Goal: Task Accomplishment & Management: Complete application form

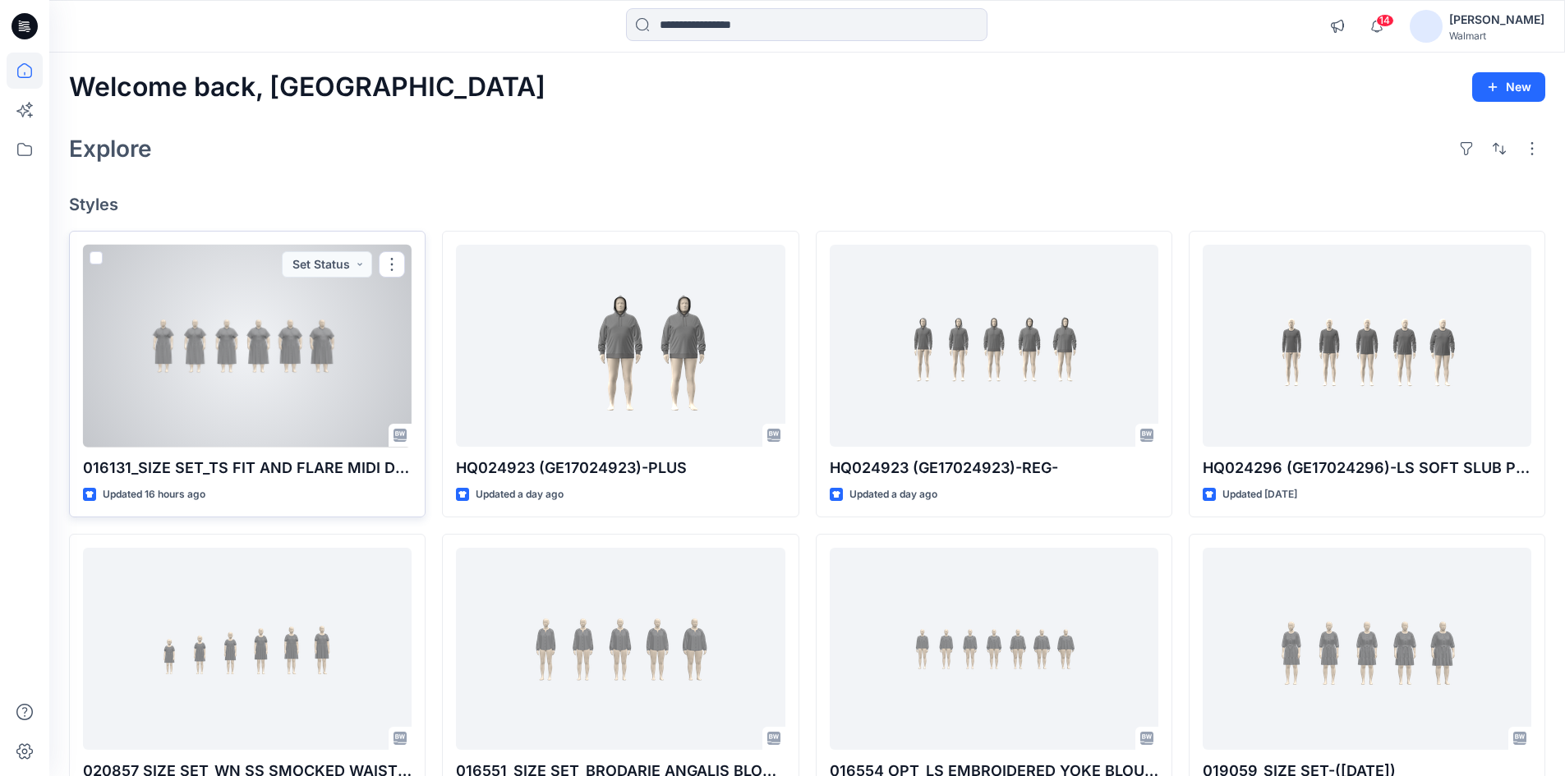
click at [177, 354] on div at bounding box center [247, 346] width 329 height 203
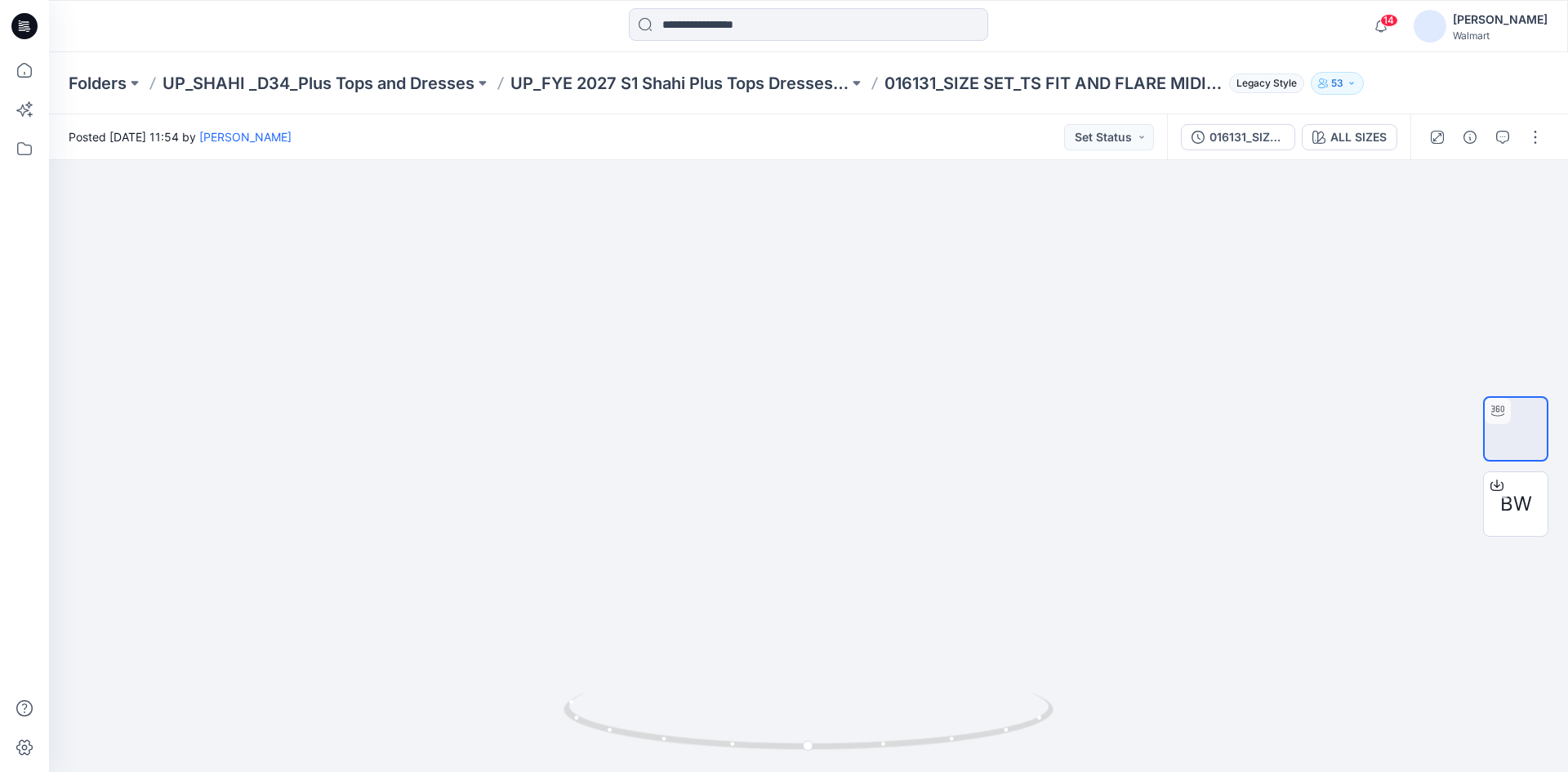
click at [30, 26] on icon at bounding box center [25, 26] width 26 height 26
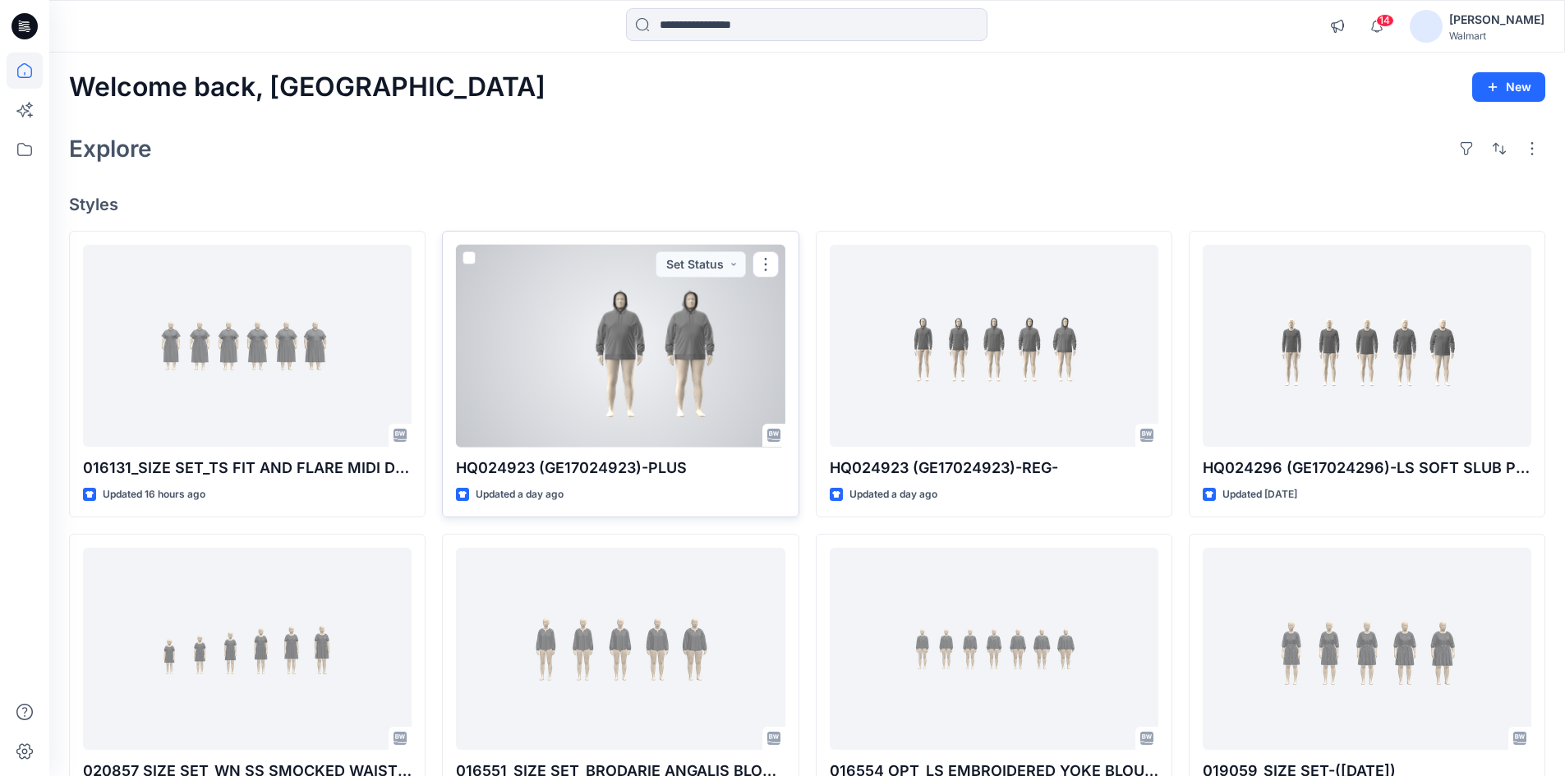
click at [651, 327] on div at bounding box center [620, 346] width 329 height 203
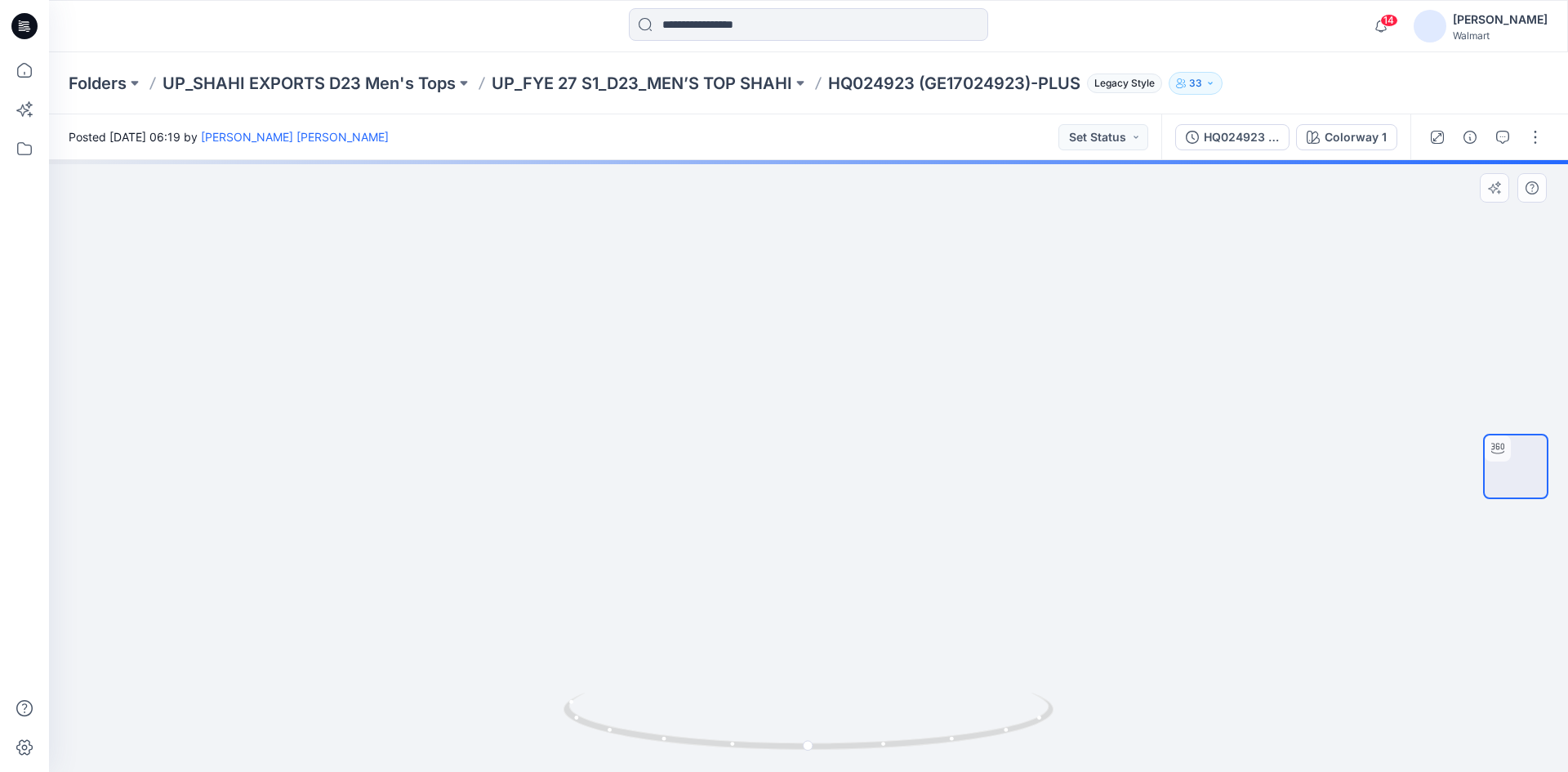
drag, startPoint x: 999, startPoint y: 384, endPoint x: 670, endPoint y: 437, distance: 333.2
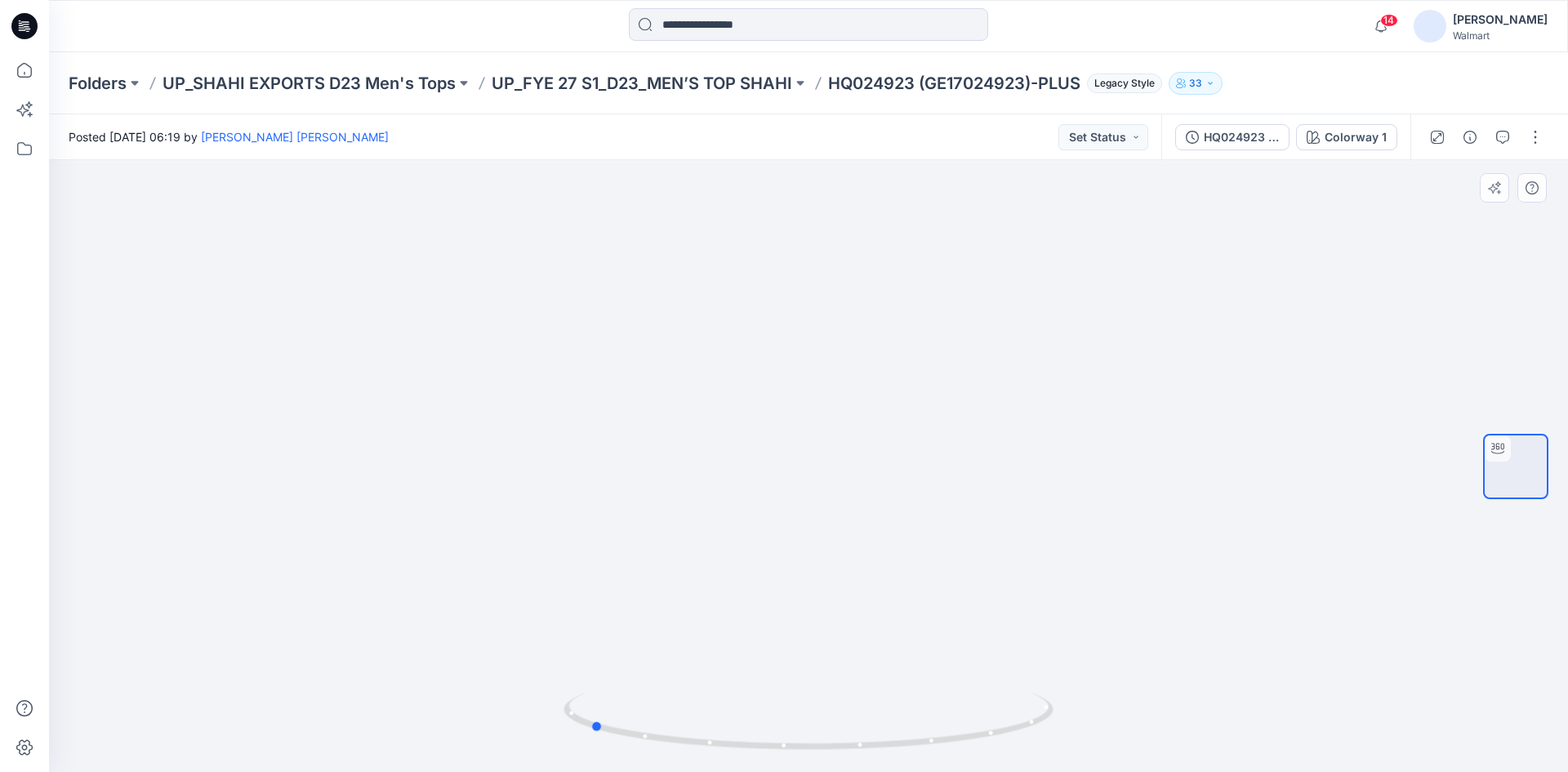
drag, startPoint x: 808, startPoint y: 747, endPoint x: 1080, endPoint y: 747, distance: 272.0
click at [1080, 747] on div at bounding box center [808, 466] width 1519 height 612
drag, startPoint x: 819, startPoint y: 330, endPoint x: 873, endPoint y: 555, distance: 231.4
click at [36, 24] on icon at bounding box center [25, 26] width 26 height 26
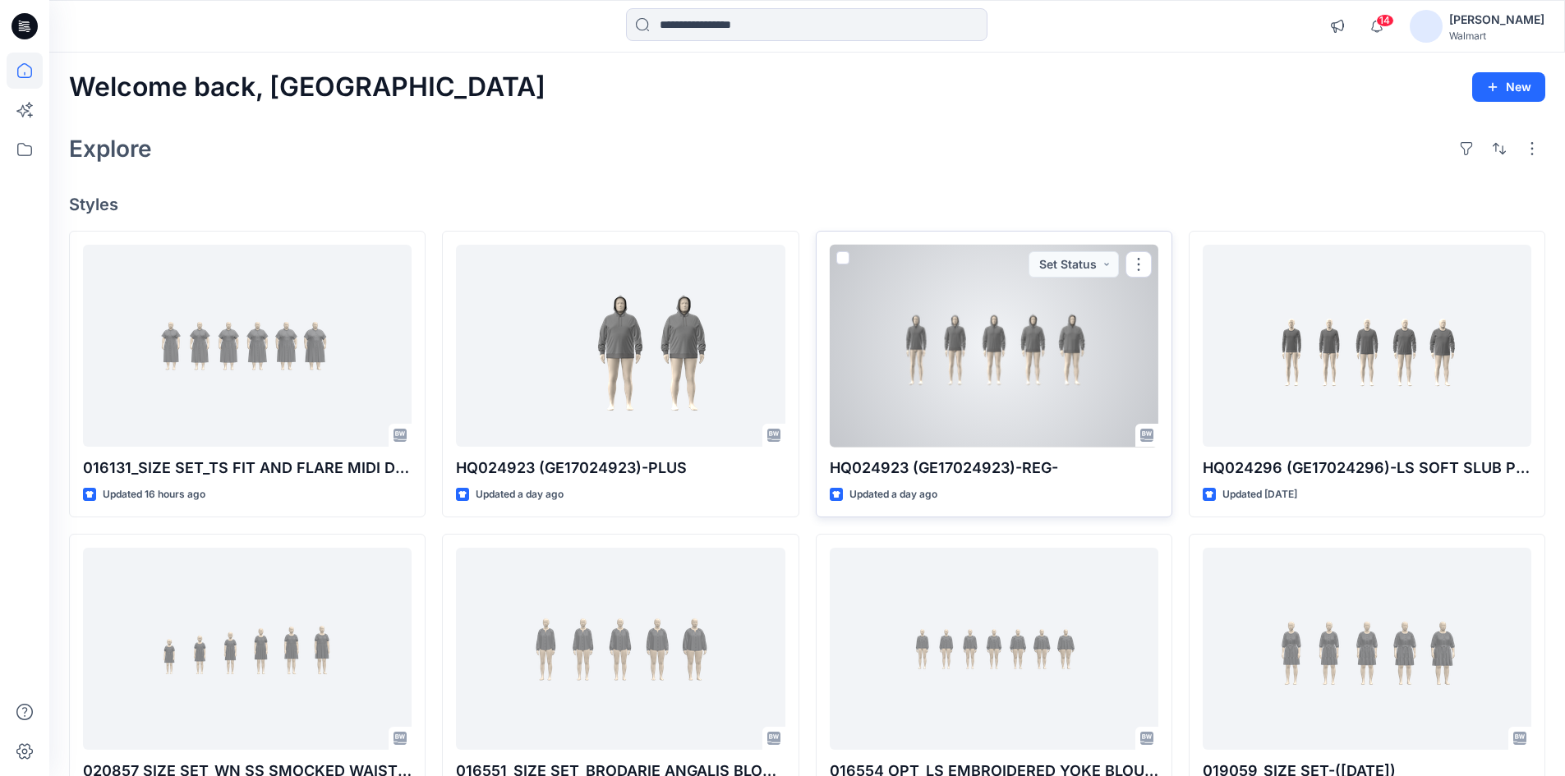
click at [926, 343] on div at bounding box center [994, 346] width 329 height 203
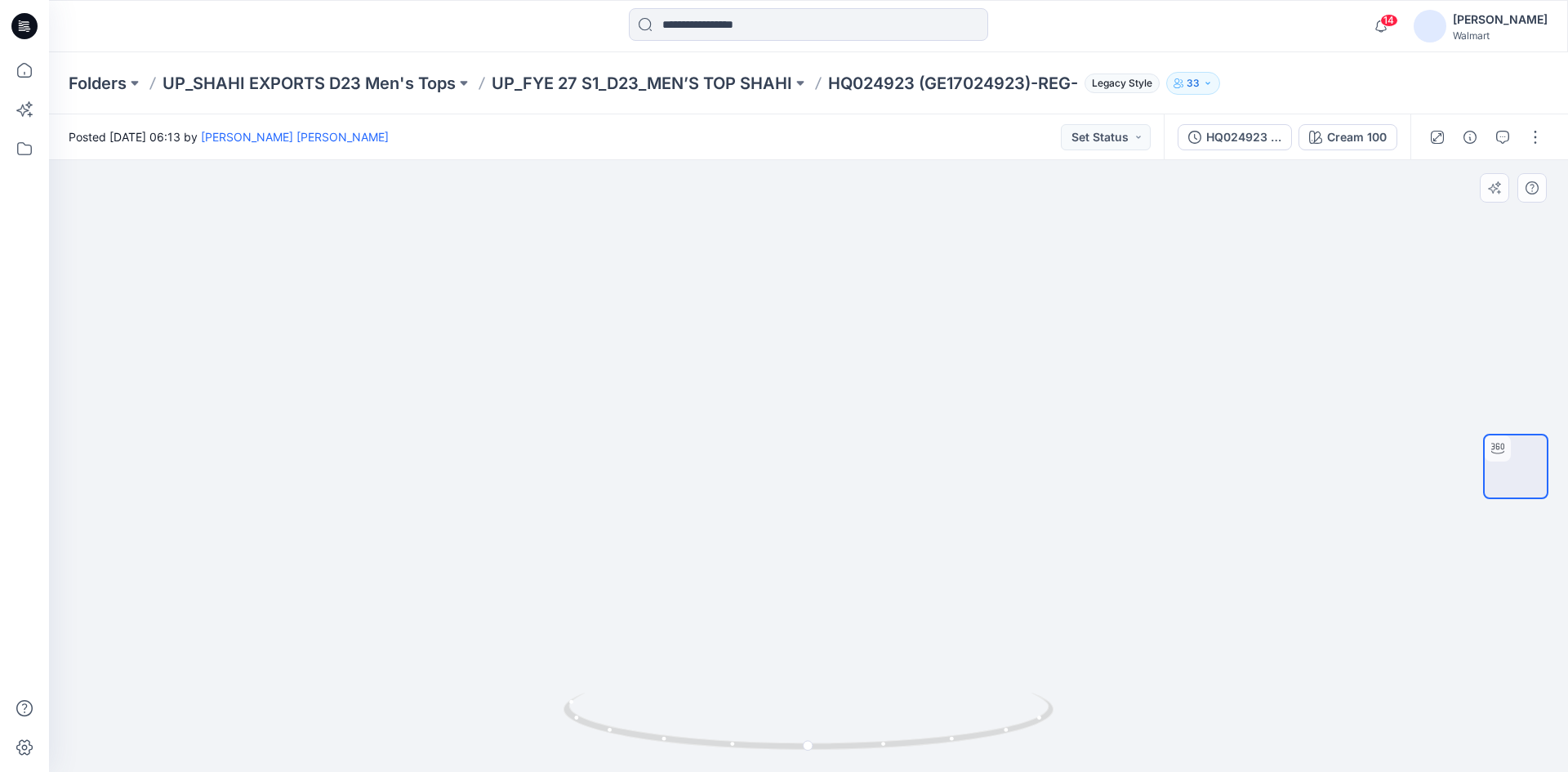
drag, startPoint x: 853, startPoint y: 426, endPoint x: 791, endPoint y: 426, distance: 62.0
click at [24, 25] on icon at bounding box center [25, 26] width 26 height 26
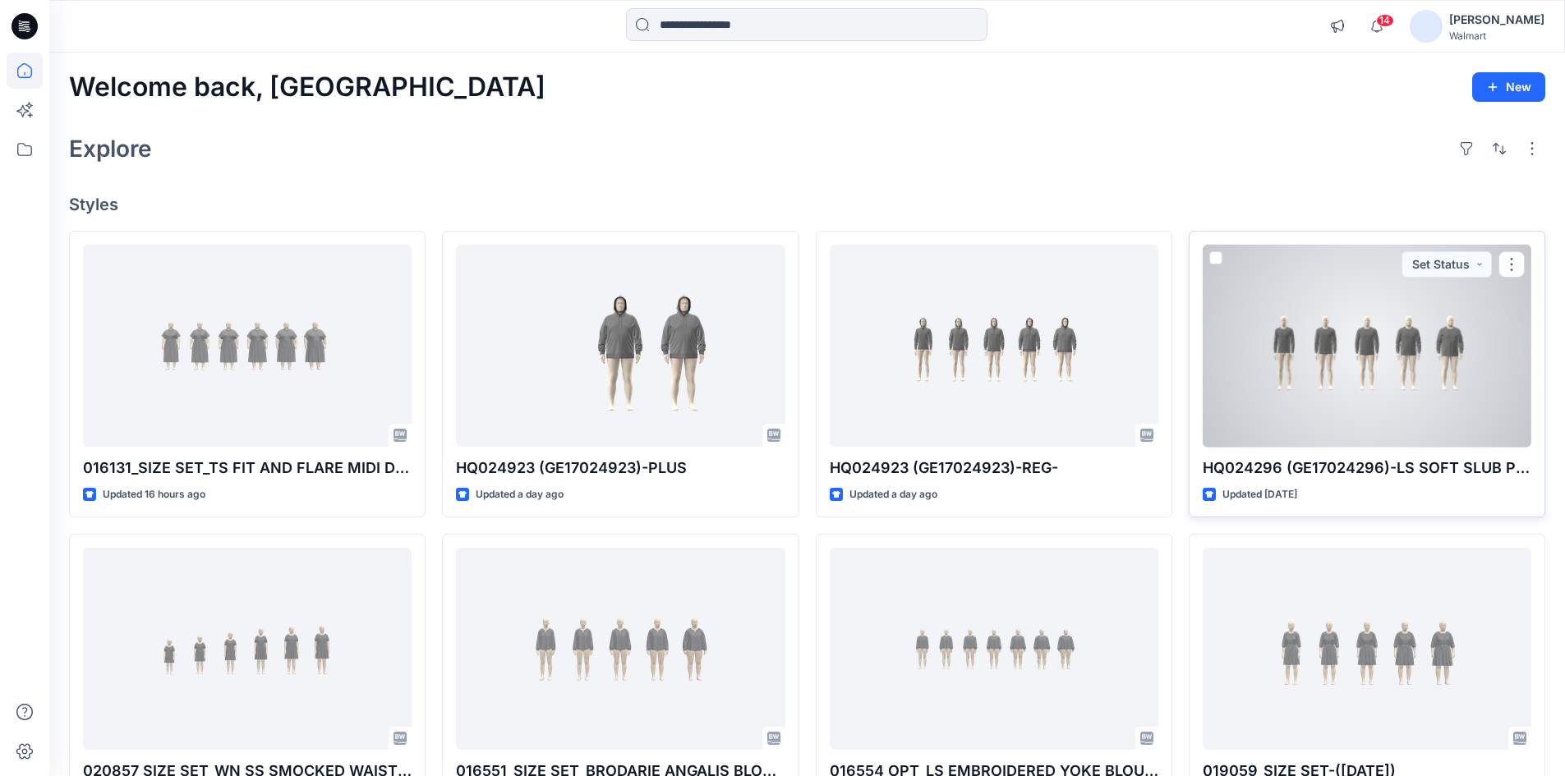
click at [1415, 353] on div at bounding box center [1367, 346] width 329 height 203
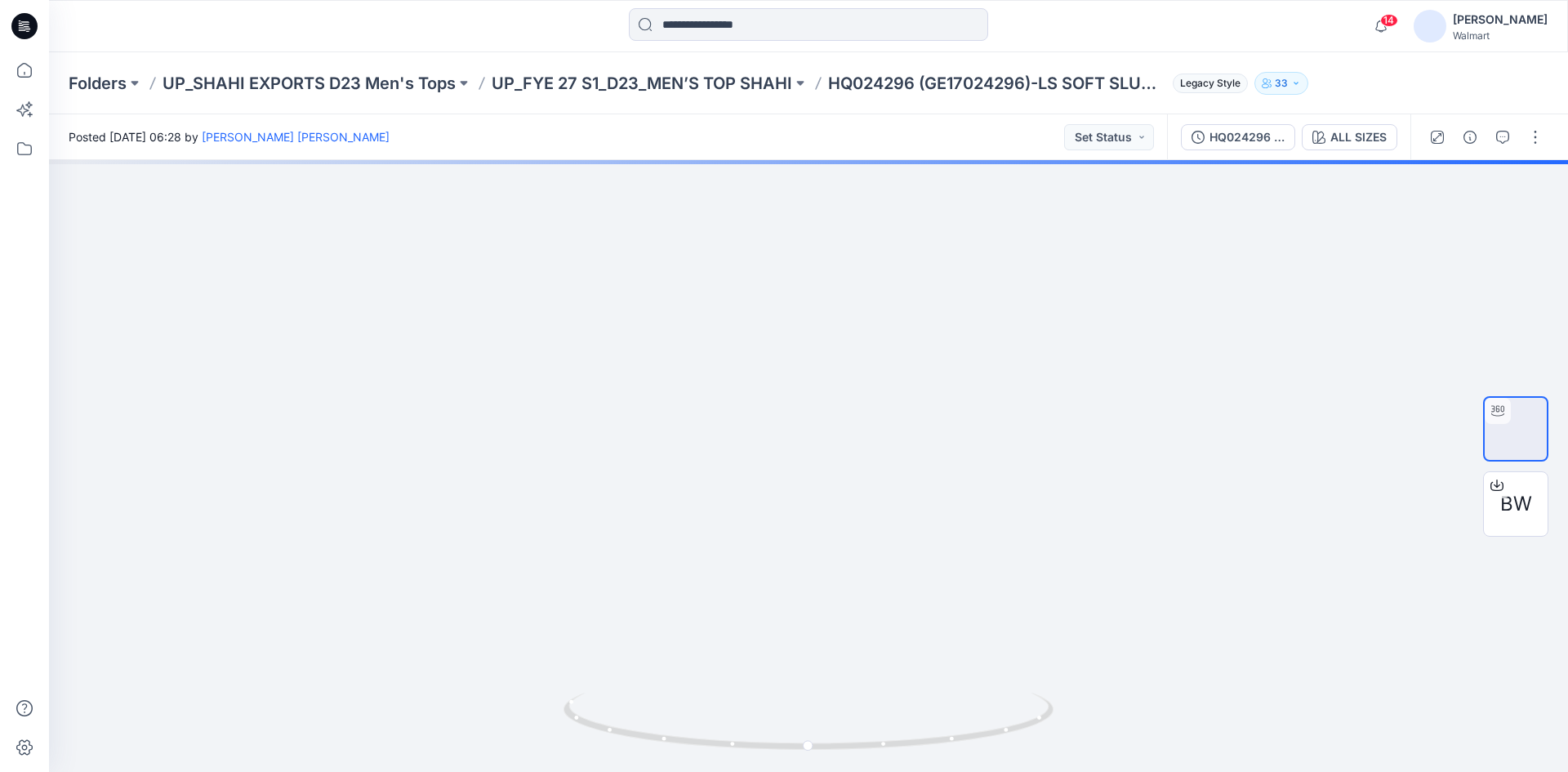
click at [21, 30] on icon at bounding box center [25, 26] width 26 height 26
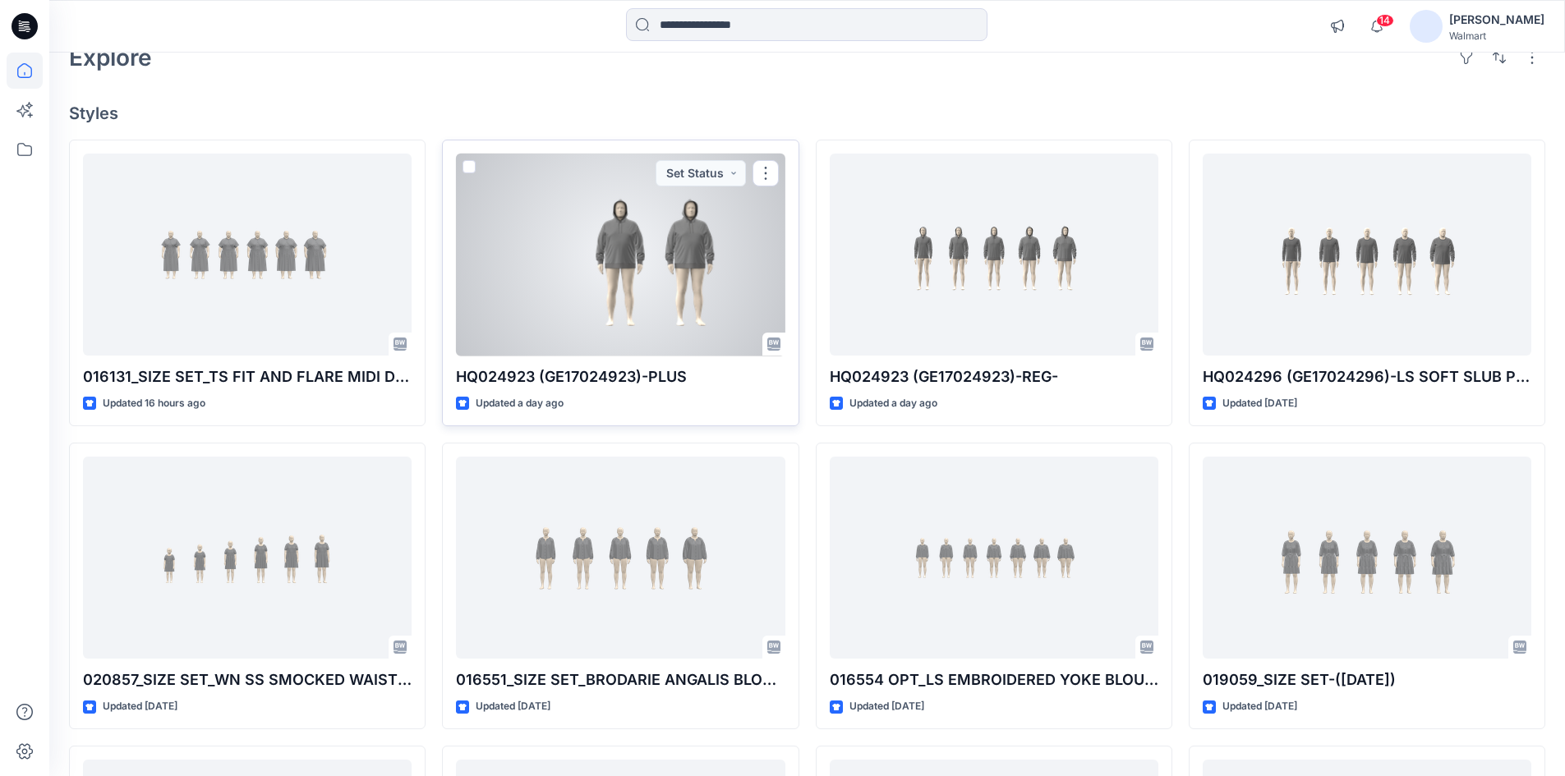
scroll to position [246, 0]
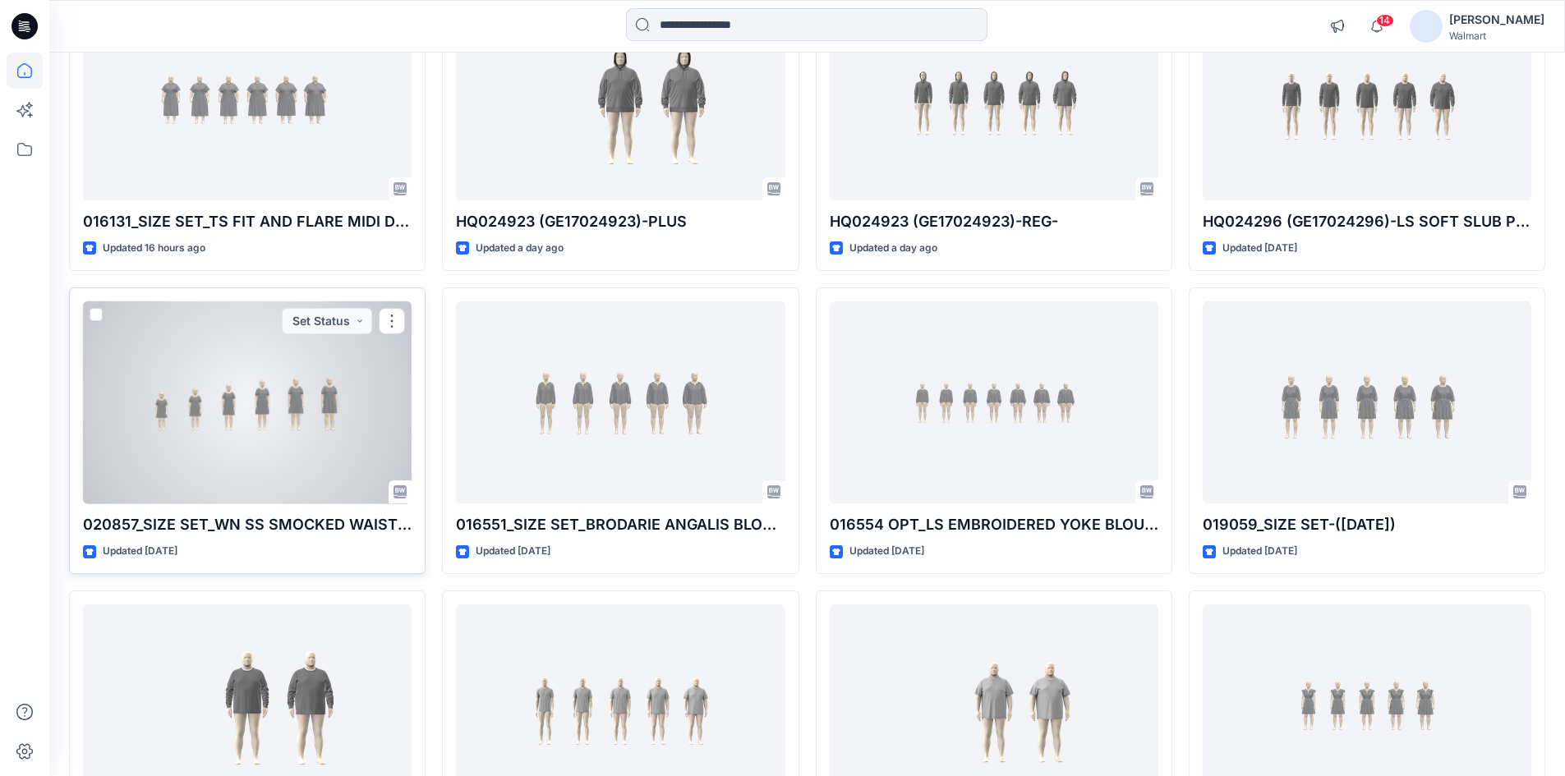
click at [255, 407] on div at bounding box center [247, 402] width 329 height 203
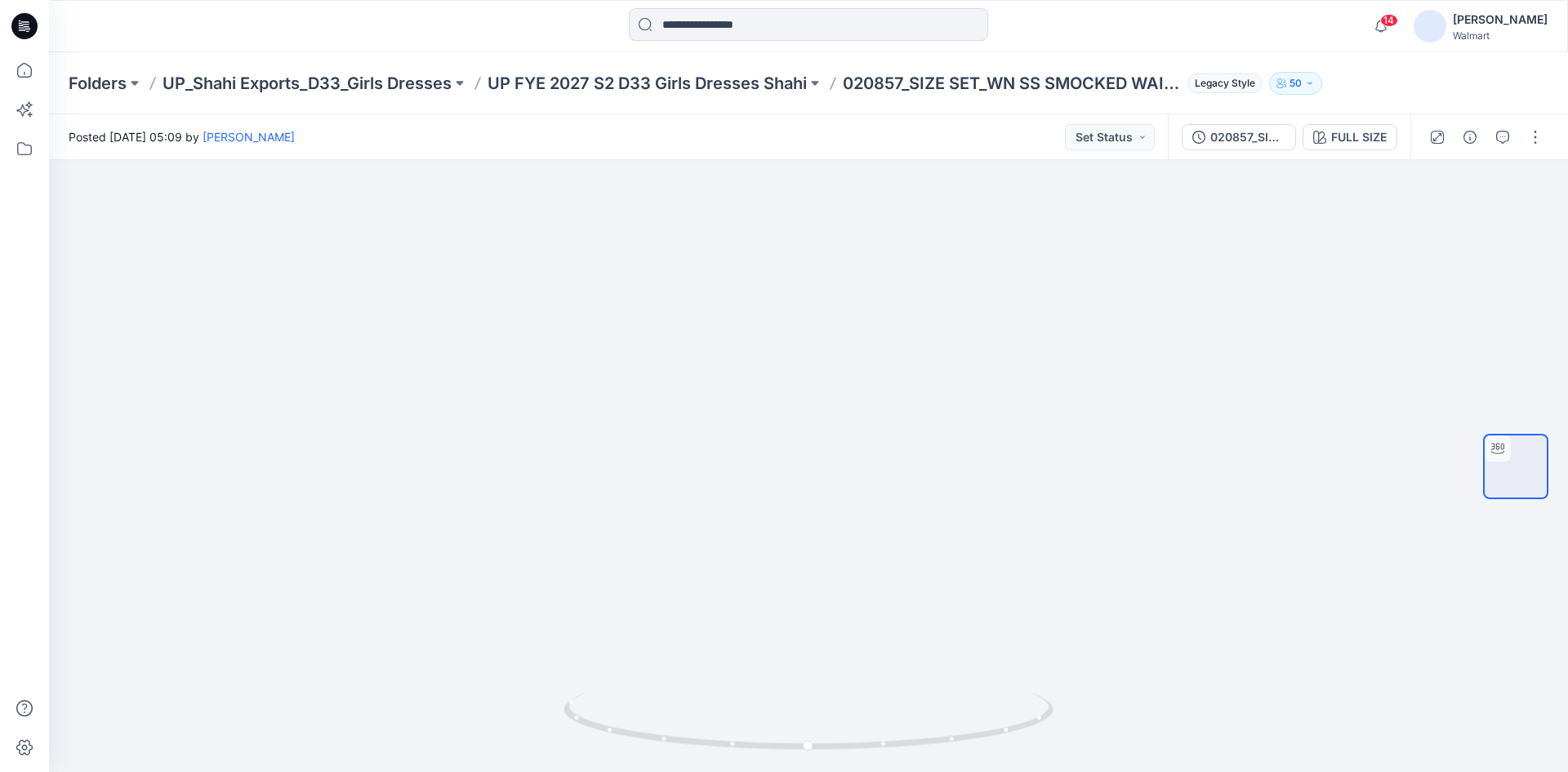
click at [11, 30] on div at bounding box center [24, 26] width 53 height 53
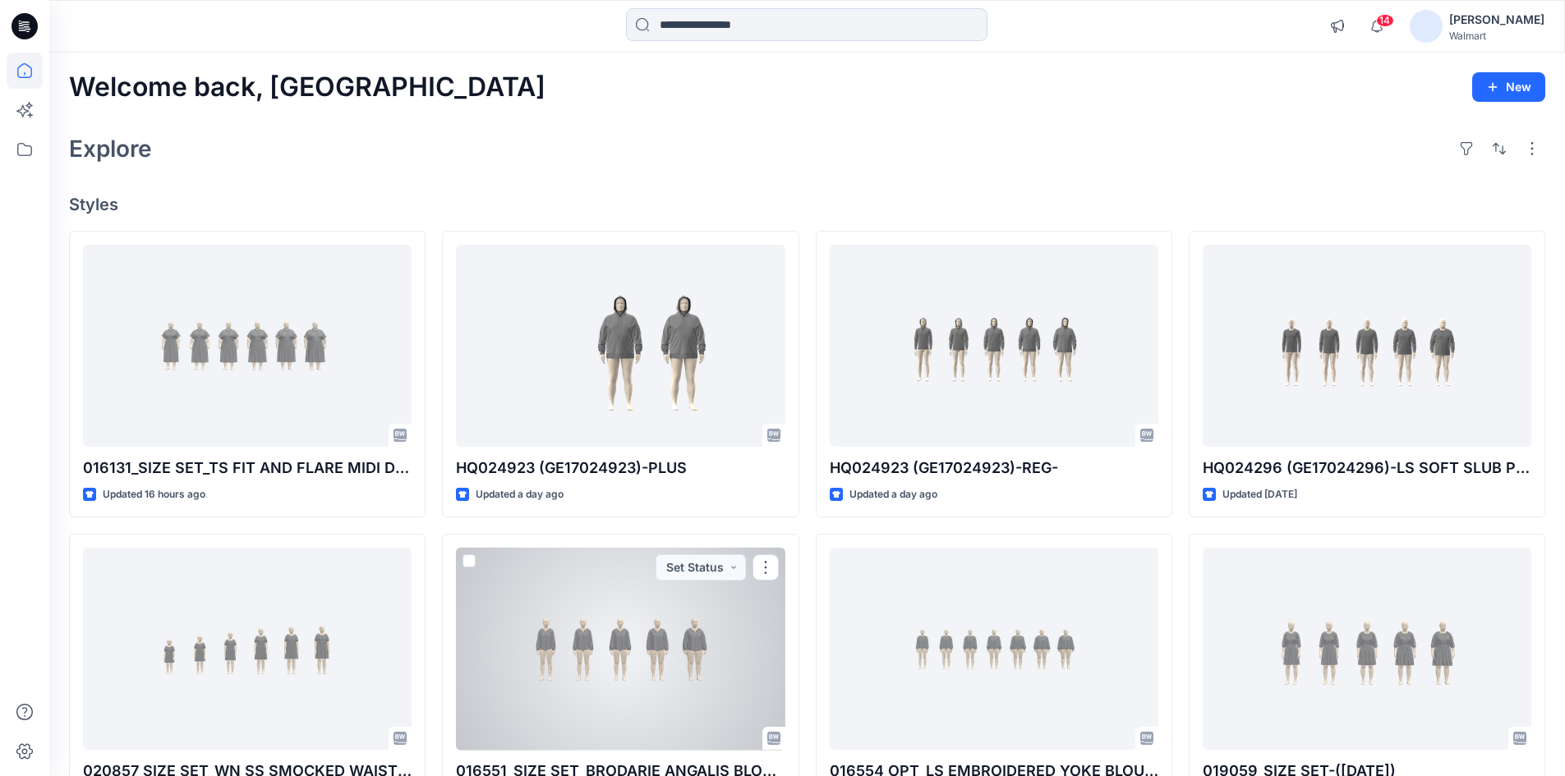
click at [584, 624] on div at bounding box center [620, 649] width 329 height 203
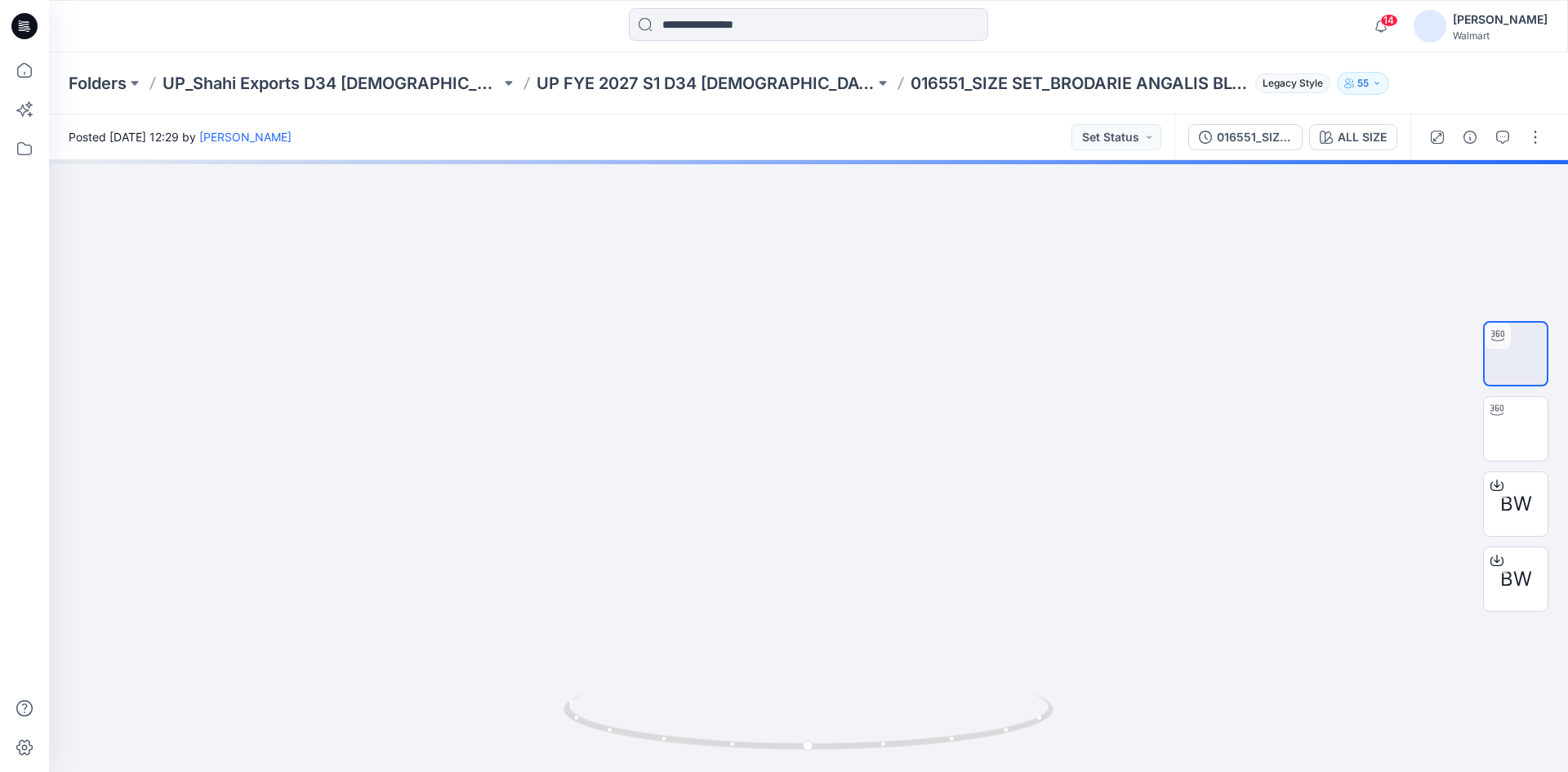
click at [21, 37] on icon at bounding box center [25, 26] width 26 height 26
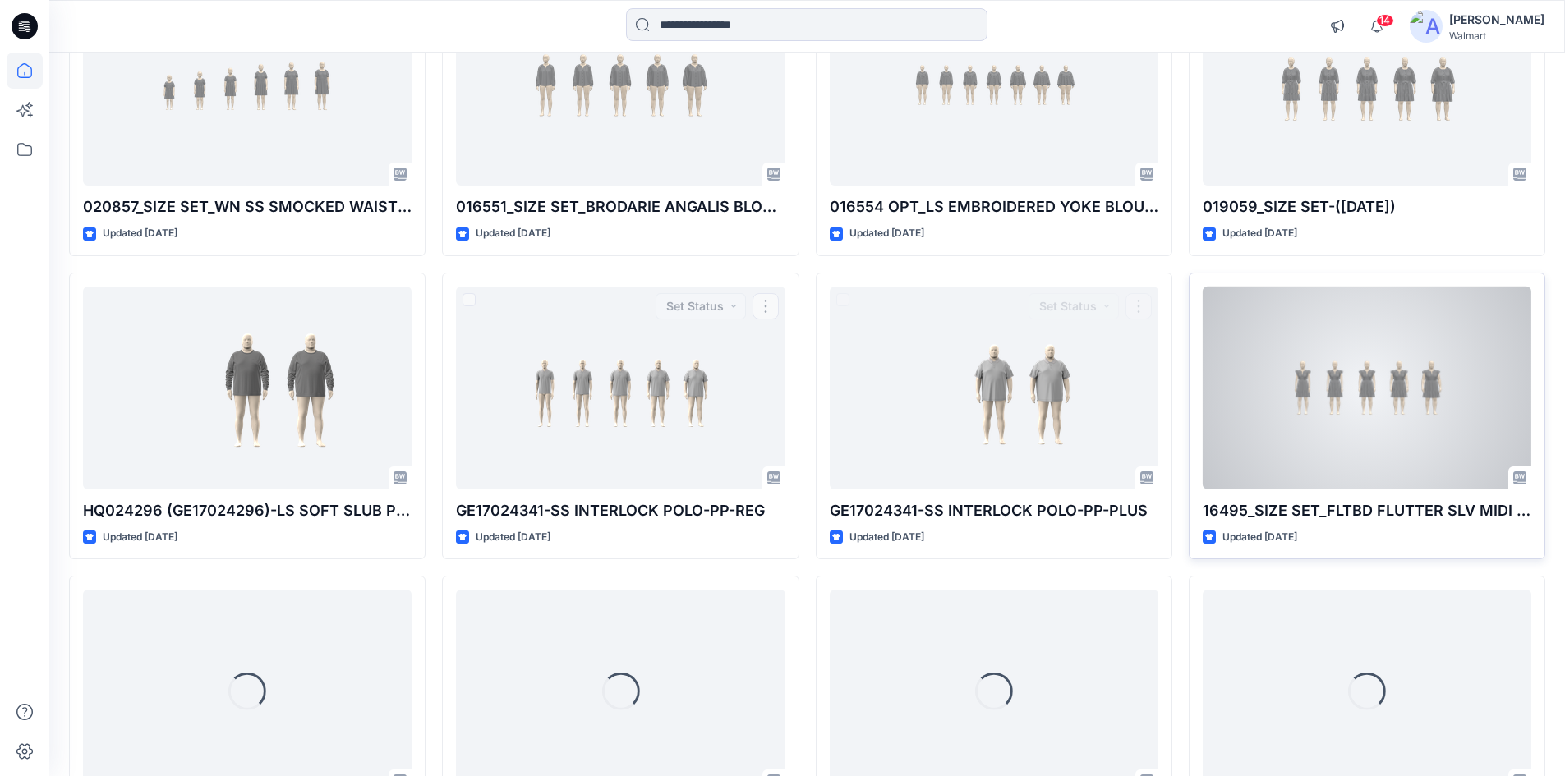
scroll to position [575, 0]
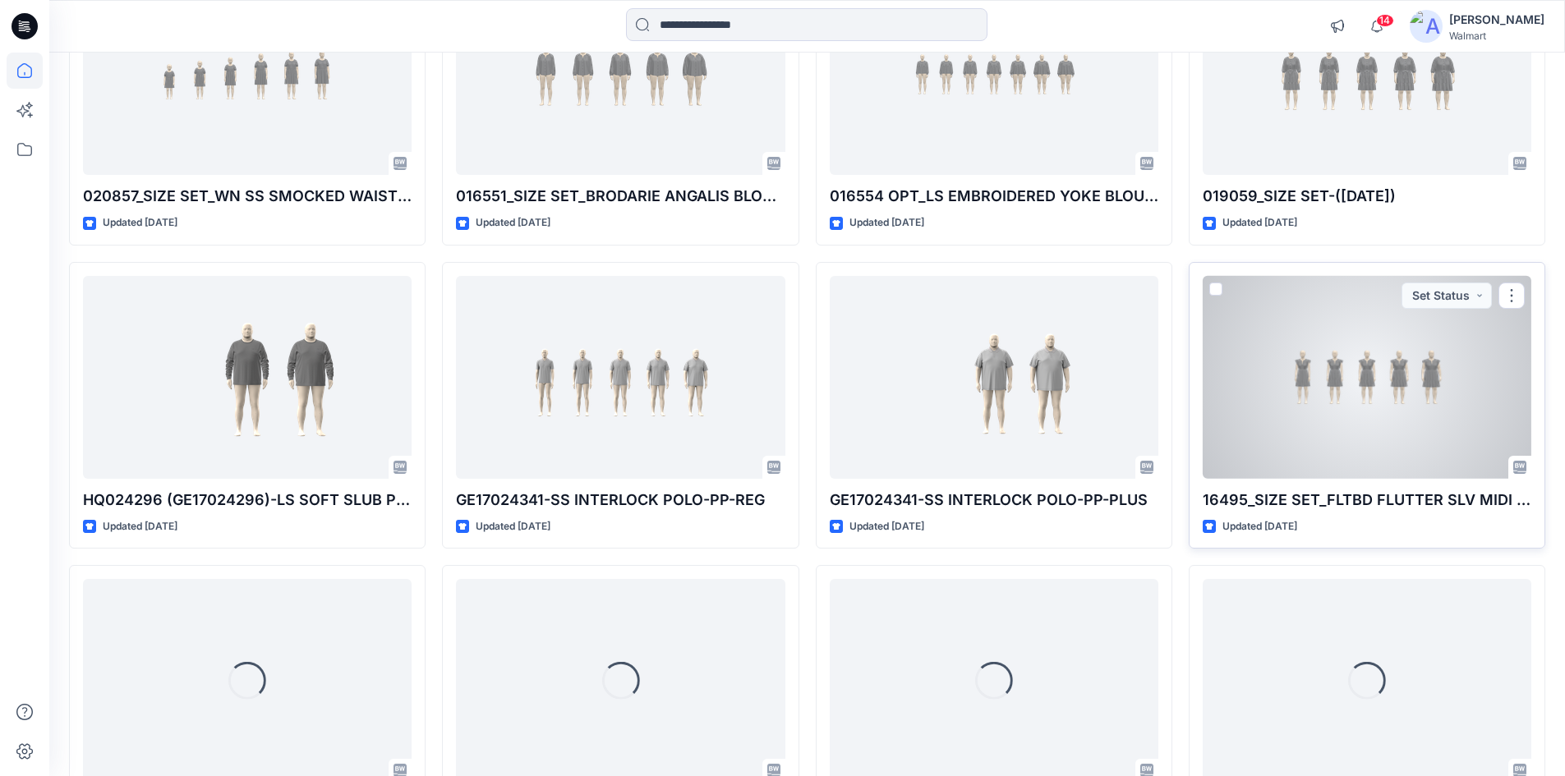
click at [1424, 384] on div at bounding box center [1367, 377] width 329 height 203
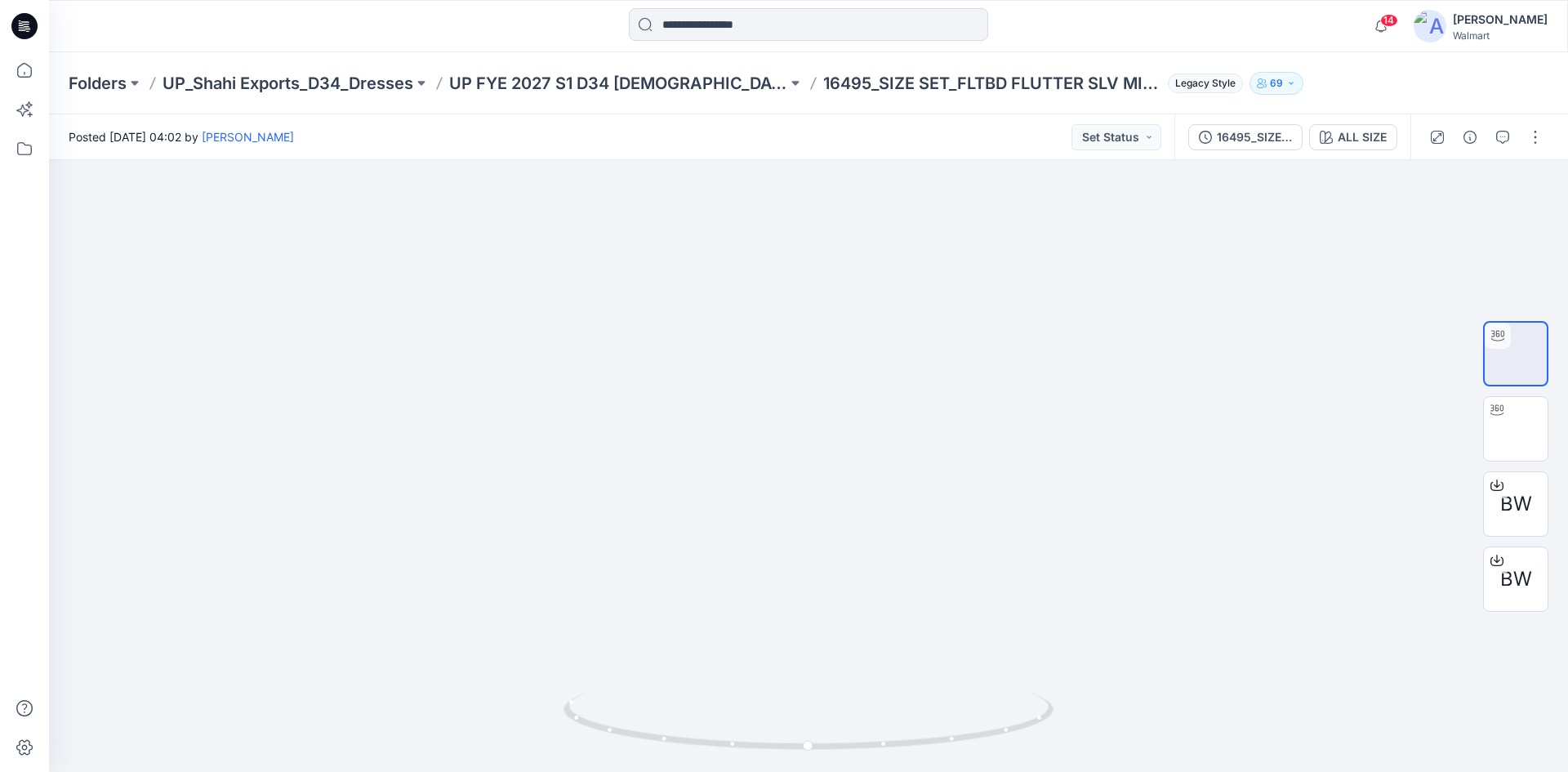
click at [26, 29] on icon at bounding box center [28, 29] width 6 height 1
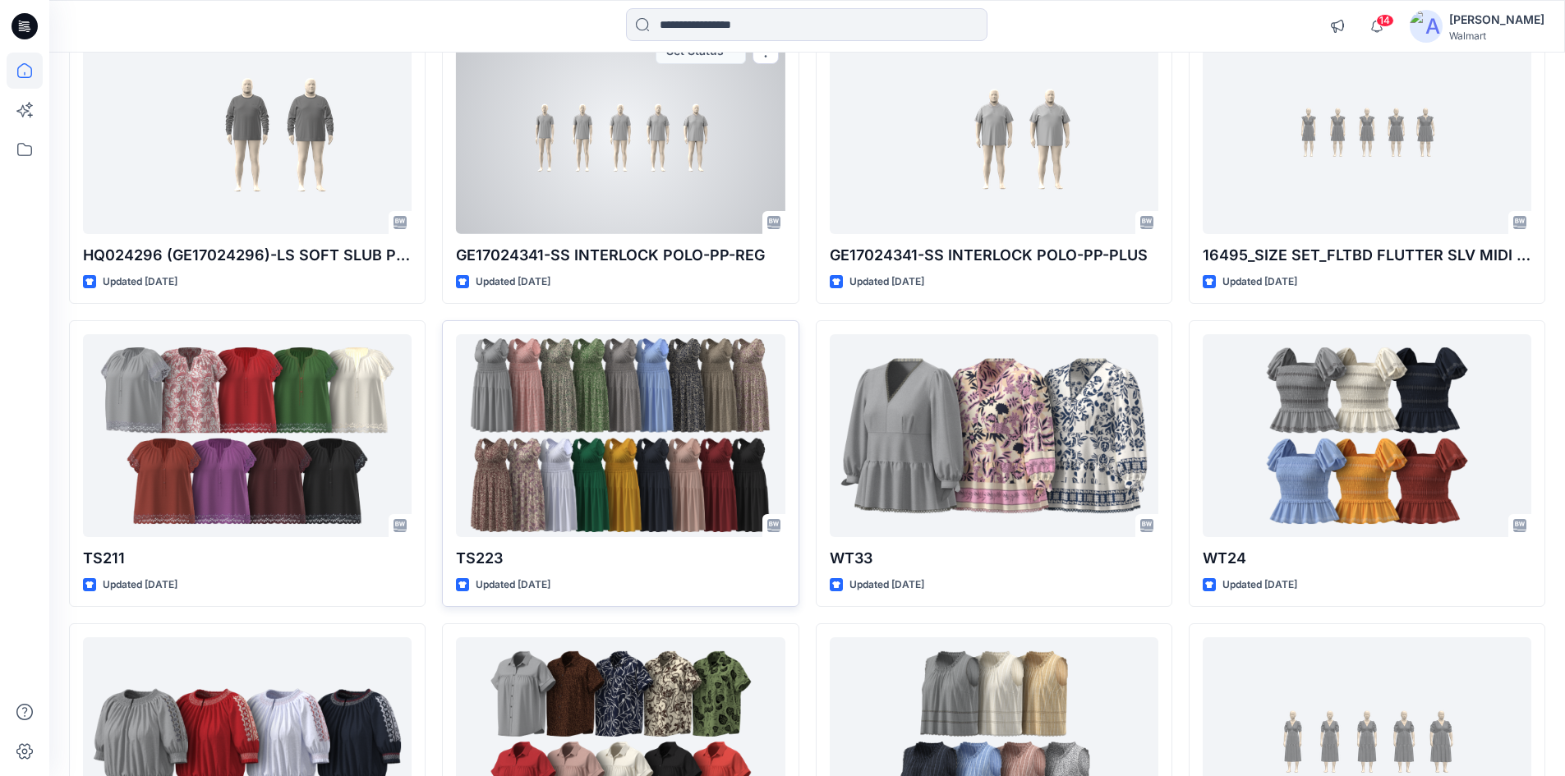
scroll to position [821, 0]
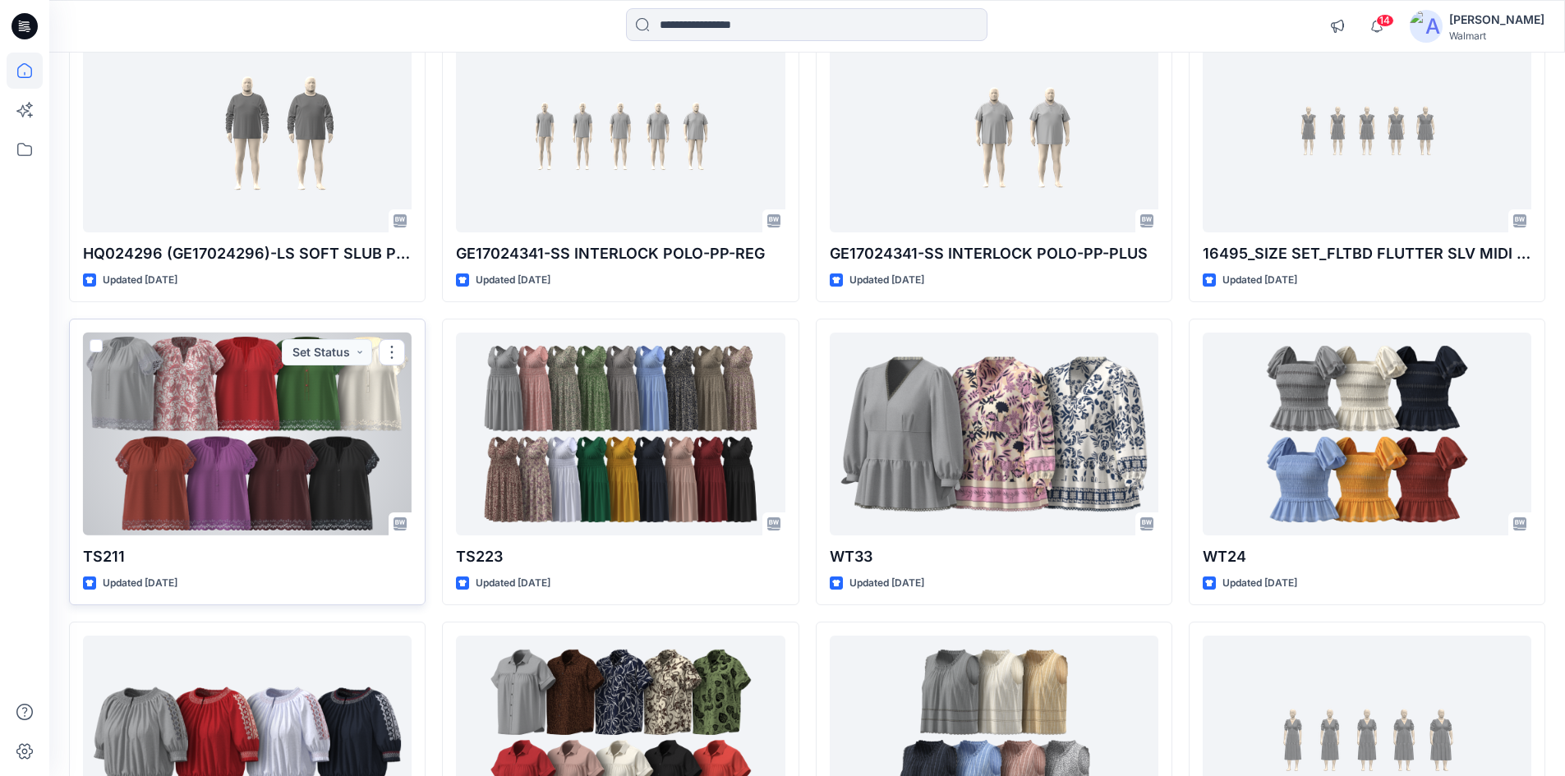
click at [288, 417] on div at bounding box center [247, 434] width 329 height 203
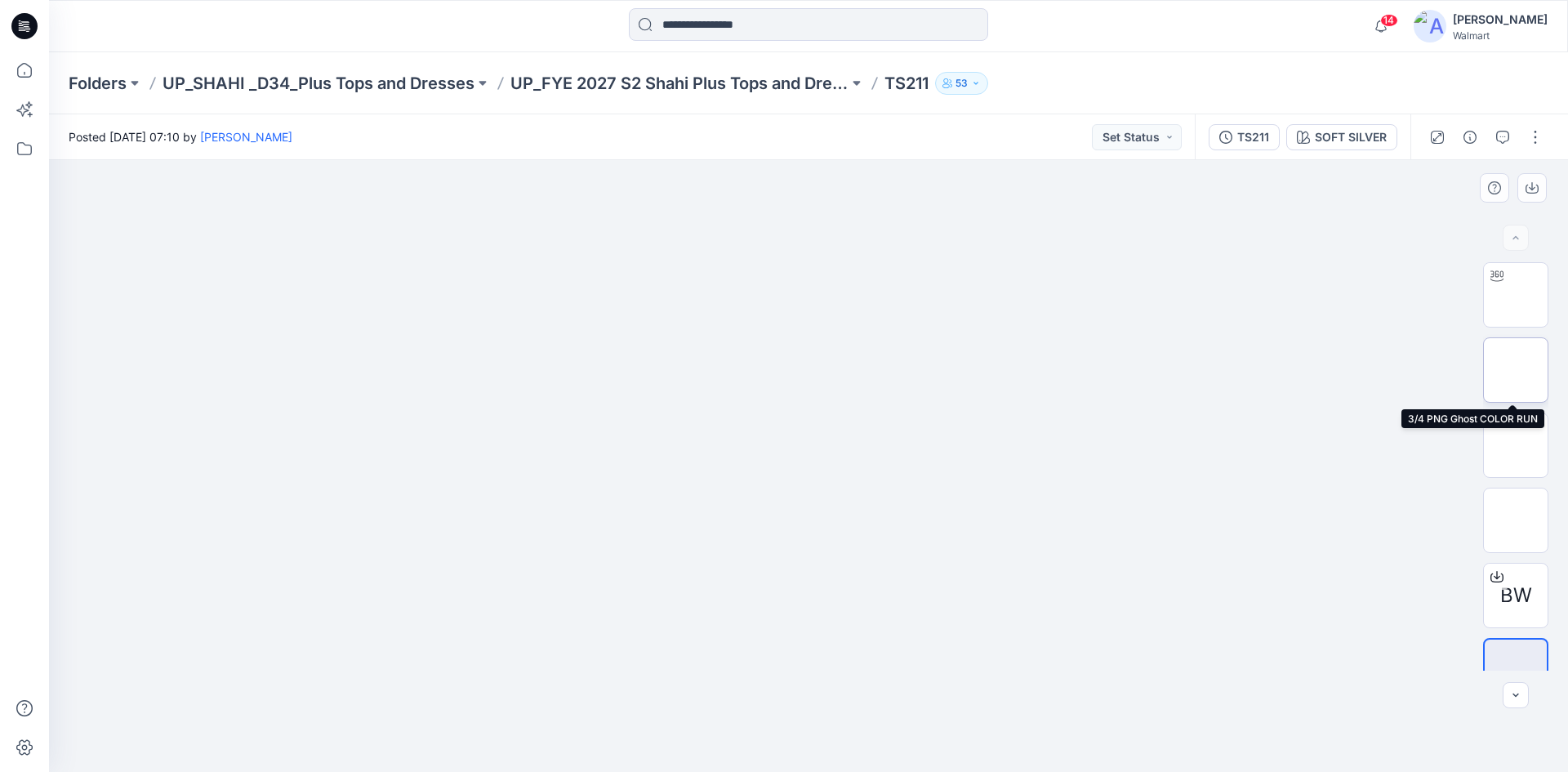
click at [1516, 370] on img at bounding box center [1516, 370] width 0 height 0
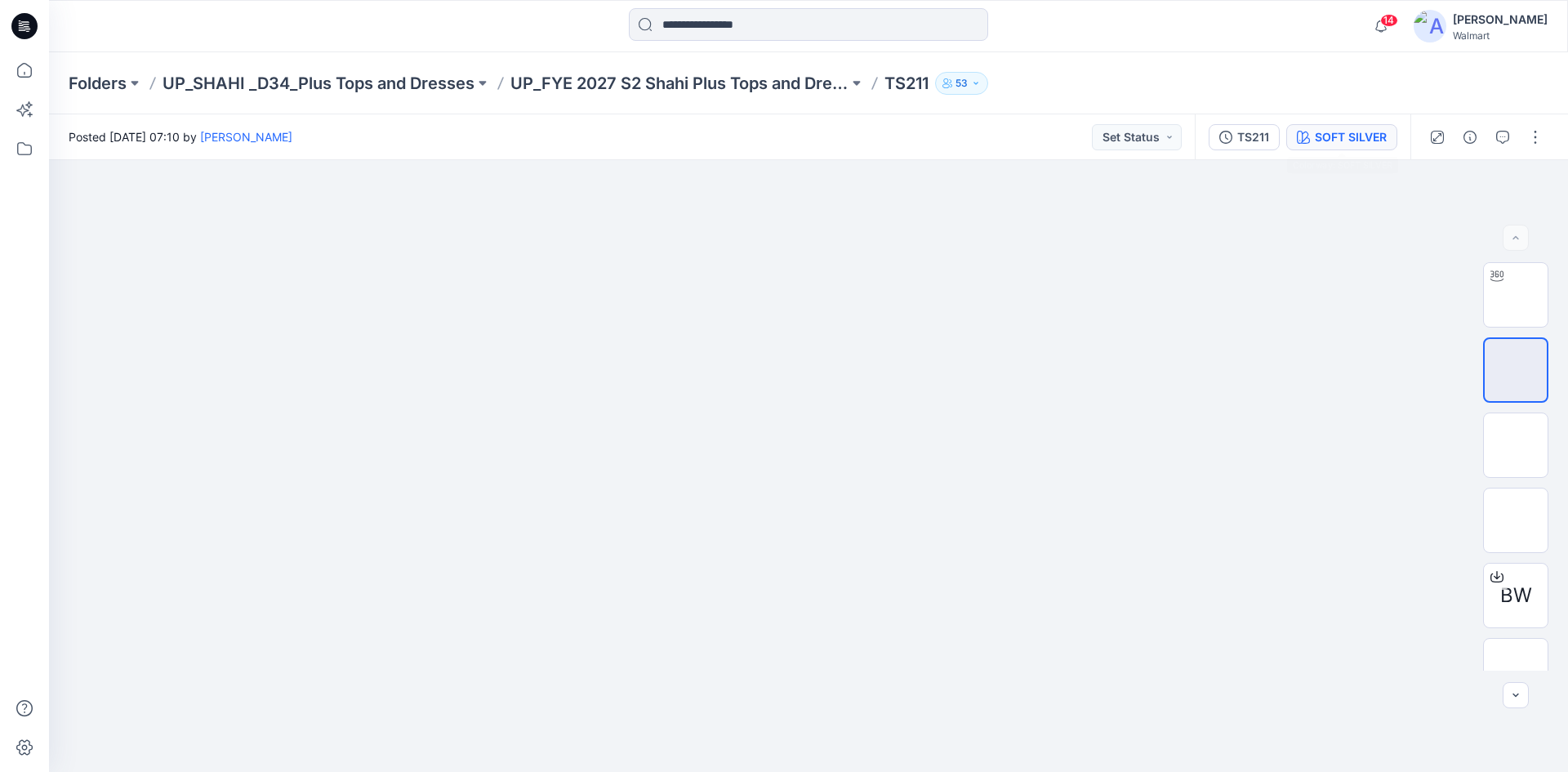
click at [1346, 126] on button "SOFT SILVER" at bounding box center [1342, 137] width 111 height 26
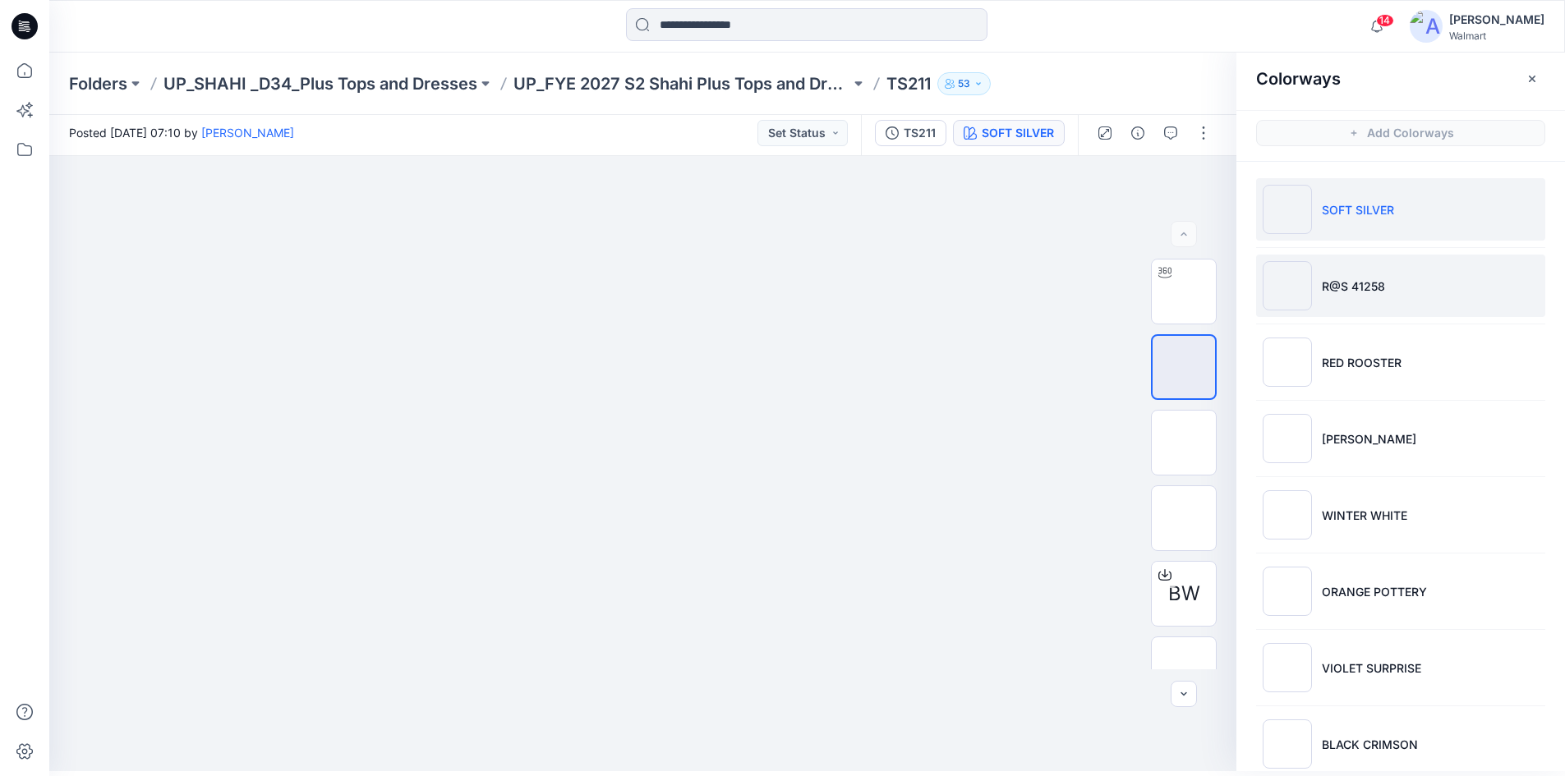
click at [1303, 294] on img at bounding box center [1287, 285] width 49 height 49
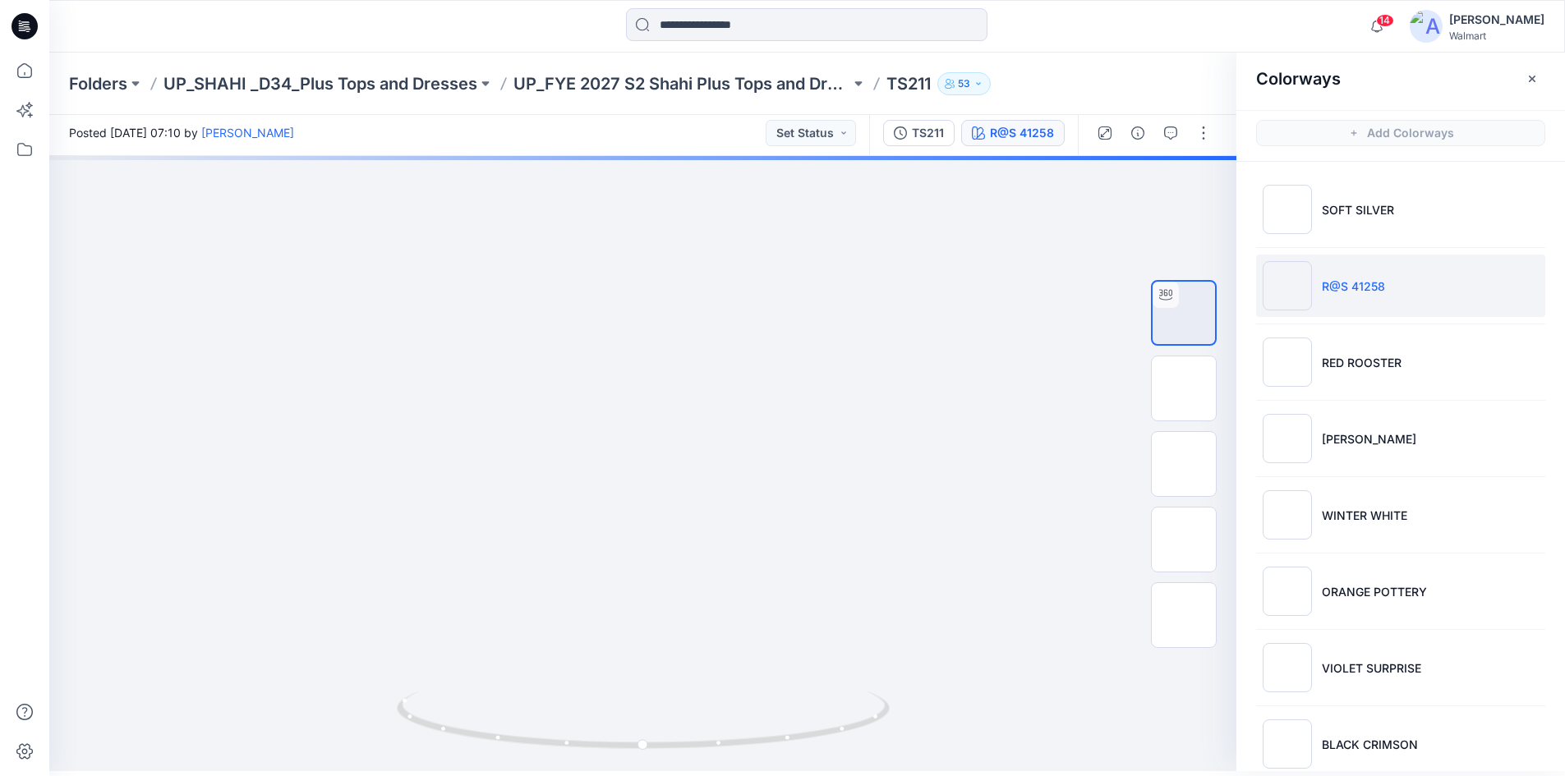
click at [19, 29] on icon at bounding box center [25, 26] width 26 height 26
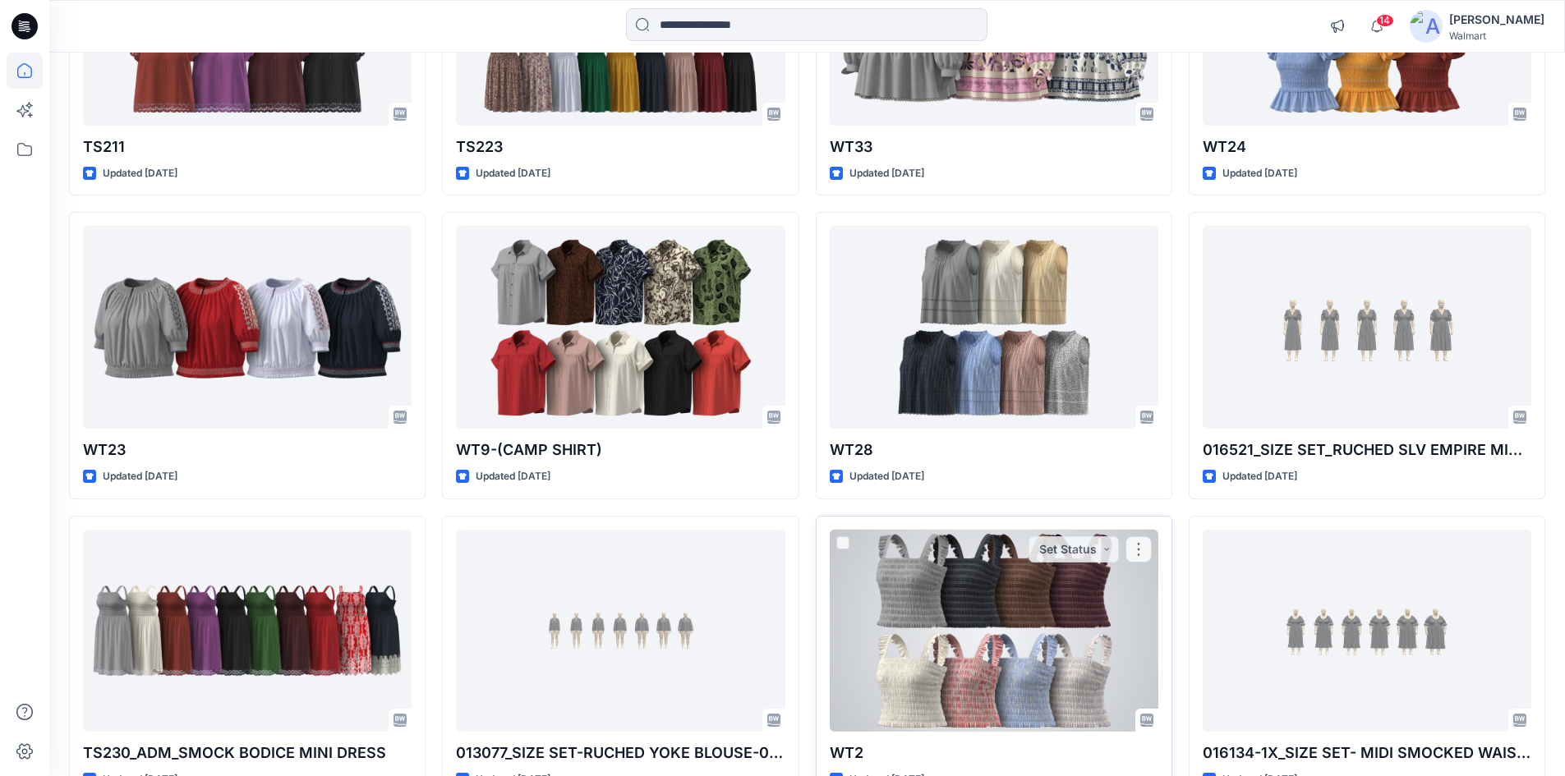
scroll to position [1337, 0]
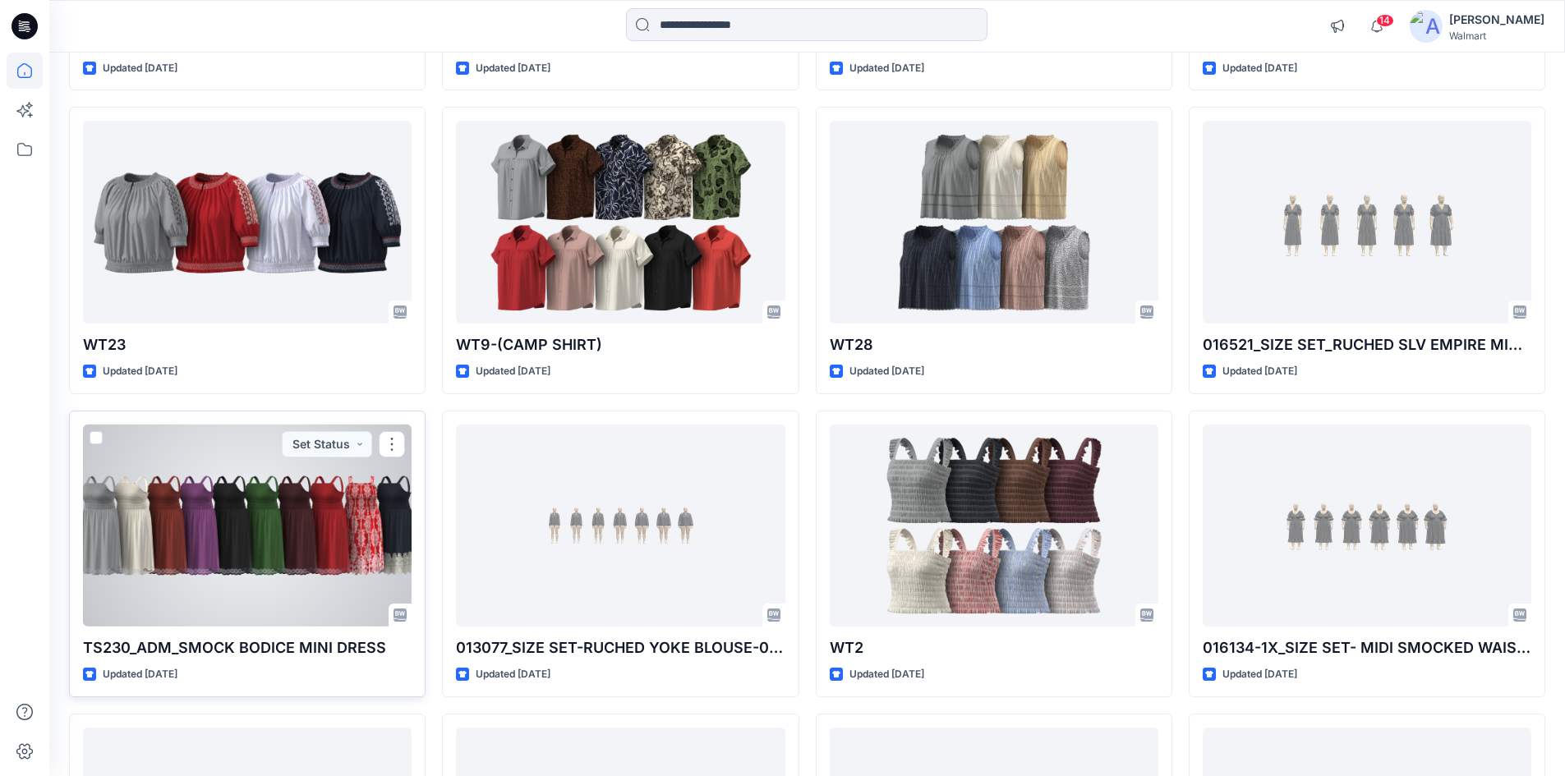
click at [229, 551] on div at bounding box center [247, 526] width 329 height 203
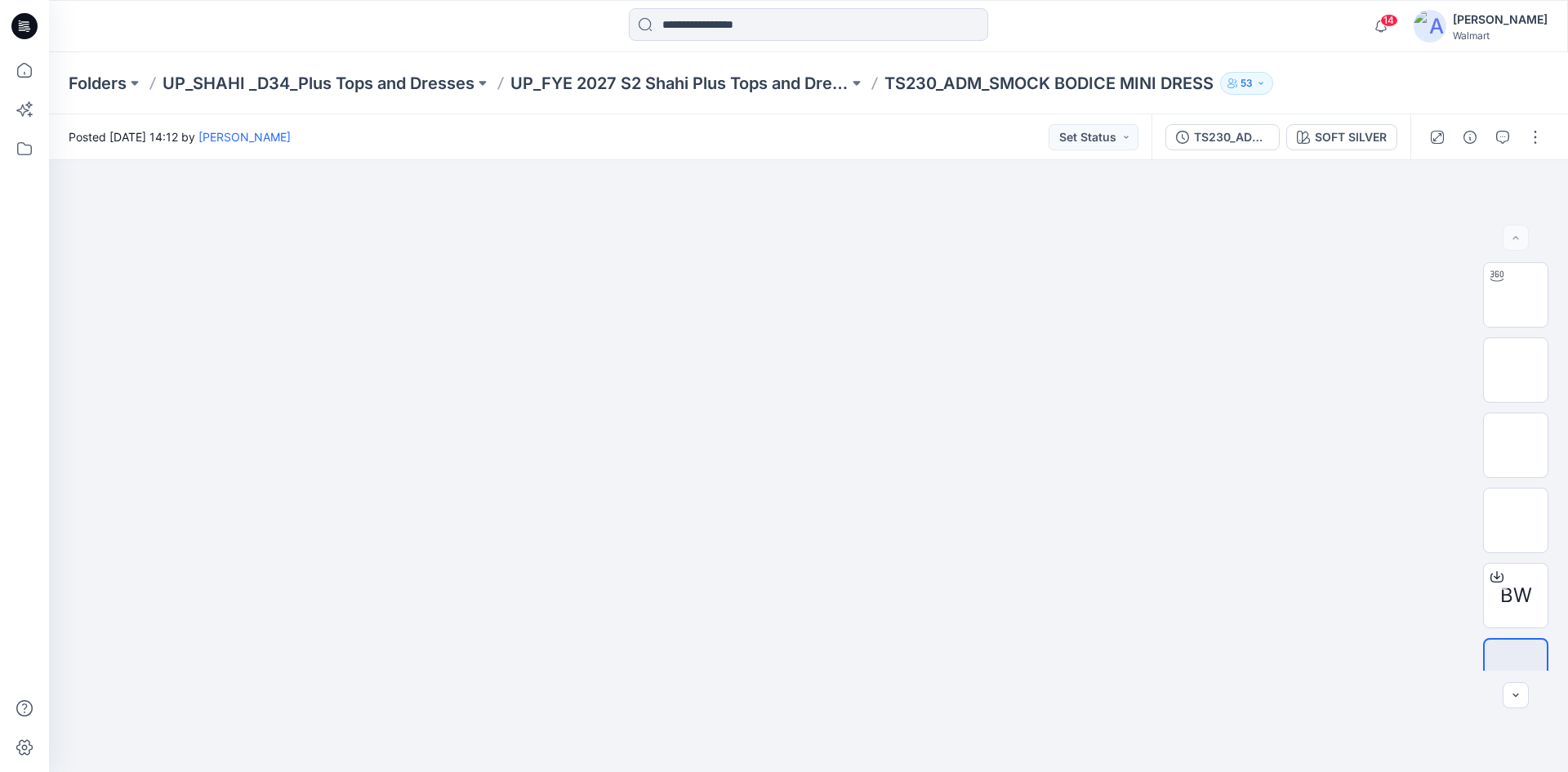
click at [19, 27] on icon at bounding box center [25, 26] width 26 height 26
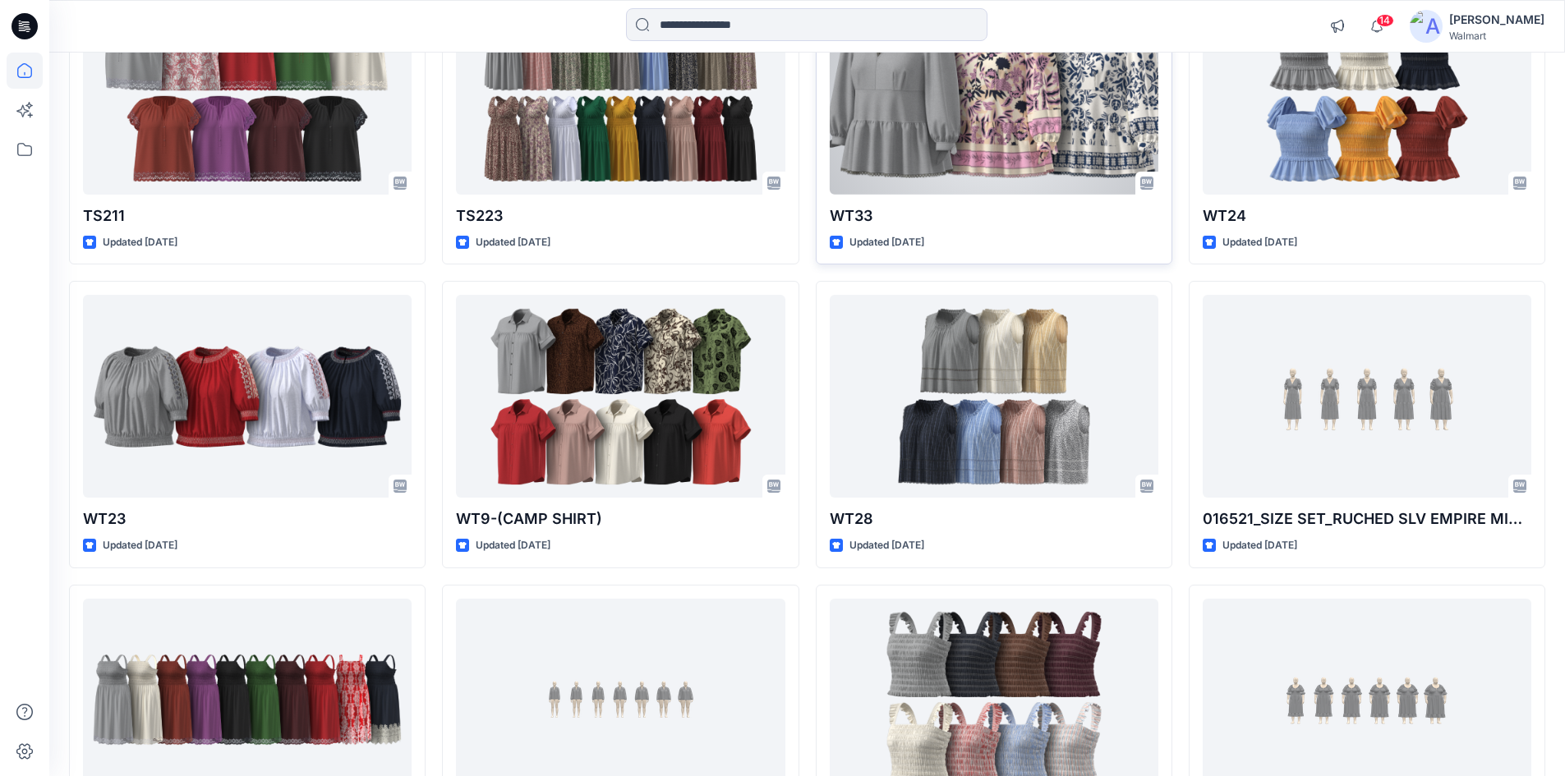
scroll to position [1232, 0]
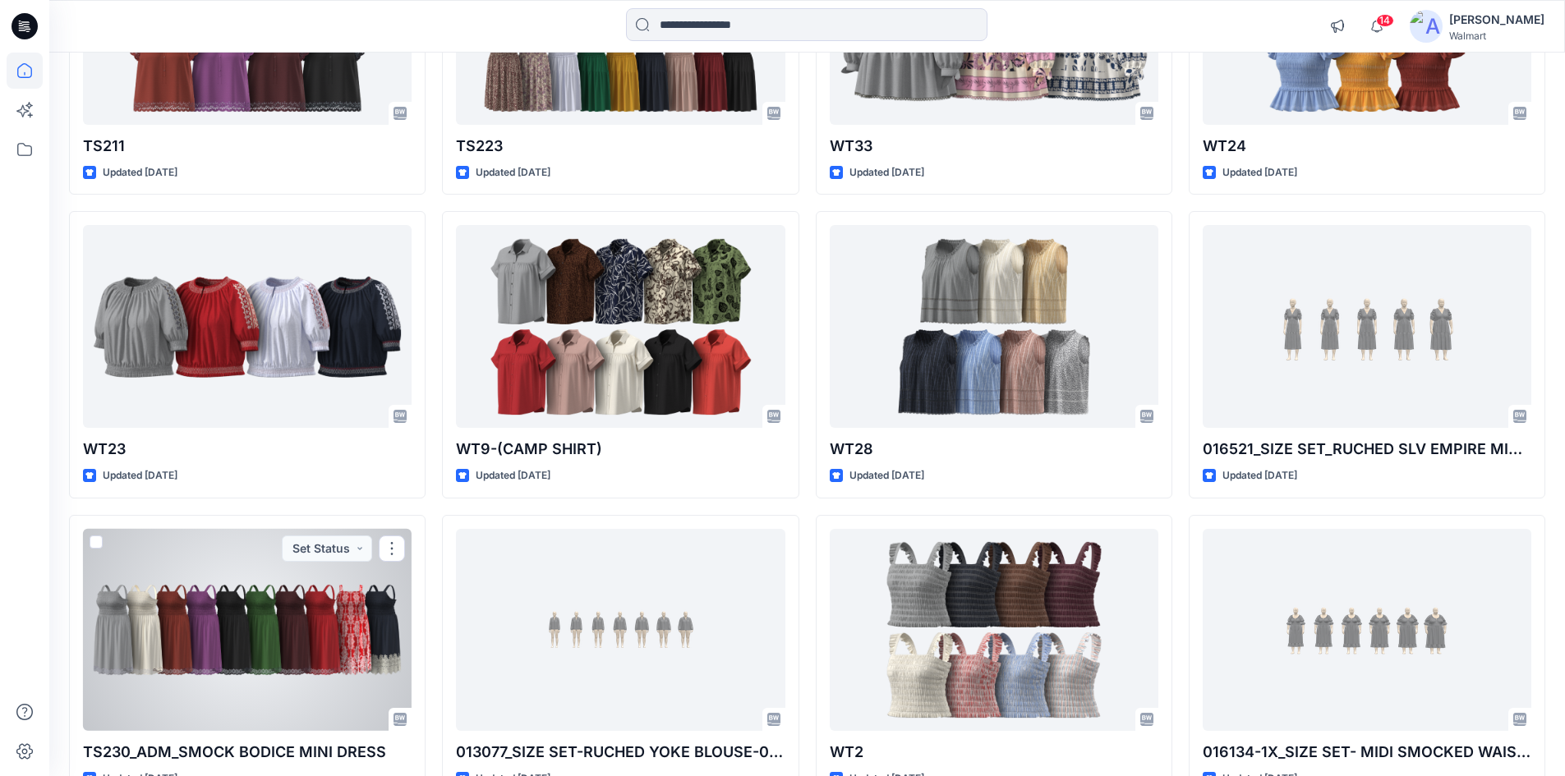
click at [281, 600] on div at bounding box center [247, 630] width 329 height 203
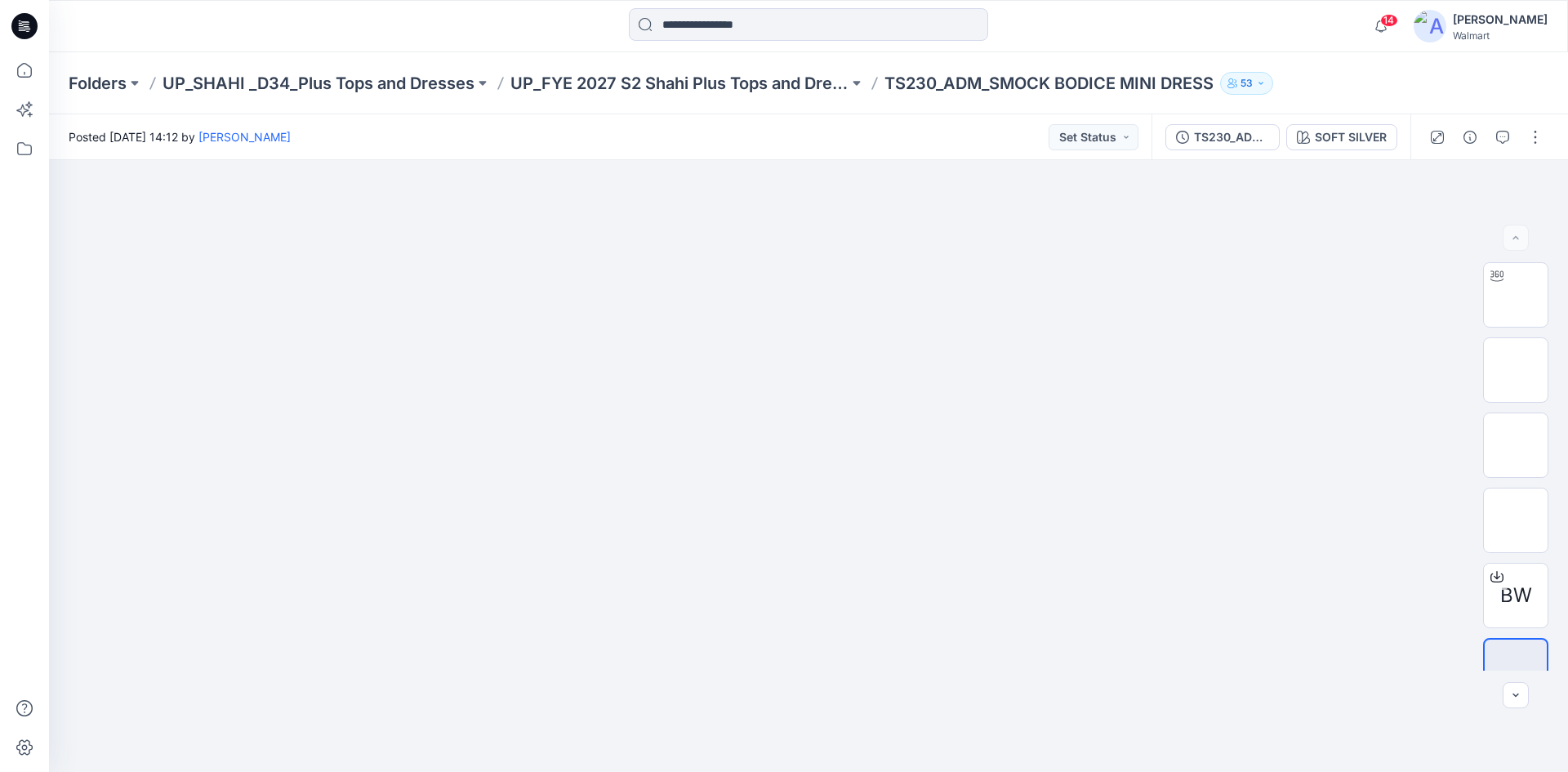
click at [21, 29] on icon at bounding box center [25, 26] width 26 height 26
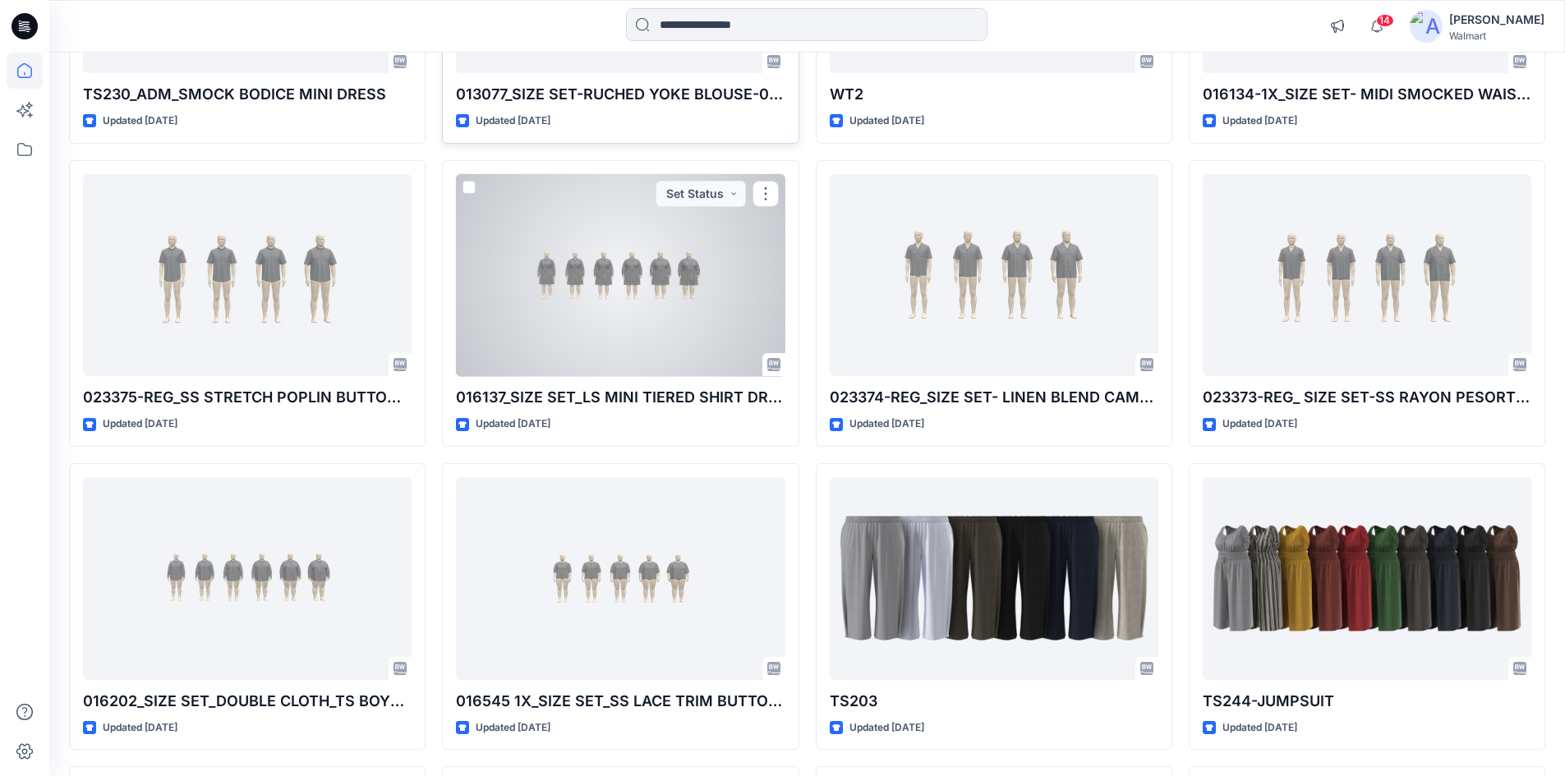
scroll to position [1971, 0]
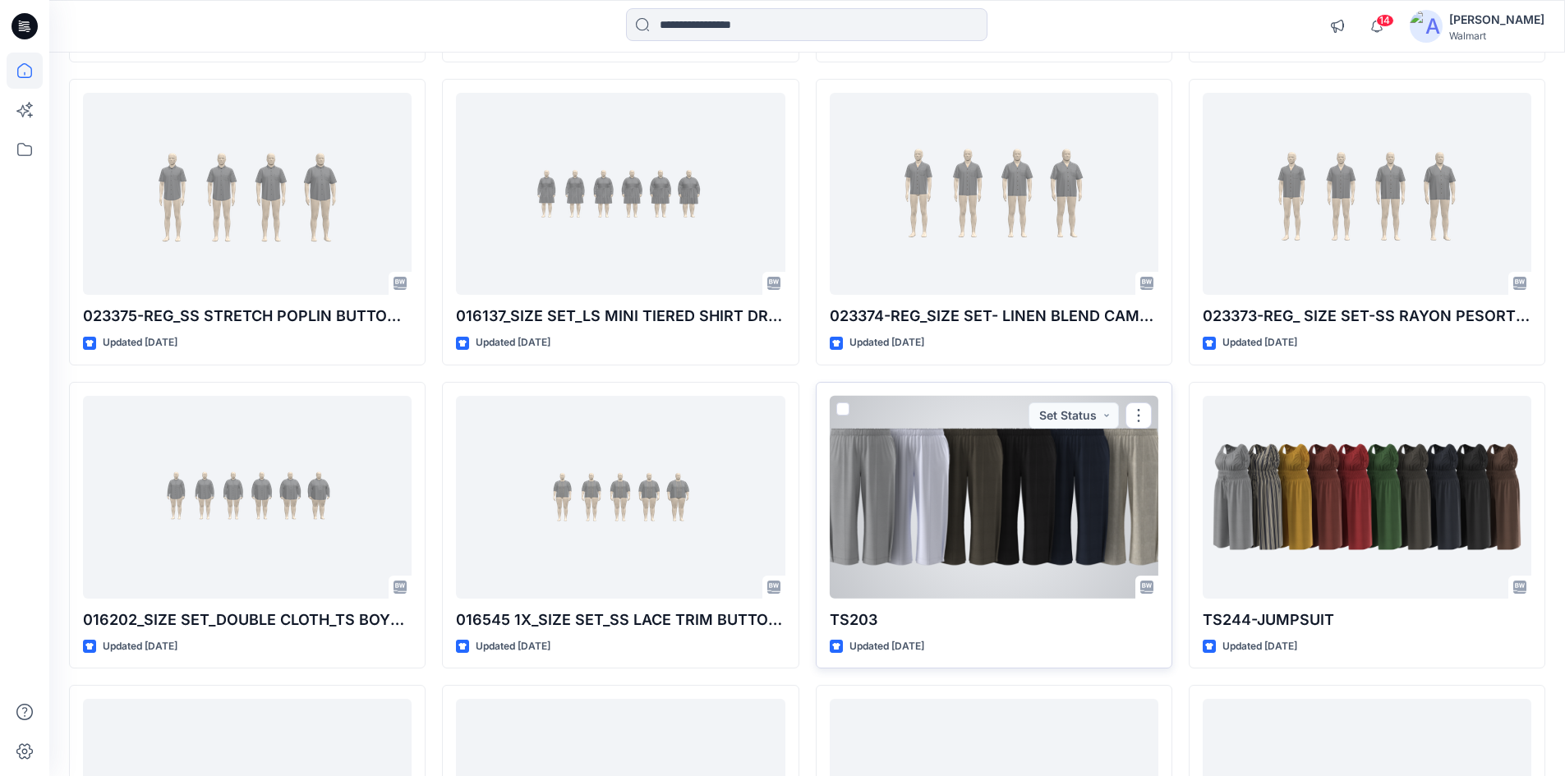
click at [938, 482] on div at bounding box center [994, 497] width 329 height 203
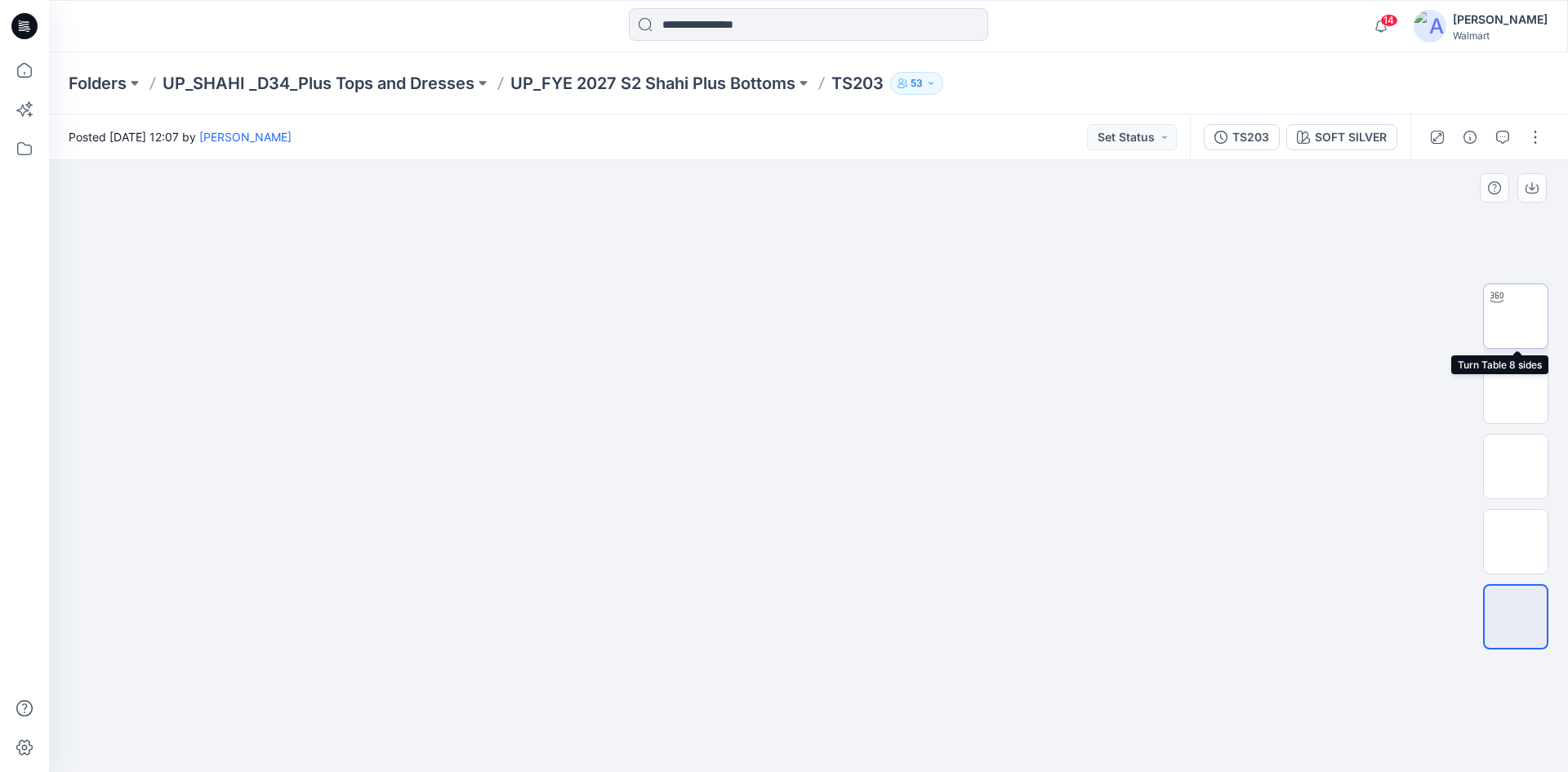
click at [1516, 316] on img at bounding box center [1516, 316] width 0 height 0
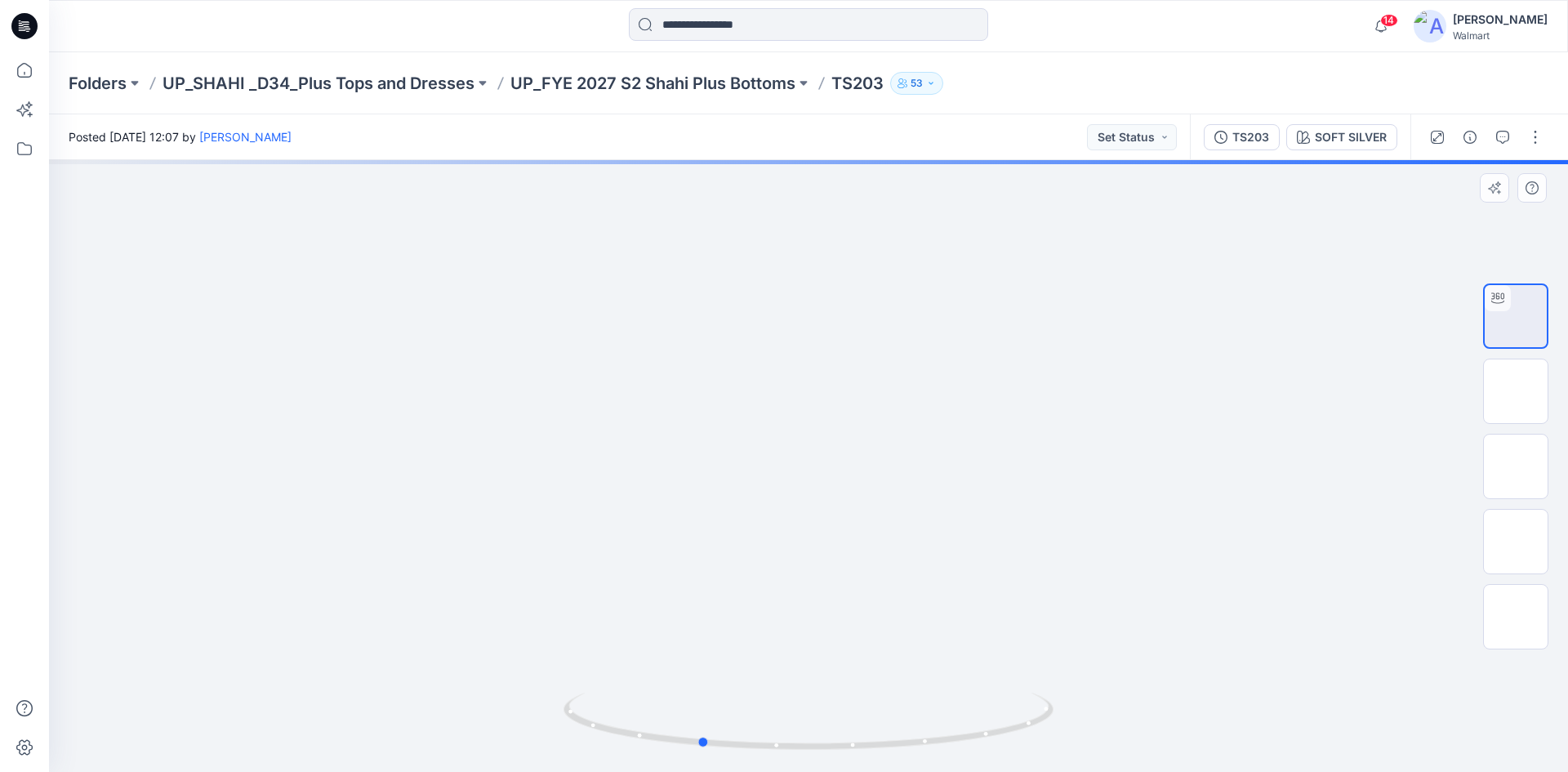
drag, startPoint x: 809, startPoint y: 743, endPoint x: 1189, endPoint y: 714, distance: 381.1
click at [1189, 714] on div at bounding box center [808, 466] width 1519 height 612
drag, startPoint x: 776, startPoint y: 574, endPoint x: 810, endPoint y: -24, distance: 599.0
drag, startPoint x: 889, startPoint y: 524, endPoint x: 883, endPoint y: 352, distance: 172.1
drag, startPoint x: 702, startPoint y: 740, endPoint x: 818, endPoint y: 741, distance: 116.0
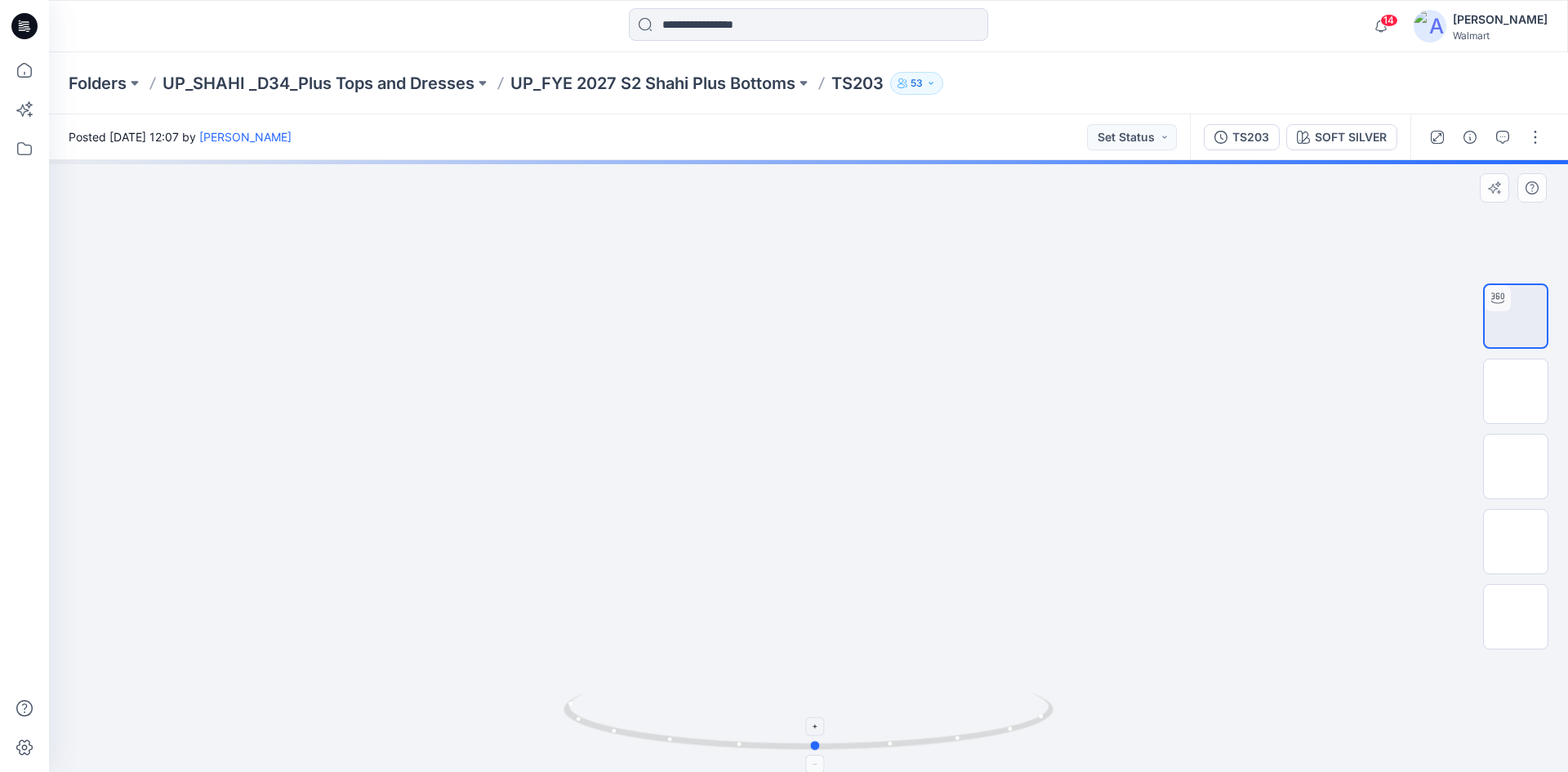
click at [818, 741] on icon at bounding box center [810, 724] width 494 height 62
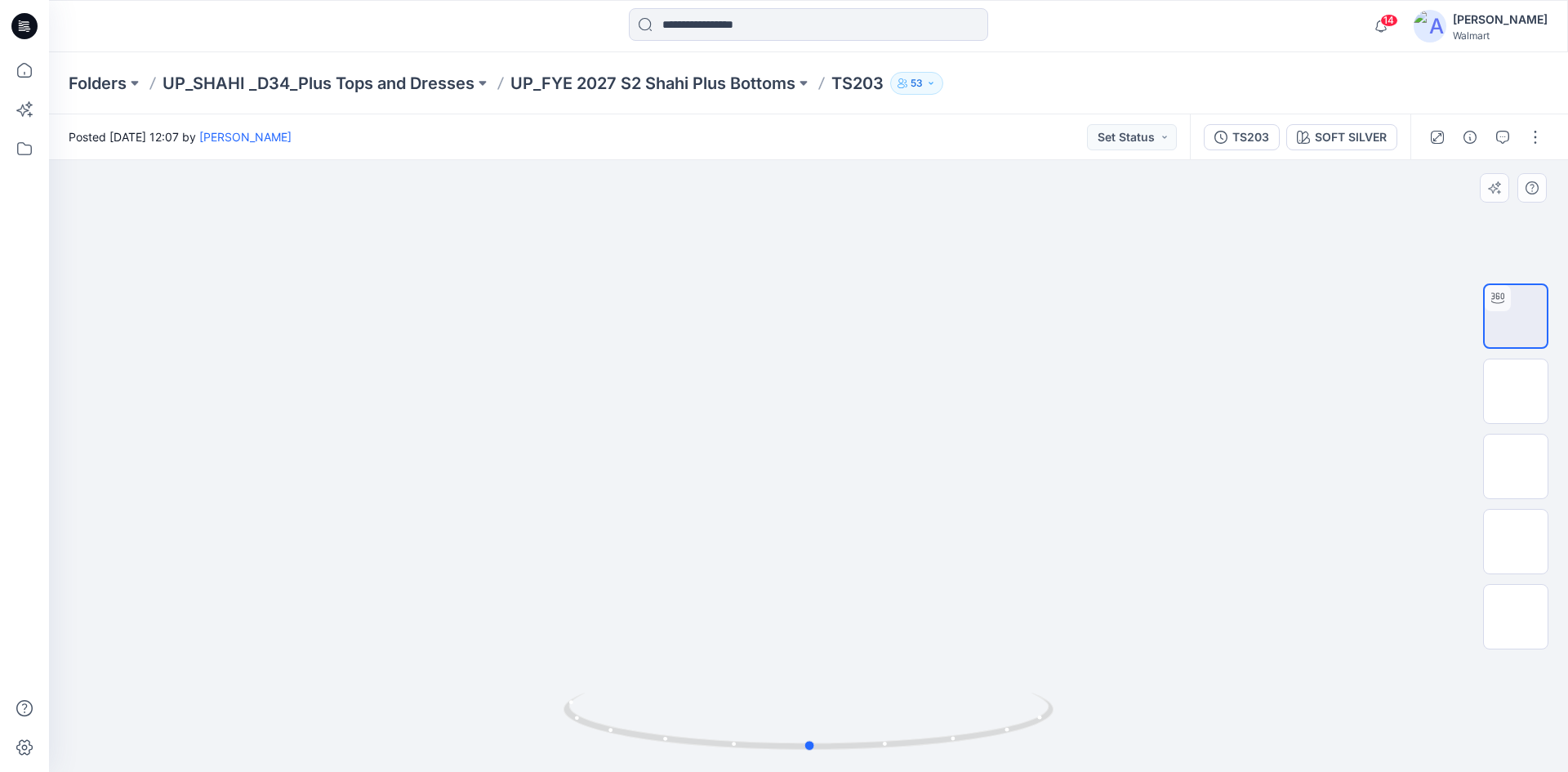
drag, startPoint x: 817, startPoint y: 748, endPoint x: 812, endPoint y: 683, distance: 65.2
click at [812, 683] on div at bounding box center [808, 466] width 1519 height 612
click at [29, 11] on icon at bounding box center [25, 26] width 26 height 53
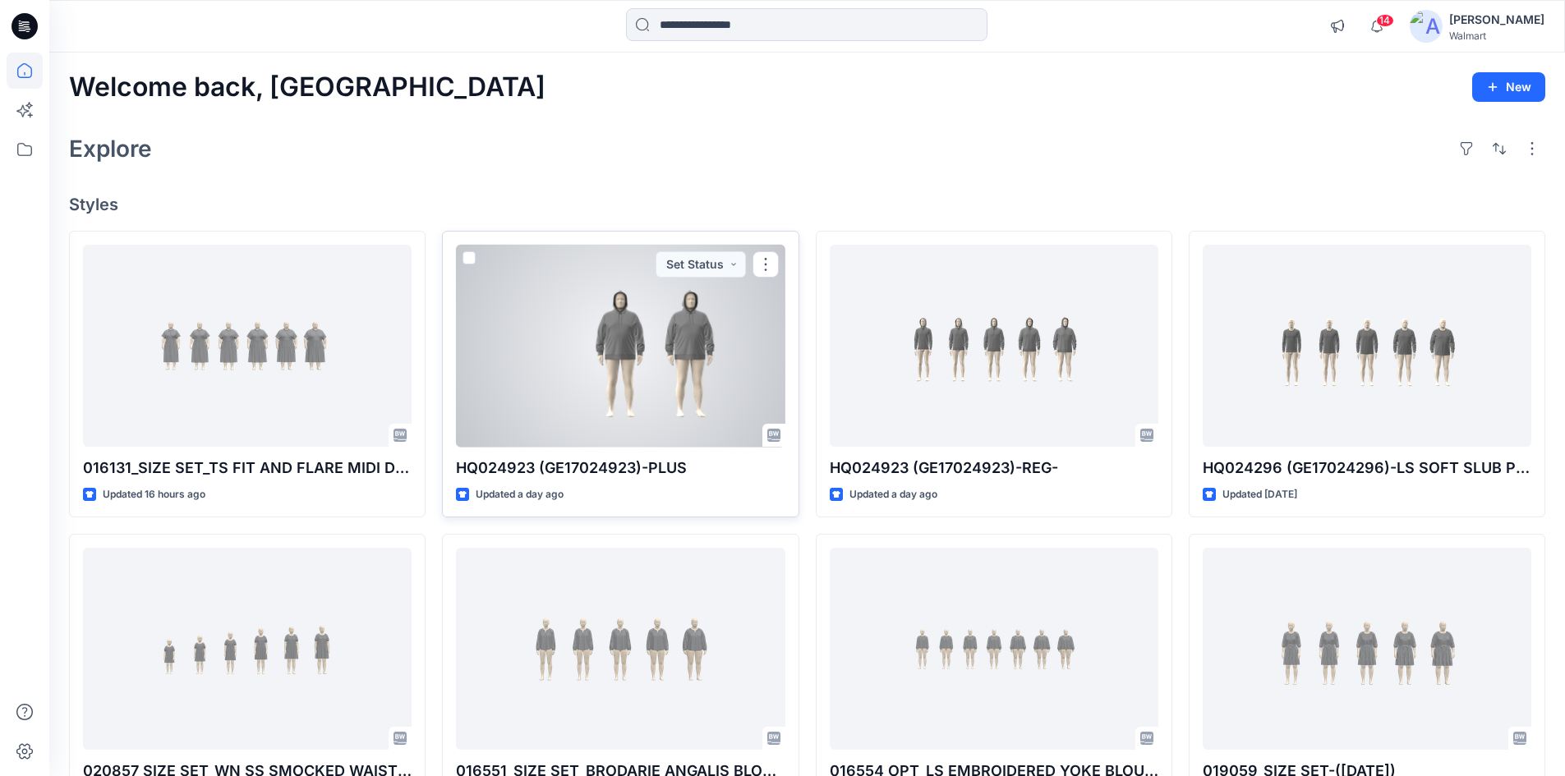
click at [657, 340] on div at bounding box center [620, 346] width 329 height 203
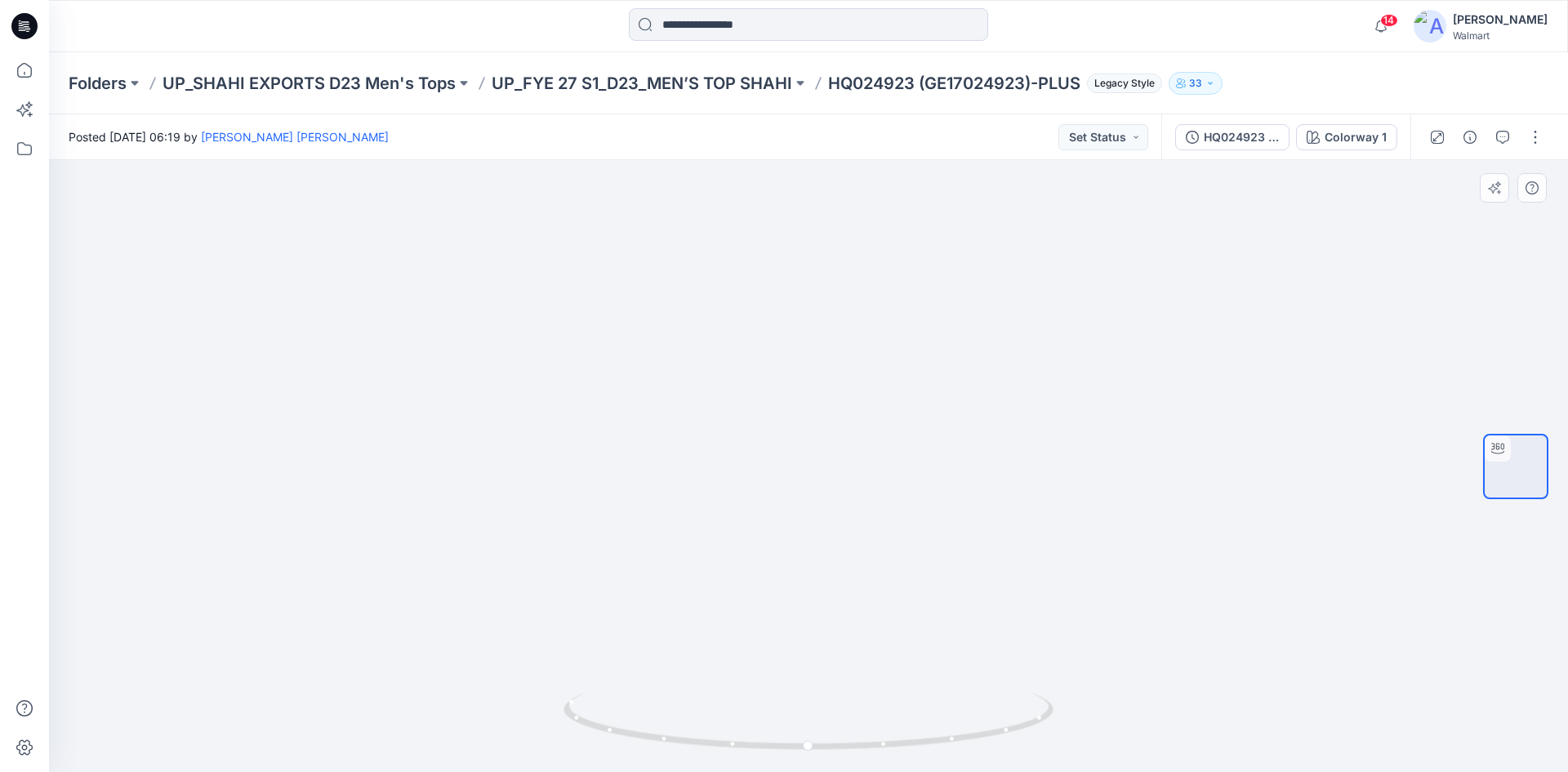
drag, startPoint x: 854, startPoint y: 451, endPoint x: 852, endPoint y: 582, distance: 131.0
drag, startPoint x: 948, startPoint y: 515, endPoint x: 877, endPoint y: 429, distance: 111.5
click at [25, 21] on icon at bounding box center [25, 26] width 26 height 26
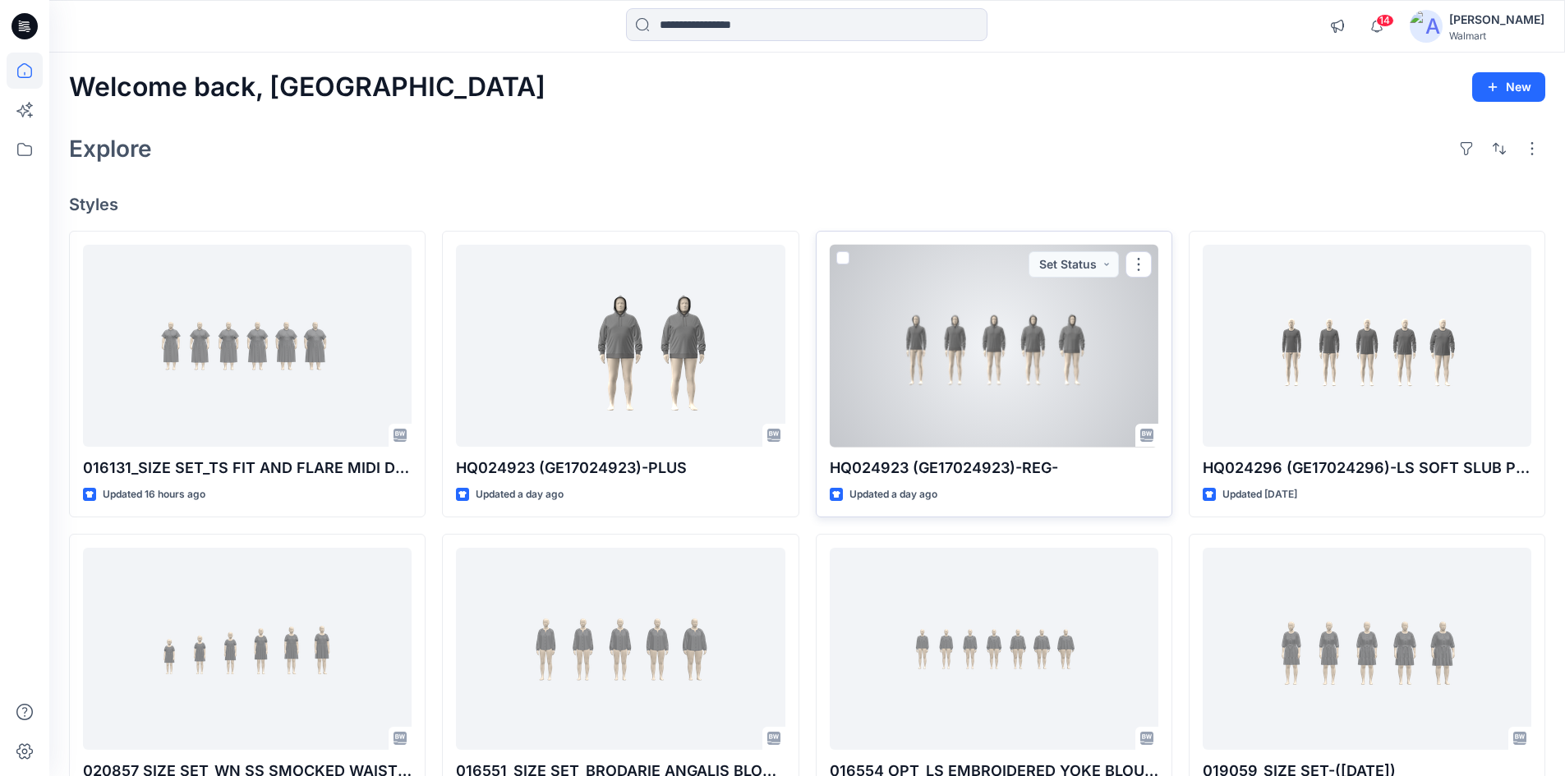
click at [973, 357] on div at bounding box center [994, 346] width 329 height 203
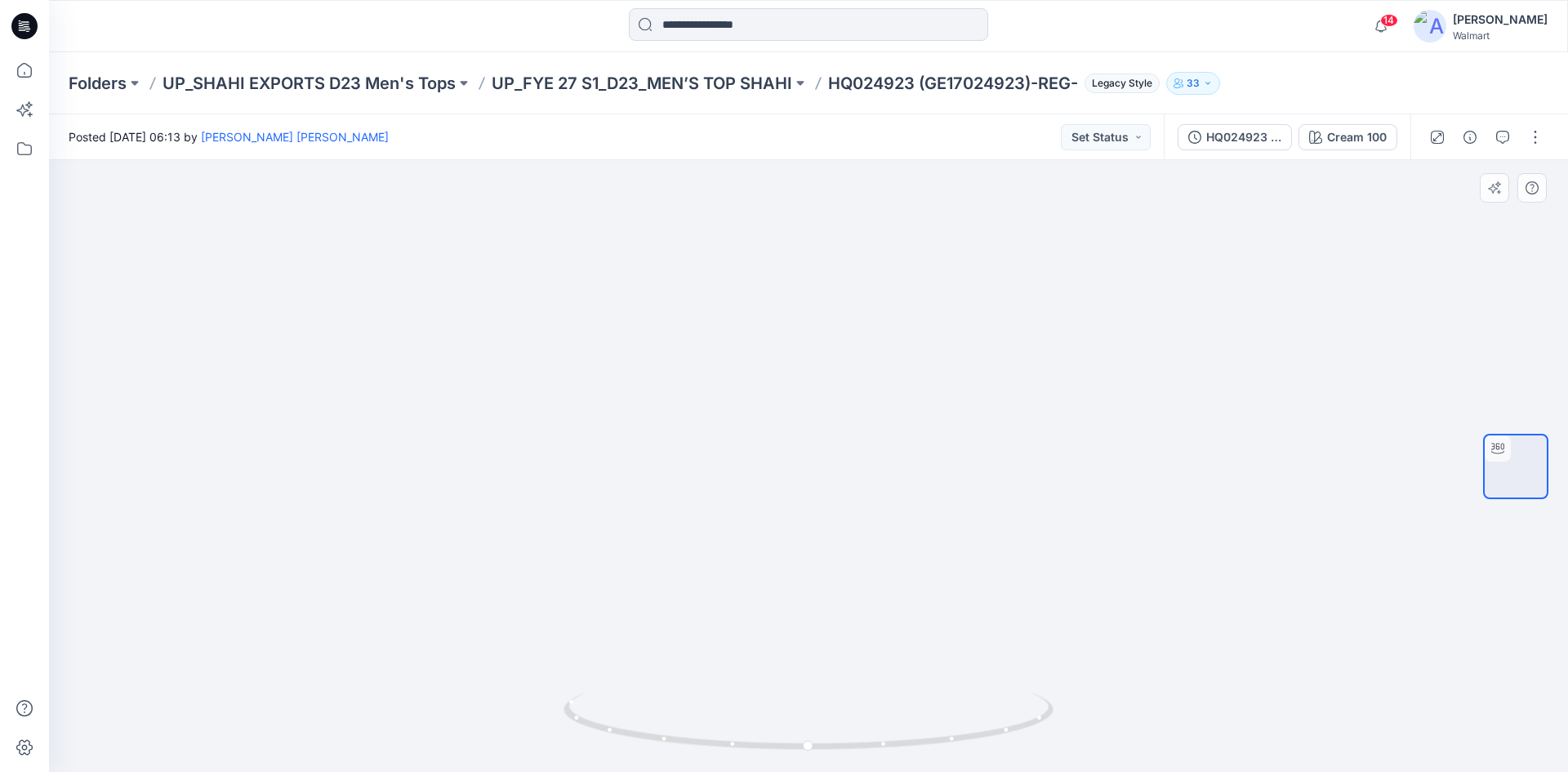
drag, startPoint x: 409, startPoint y: 454, endPoint x: 415, endPoint y: 440, distance: 15.2
click at [16, 30] on icon at bounding box center [25, 26] width 26 height 26
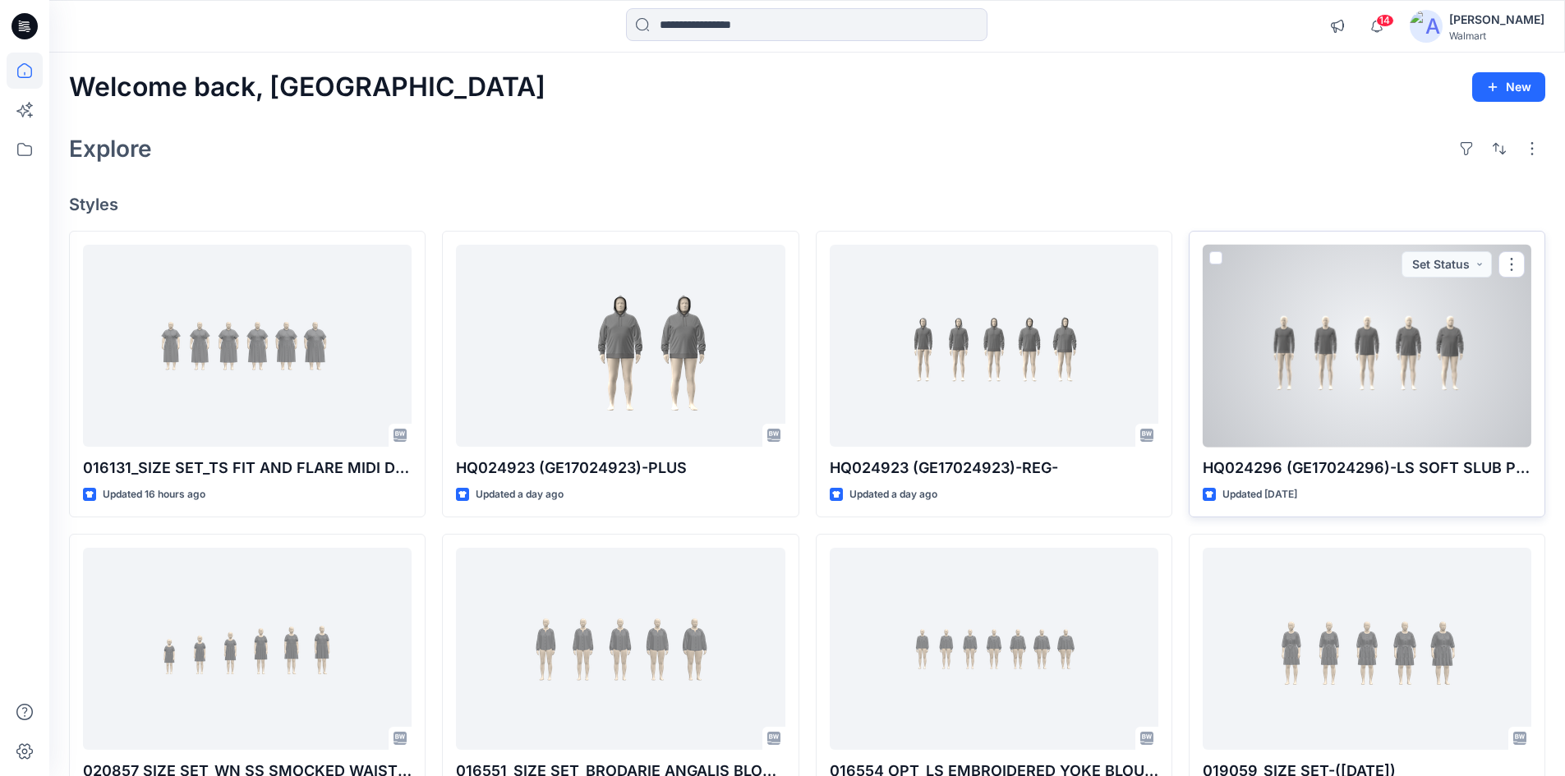
click at [1382, 356] on div at bounding box center [1367, 346] width 329 height 203
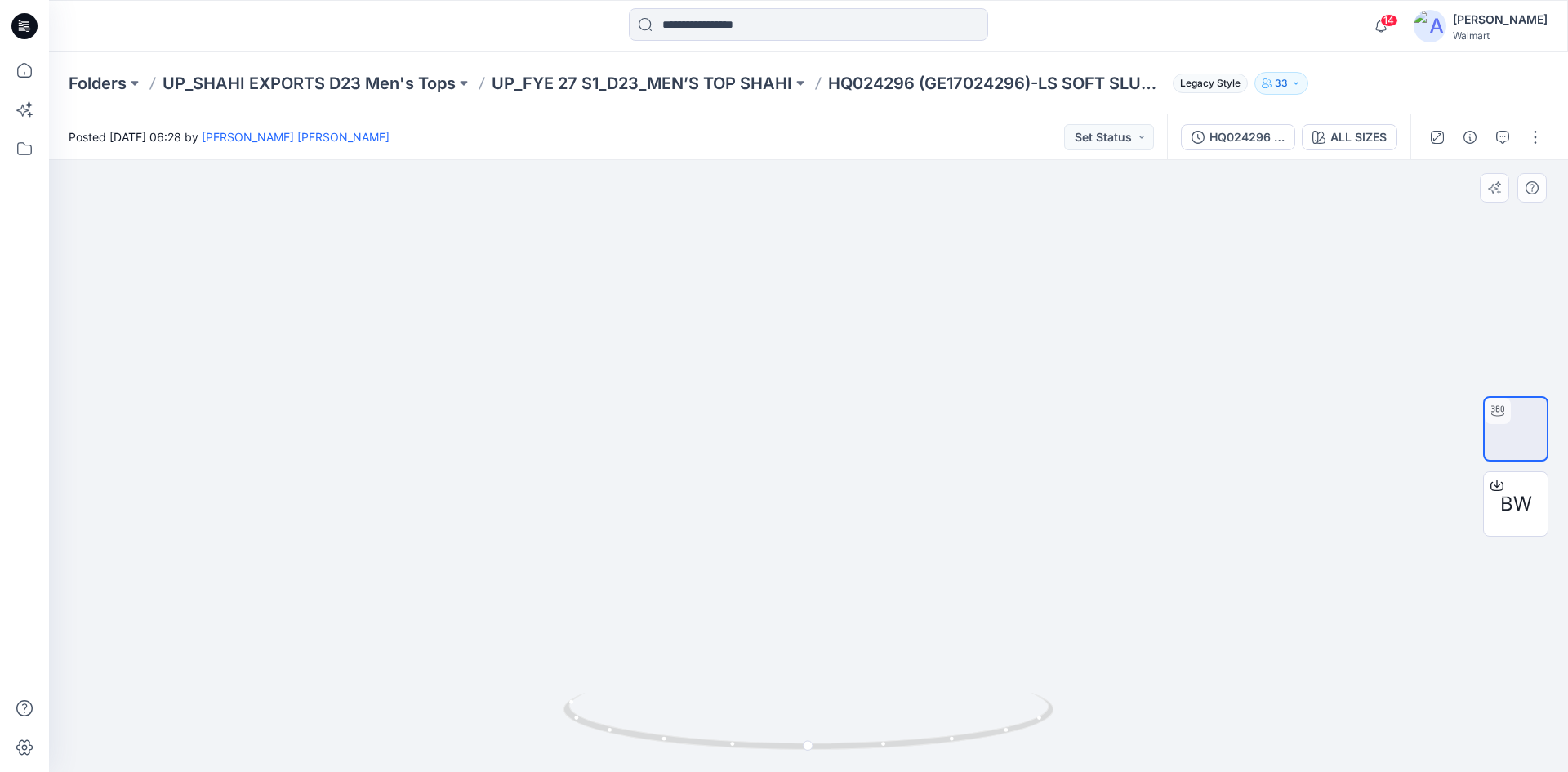
drag, startPoint x: 508, startPoint y: 451, endPoint x: 648, endPoint y: 424, distance: 142.6
click at [13, 29] on icon at bounding box center [25, 26] width 26 height 26
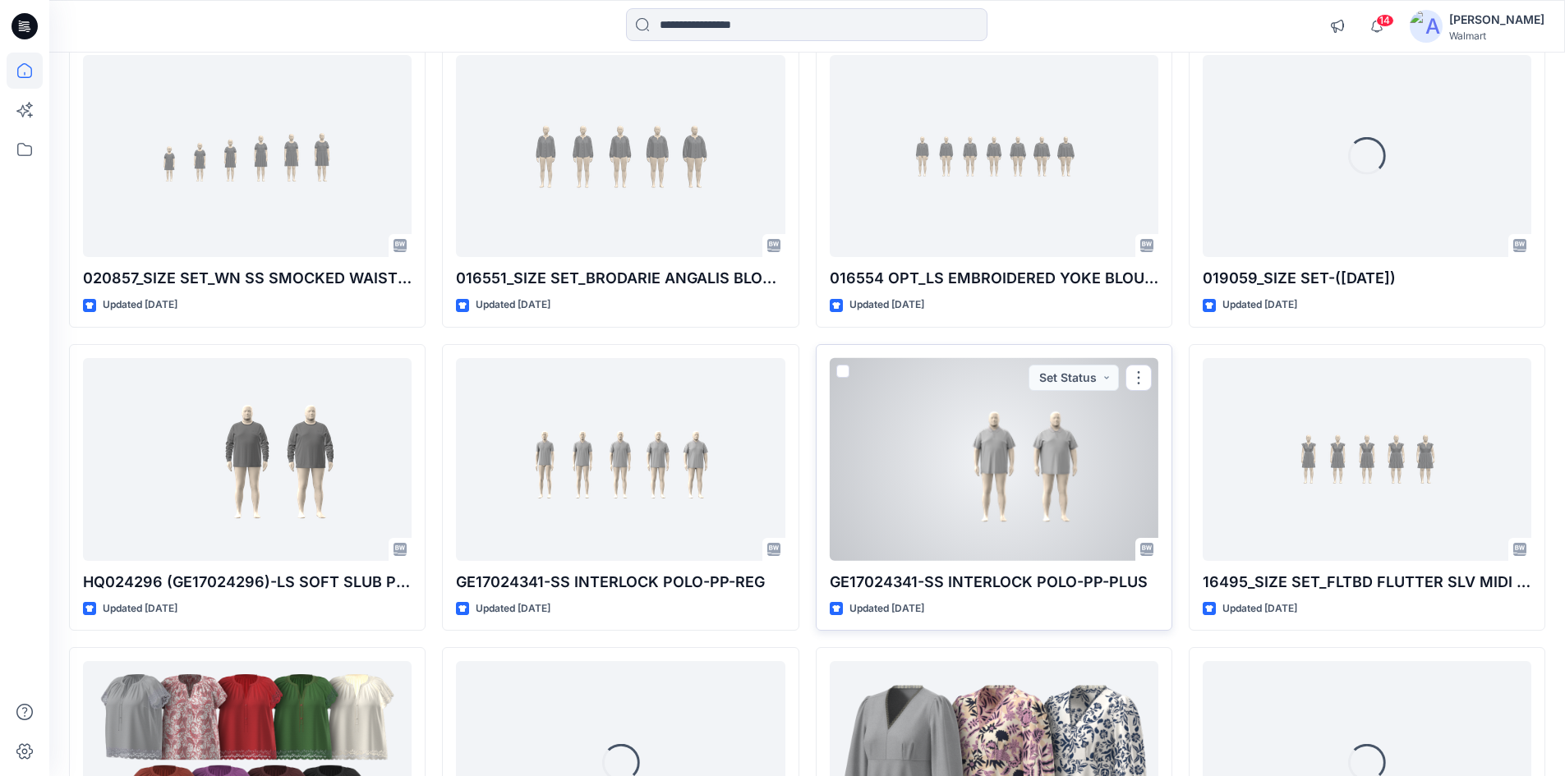
scroll to position [1068, 0]
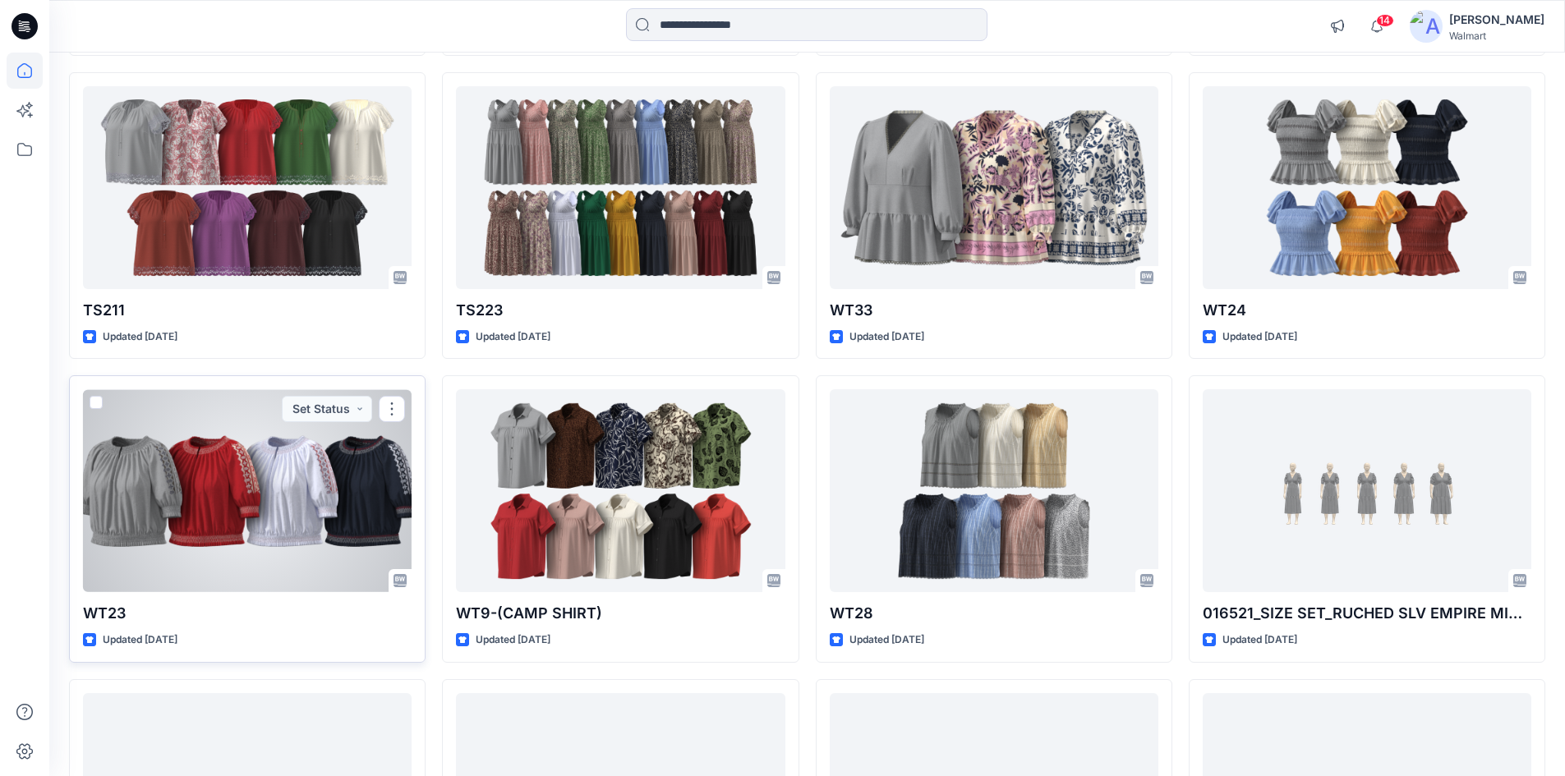
click at [186, 453] on div at bounding box center [247, 490] width 329 height 203
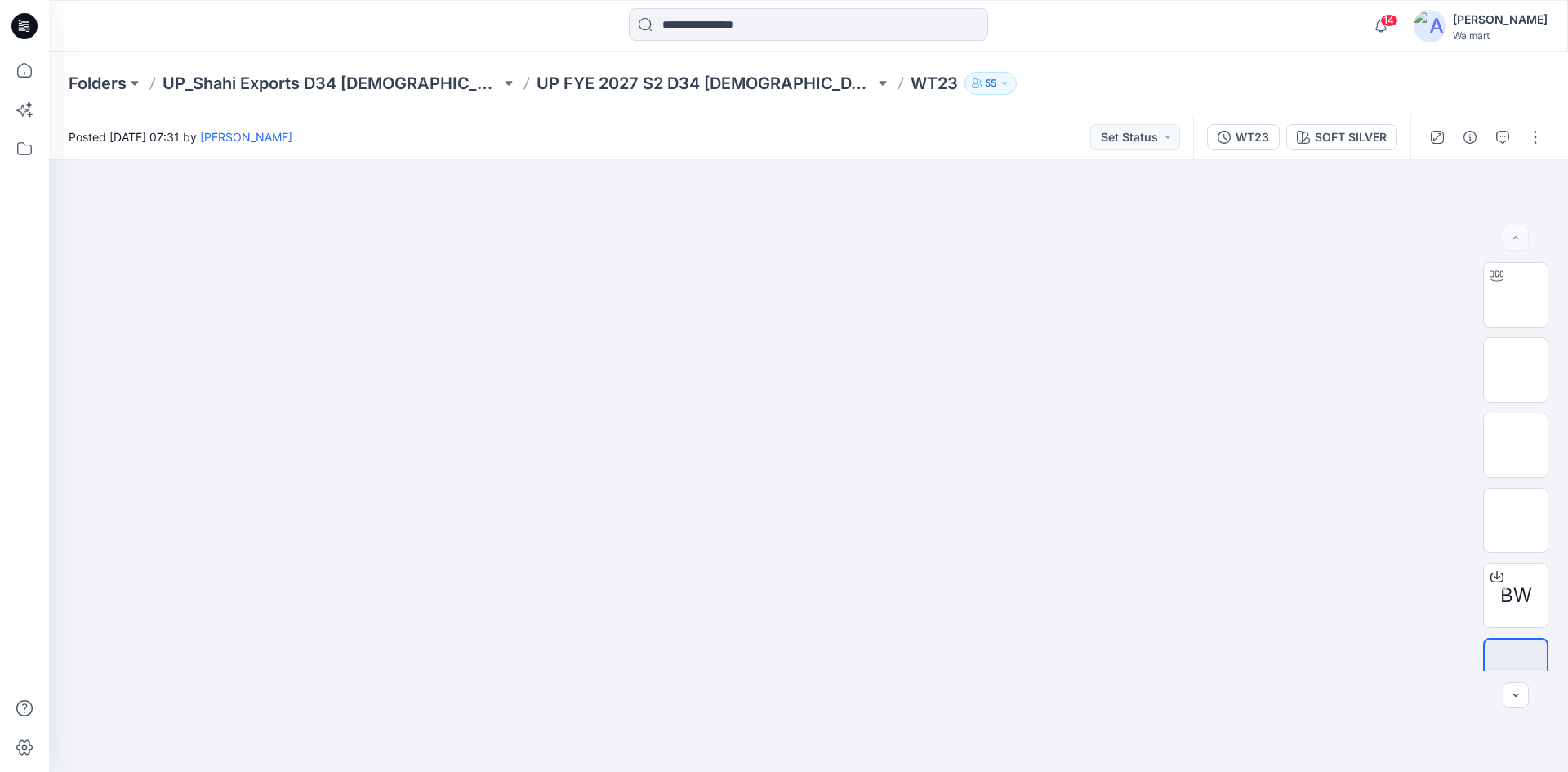
click at [14, 26] on icon at bounding box center [25, 26] width 26 height 26
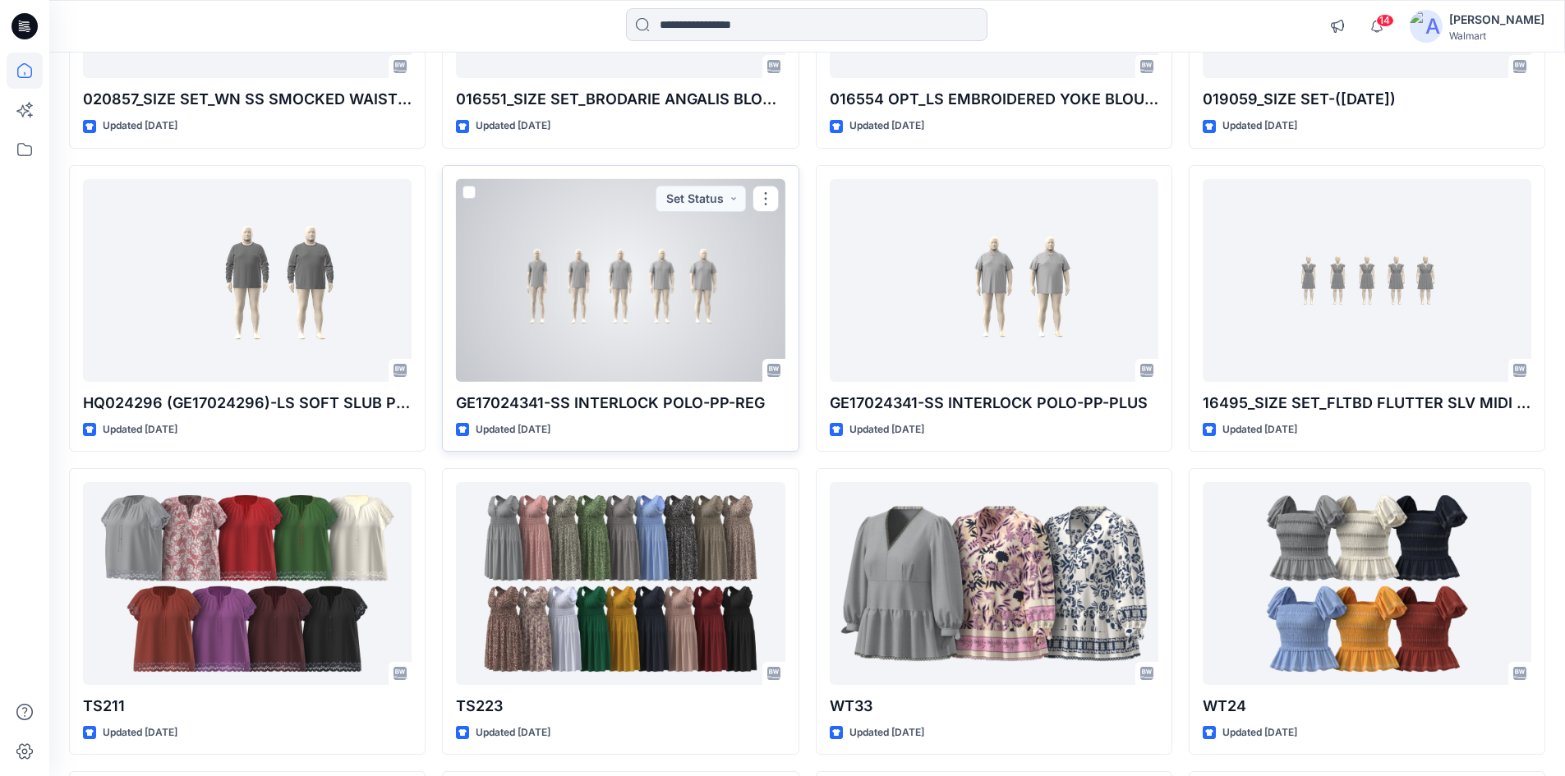
scroll to position [821, 0]
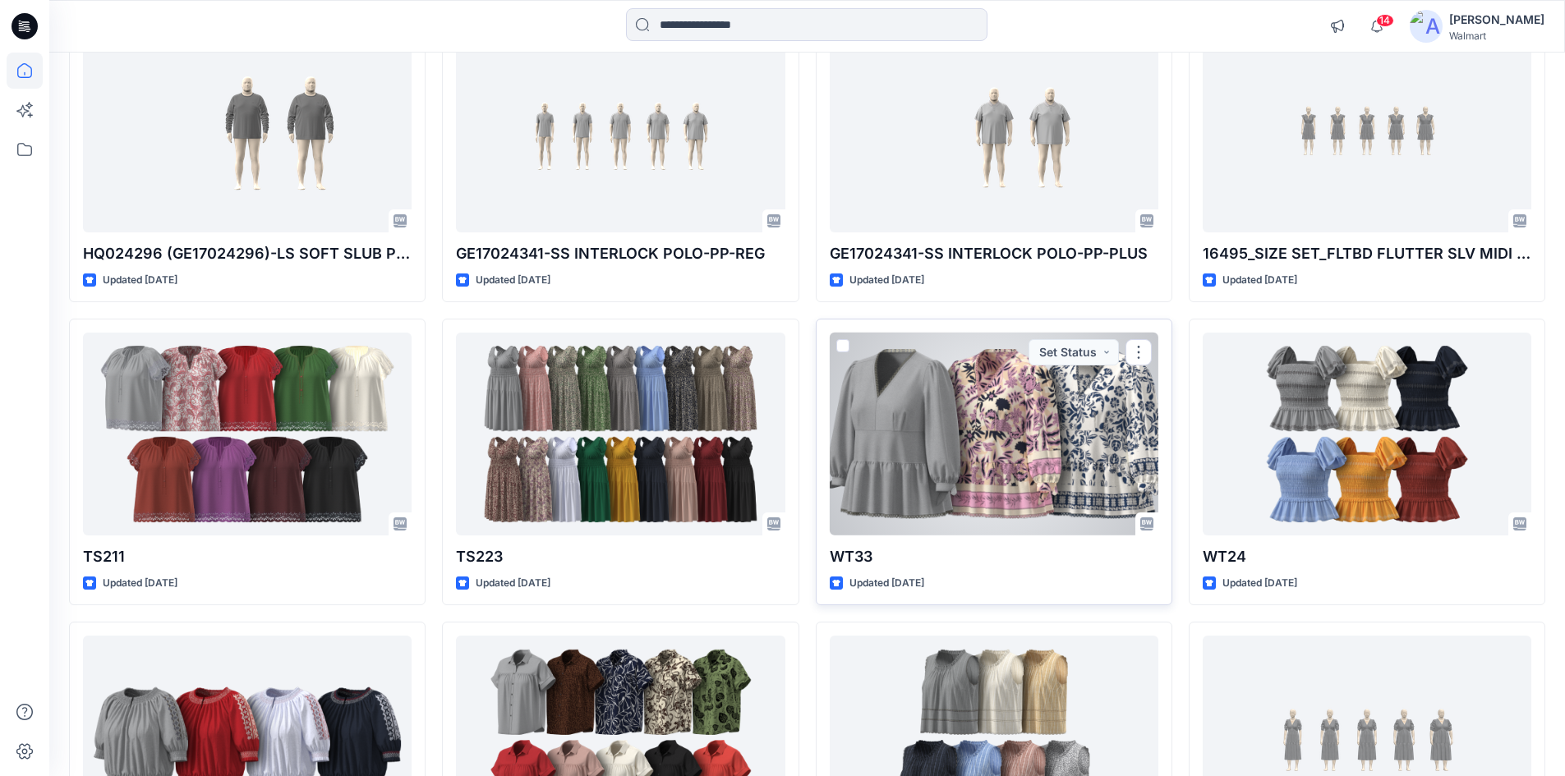
click at [979, 431] on div at bounding box center [994, 434] width 329 height 203
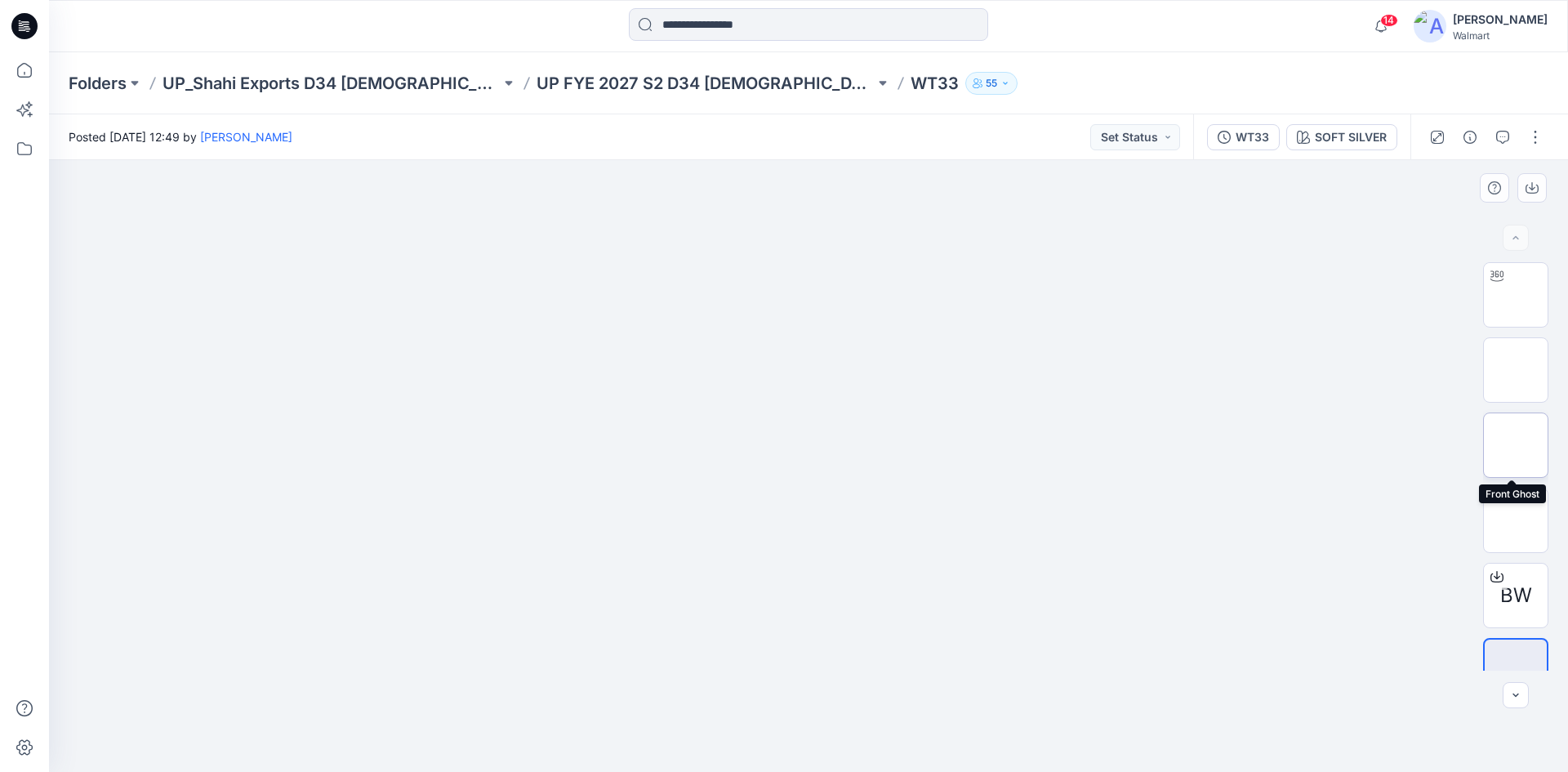
click at [1516, 446] on img at bounding box center [1516, 446] width 0 height 0
click at [26, 20] on icon at bounding box center [25, 26] width 26 height 26
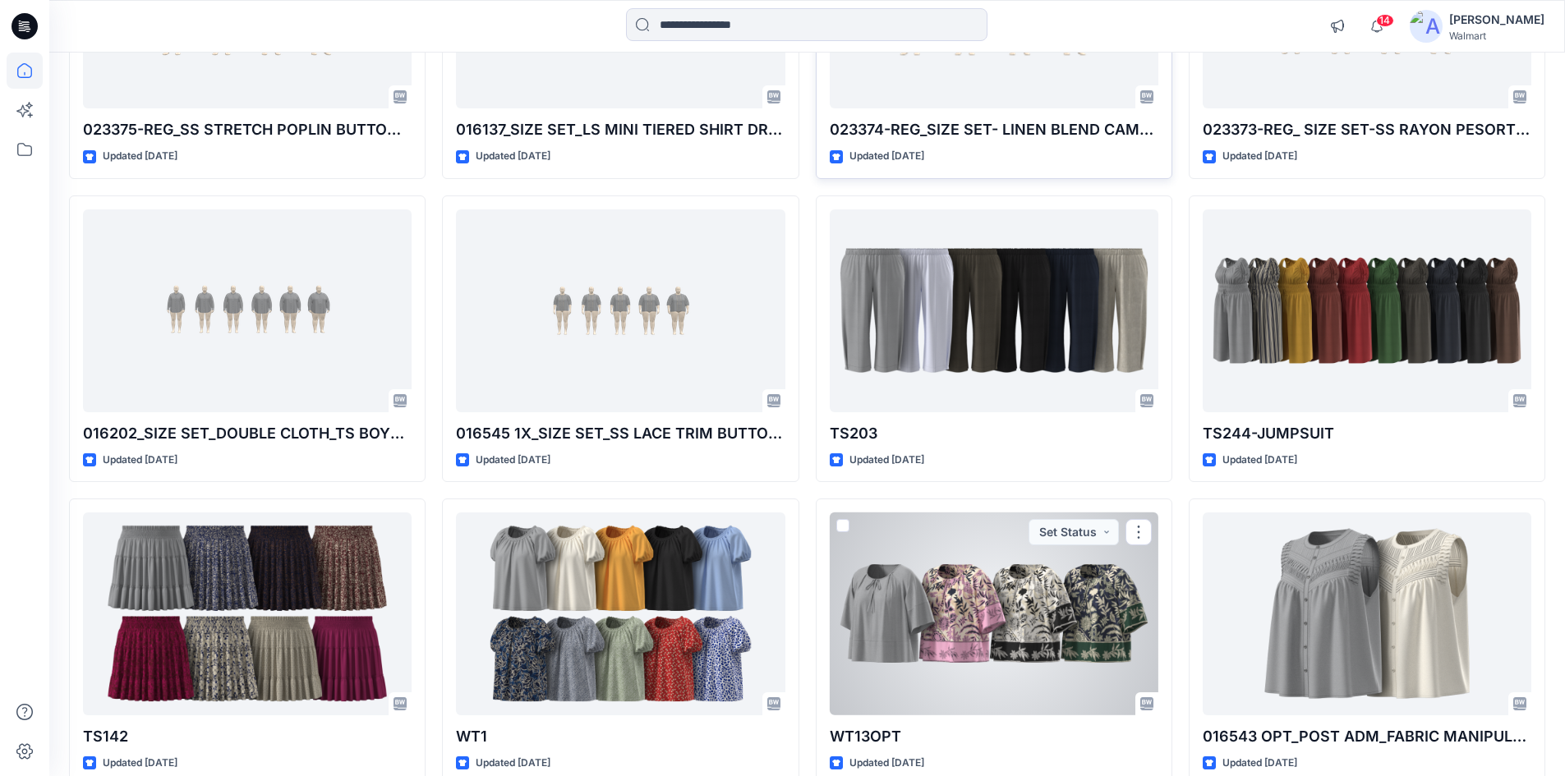
scroll to position [2136, 0]
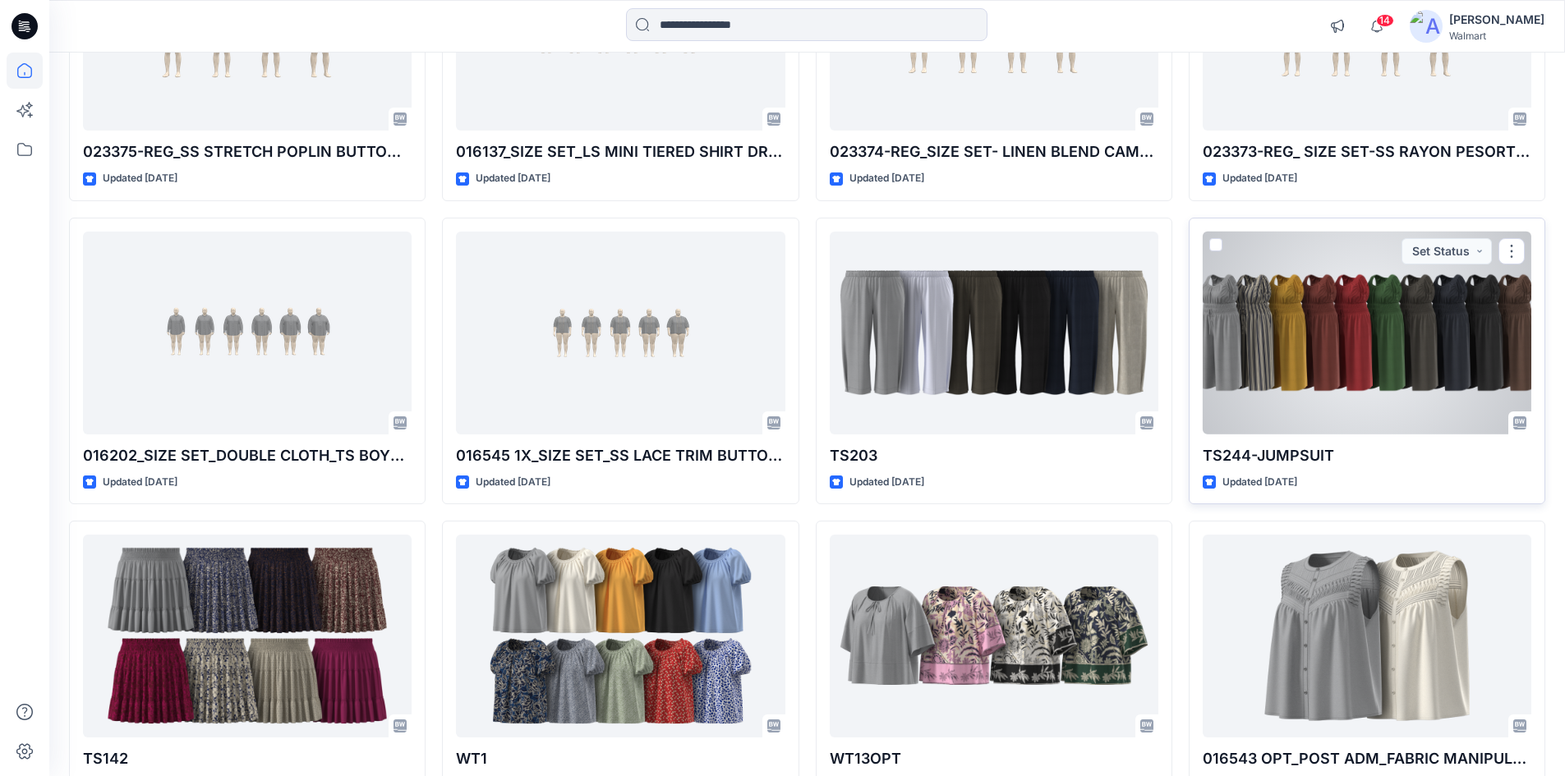
click at [1378, 352] on div at bounding box center [1367, 333] width 329 height 203
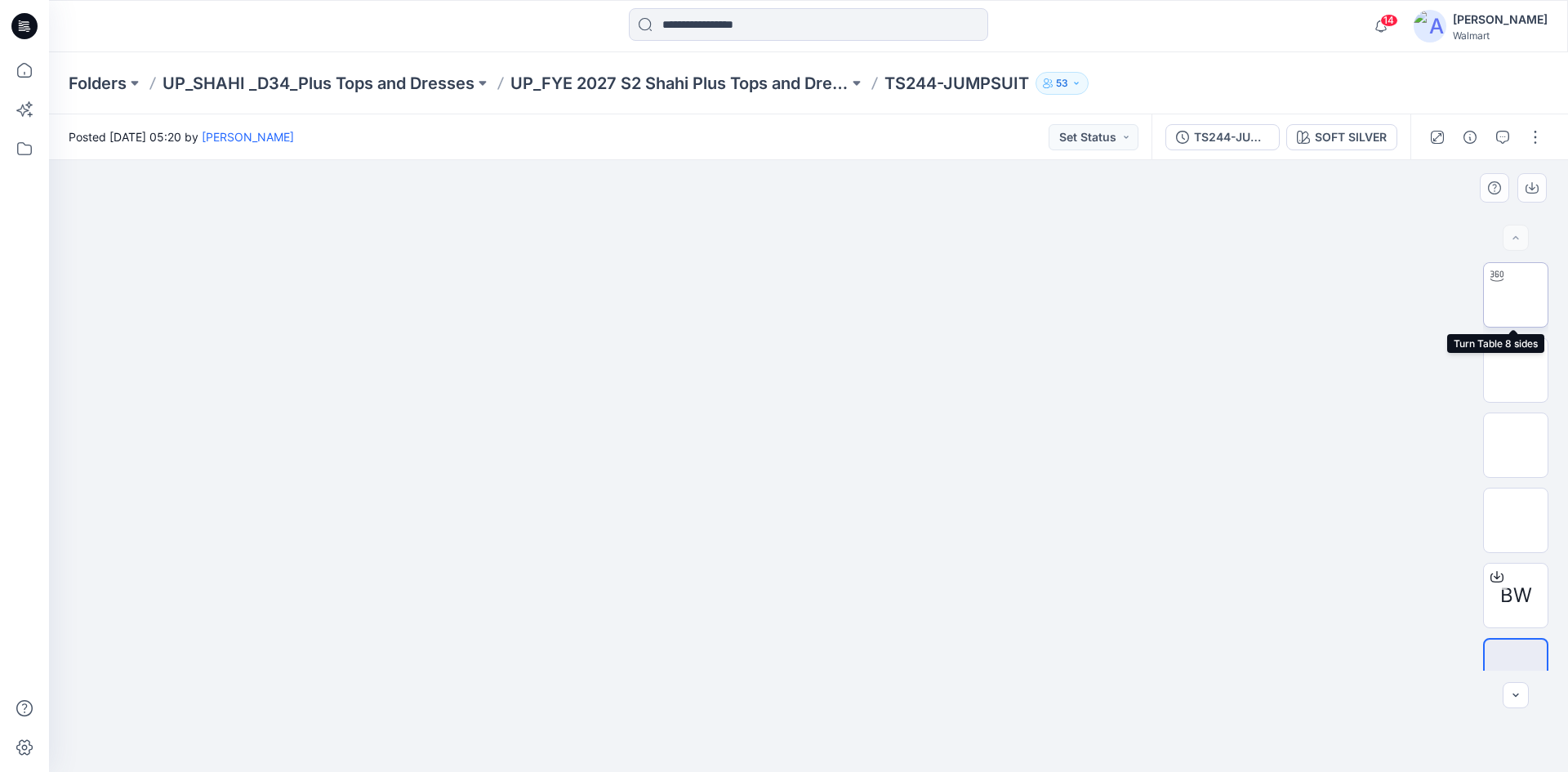
click at [1516, 295] on img at bounding box center [1516, 295] width 0 height 0
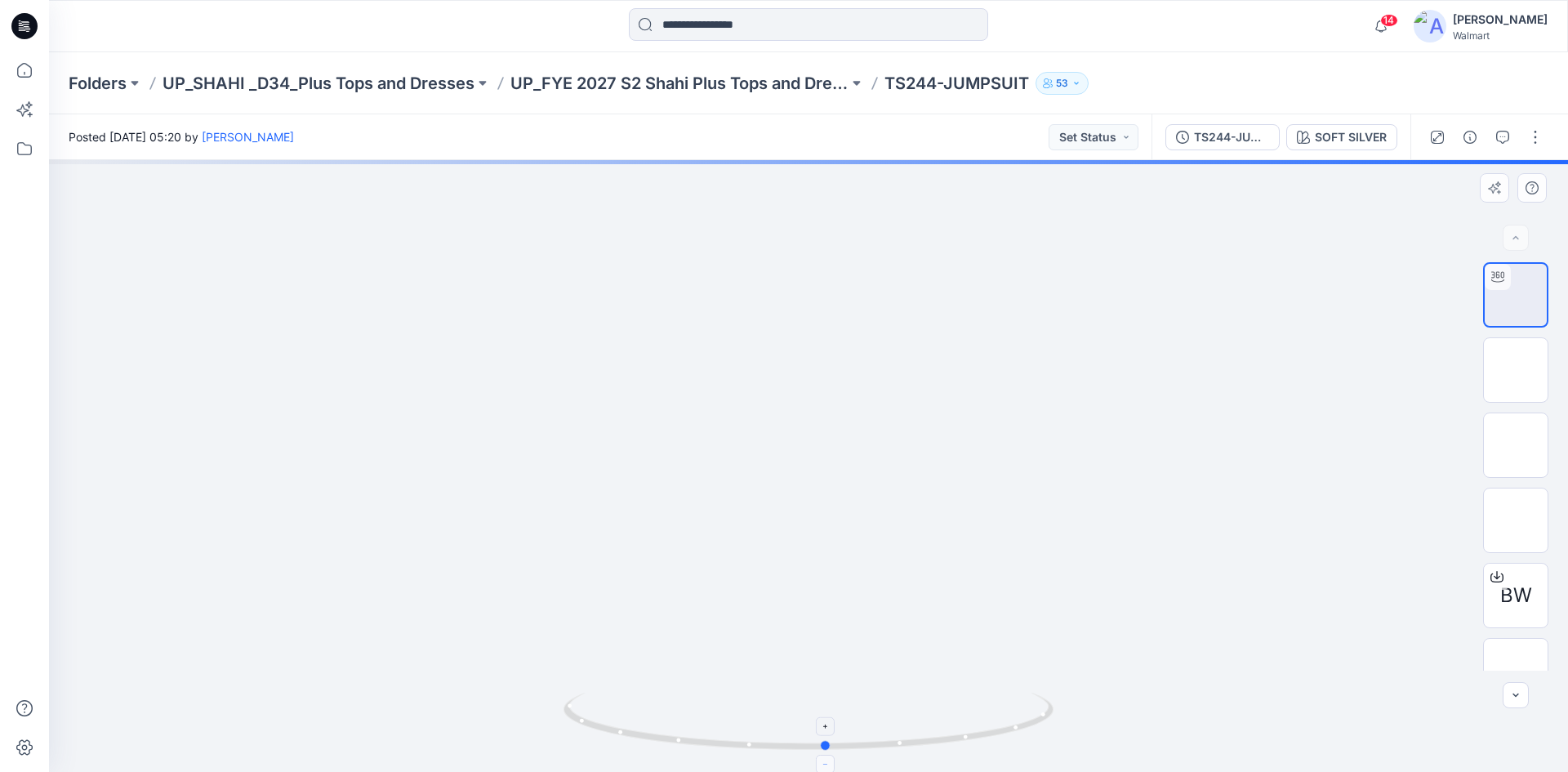
drag, startPoint x: 812, startPoint y: 749, endPoint x: 820, endPoint y: 758, distance: 12.0
click at [820, 754] on icon at bounding box center [810, 724] width 494 height 62
drag, startPoint x: 825, startPoint y: 748, endPoint x: 1070, endPoint y: 751, distance: 245.0
click at [1070, 751] on div at bounding box center [808, 466] width 1519 height 612
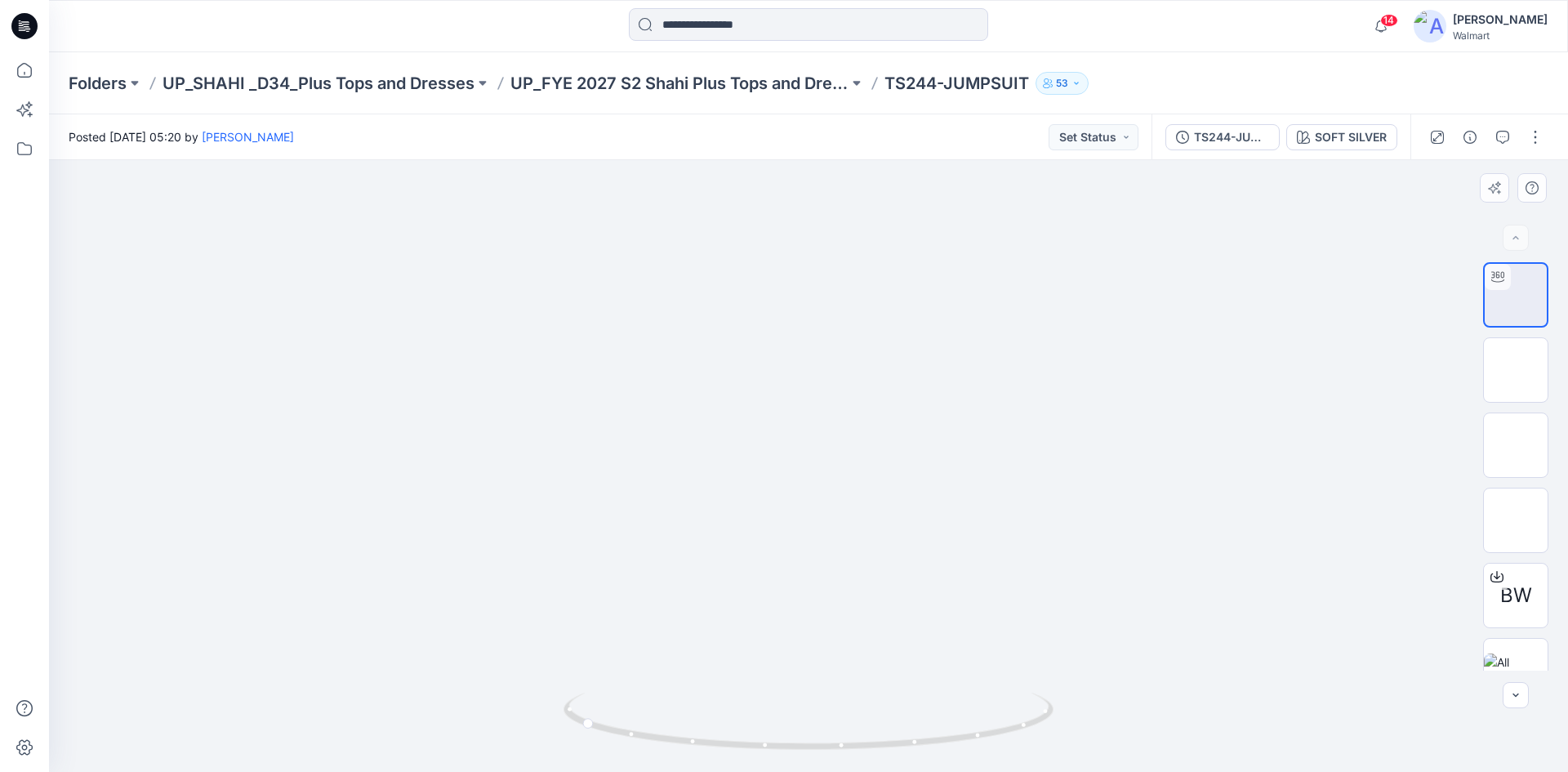
drag, startPoint x: 826, startPoint y: 509, endPoint x: 812, endPoint y: 255, distance: 254.4
drag, startPoint x: 867, startPoint y: 487, endPoint x: 862, endPoint y: 460, distance: 27.5
drag, startPoint x: 862, startPoint y: 460, endPoint x: 833, endPoint y: 80, distance: 381.1
drag, startPoint x: 585, startPoint y: 729, endPoint x: 716, endPoint y: 732, distance: 131.0
click at [716, 732] on icon at bounding box center [810, 724] width 494 height 62
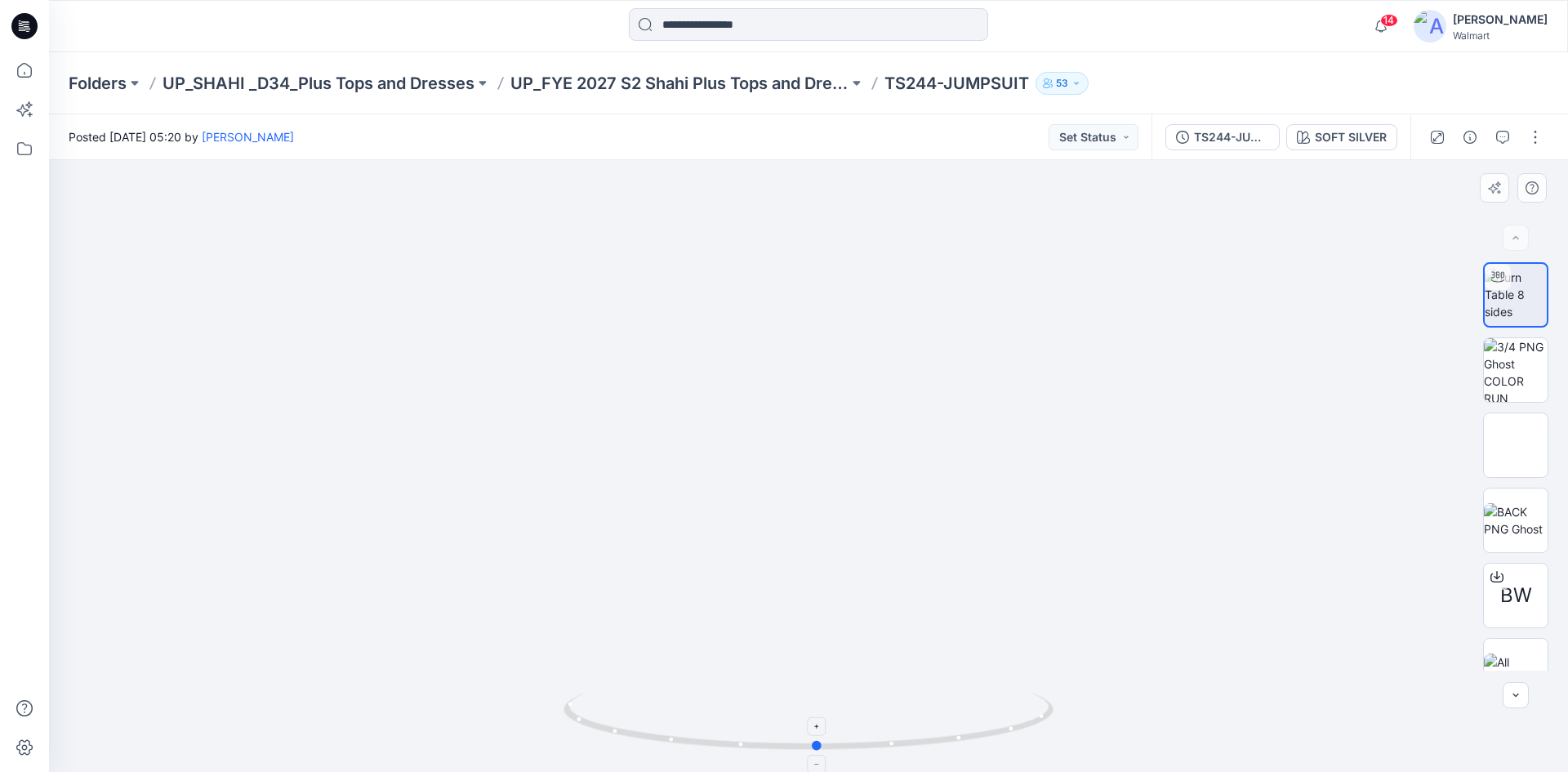
drag, startPoint x: 713, startPoint y: 744, endPoint x: 818, endPoint y: 743, distance: 105.0
click at [818, 743] on circle at bounding box center [817, 746] width 10 height 10
drag, startPoint x: 794, startPoint y: 285, endPoint x: 824, endPoint y: 619, distance: 335.3
drag, startPoint x: 925, startPoint y: 214, endPoint x: 771, endPoint y: 605, distance: 420.2
drag, startPoint x: 798, startPoint y: 373, endPoint x: 799, endPoint y: 623, distance: 250.0
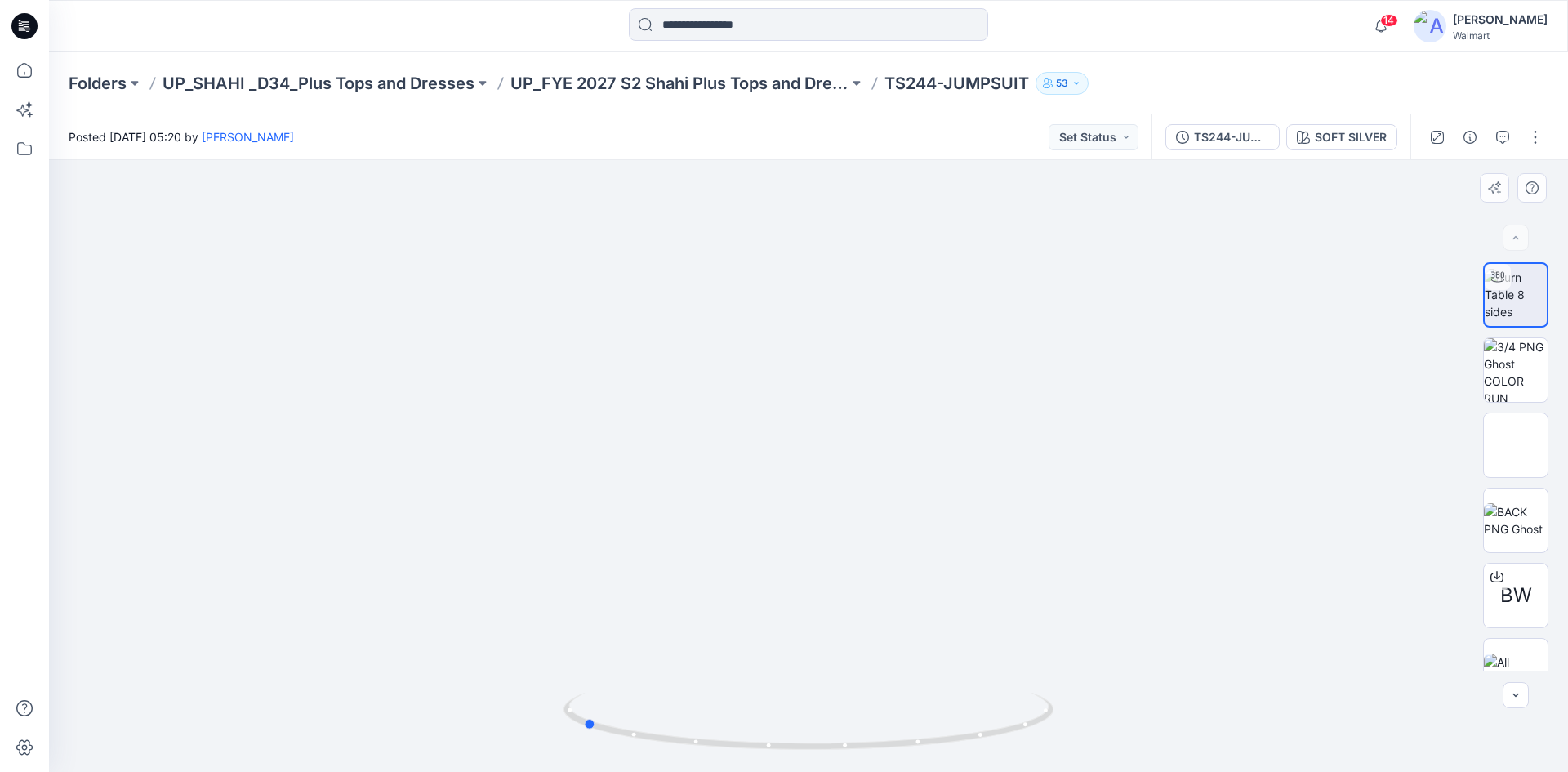
drag, startPoint x: 826, startPoint y: 746, endPoint x: 1074, endPoint y: 741, distance: 248.1
click at [1074, 741] on div at bounding box center [808, 466] width 1519 height 612
click at [20, 37] on icon at bounding box center [25, 26] width 26 height 26
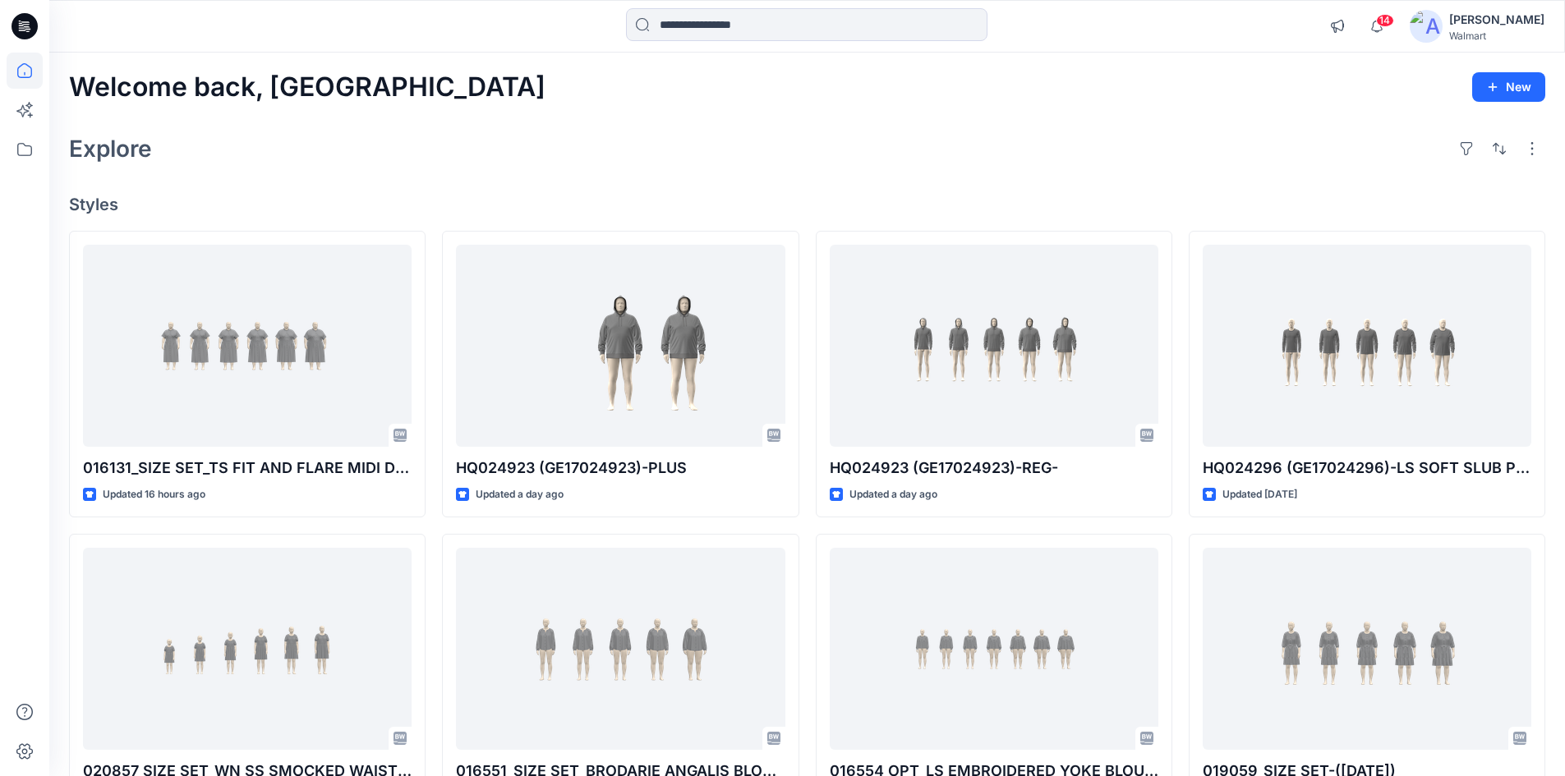
click at [25, 18] on icon at bounding box center [25, 26] width 26 height 26
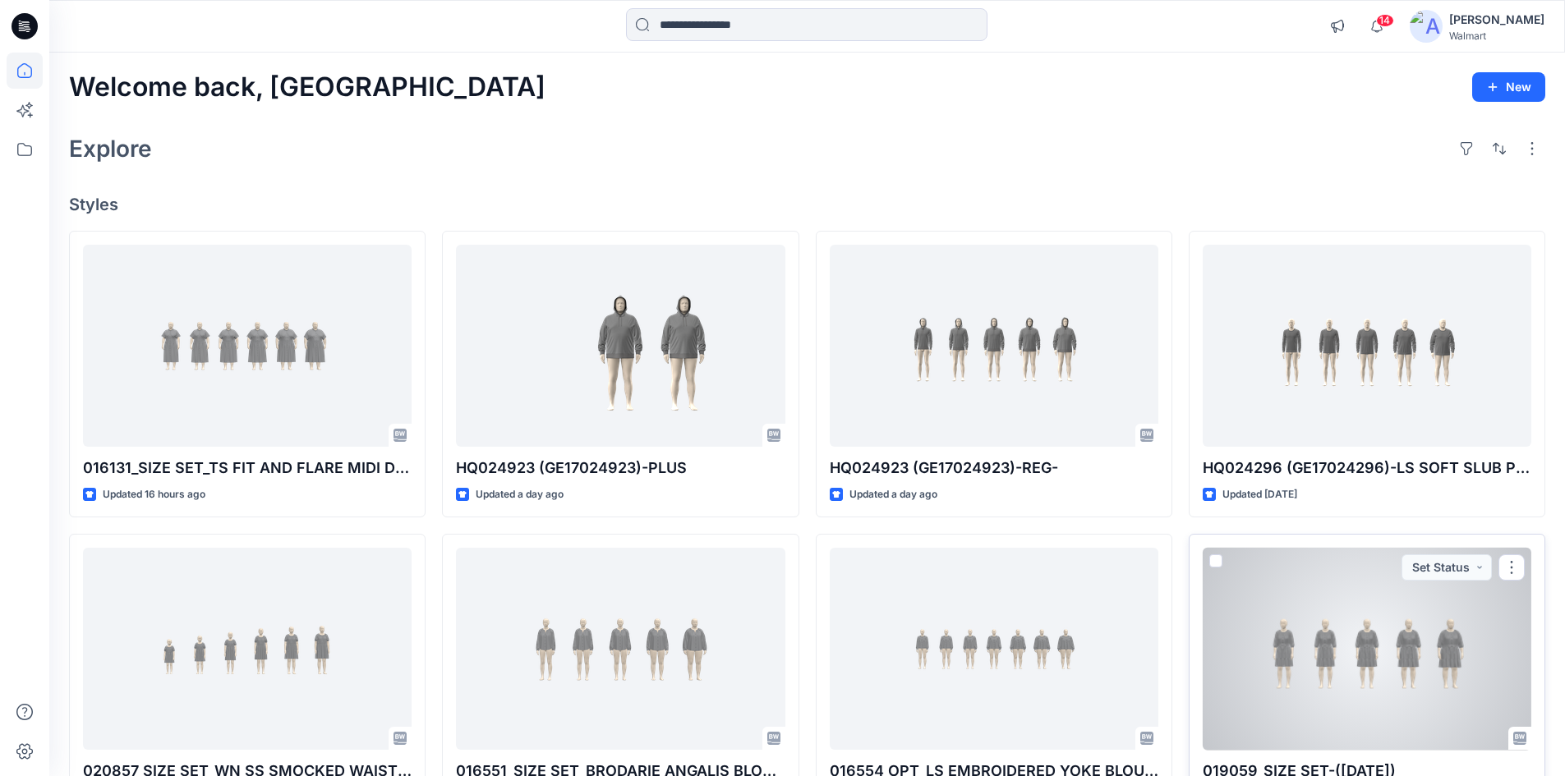
click at [1321, 687] on div at bounding box center [1367, 649] width 329 height 203
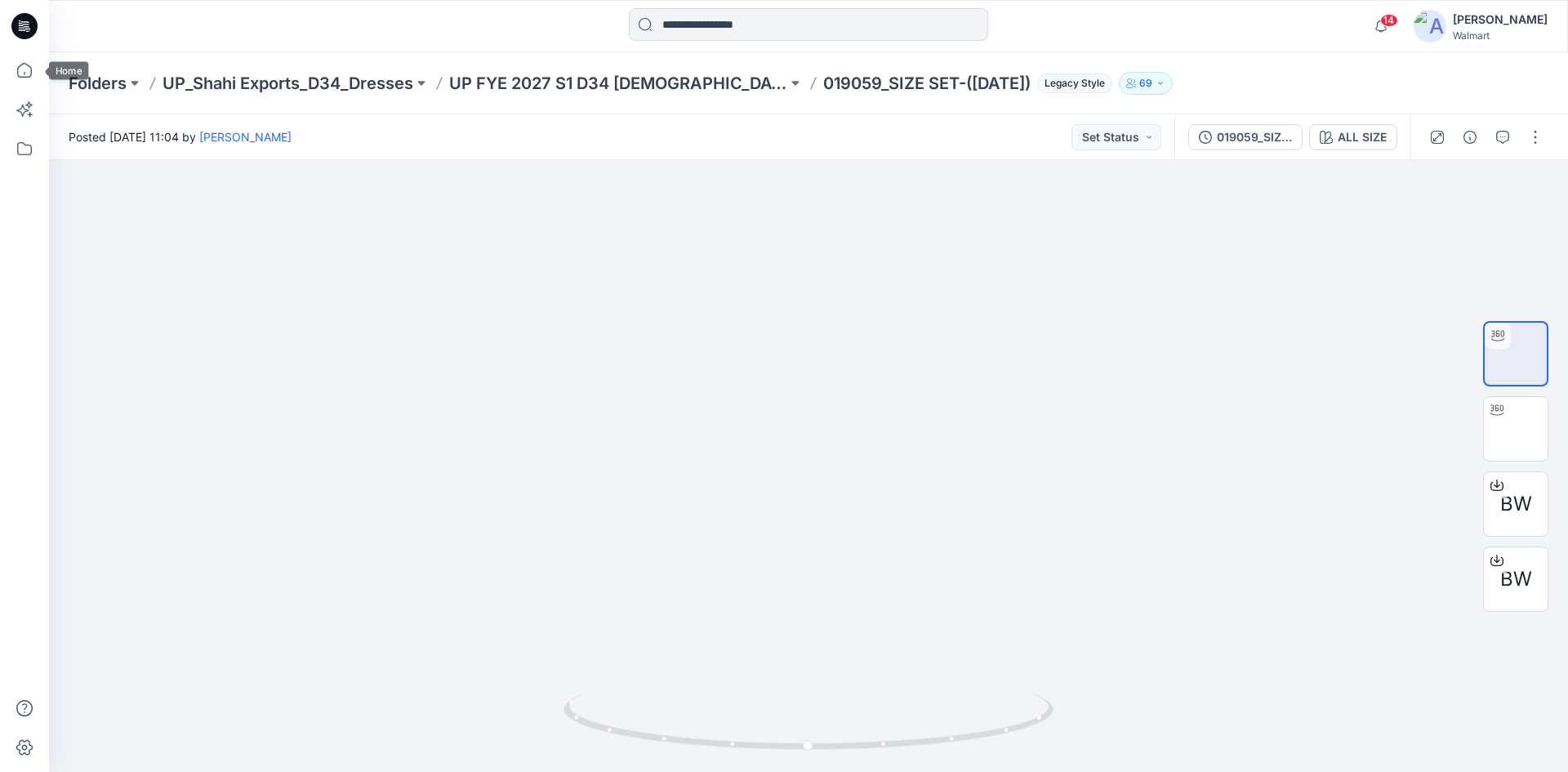
click at [11, 23] on div at bounding box center [24, 26] width 53 height 53
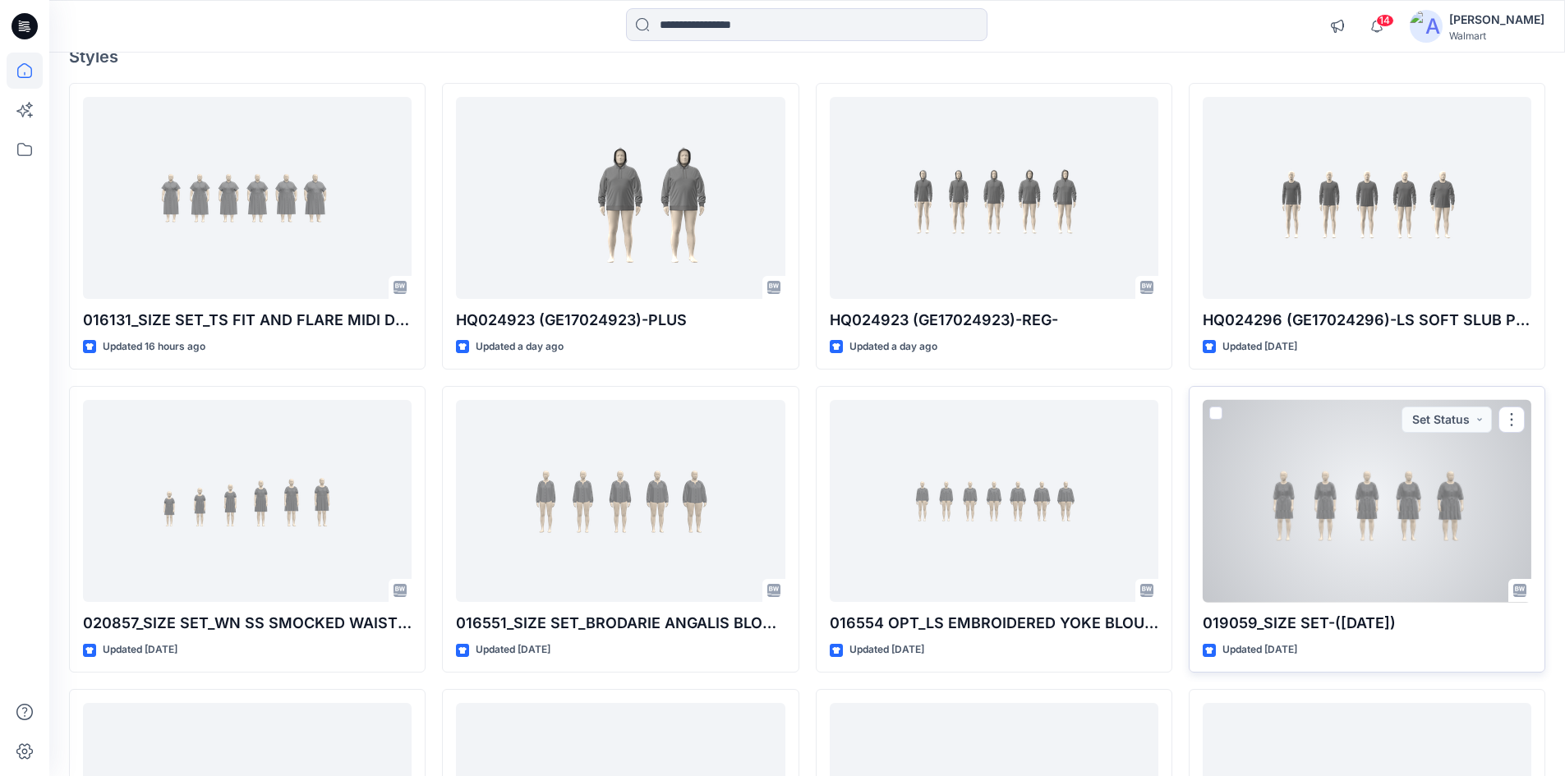
scroll to position [164, 0]
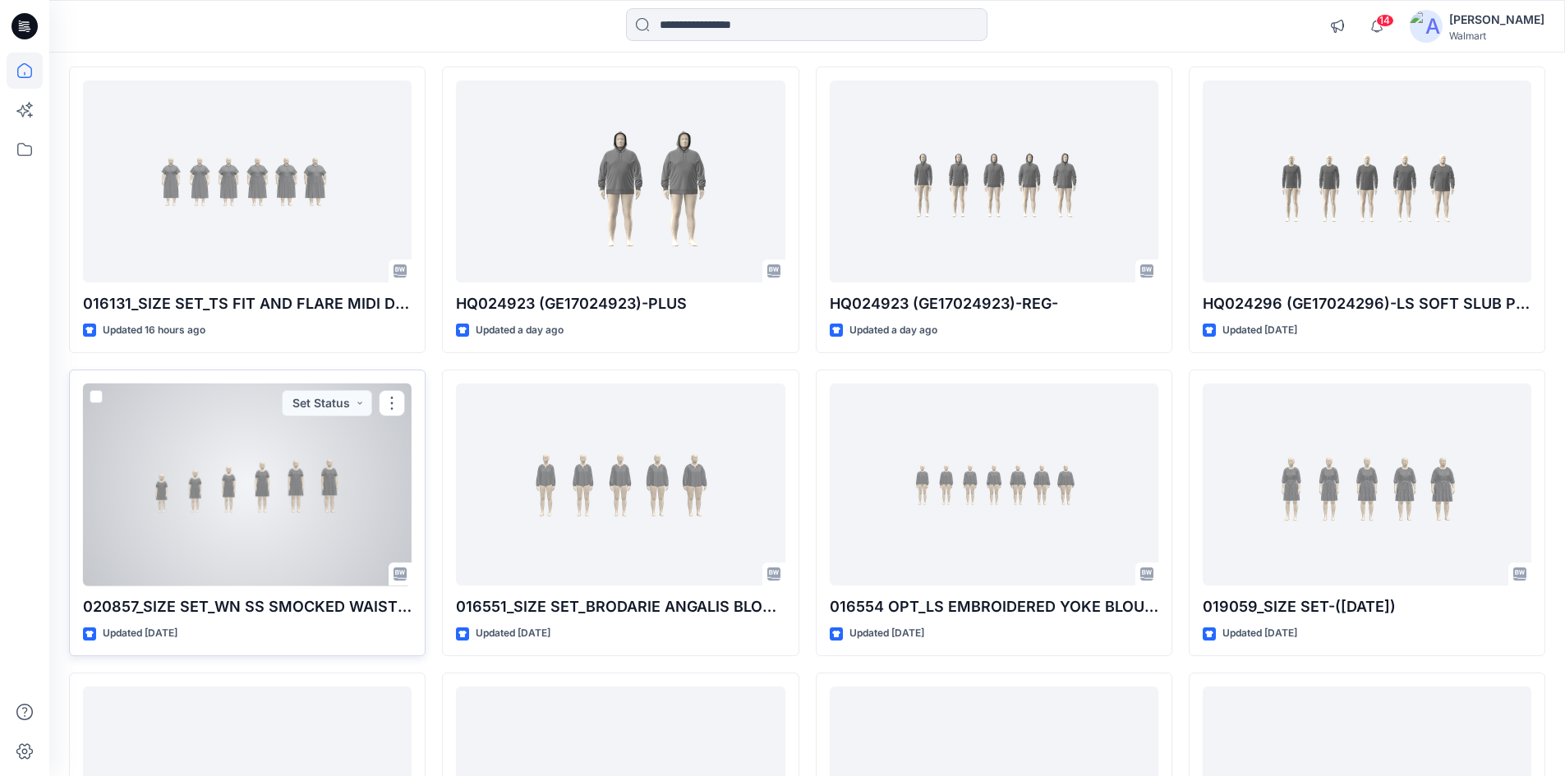
click at [269, 475] on div at bounding box center [247, 485] width 329 height 203
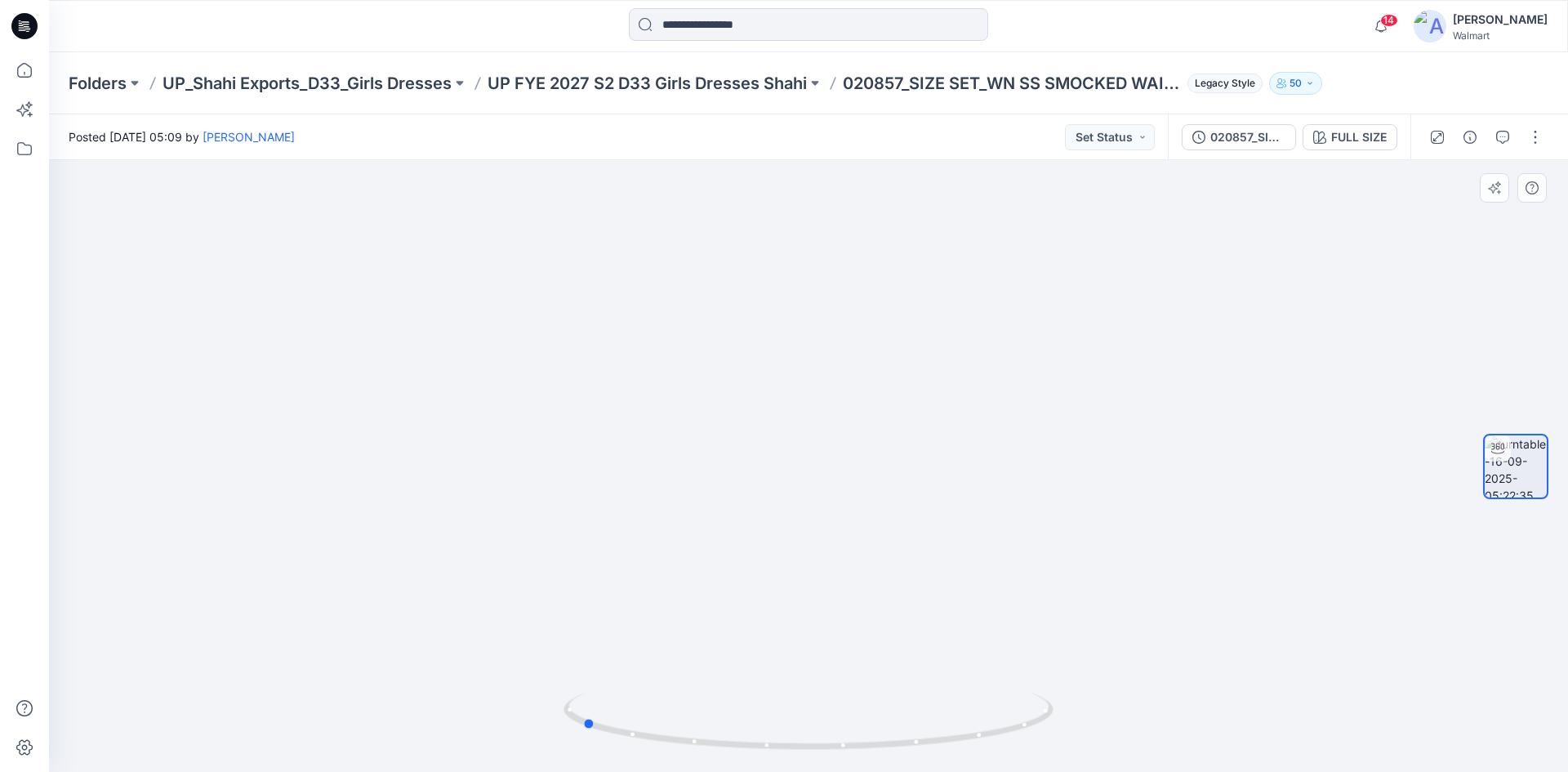
drag, startPoint x: 803, startPoint y: 750, endPoint x: 1067, endPoint y: 739, distance: 264.2
click at [1067, 739] on div at bounding box center [808, 466] width 1519 height 612
click at [21, 22] on icon at bounding box center [25, 21] width 8 height 1
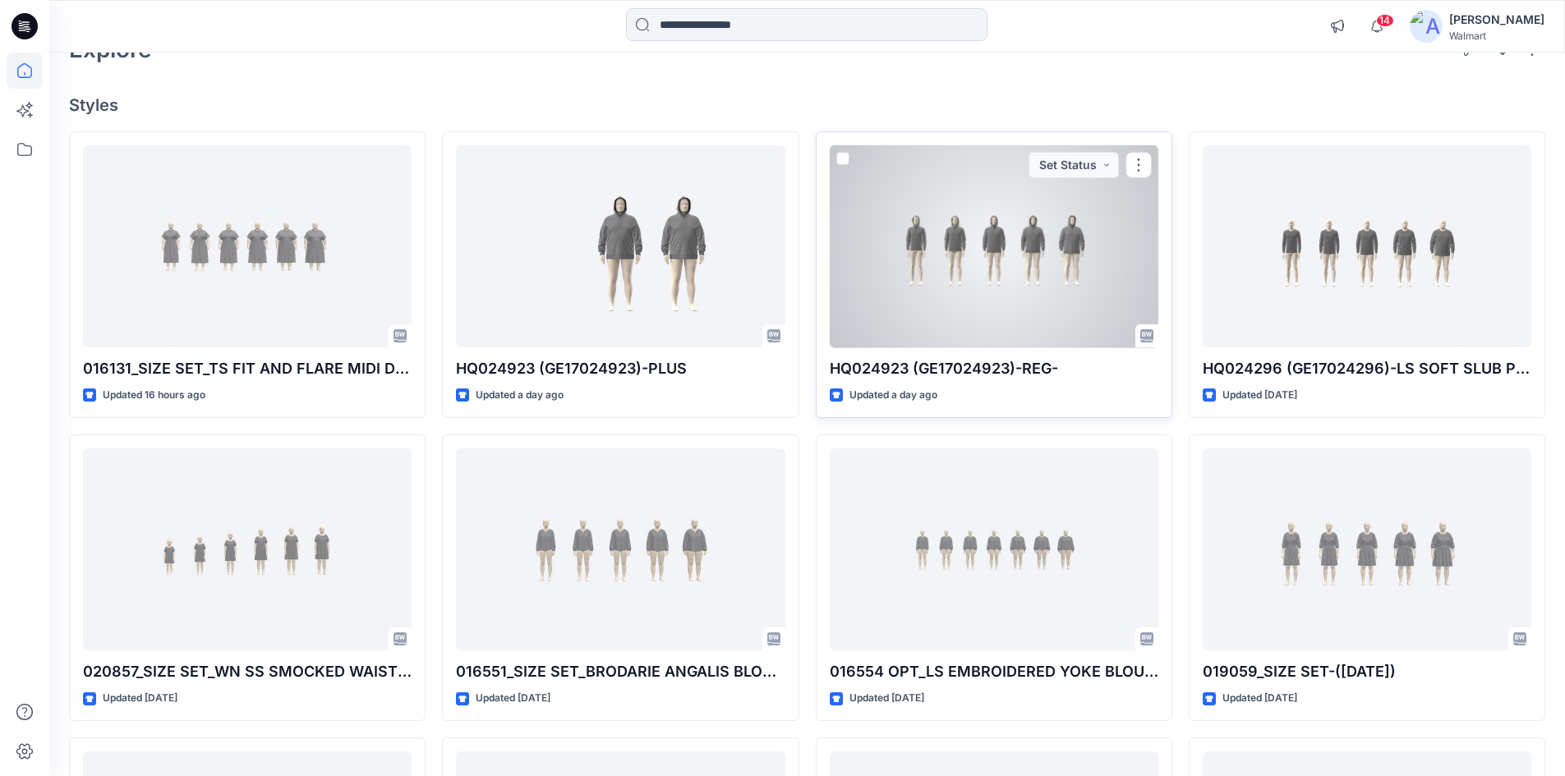
scroll to position [329, 0]
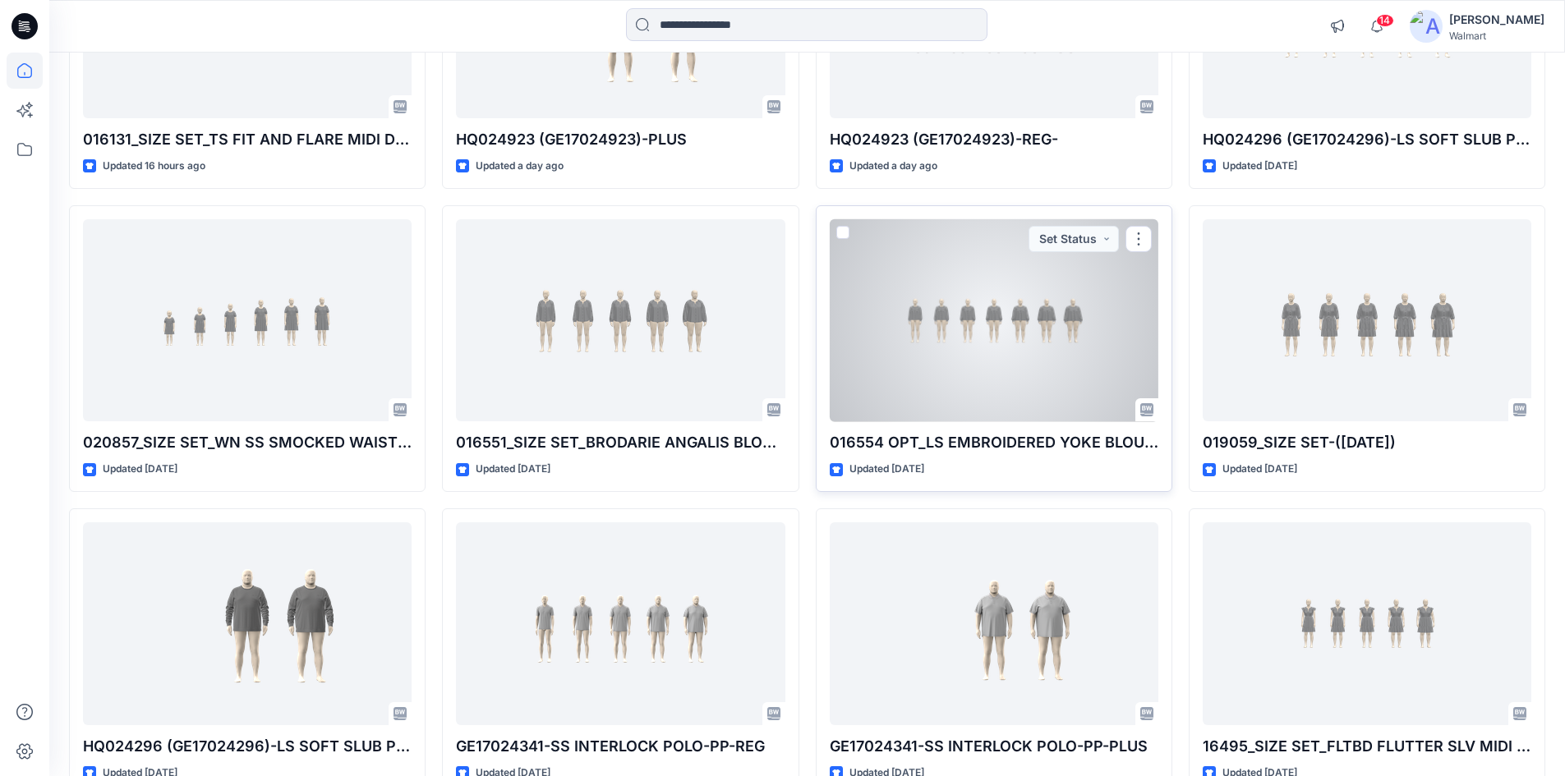
click at [989, 371] on div at bounding box center [994, 320] width 329 height 203
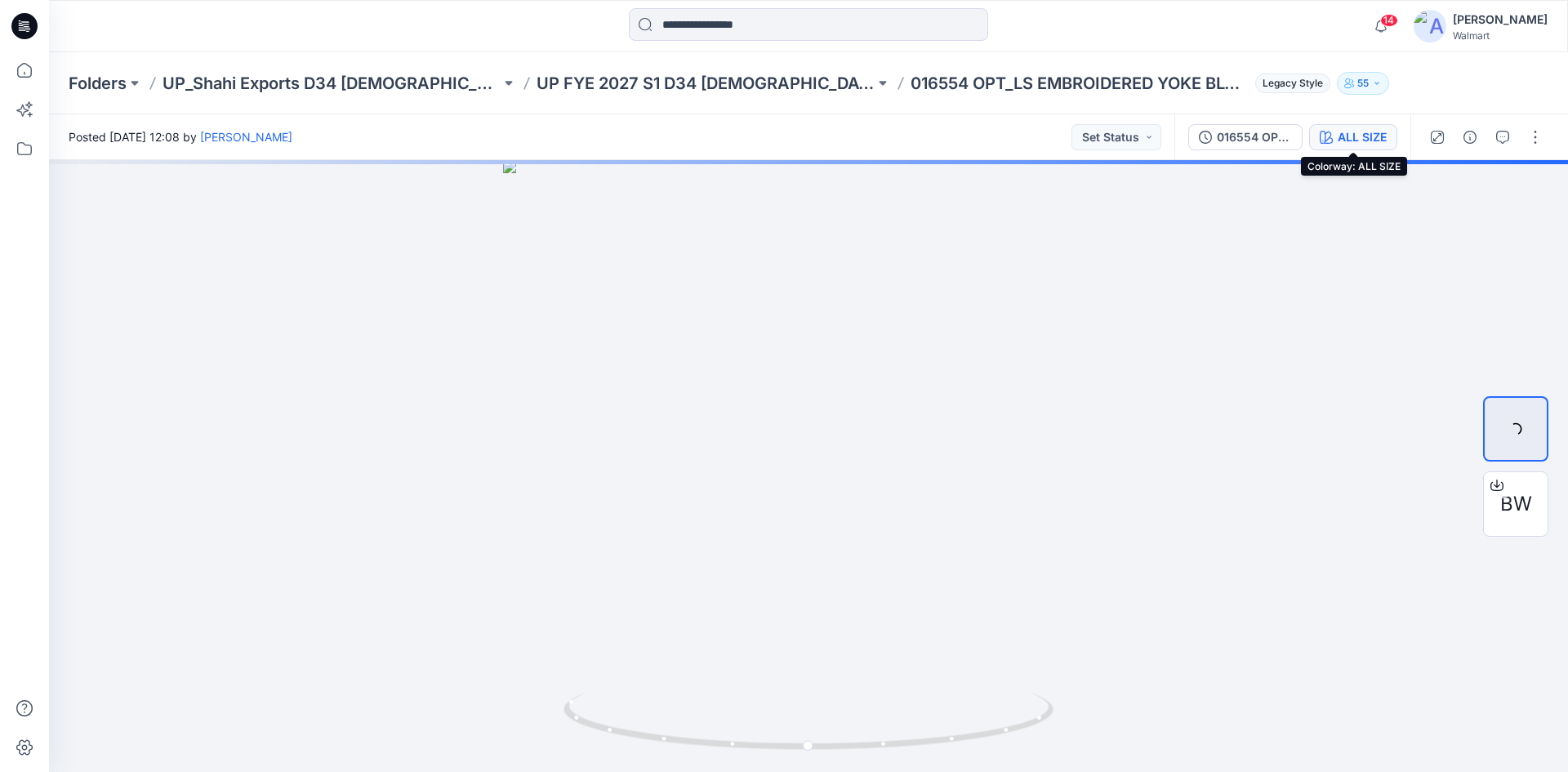
click at [1355, 144] on div "ALL SIZE" at bounding box center [1362, 137] width 49 height 18
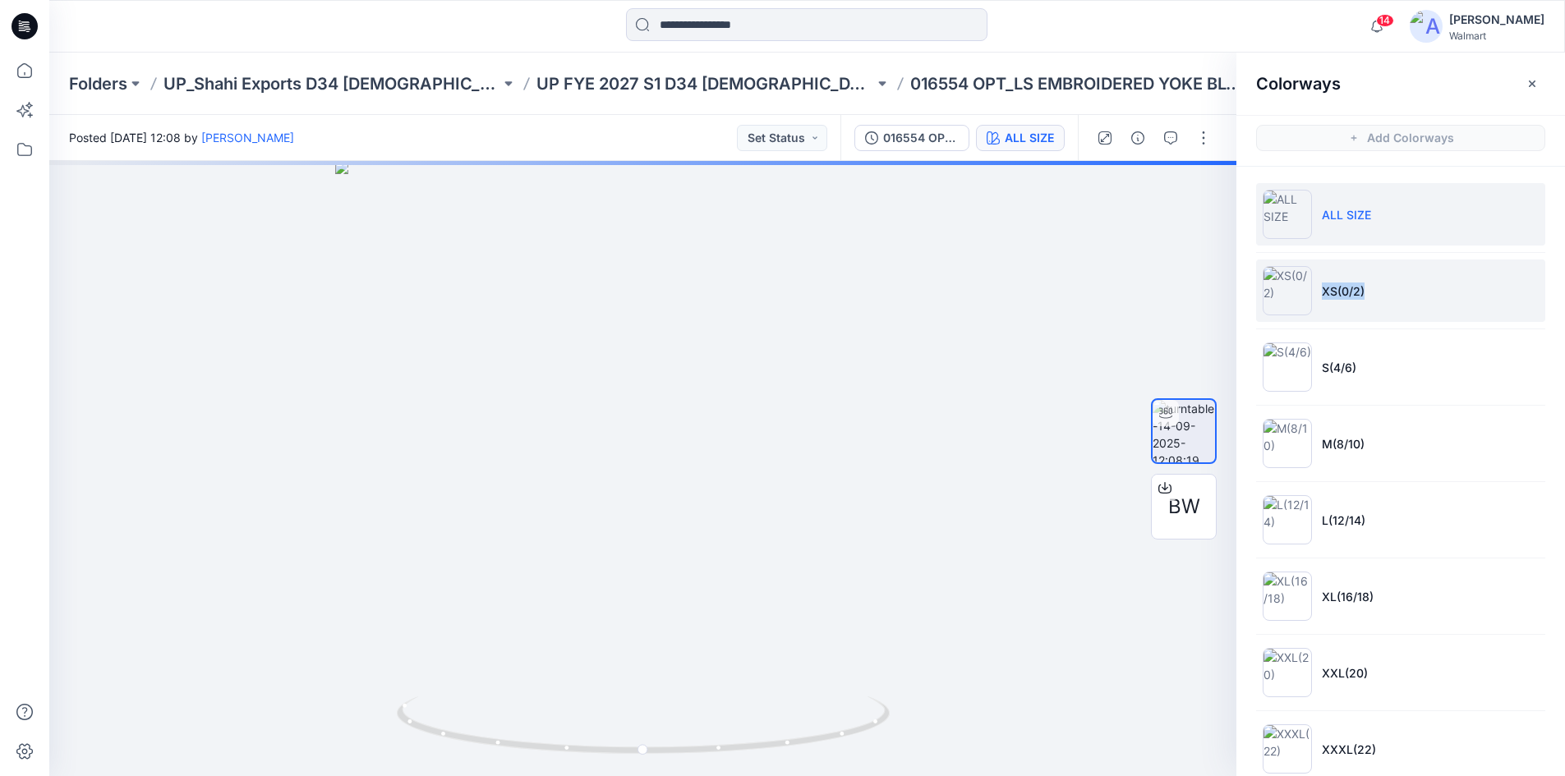
drag, startPoint x: 1318, startPoint y: 289, endPoint x: 1371, endPoint y: 289, distance: 53.4
click at [1371, 289] on li "XS(0/2)" at bounding box center [1400, 291] width 289 height 62
copy p "XS(0/2)"
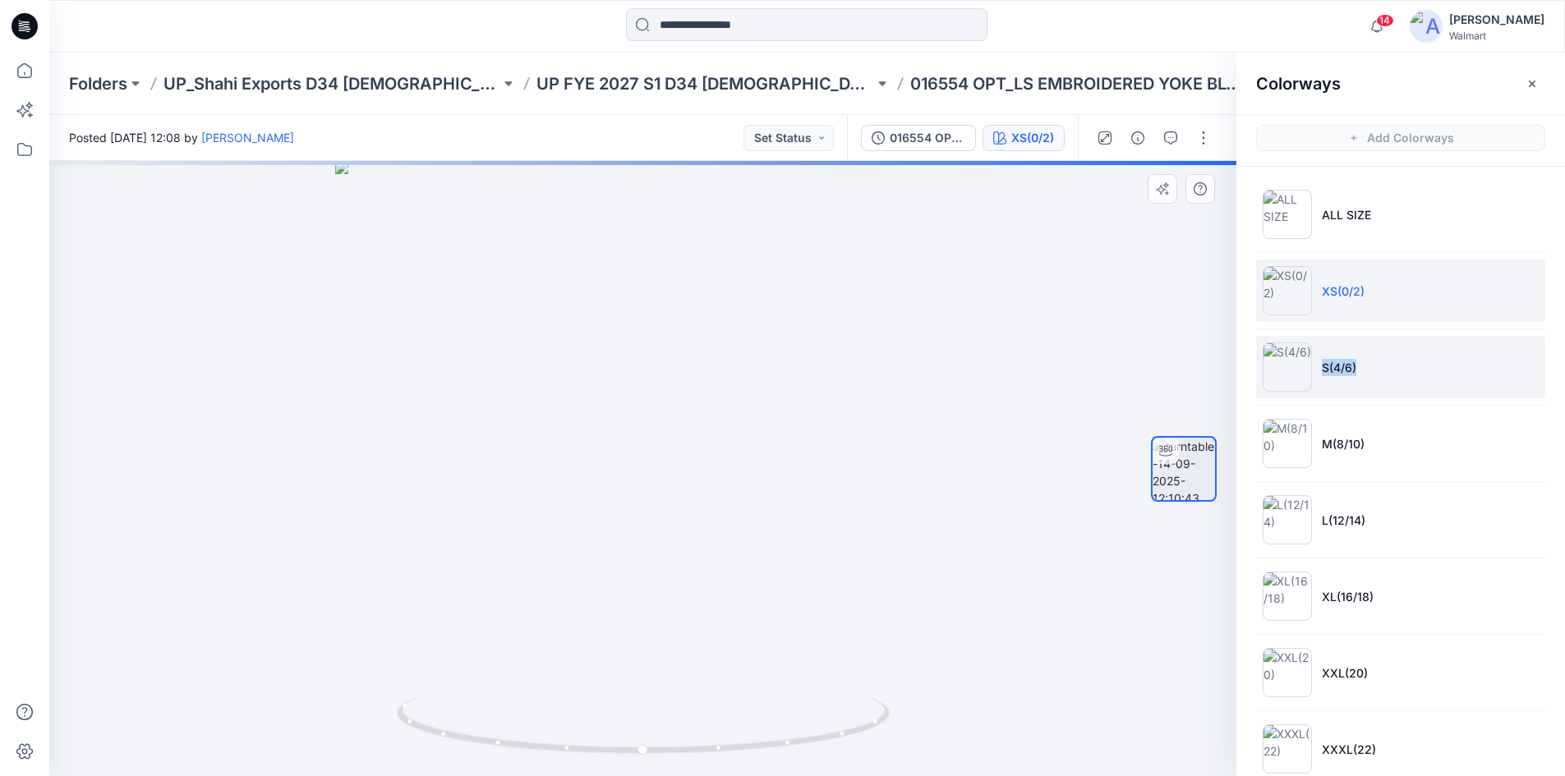
drag, startPoint x: 1318, startPoint y: 368, endPoint x: 1386, endPoint y: 366, distance: 68.2
click at [1386, 366] on li "S(4/6)" at bounding box center [1400, 367] width 289 height 62
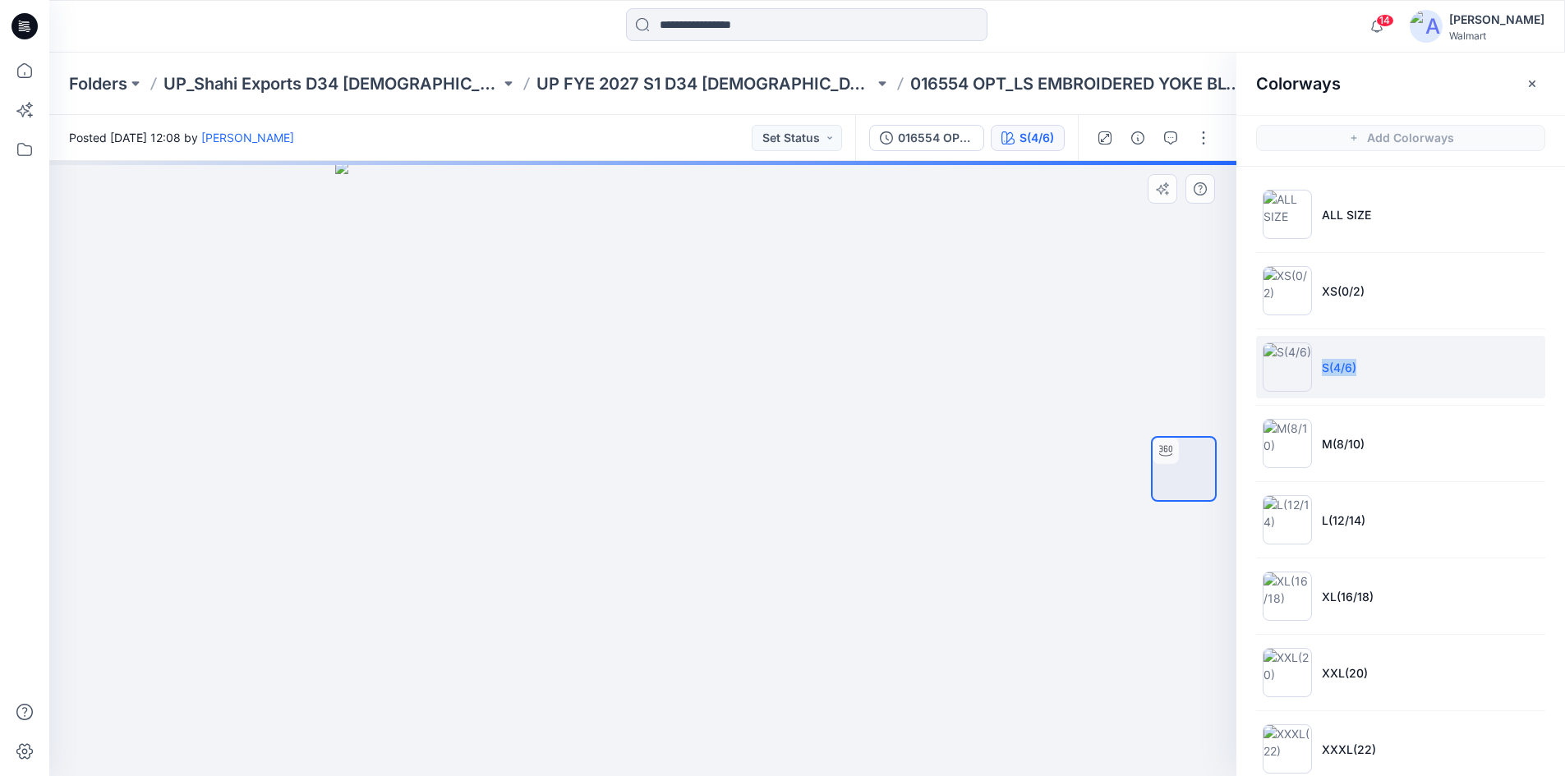
copy p "S(4/6)"
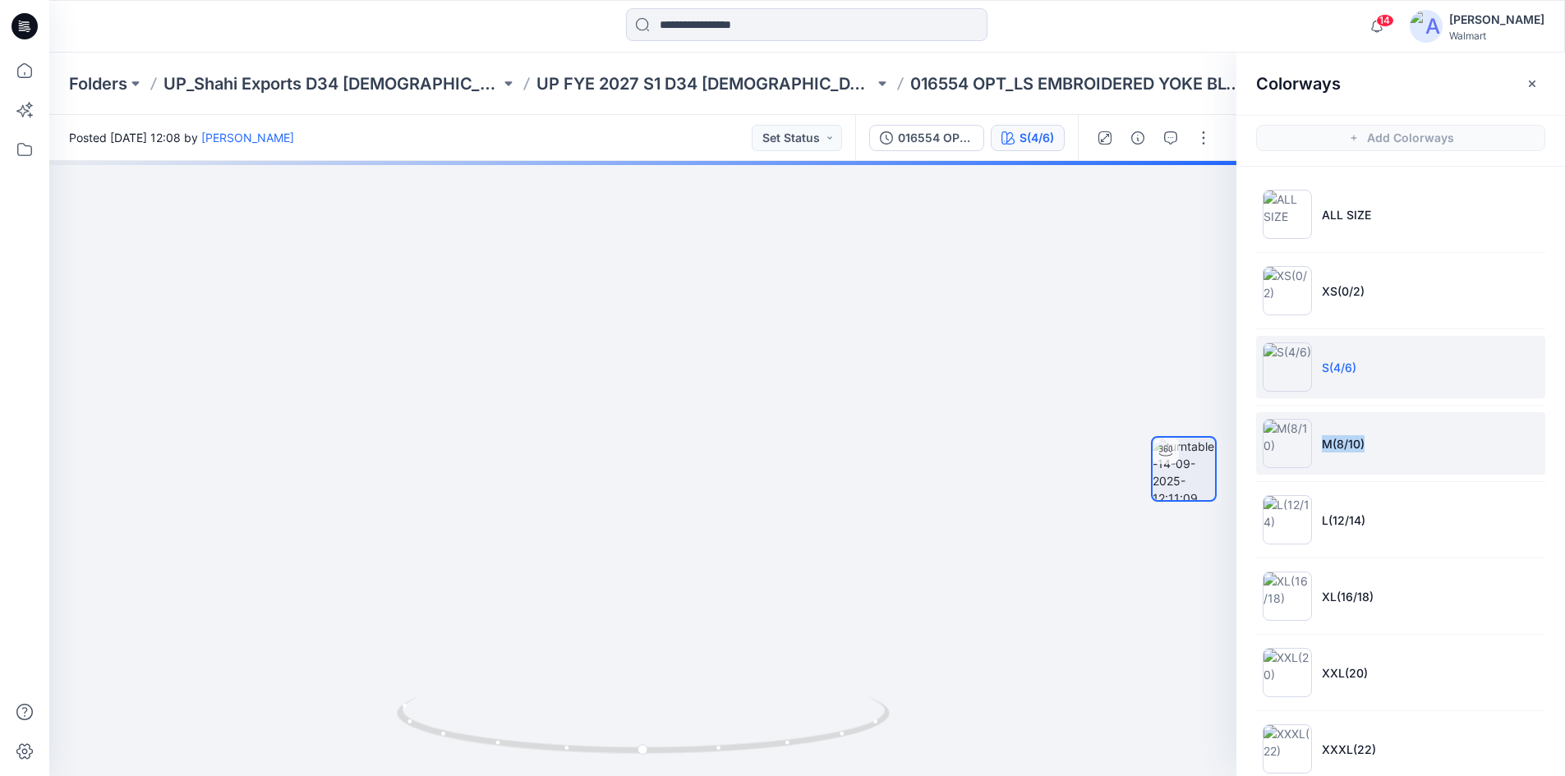
drag, startPoint x: 1406, startPoint y: 445, endPoint x: 1443, endPoint y: 442, distance: 37.1
click at [1443, 442] on li "M(8/10)" at bounding box center [1400, 443] width 289 height 62
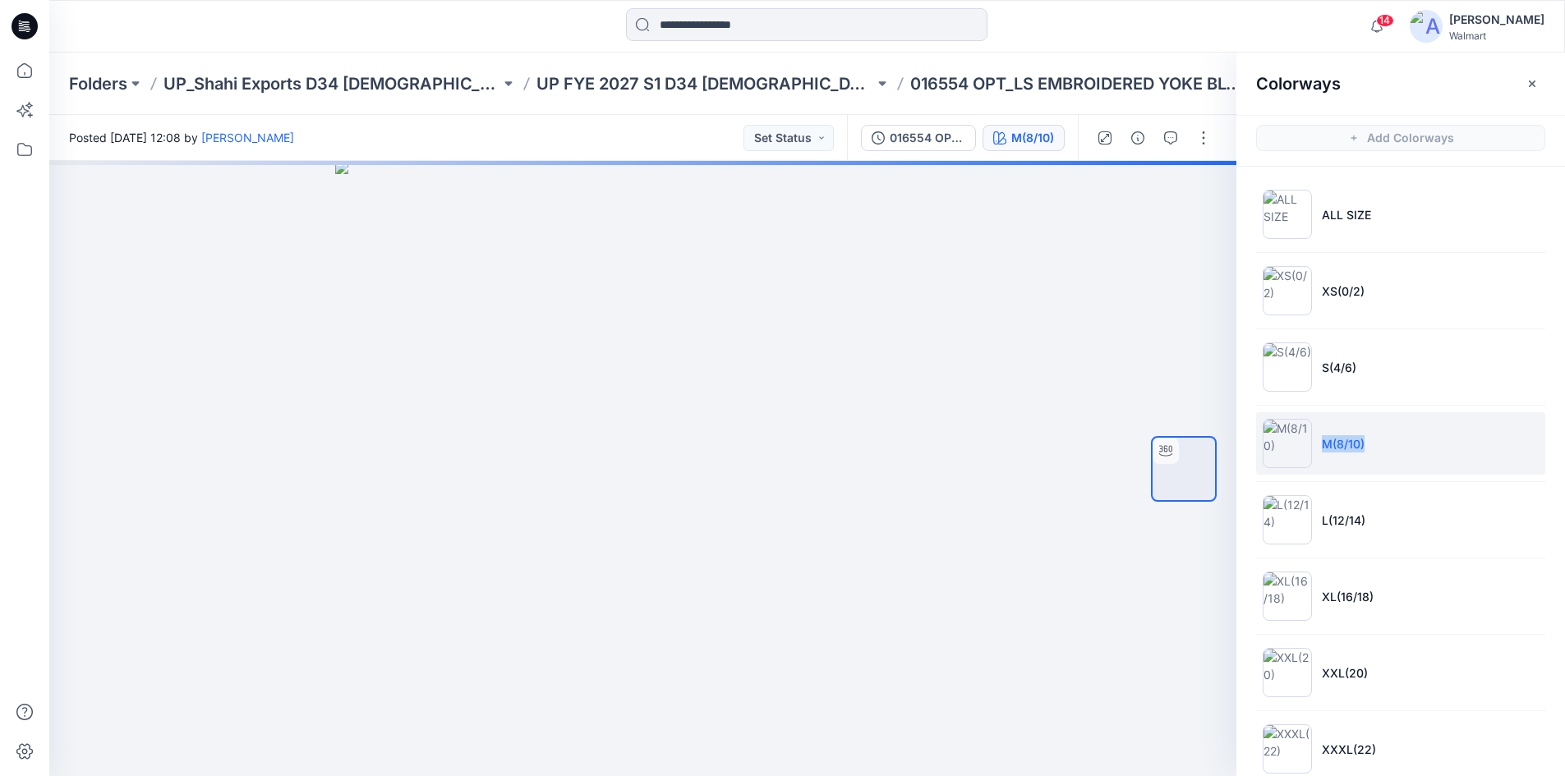
copy p "M(8/10)"
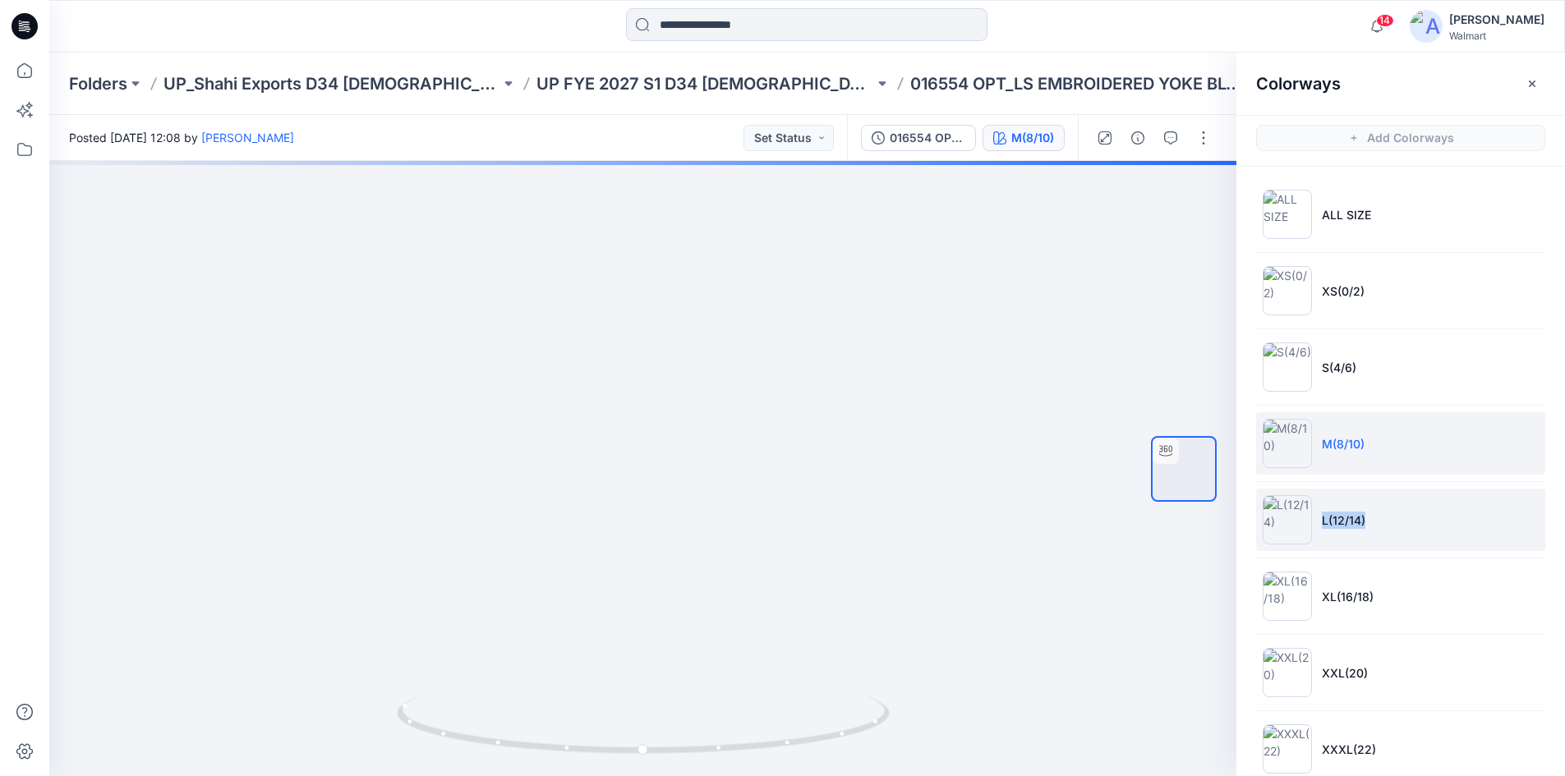
drag, startPoint x: 1317, startPoint y: 520, endPoint x: 1403, endPoint y: 512, distance: 86.6
click at [1403, 512] on li "L(12/14)" at bounding box center [1400, 520] width 289 height 62
copy p "L(12/14)"
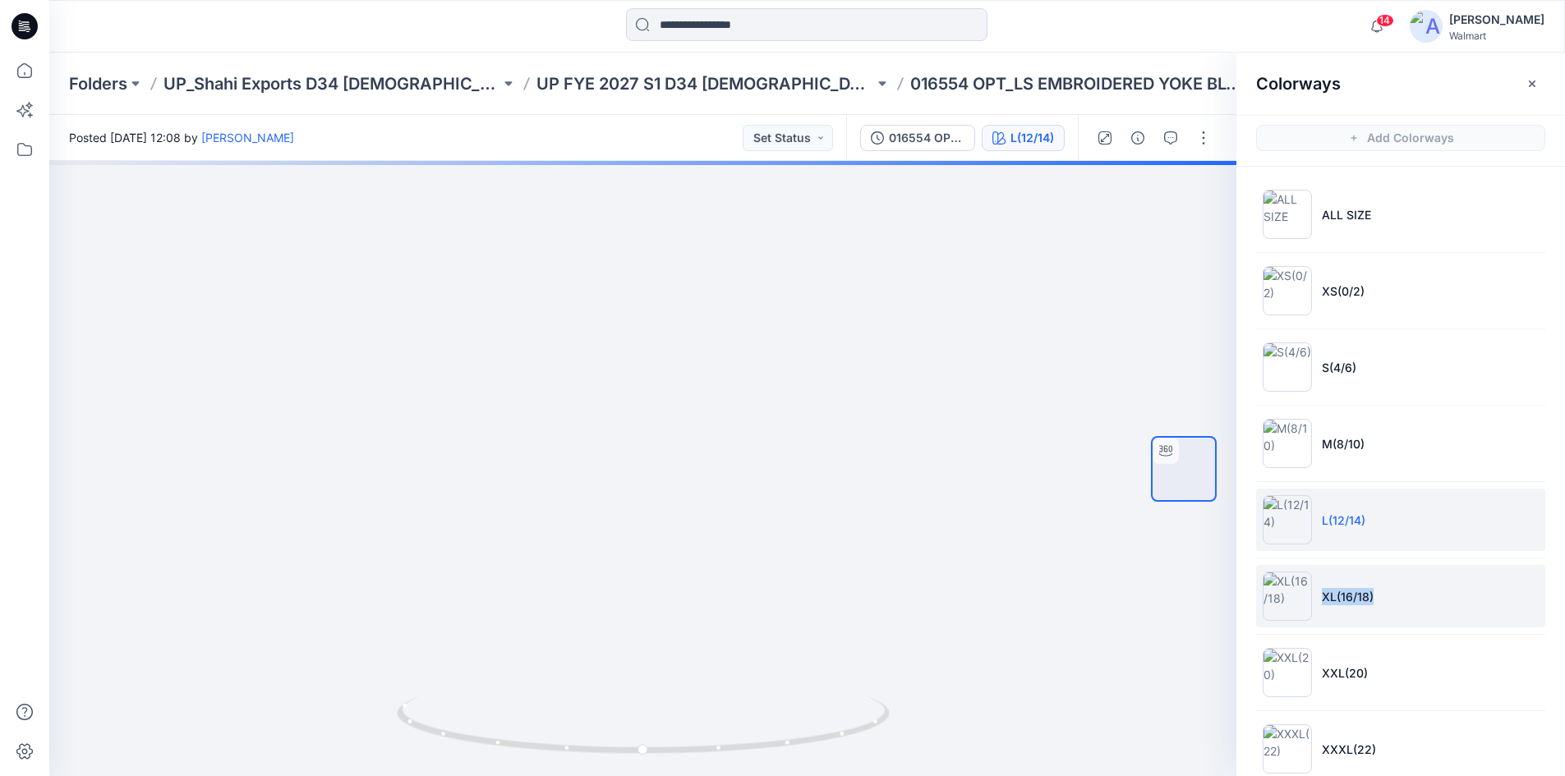
drag, startPoint x: 1317, startPoint y: 604, endPoint x: 1421, endPoint y: 599, distance: 104.4
click at [1421, 599] on li "XL(16/18)" at bounding box center [1400, 596] width 289 height 62
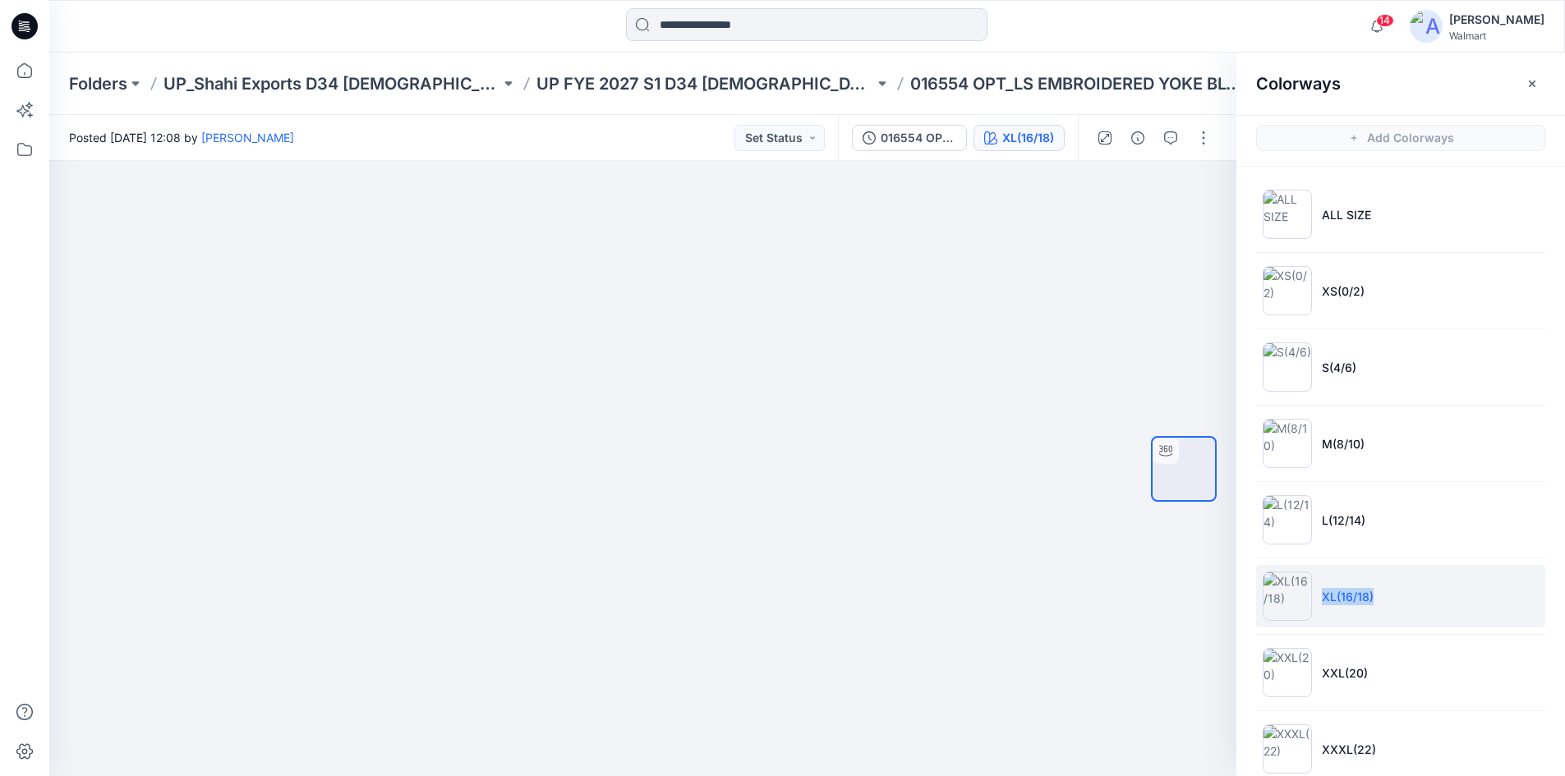
copy p "XL(16/18)"
drag, startPoint x: 1317, startPoint y: 668, endPoint x: 1442, endPoint y: 671, distance: 124.9
click at [1442, 671] on li "XXL(20)" at bounding box center [1400, 673] width 289 height 62
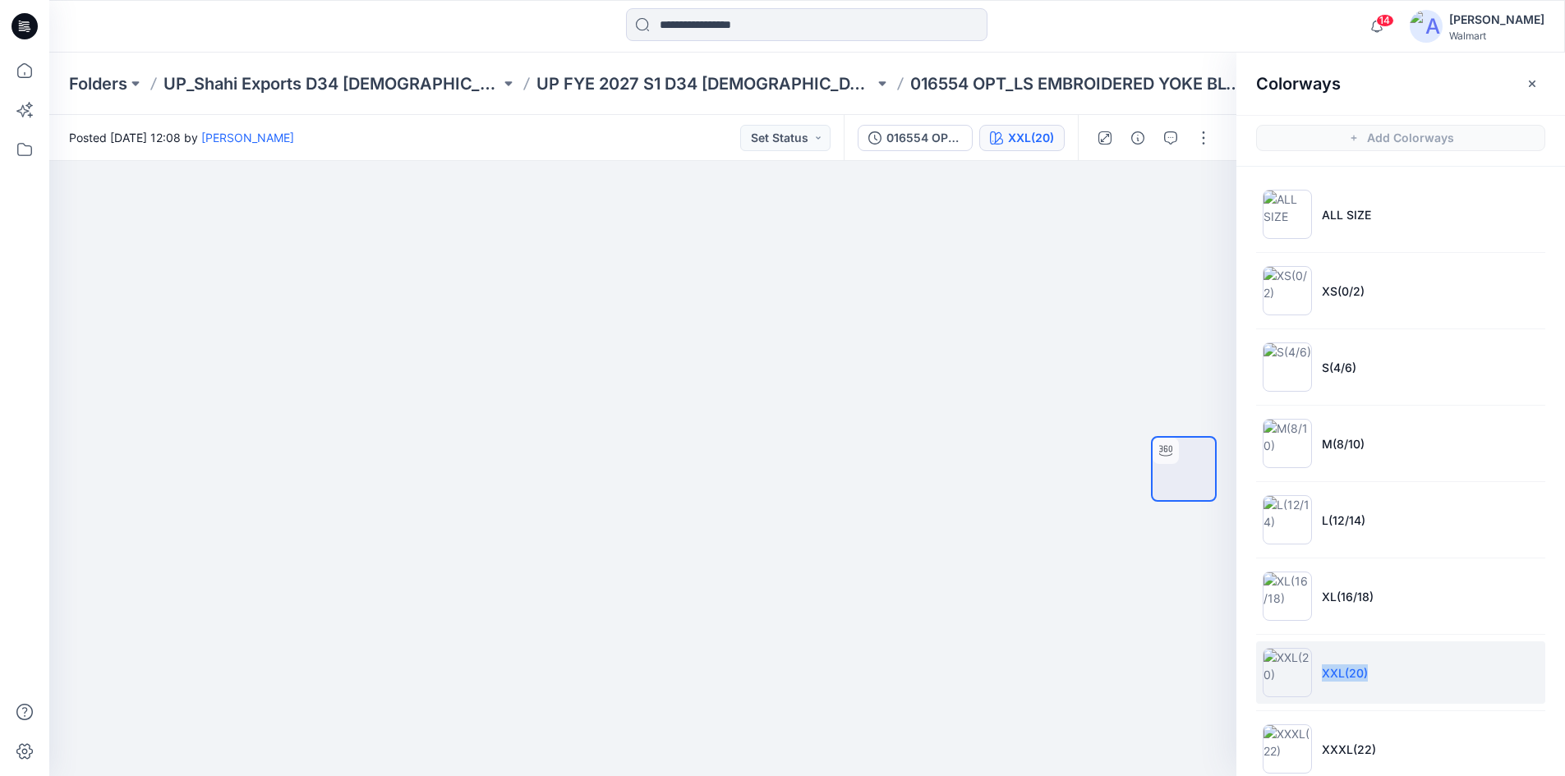
copy p "XXL(20)"
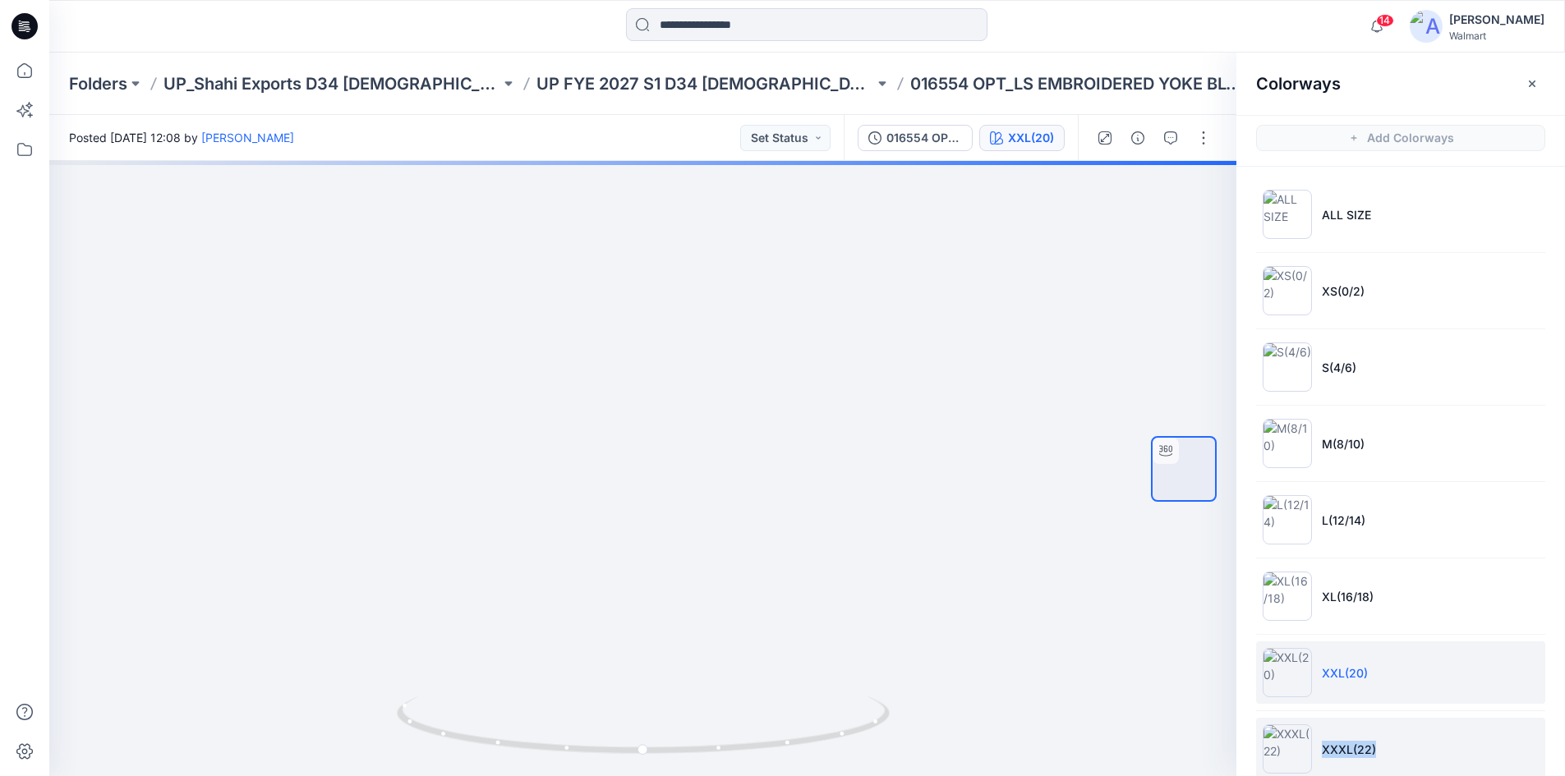
drag, startPoint x: 1321, startPoint y: 752, endPoint x: 1455, endPoint y: 752, distance: 133.9
click at [1455, 752] on li "XXXL(22)" at bounding box center [1400, 749] width 289 height 62
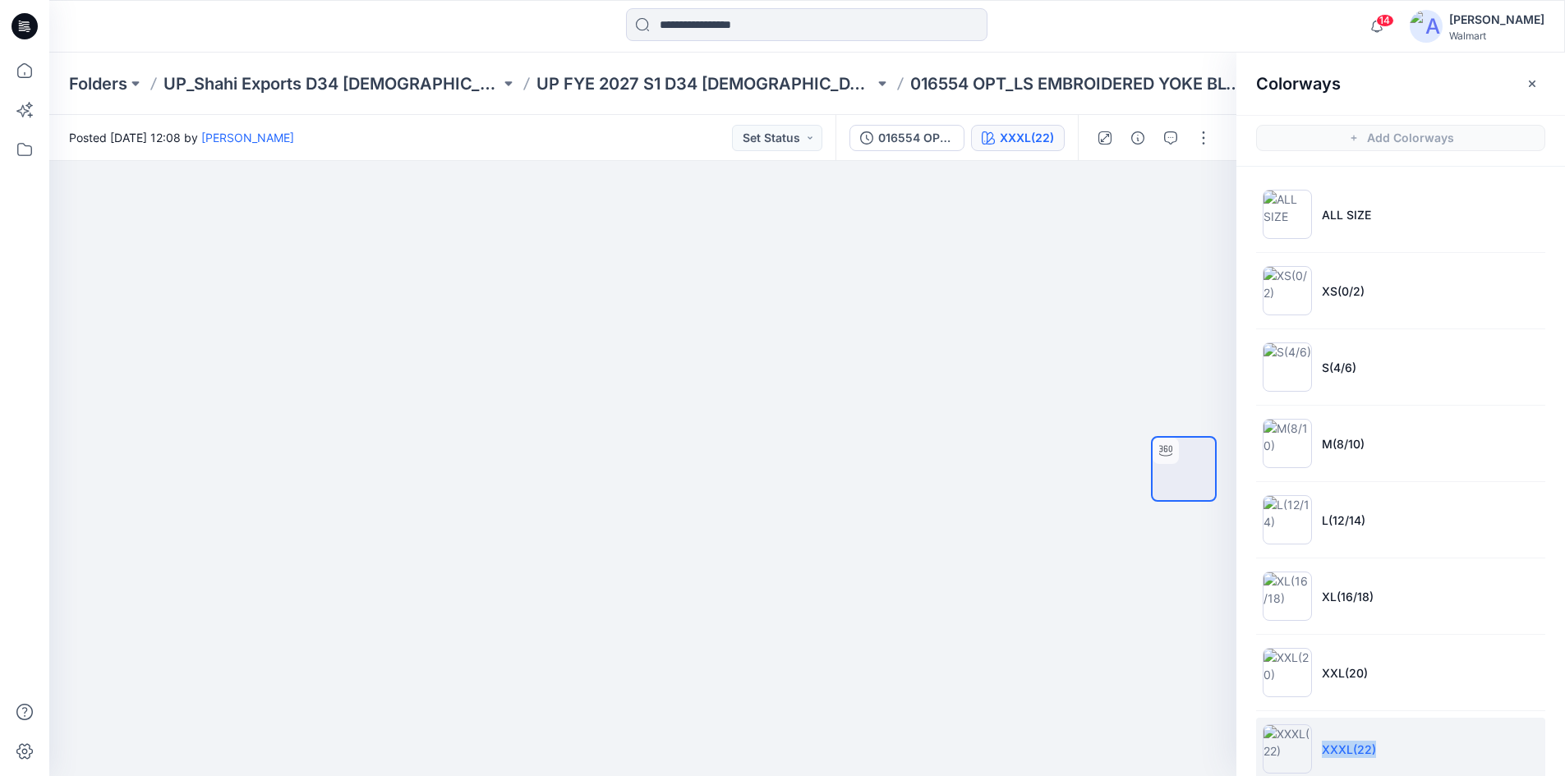
copy p "XXXL(22)"
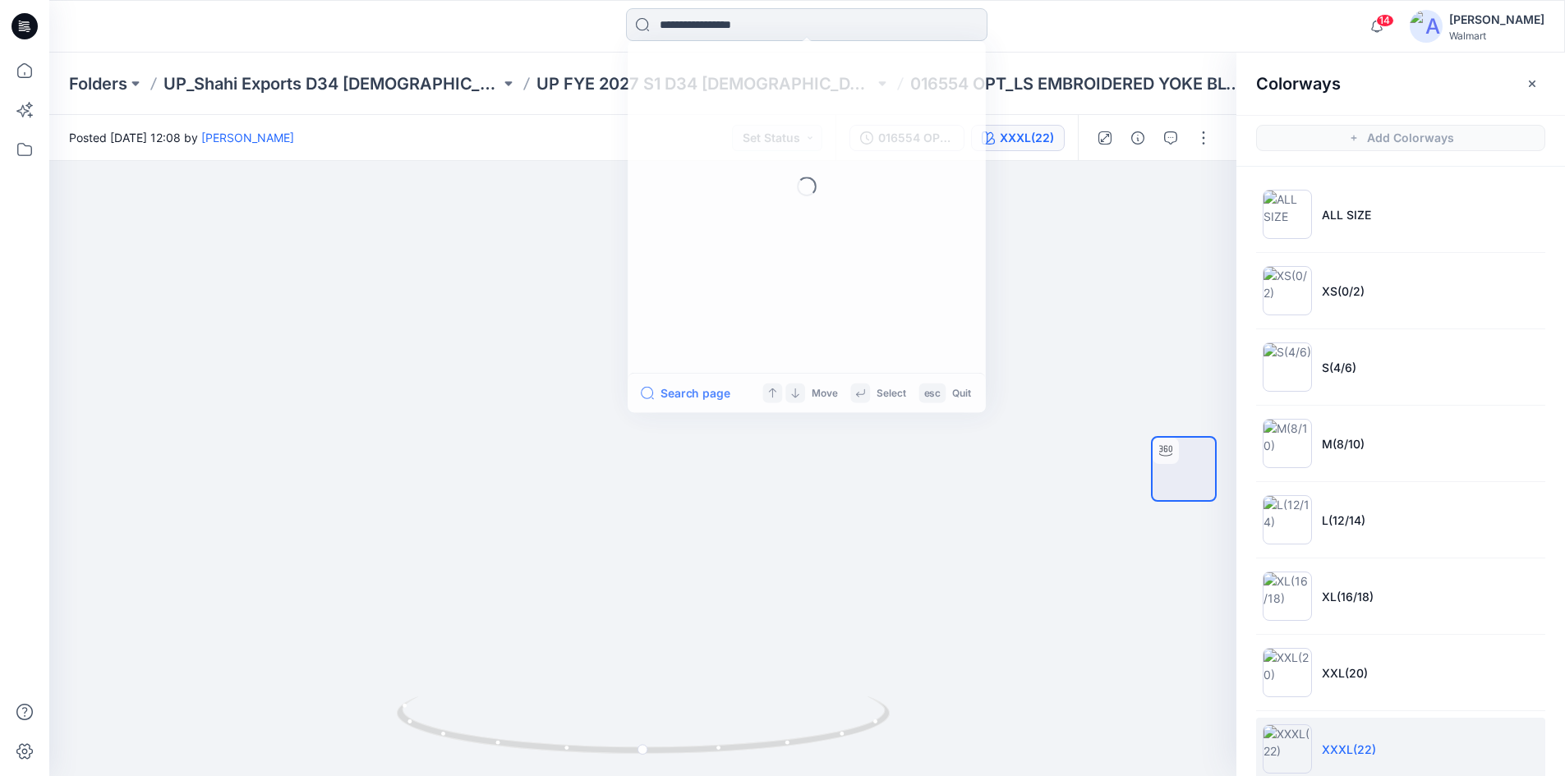
click at [713, 30] on input at bounding box center [806, 24] width 361 height 33
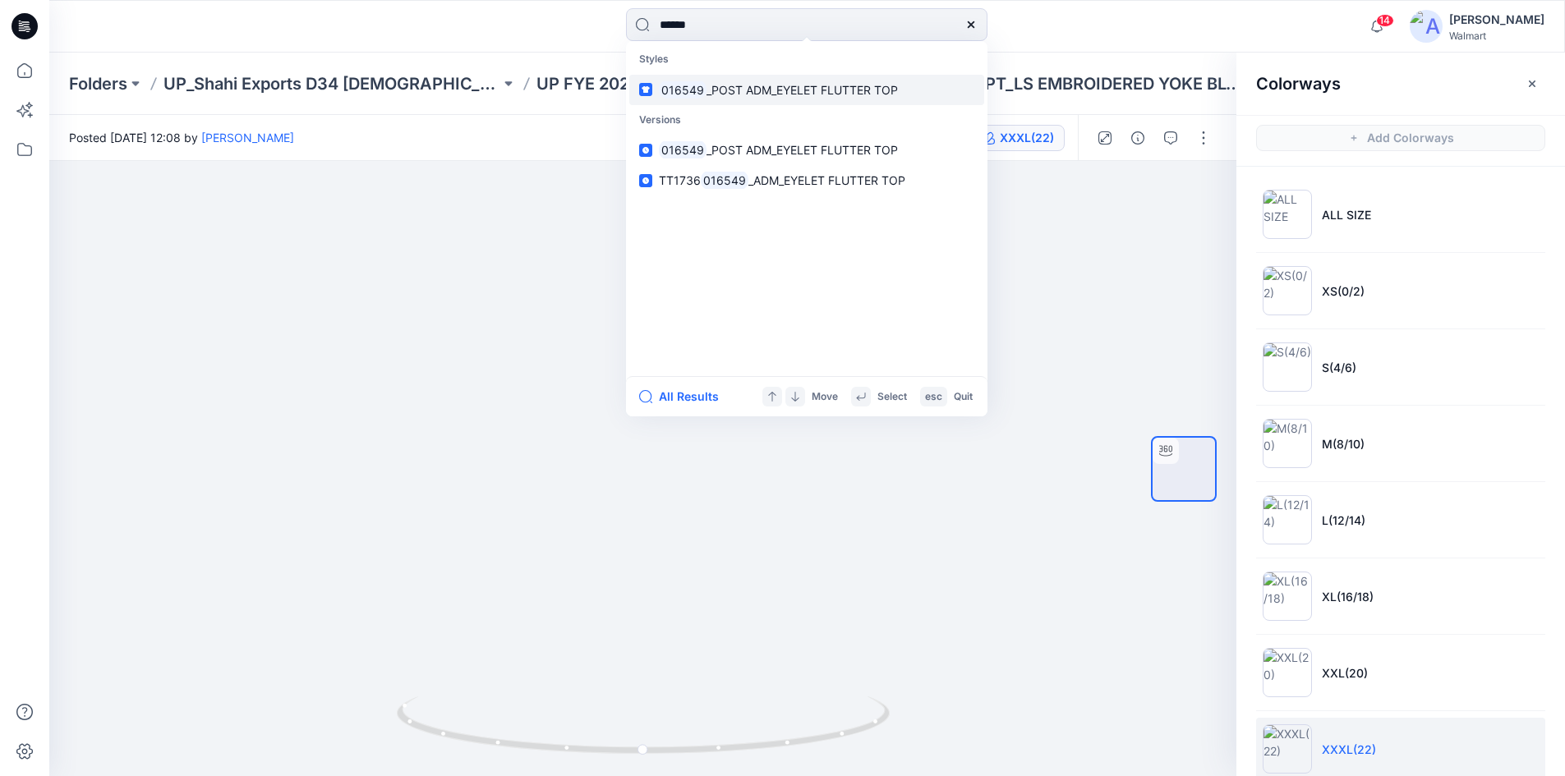
type input "******"
click at [733, 89] on span "_POST ADM_EYELET FLUTTER TOP" at bounding box center [801, 90] width 191 height 14
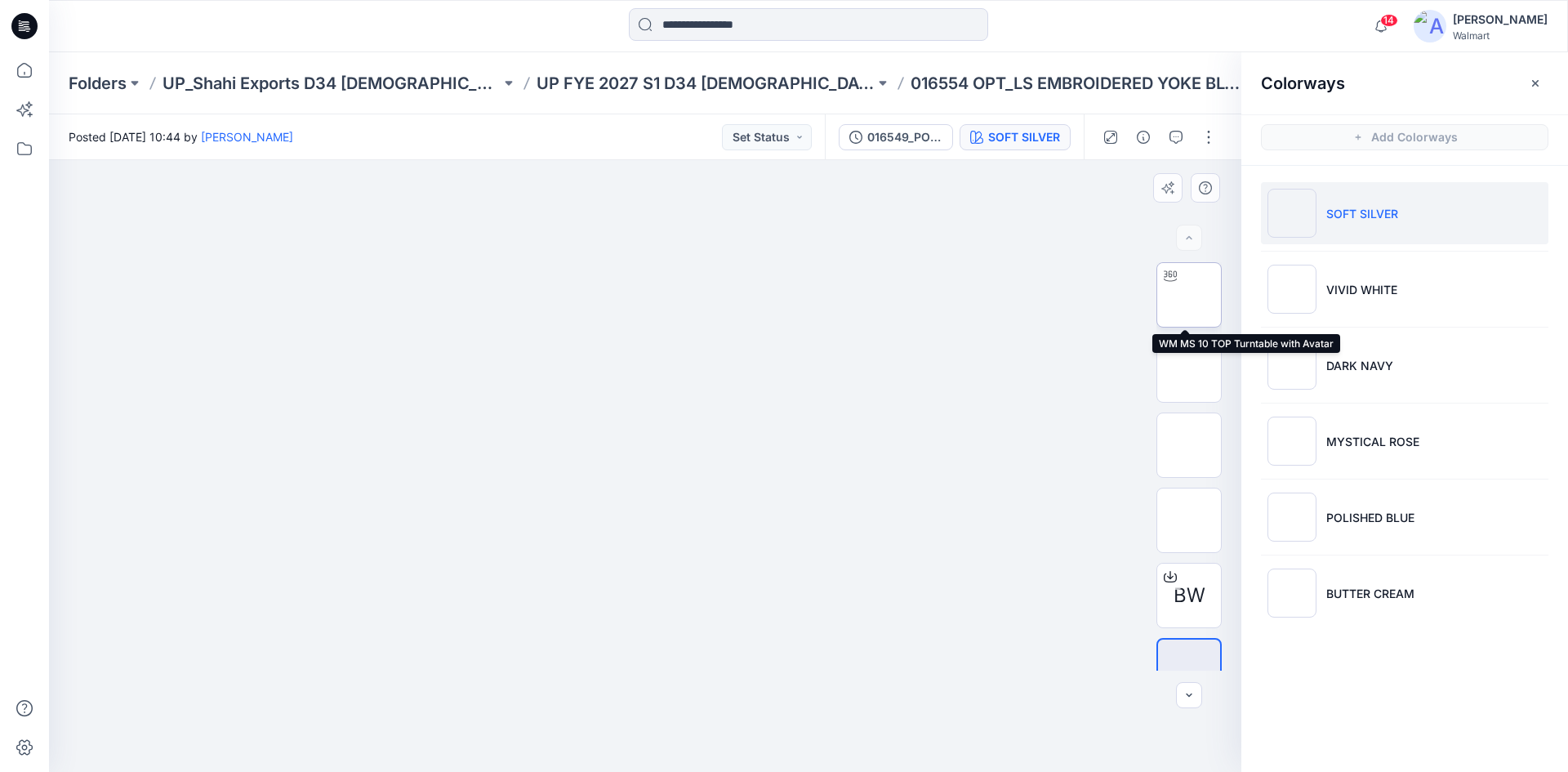
click at [1189, 295] on img at bounding box center [1189, 295] width 0 height 0
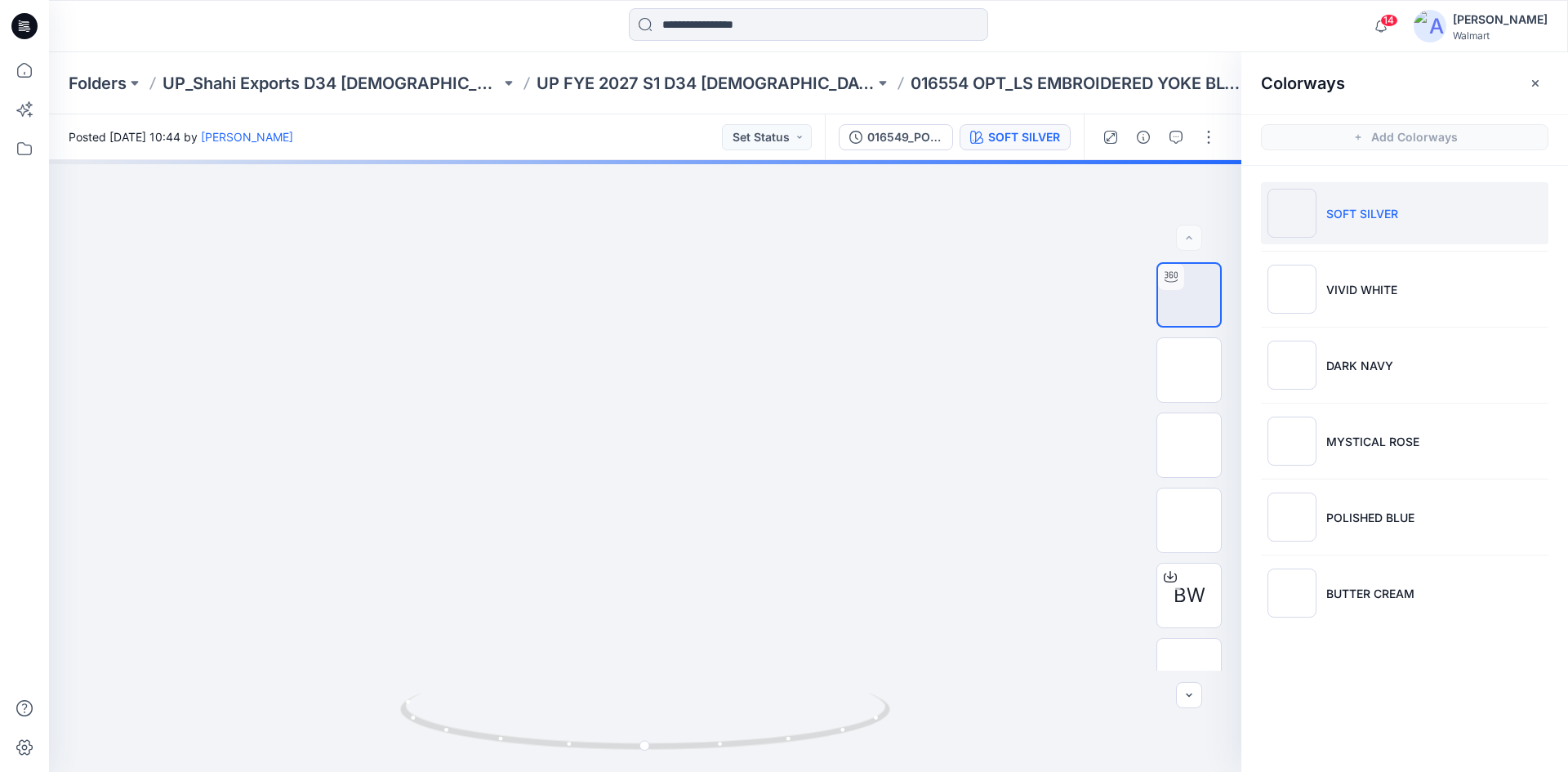
drag, startPoint x: 661, startPoint y: 253, endPoint x: 615, endPoint y: 561, distance: 311.4
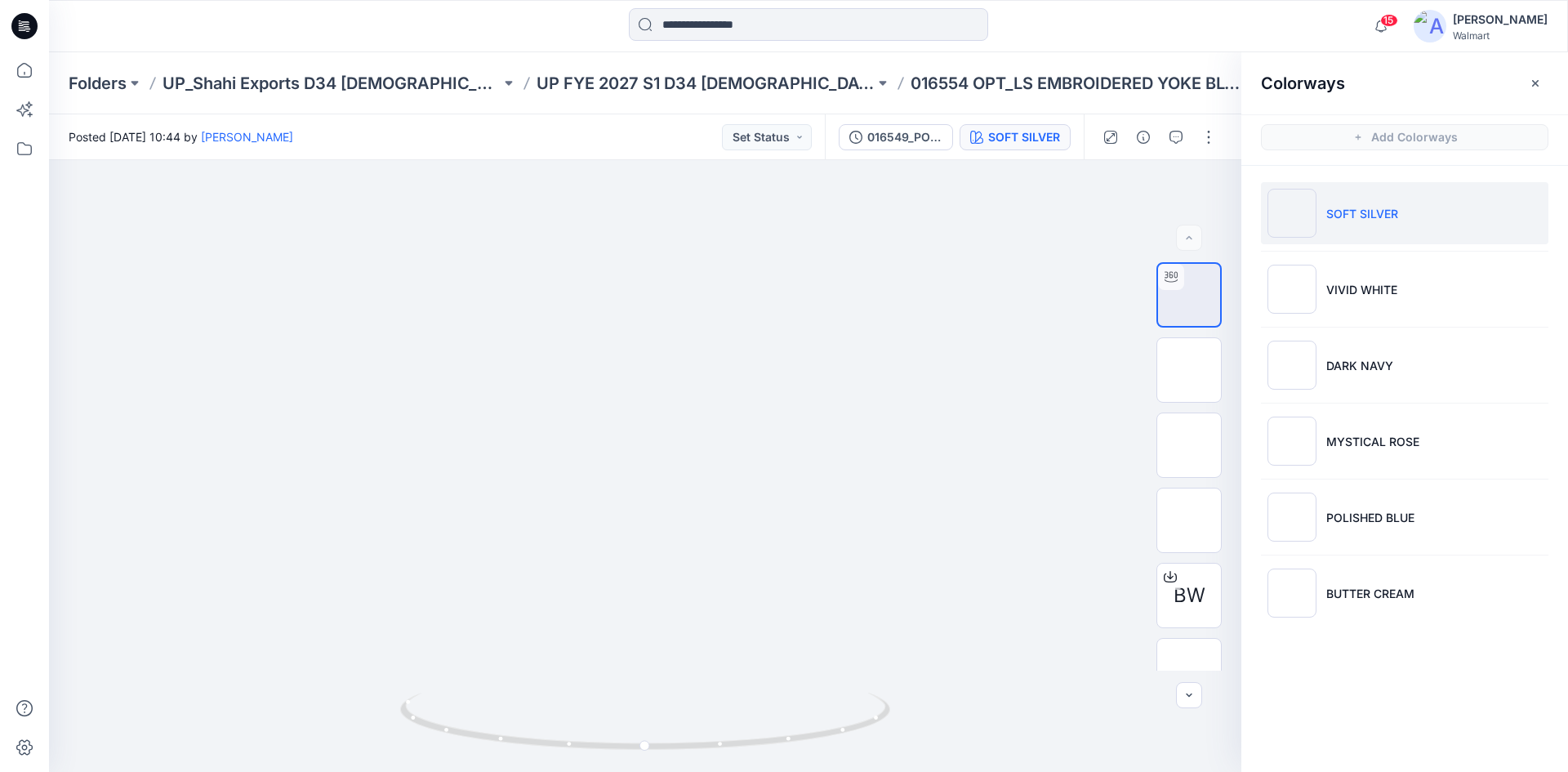
drag, startPoint x: 20, startPoint y: 25, endPoint x: 161, endPoint y: 51, distance: 143.4
click at [23, 25] on icon at bounding box center [25, 26] width 26 height 53
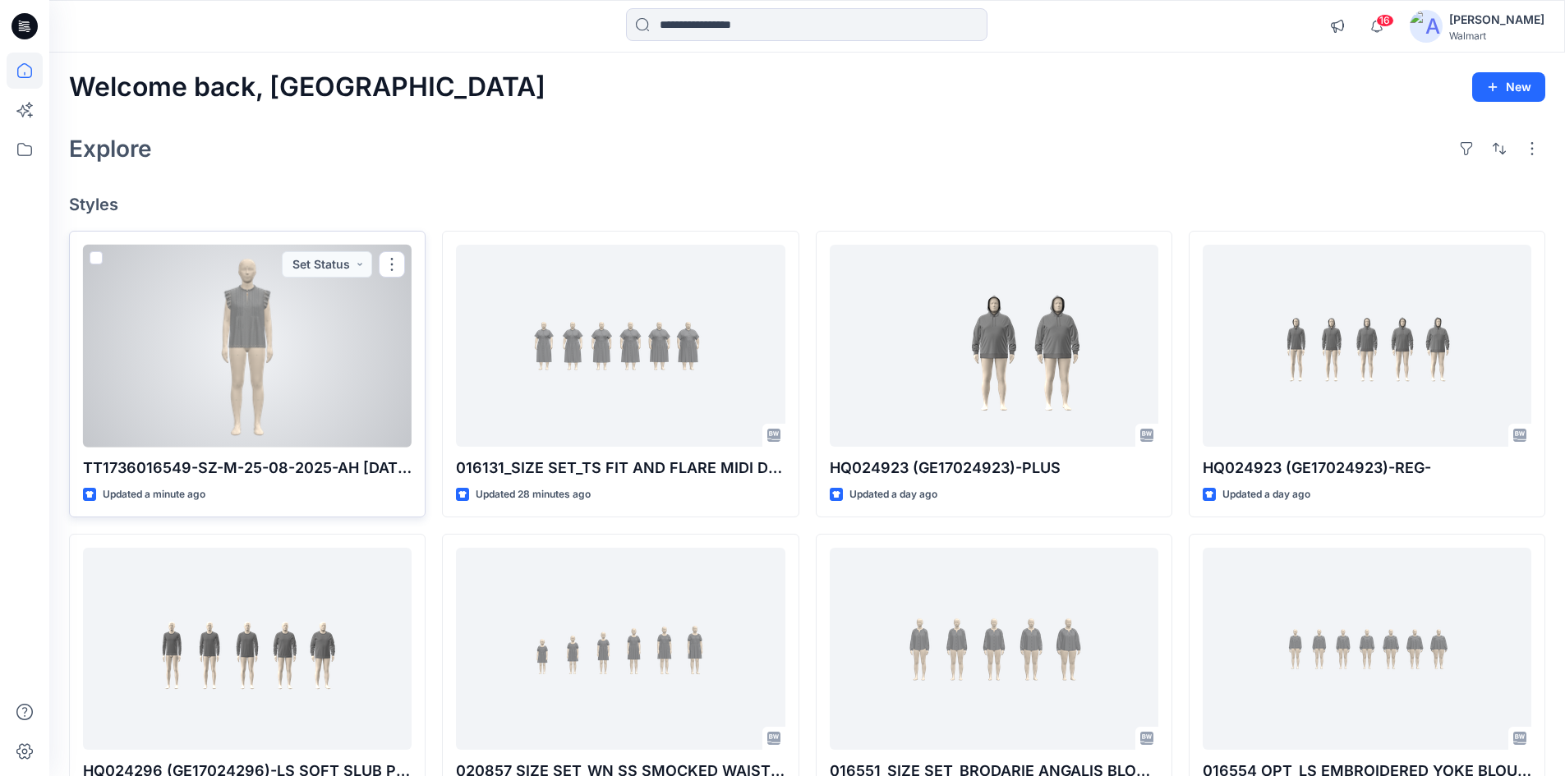
click at [219, 326] on div at bounding box center [247, 346] width 329 height 203
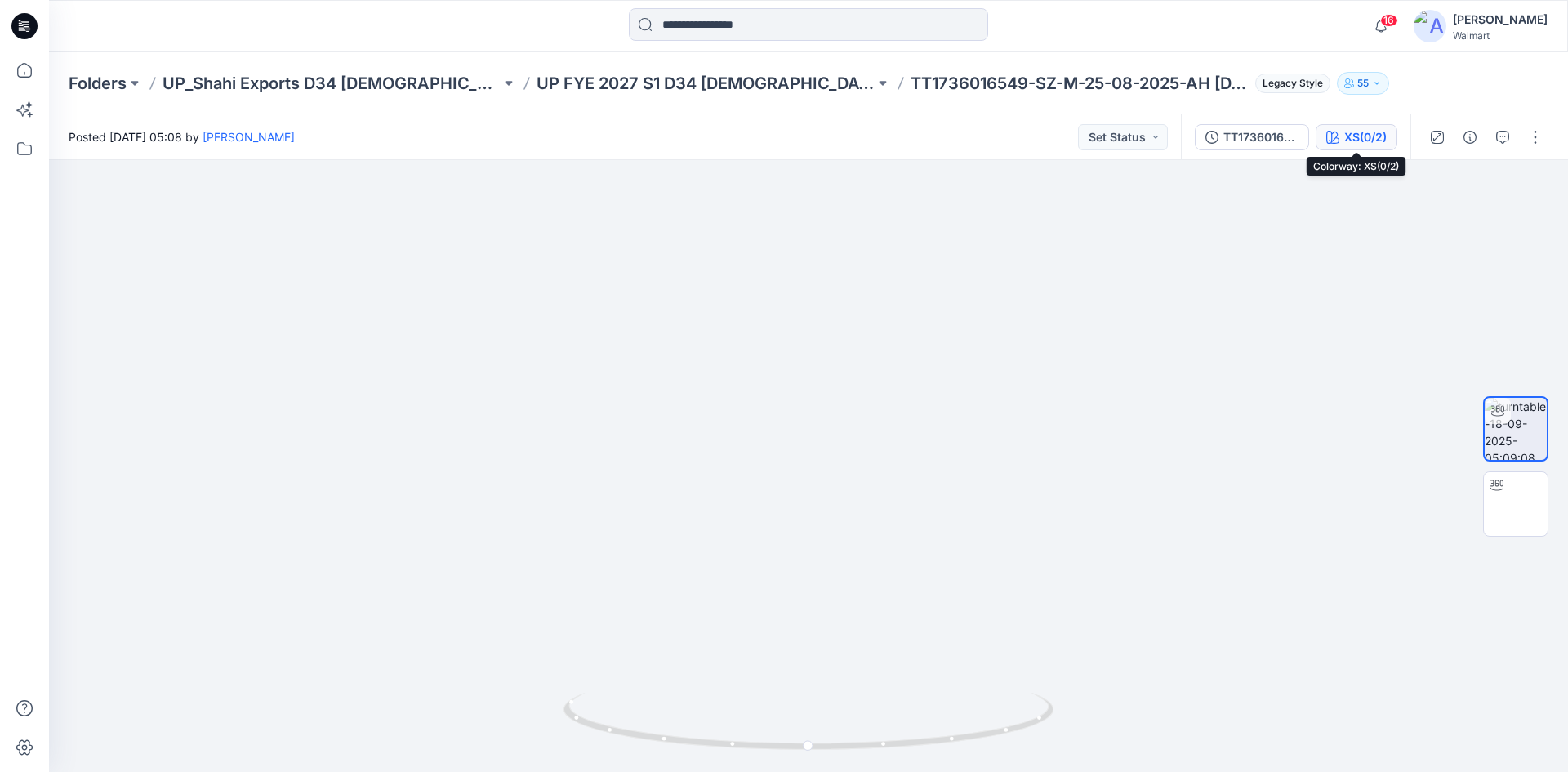
click at [1363, 135] on div "XS(0/2)" at bounding box center [1365, 137] width 43 height 18
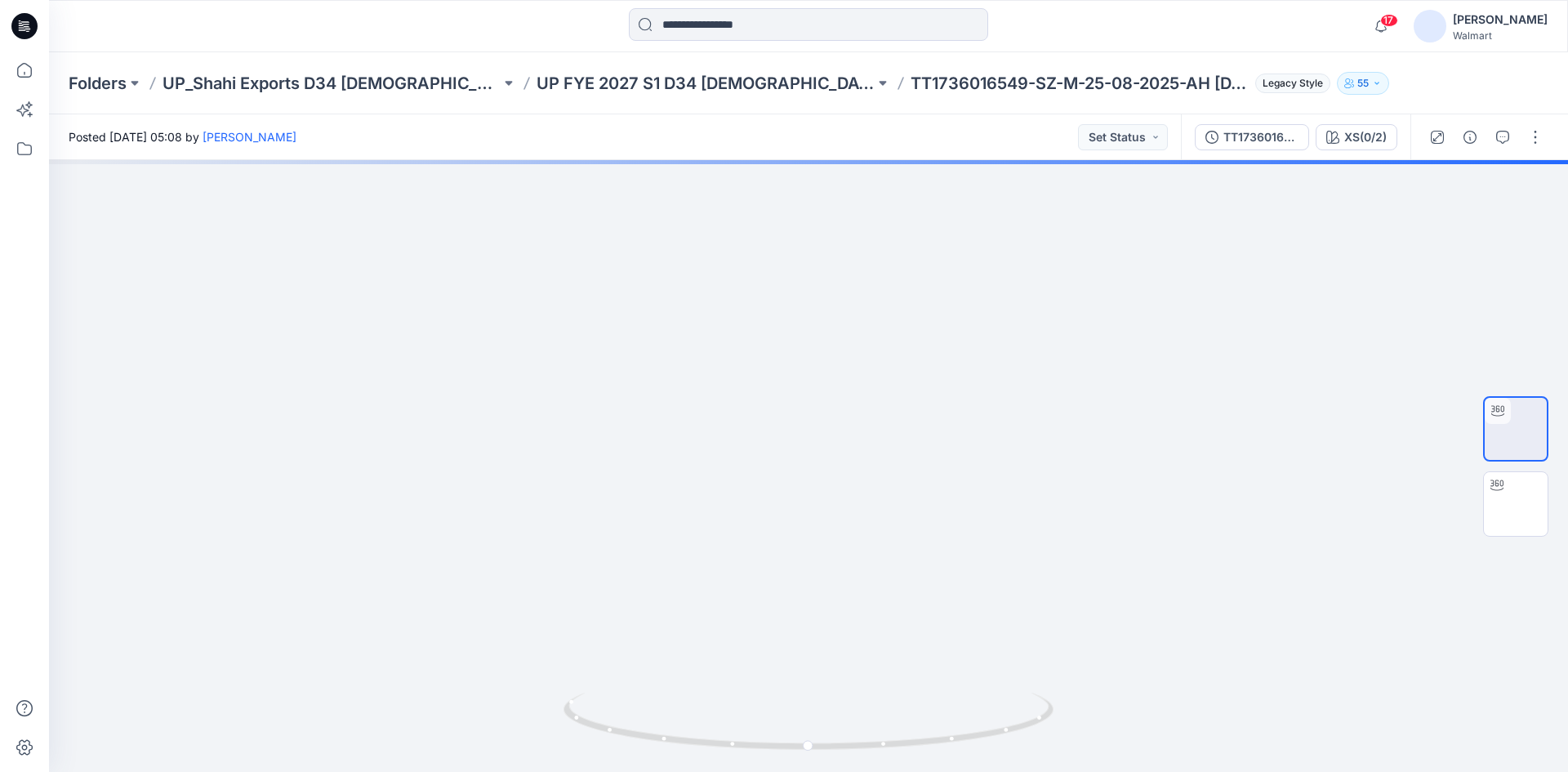
click at [19, 37] on icon at bounding box center [25, 26] width 26 height 26
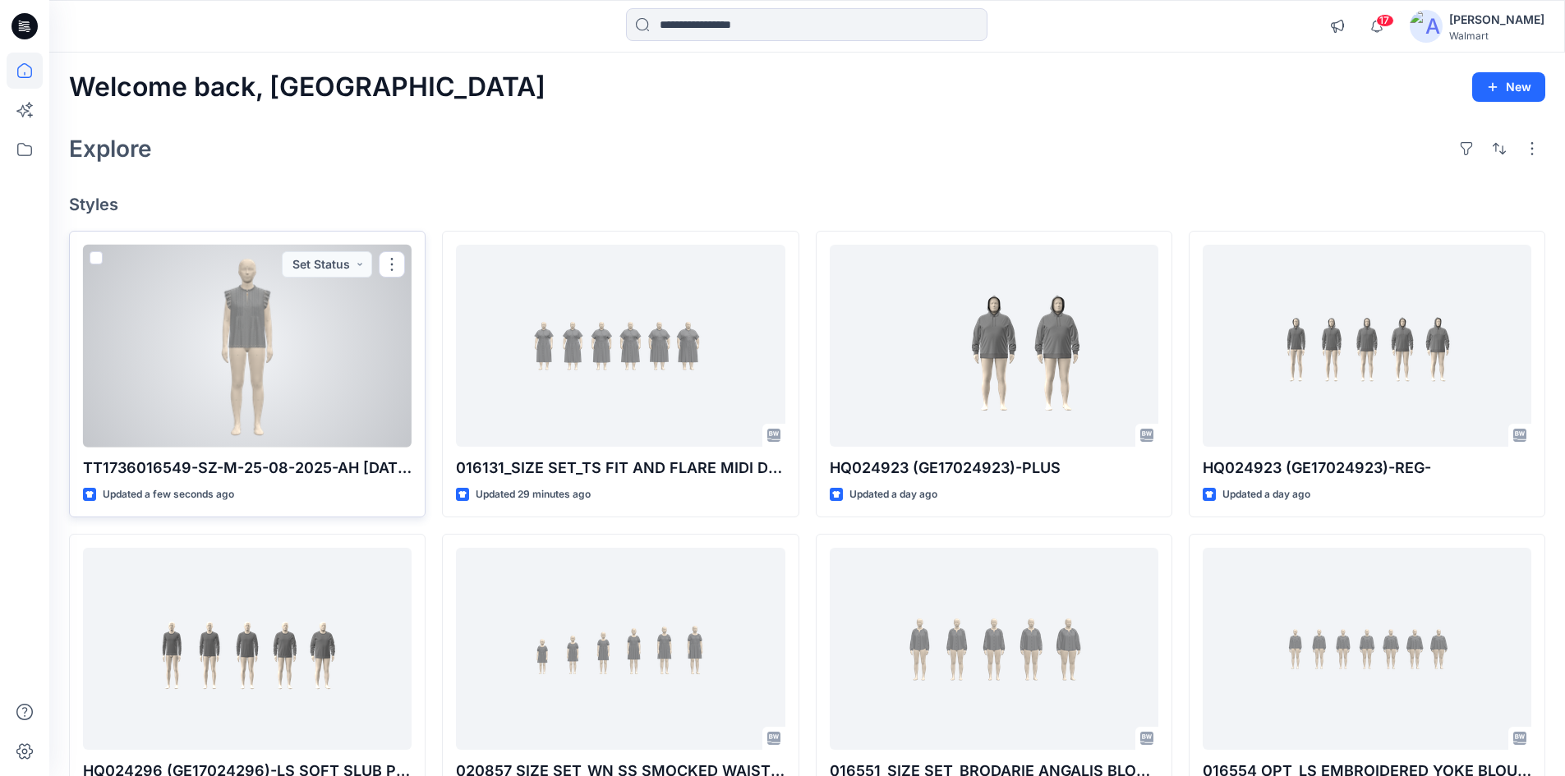
click at [214, 350] on div at bounding box center [247, 346] width 329 height 203
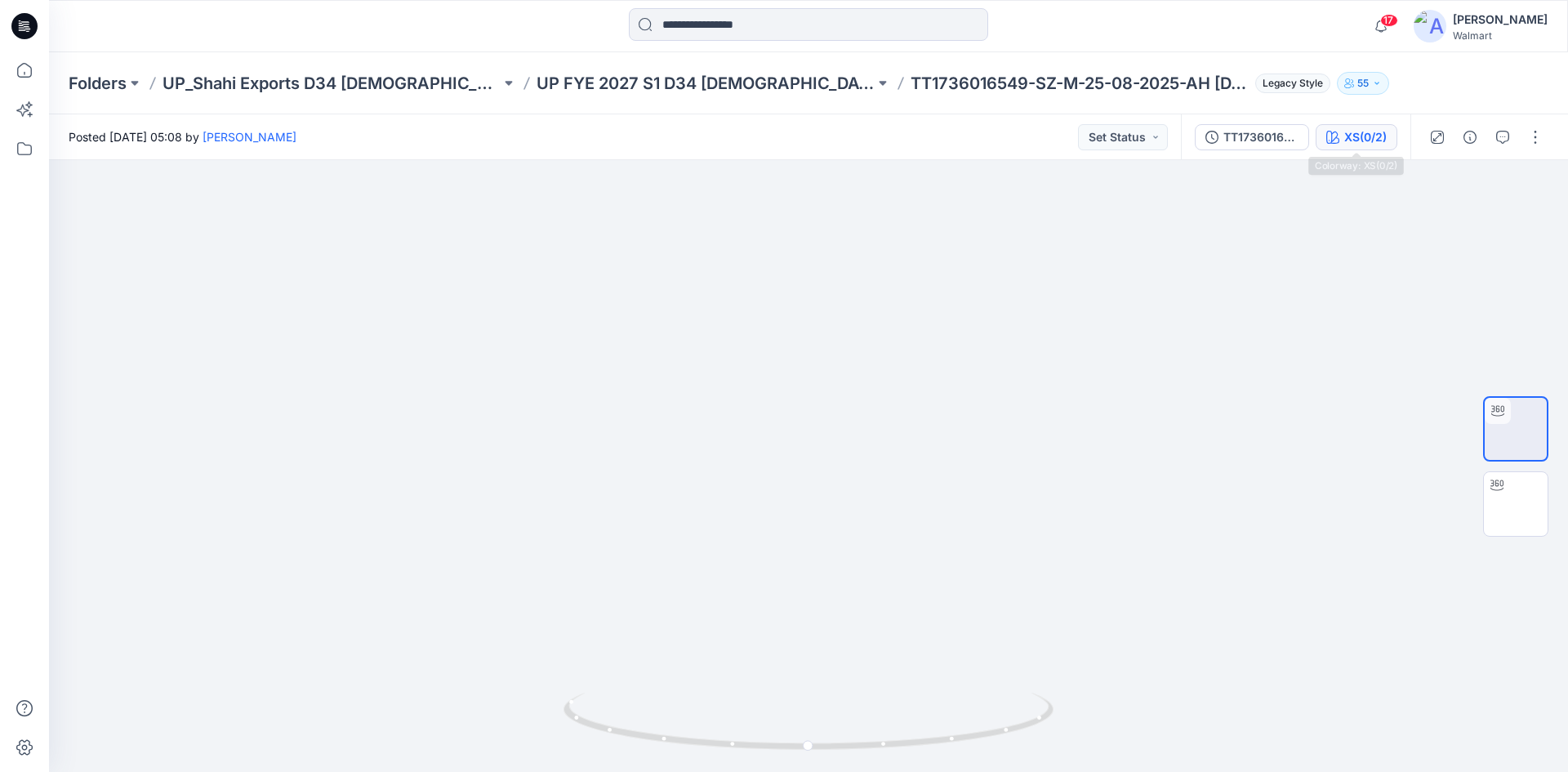
click at [1365, 140] on div "XS(0/2)" at bounding box center [1365, 137] width 43 height 18
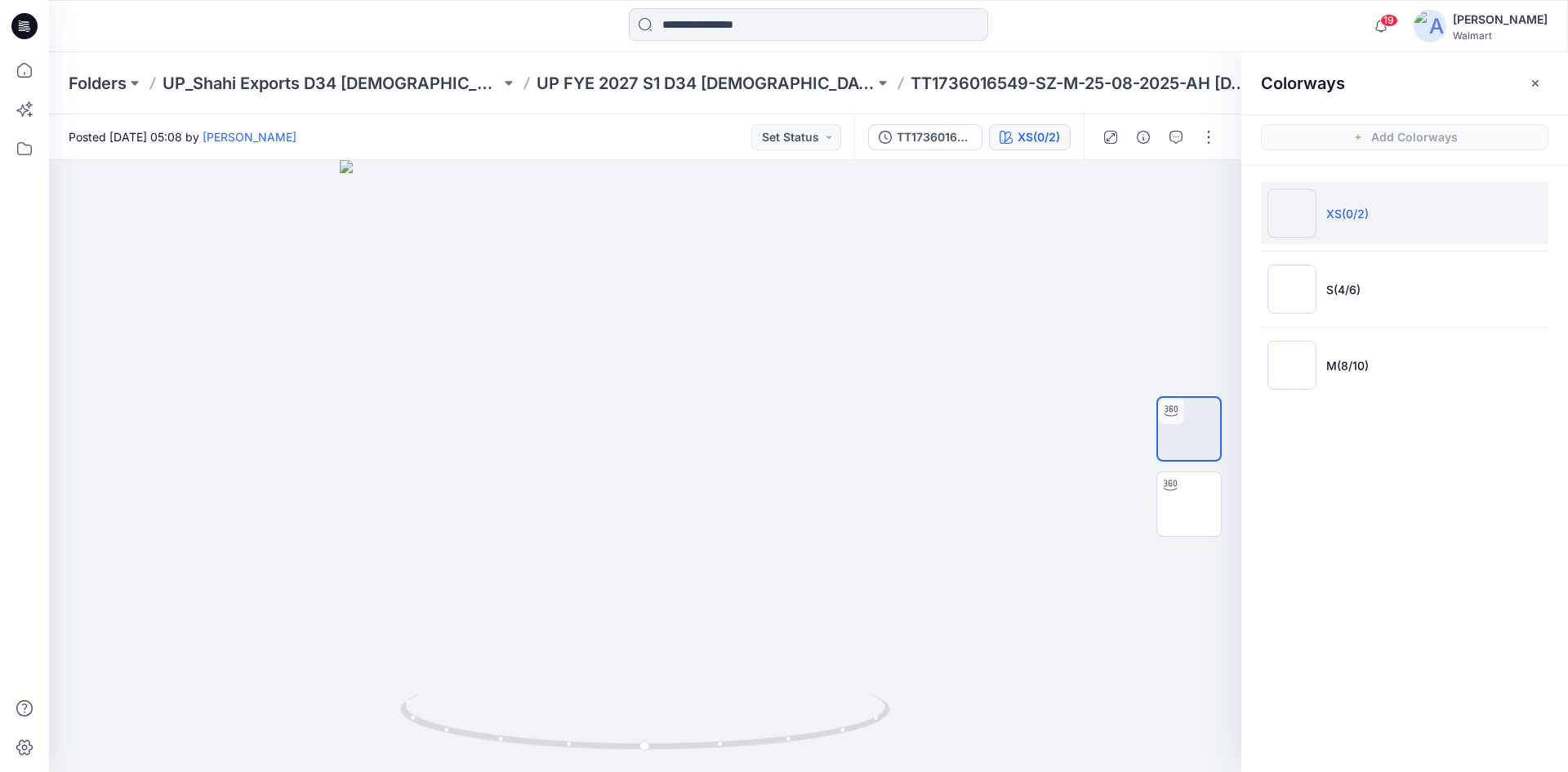
click at [22, 21] on icon at bounding box center [25, 26] width 26 height 26
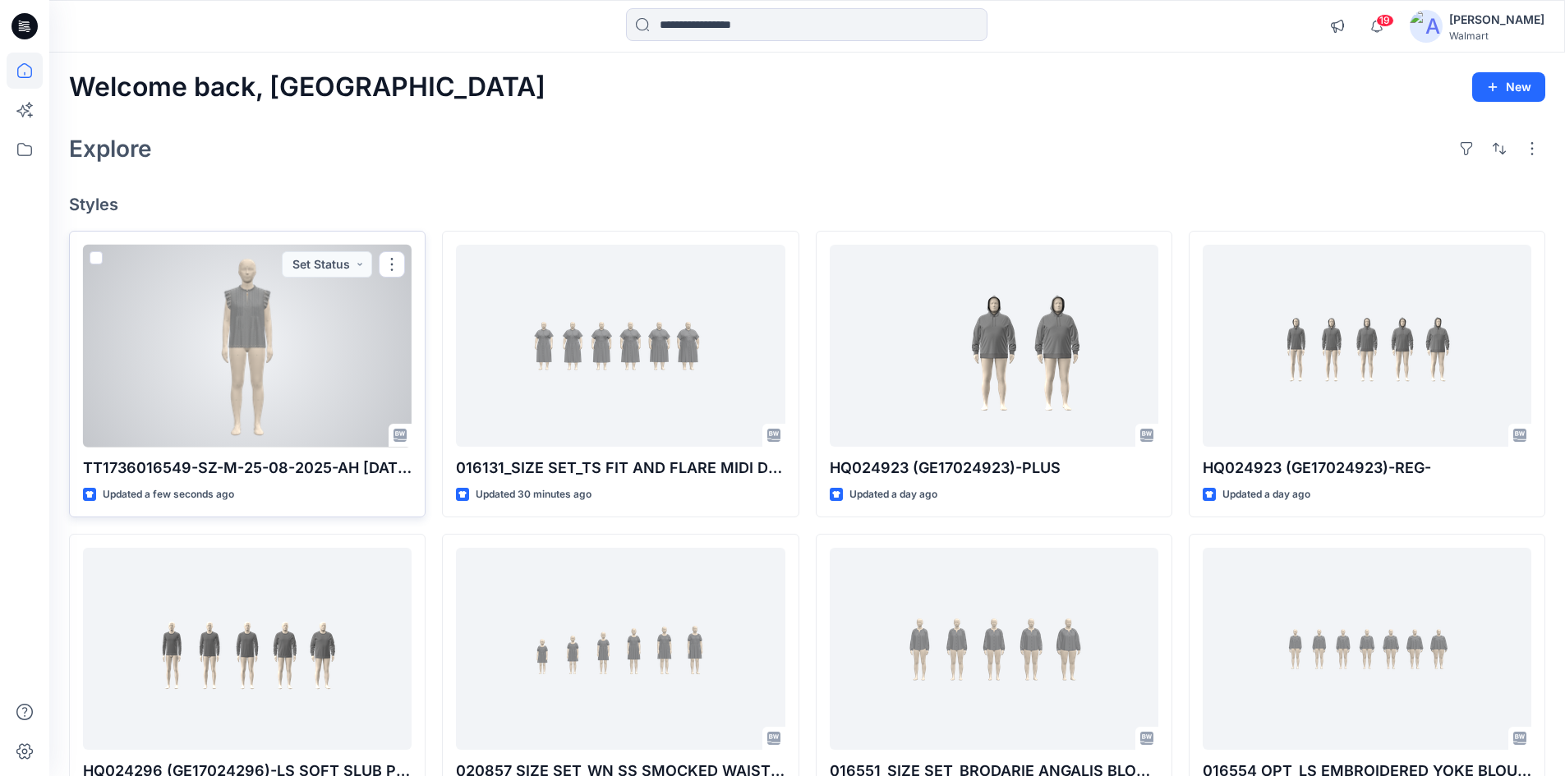
click at [265, 361] on div at bounding box center [247, 346] width 329 height 203
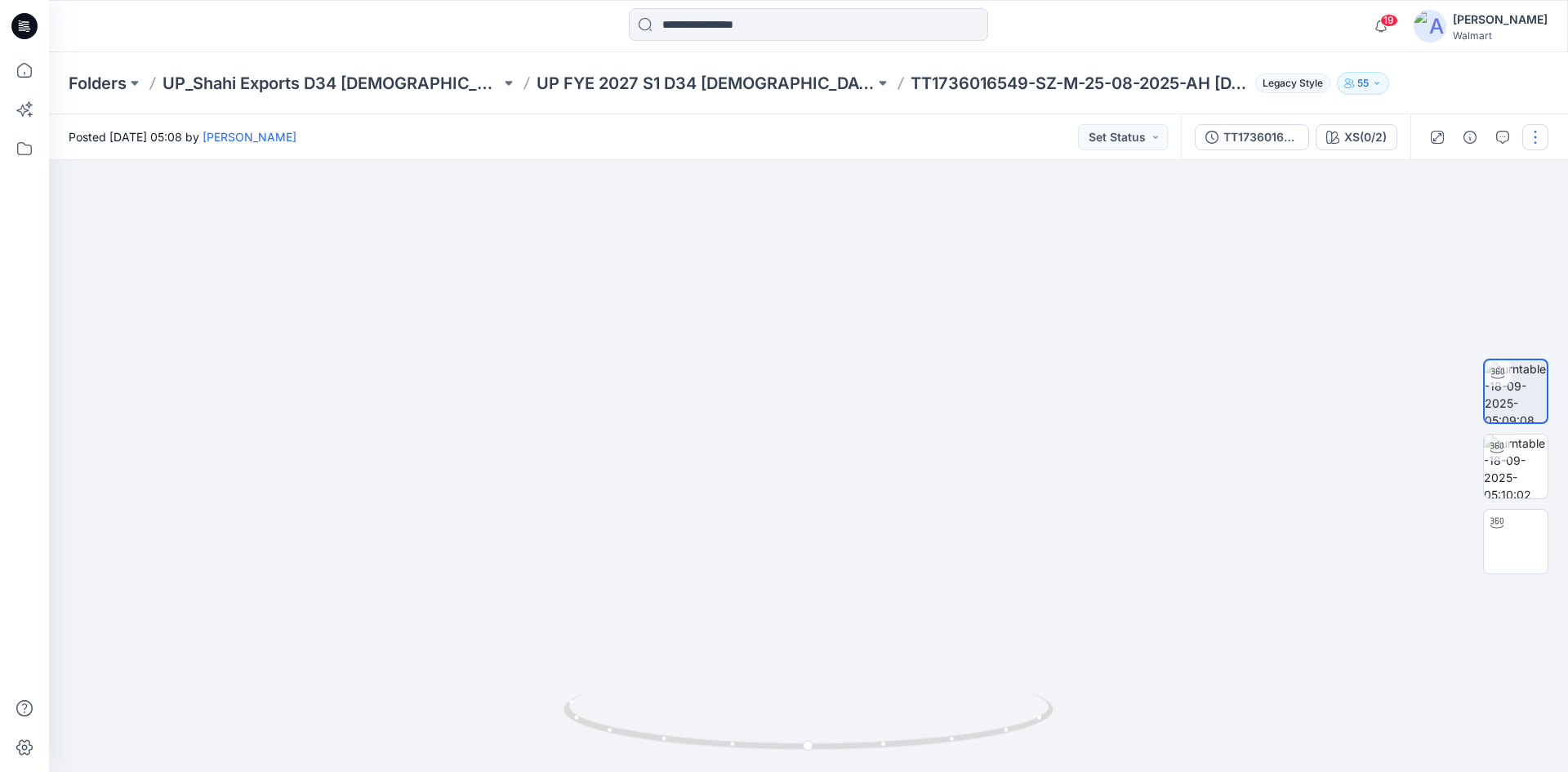
click at [1536, 149] on button "button" at bounding box center [1535, 137] width 26 height 26
click at [22, 23] on icon at bounding box center [25, 26] width 26 height 26
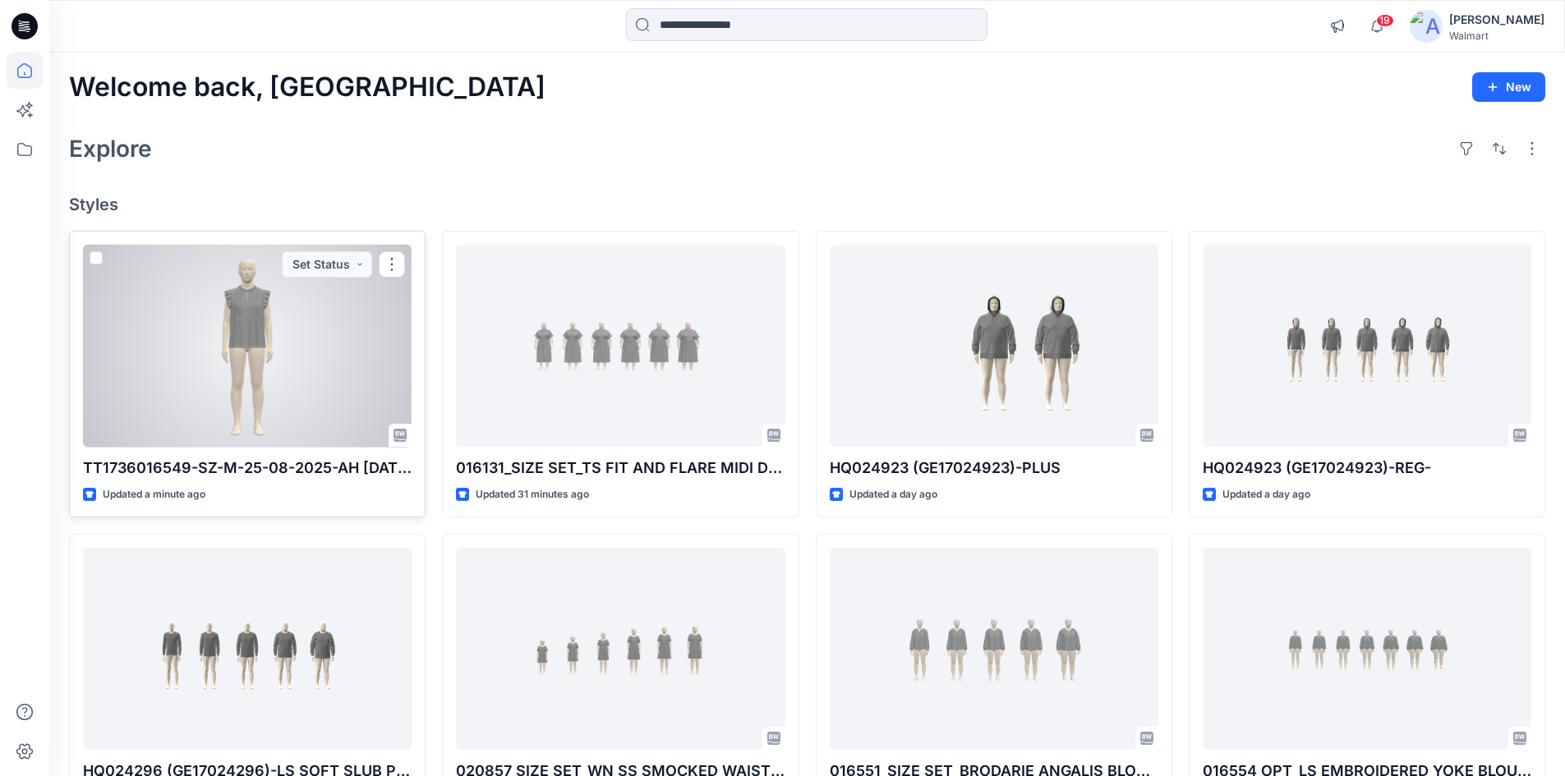
click at [266, 371] on div at bounding box center [247, 346] width 329 height 203
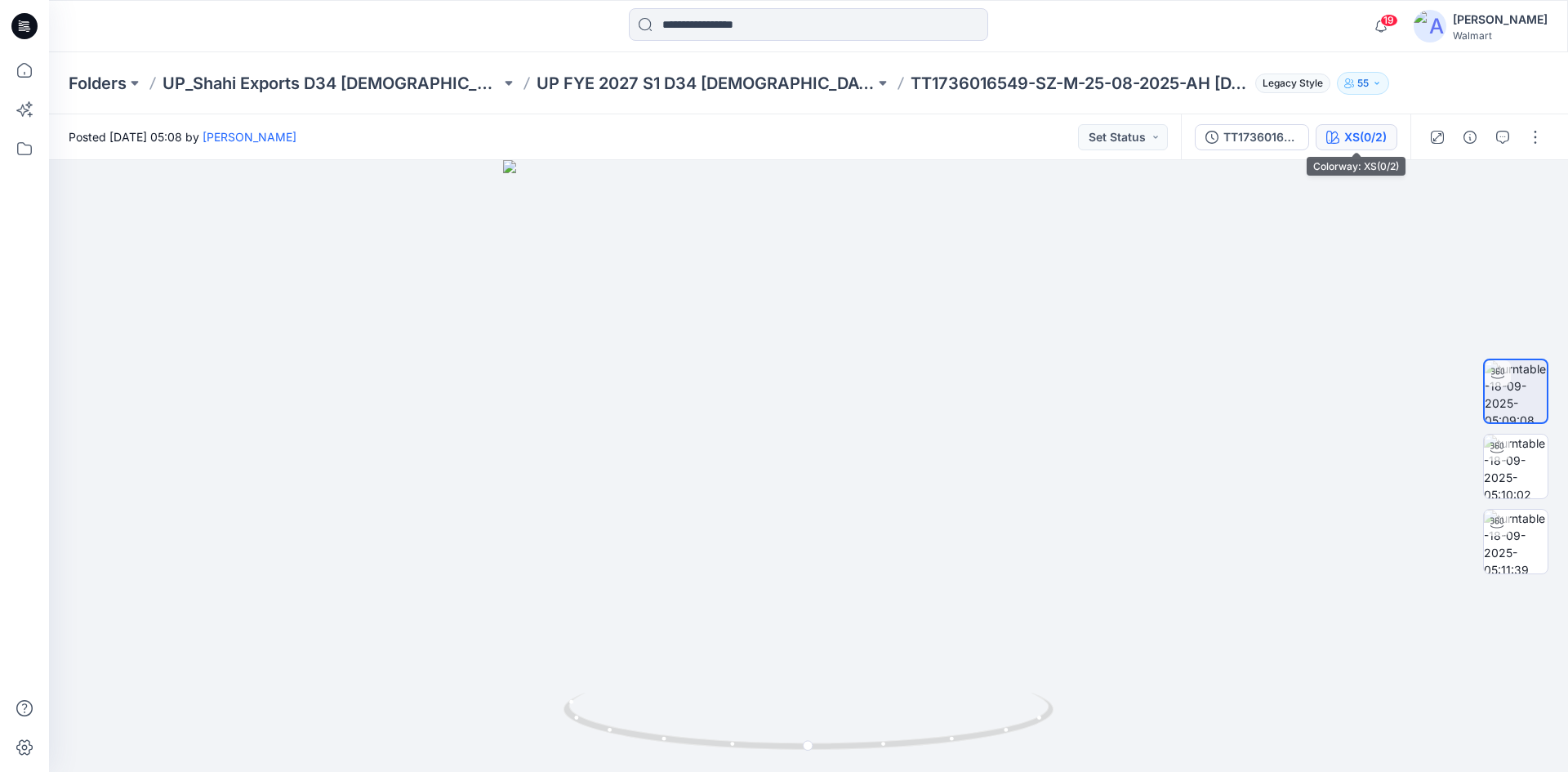
click at [1344, 141] on div "XS(0/2)" at bounding box center [1365, 137] width 43 height 18
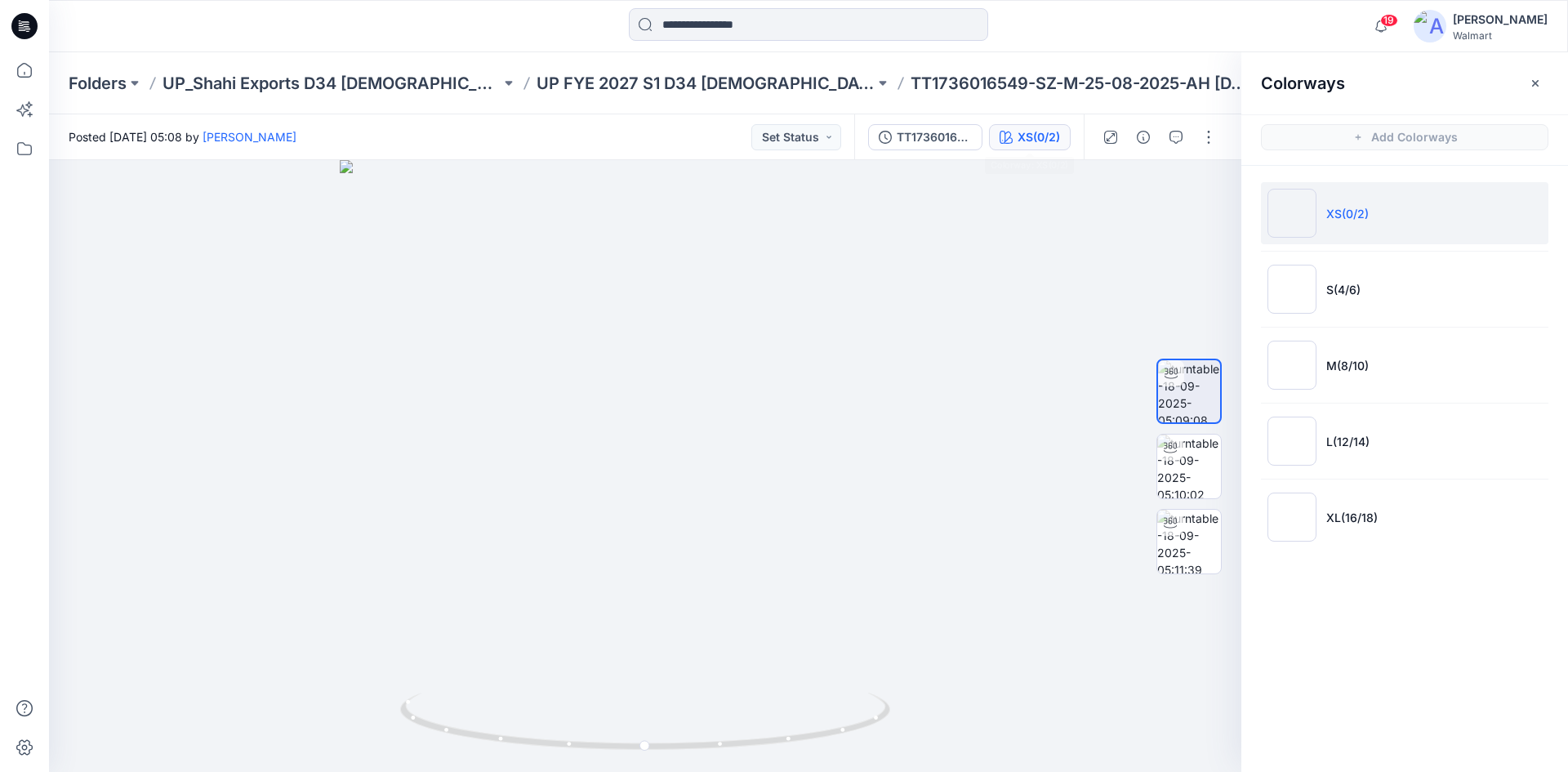
click at [23, 28] on icon at bounding box center [22, 27] width 6 height 1
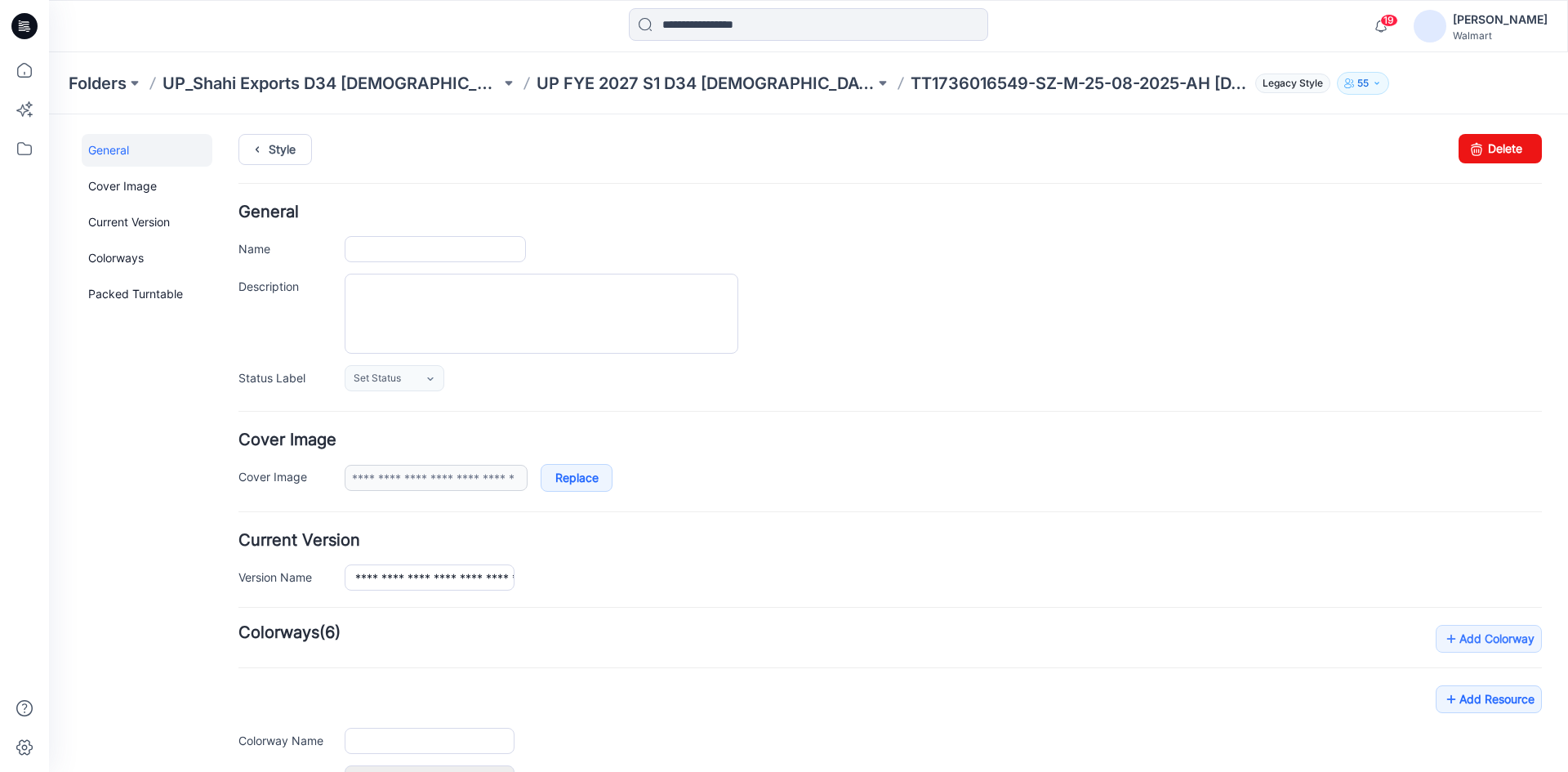
type input "**********"
type input "*******"
type input "**********"
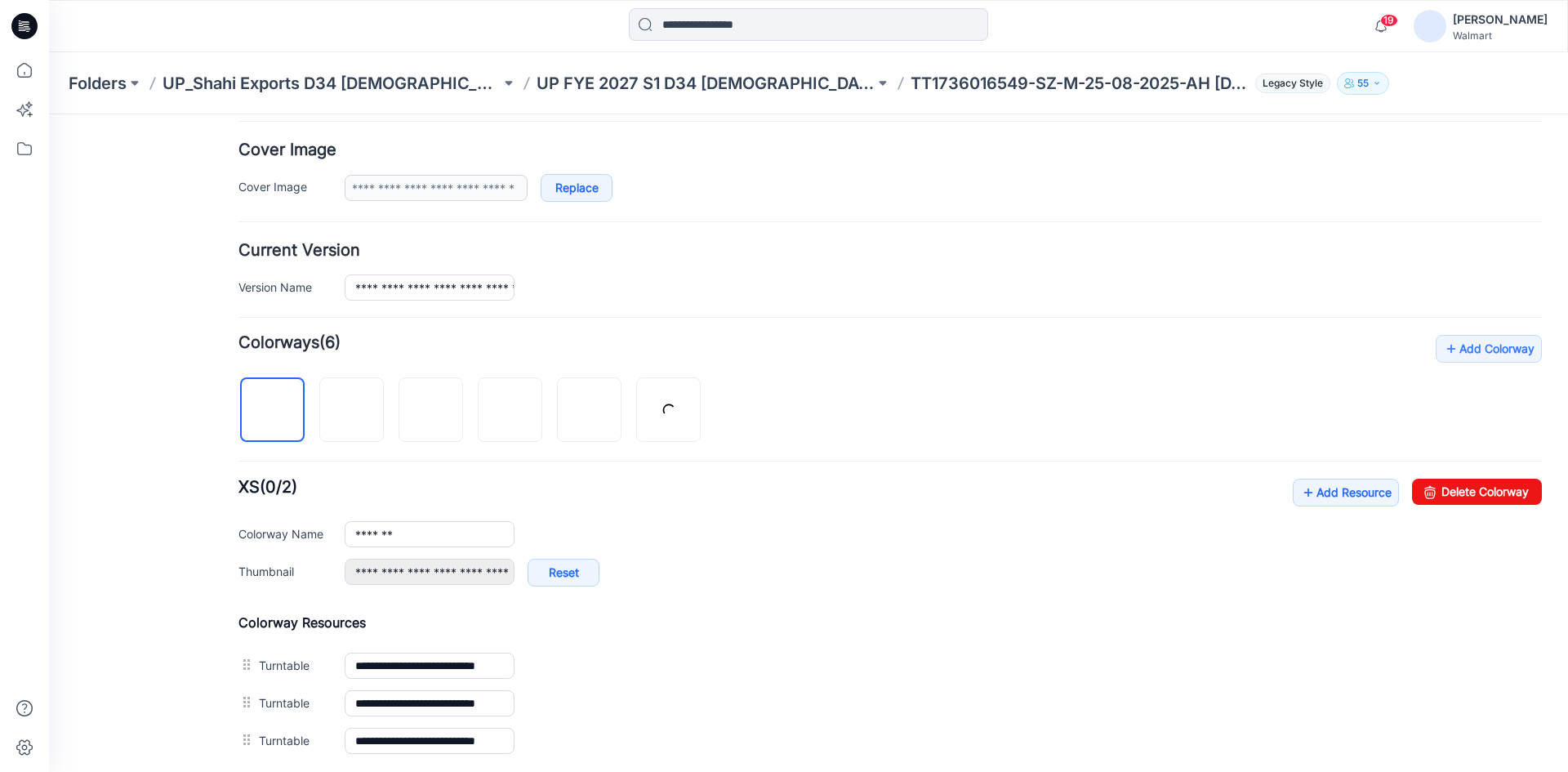
scroll to position [327, 0]
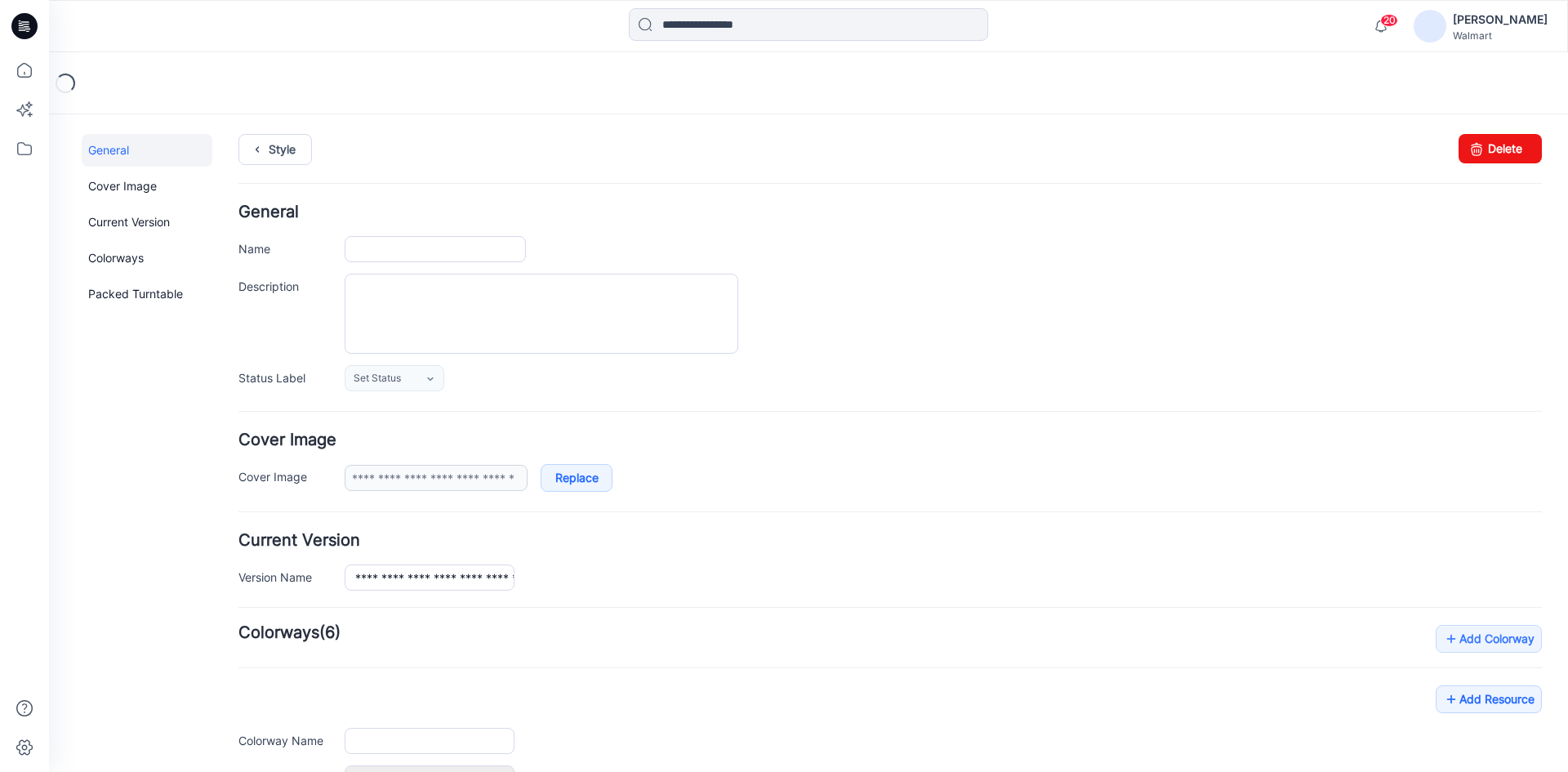
type input "**********"
type input "*******"
type input "**********"
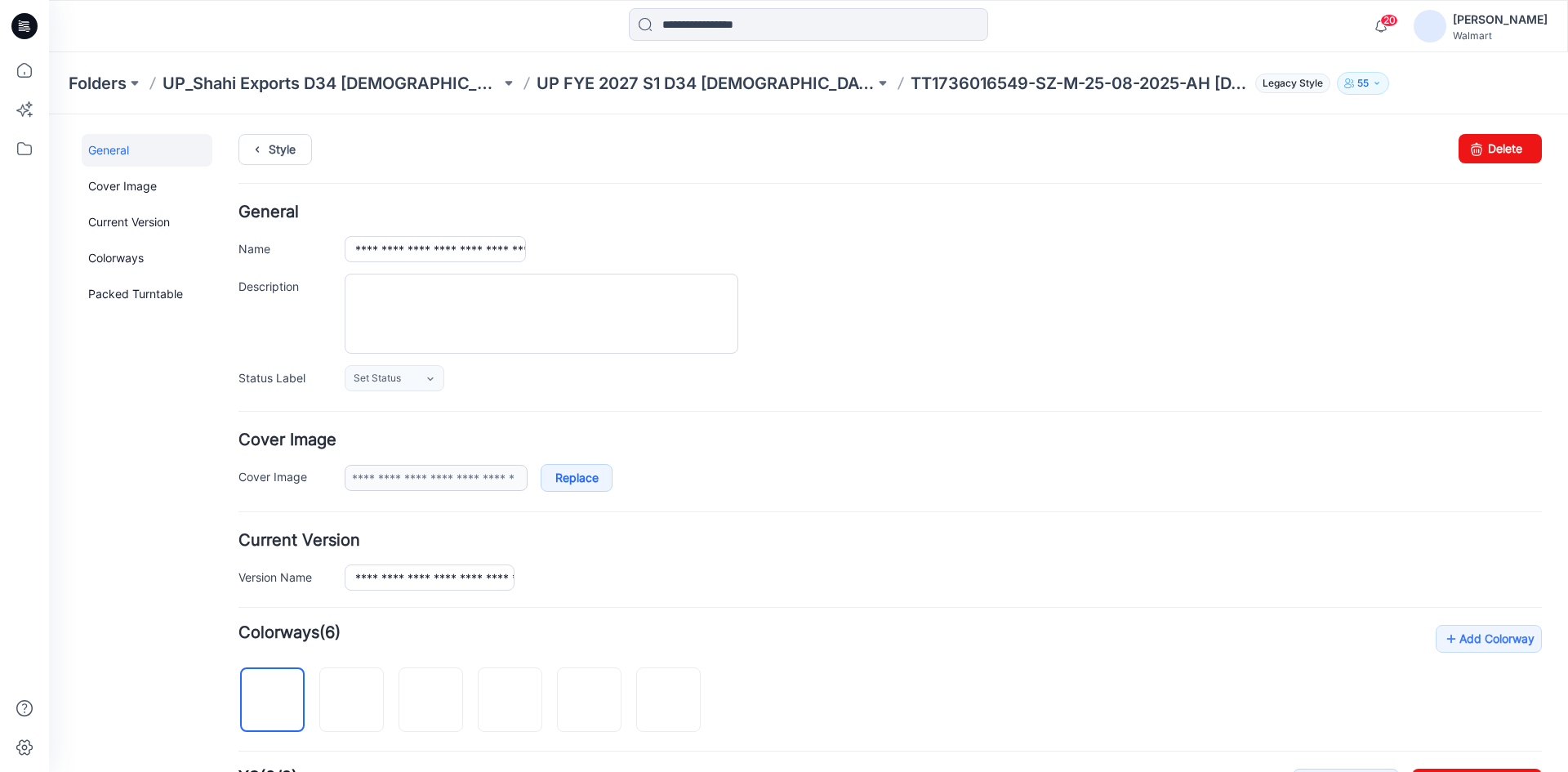
scroll to position [327, 0]
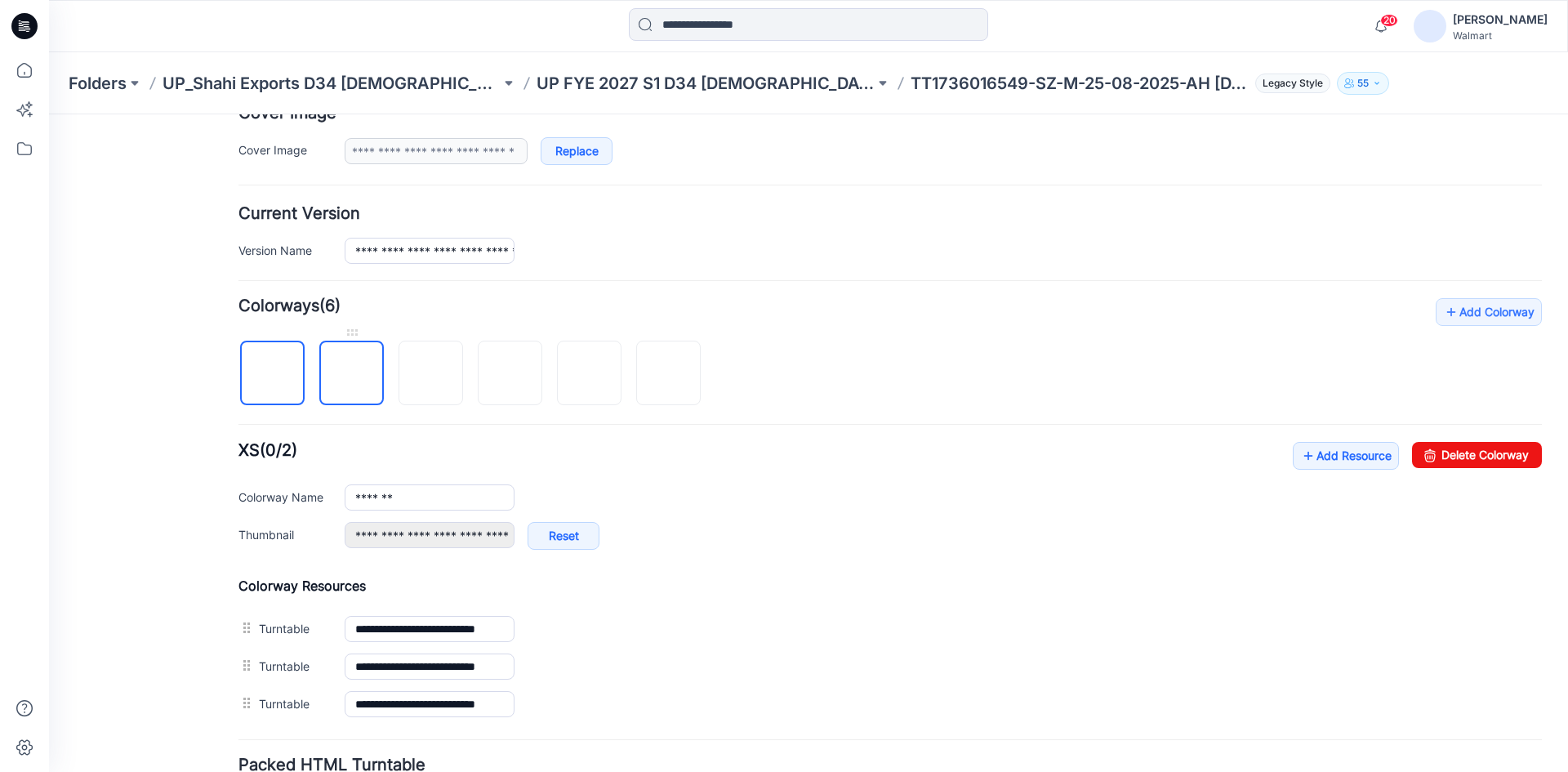
click at [352, 374] on img at bounding box center [352, 374] width 0 height 0
type input "******"
type input "**********"
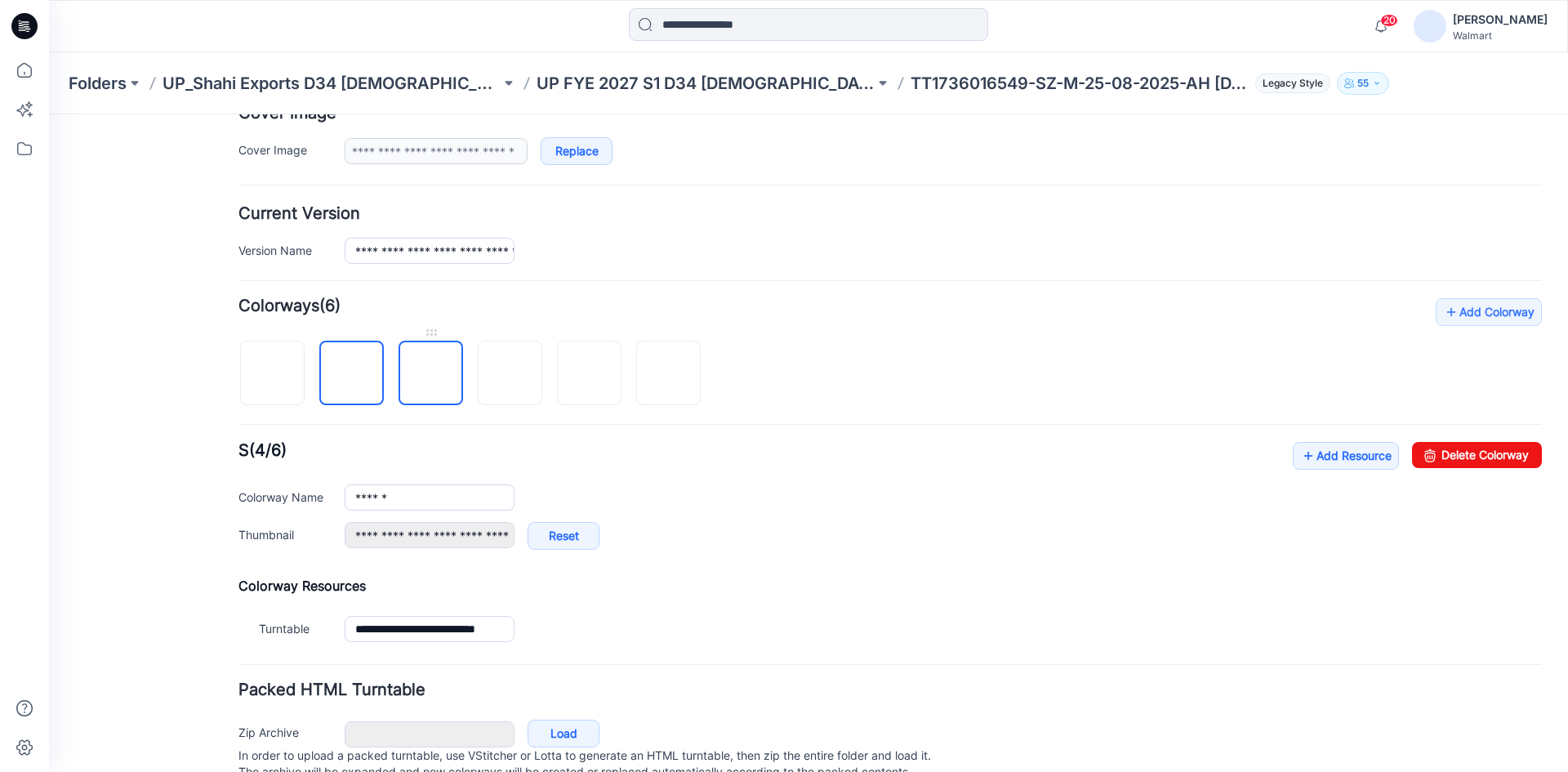
click at [432, 374] on img at bounding box center [432, 374] width 0 height 0
type input "*******"
type input "**********"
click at [510, 374] on img at bounding box center [510, 374] width 0 height 0
type input "********"
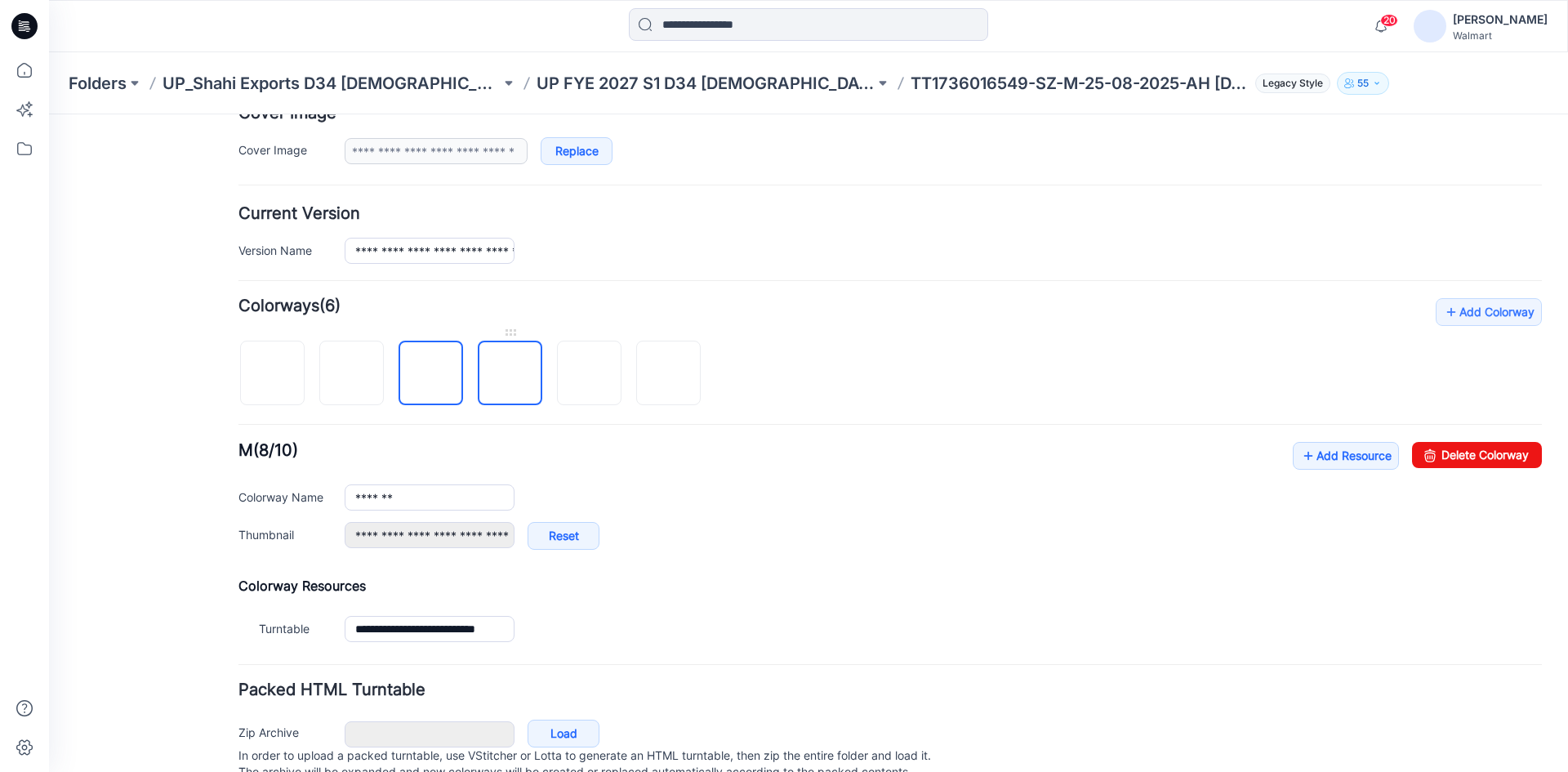
type input "**********"
click at [590, 374] on img at bounding box center [590, 374] width 0 height 0
type input "*********"
type input "**********"
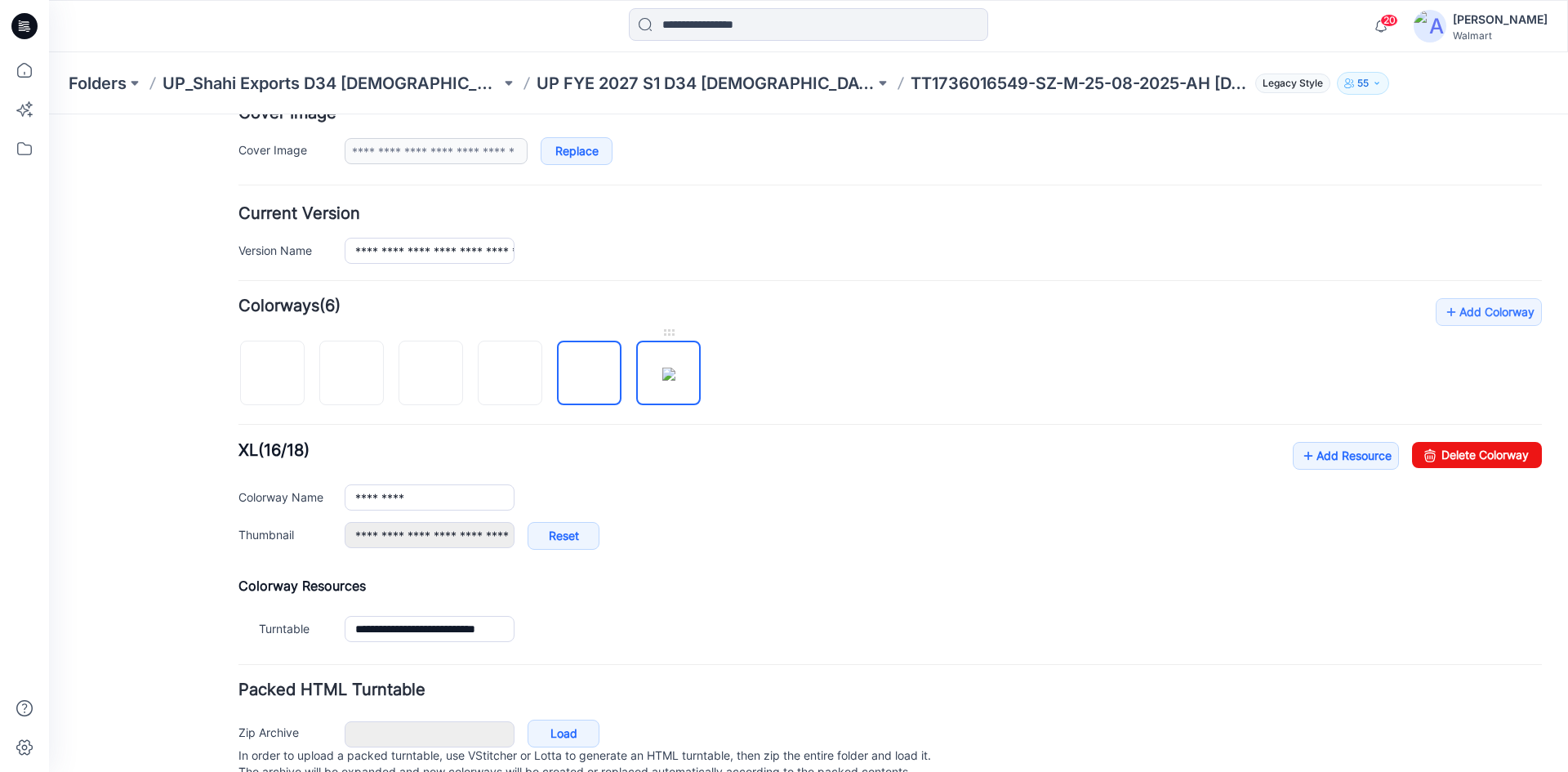
click at [662, 378] on img at bounding box center [668, 374] width 13 height 13
type input "*******"
type input "**********"
click at [267, 368] on img at bounding box center [272, 374] width 13 height 13
type input "*******"
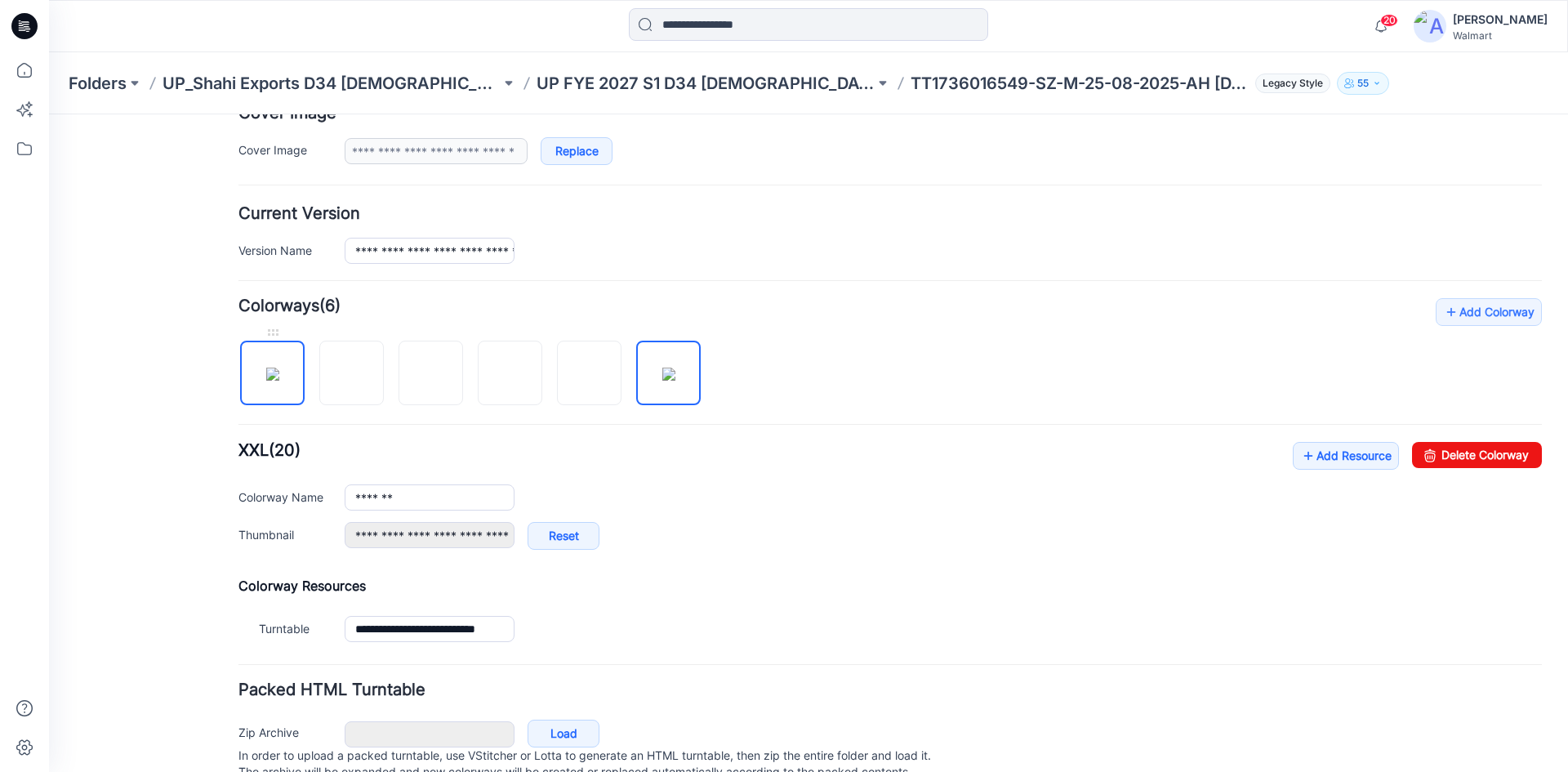
type input "**********"
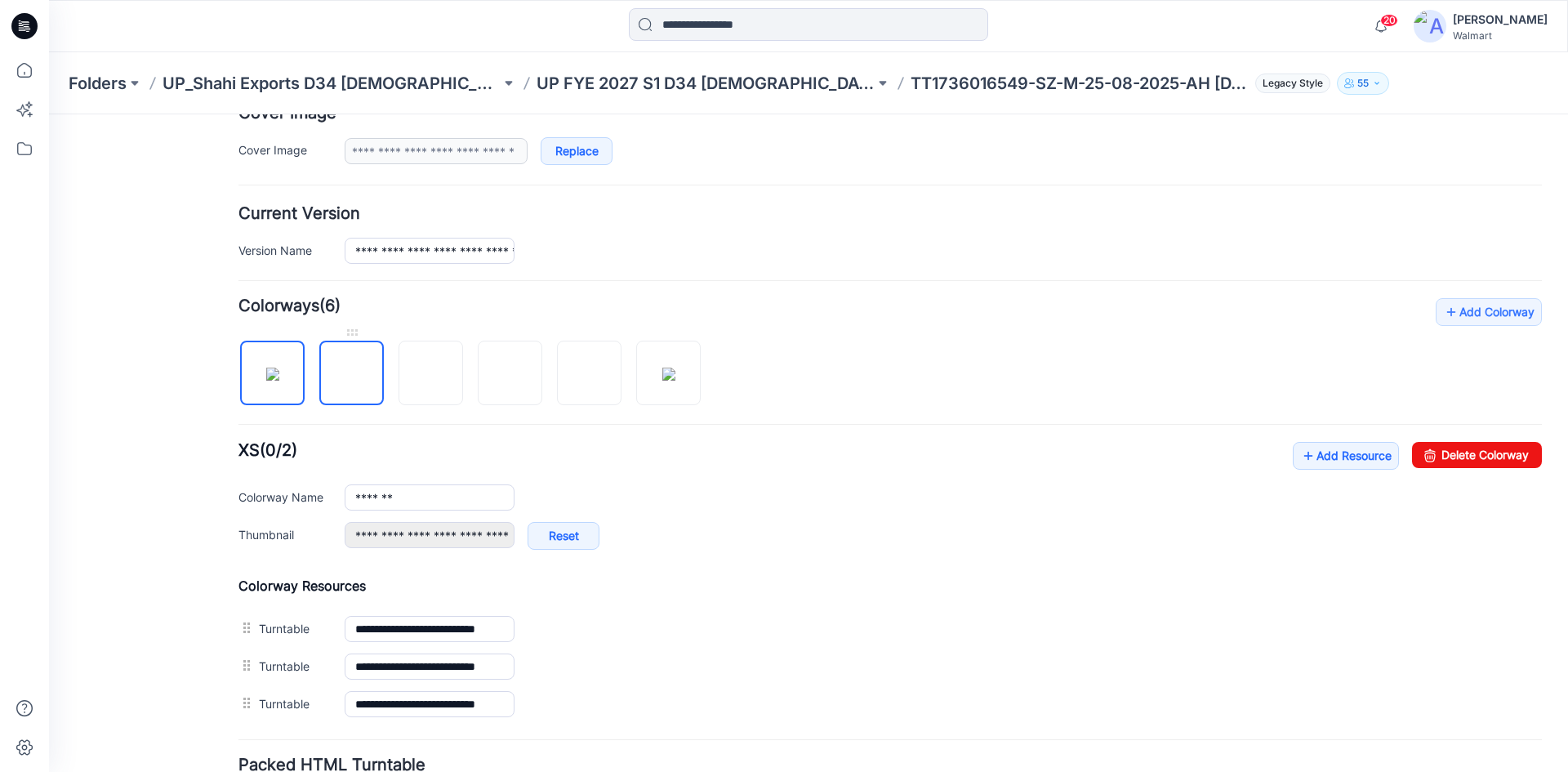
click at [352, 374] on img at bounding box center [352, 374] width 0 height 0
type input "******"
type input "**********"
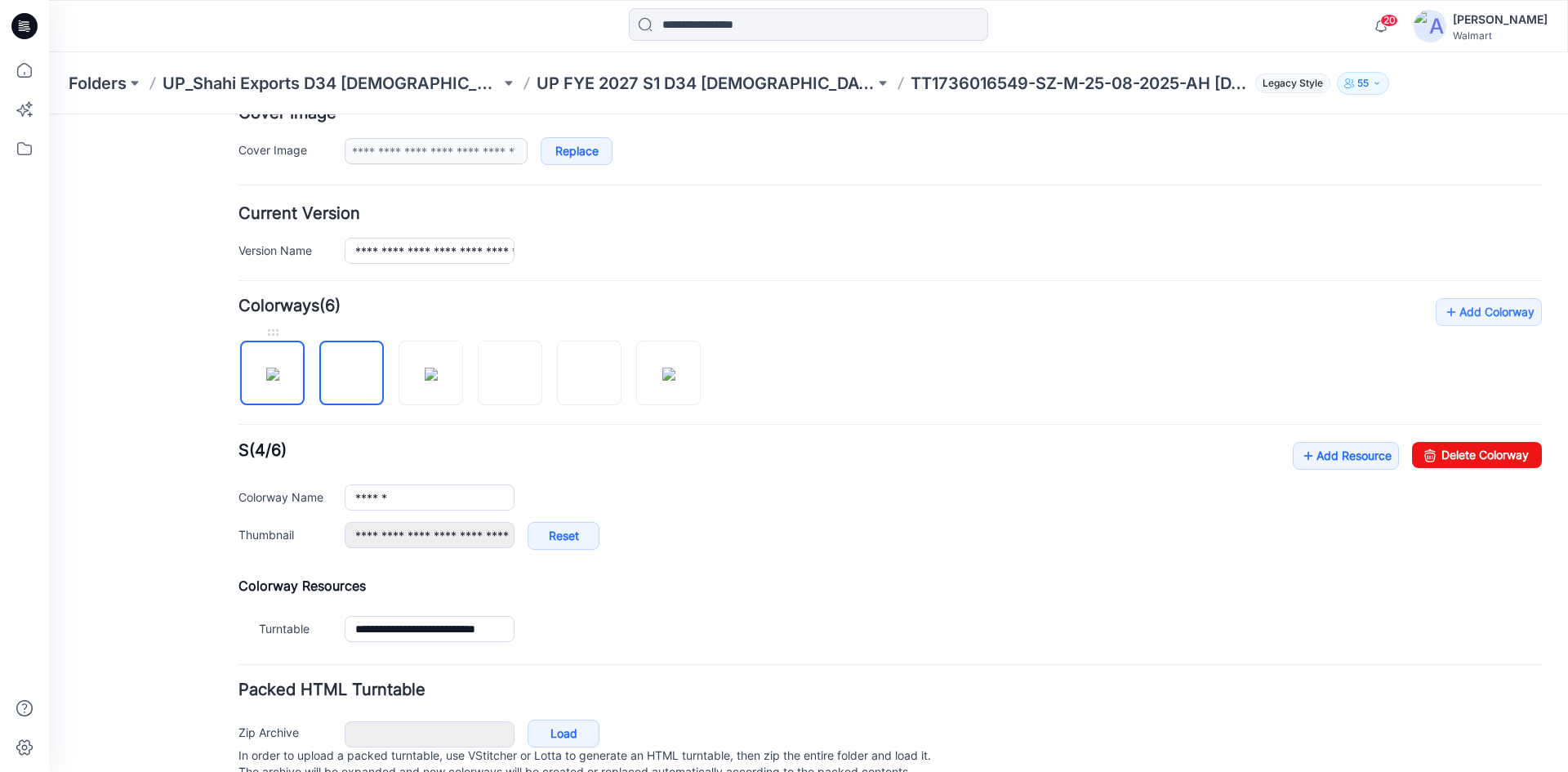
click at [279, 378] on img at bounding box center [272, 374] width 13 height 13
type input "*******"
type input "**********"
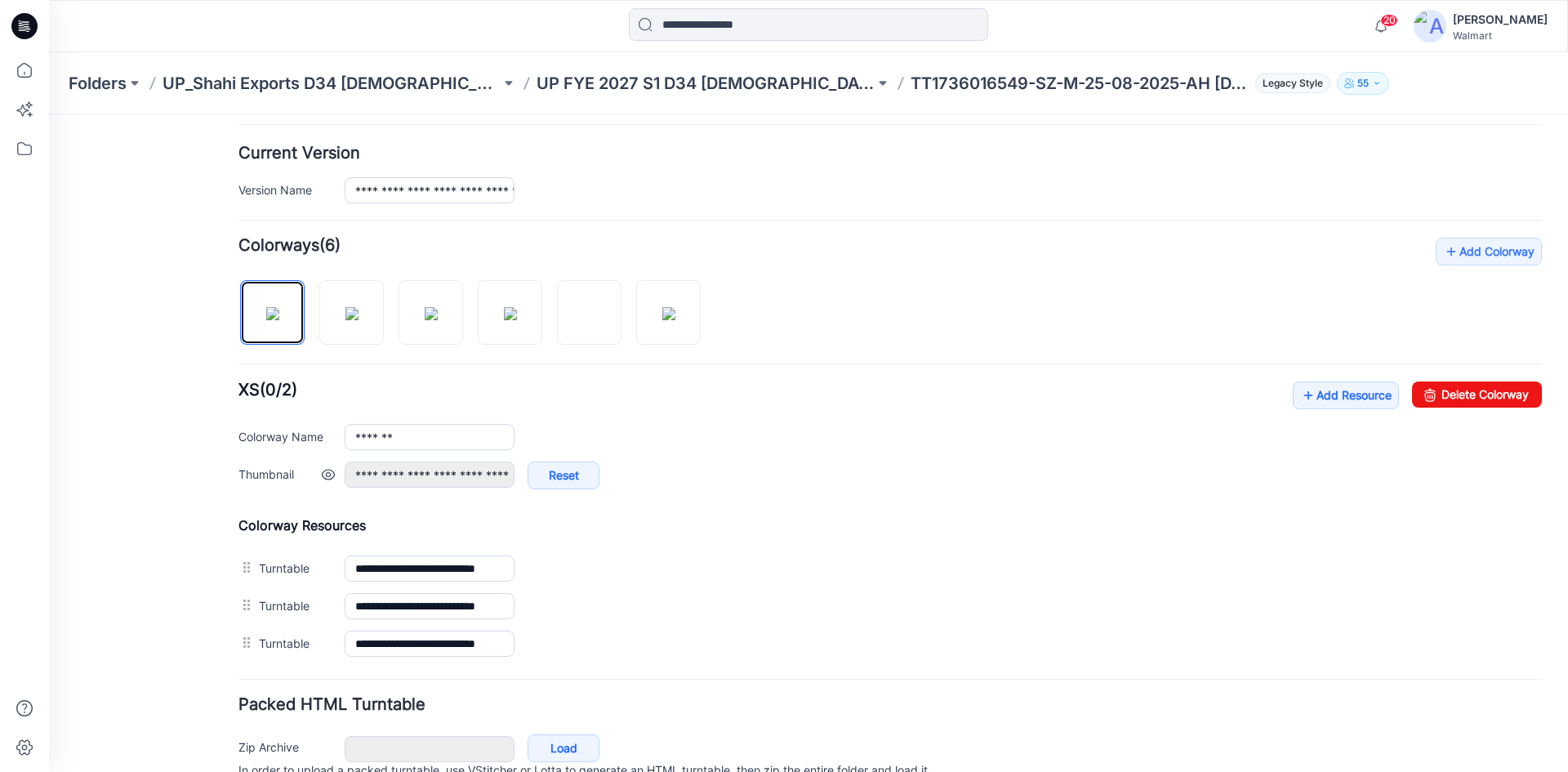
scroll to position [465, 0]
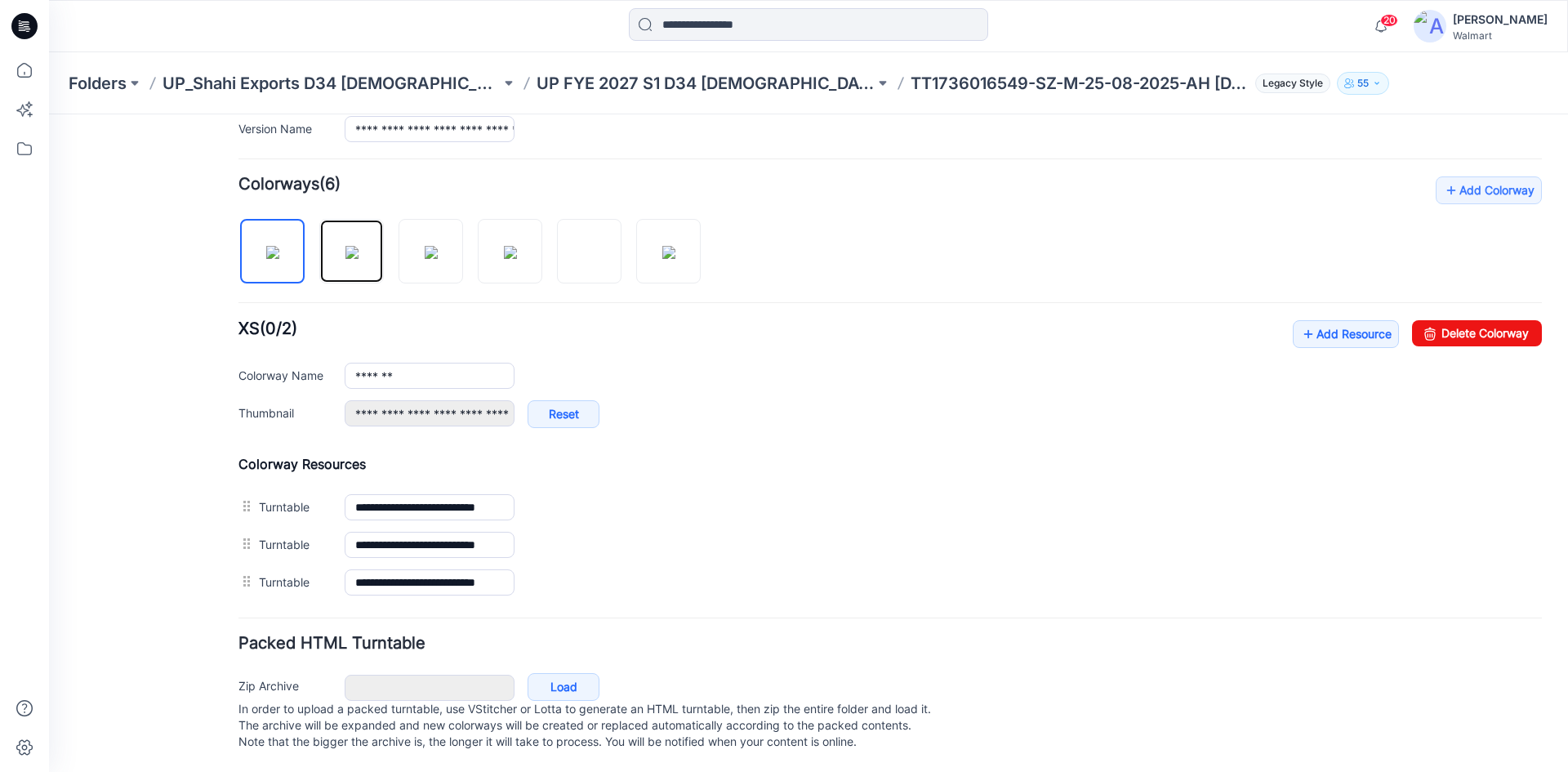
drag, startPoint x: 348, startPoint y: 245, endPoint x: 394, endPoint y: 262, distance: 49.0
click at [348, 248] on img at bounding box center [351, 252] width 13 height 13
type input "******"
type input "**********"
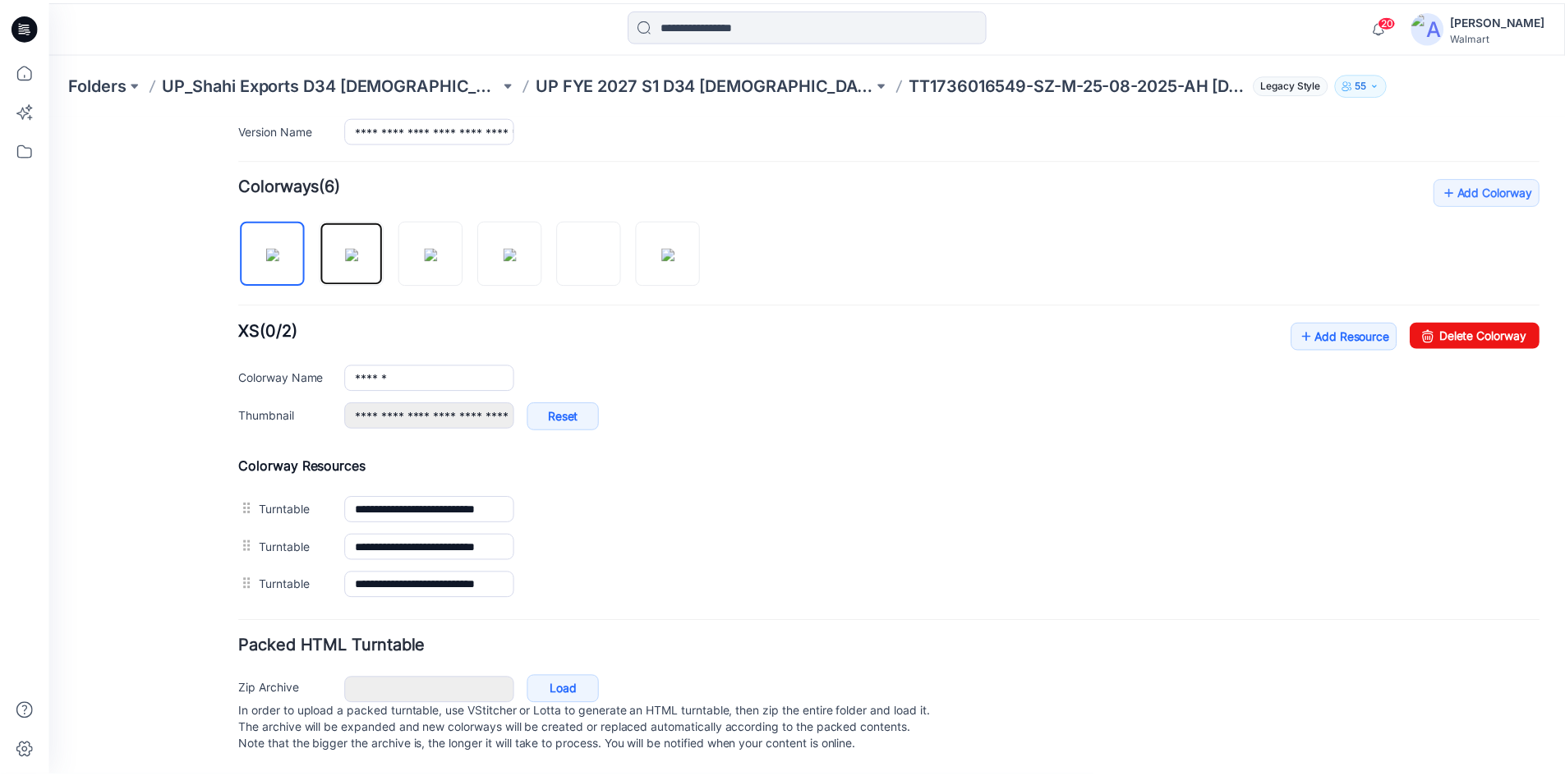
scroll to position [392, 0]
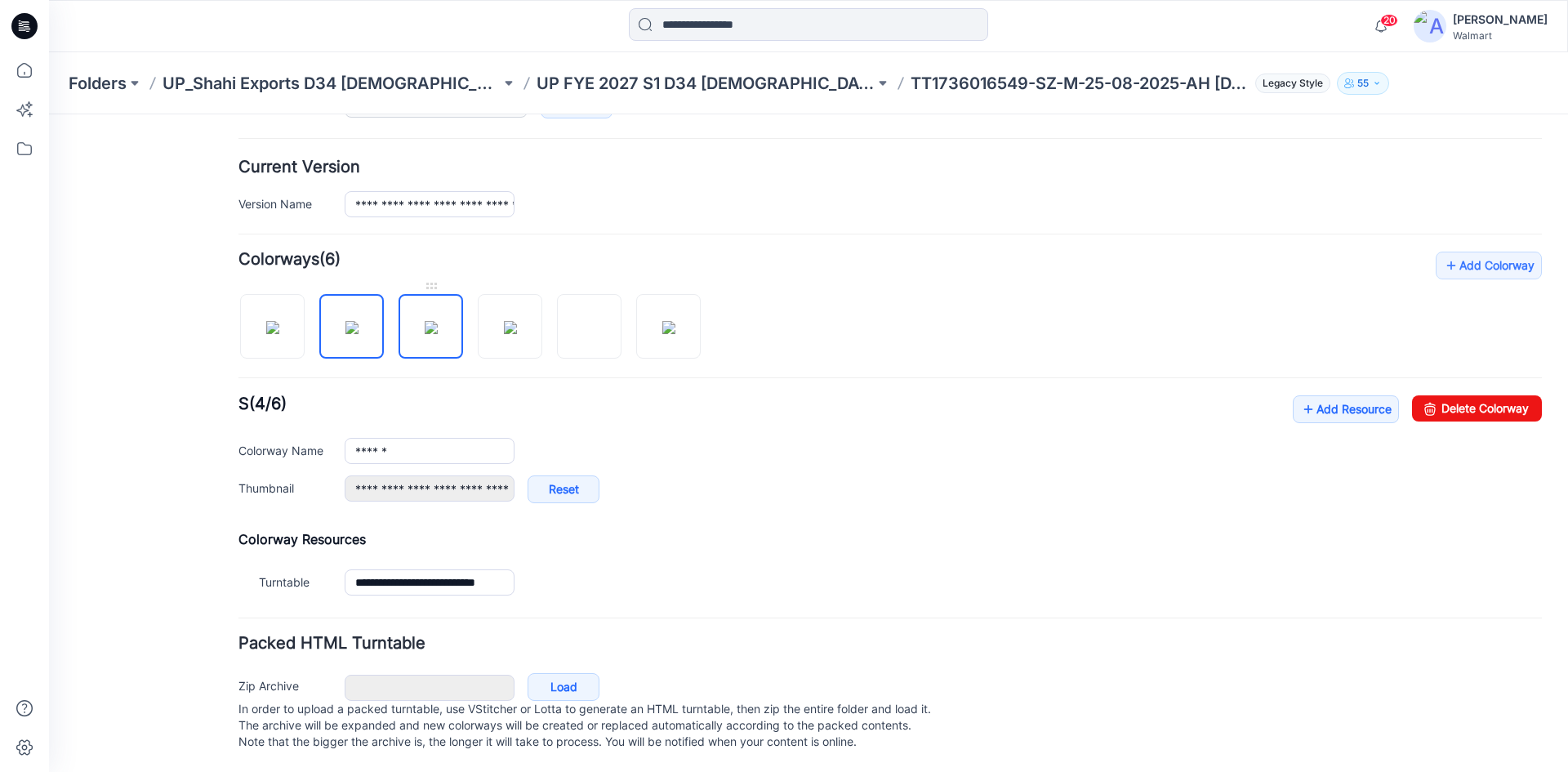
click at [425, 321] on img at bounding box center [431, 327] width 13 height 13
type input "*******"
type input "**********"
click at [504, 323] on img at bounding box center [510, 327] width 13 height 13
type input "********"
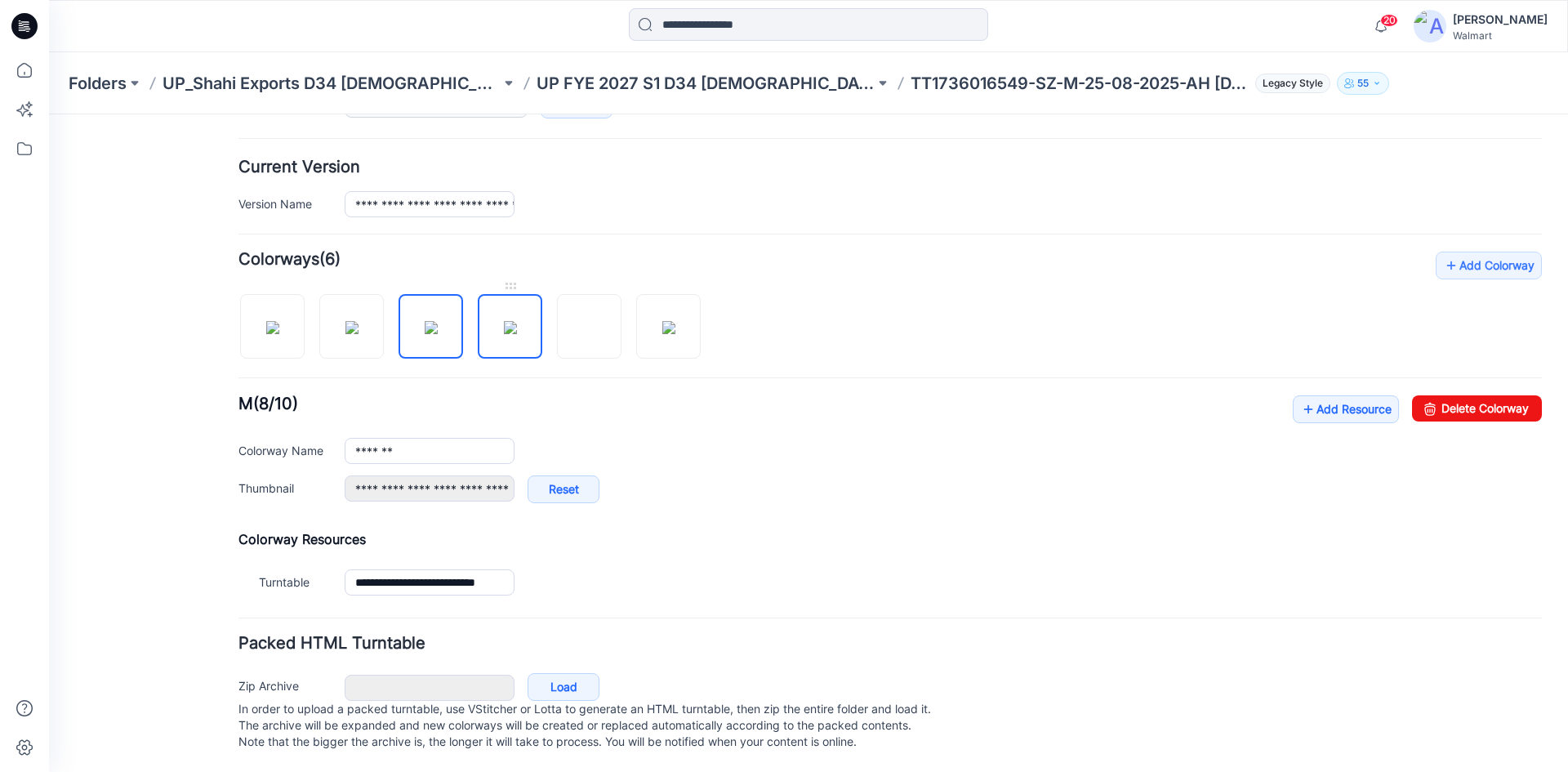
type input "**********"
click at [590, 327] on img at bounding box center [590, 327] width 0 height 0
type input "*********"
type input "**********"
click at [664, 321] on img at bounding box center [668, 327] width 13 height 13
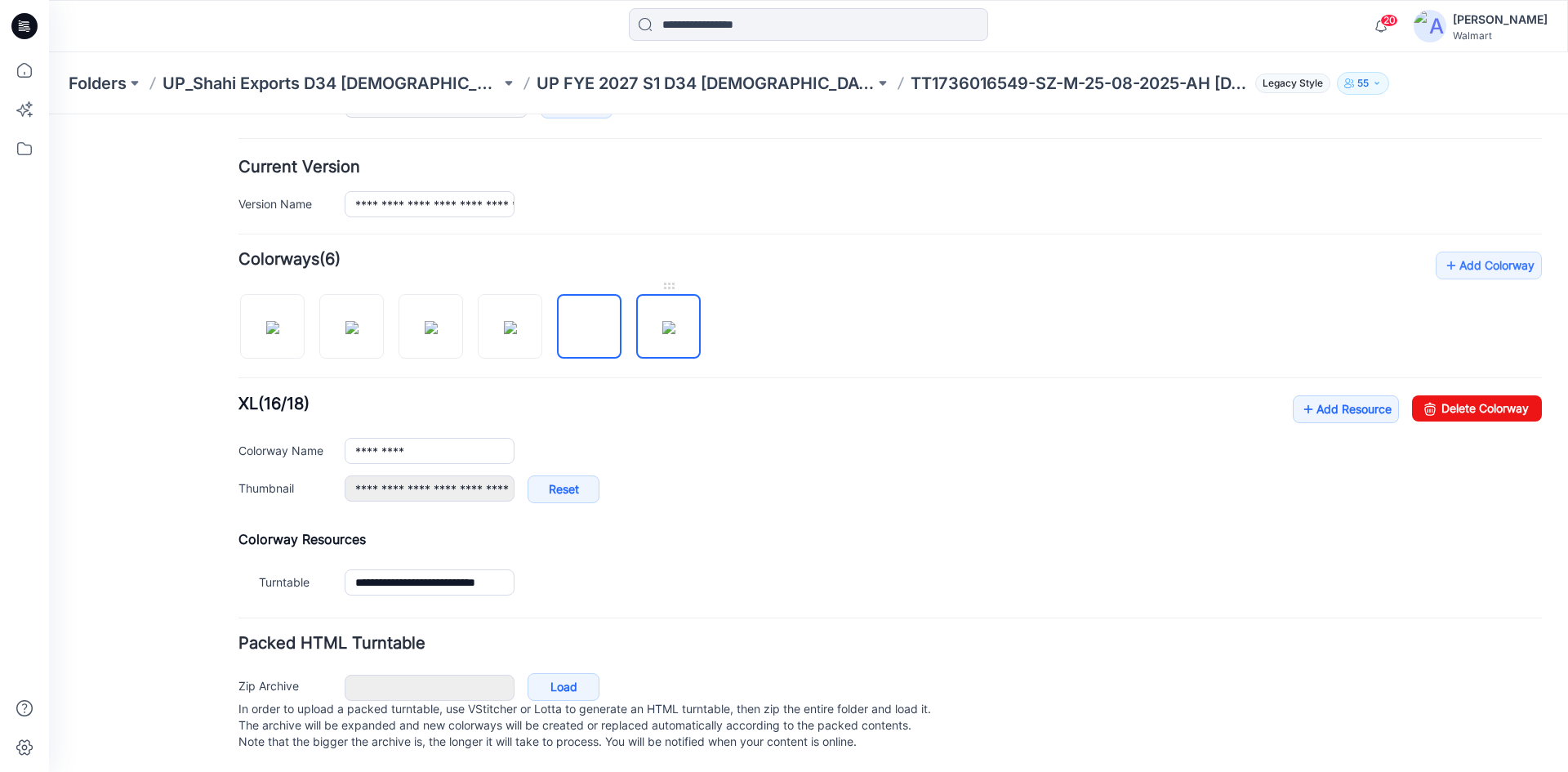
type input "*******"
type input "**********"
drag, startPoint x: 591, startPoint y: 318, endPoint x: 513, endPoint y: 317, distance: 78.0
click at [589, 321] on img at bounding box center [590, 327] width 13 height 13
type input "*********"
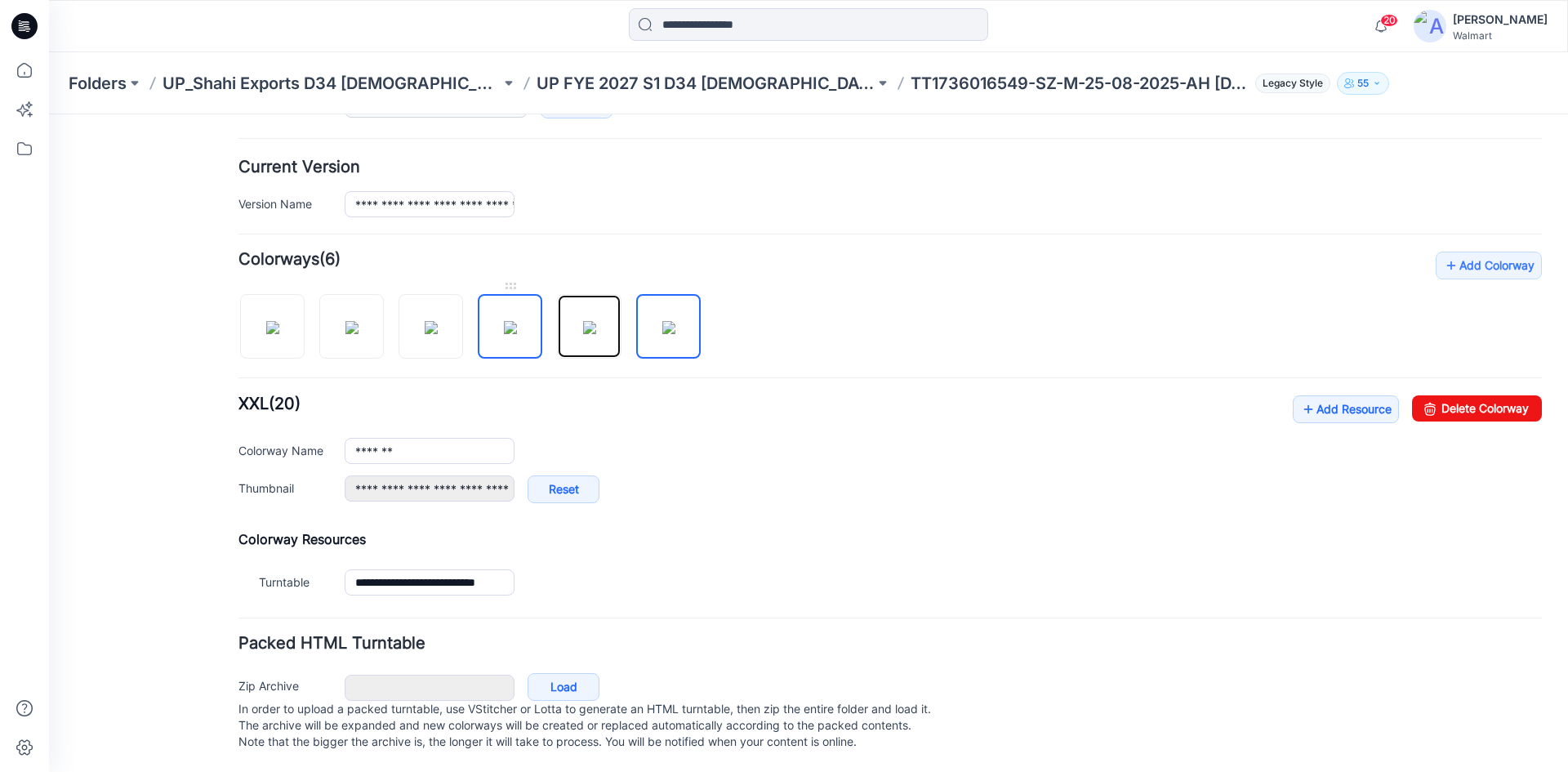
type input "**********"
click at [504, 321] on img at bounding box center [510, 327] width 13 height 13
type input "********"
type input "**********"
click at [437, 321] on img at bounding box center [431, 327] width 13 height 13
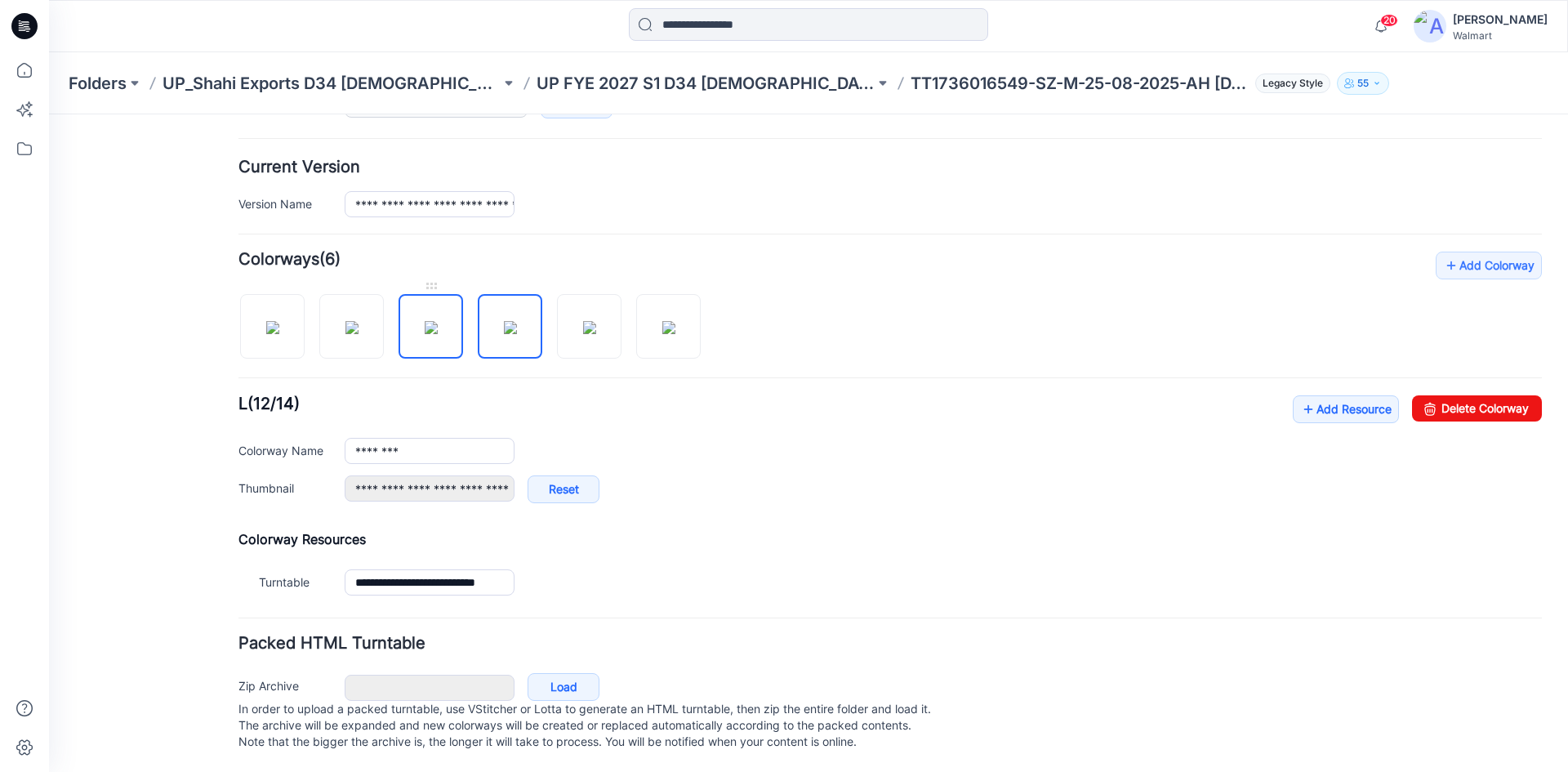
type input "*******"
type input "**********"
click at [345, 321] on img at bounding box center [351, 327] width 13 height 13
type input "******"
type input "**********"
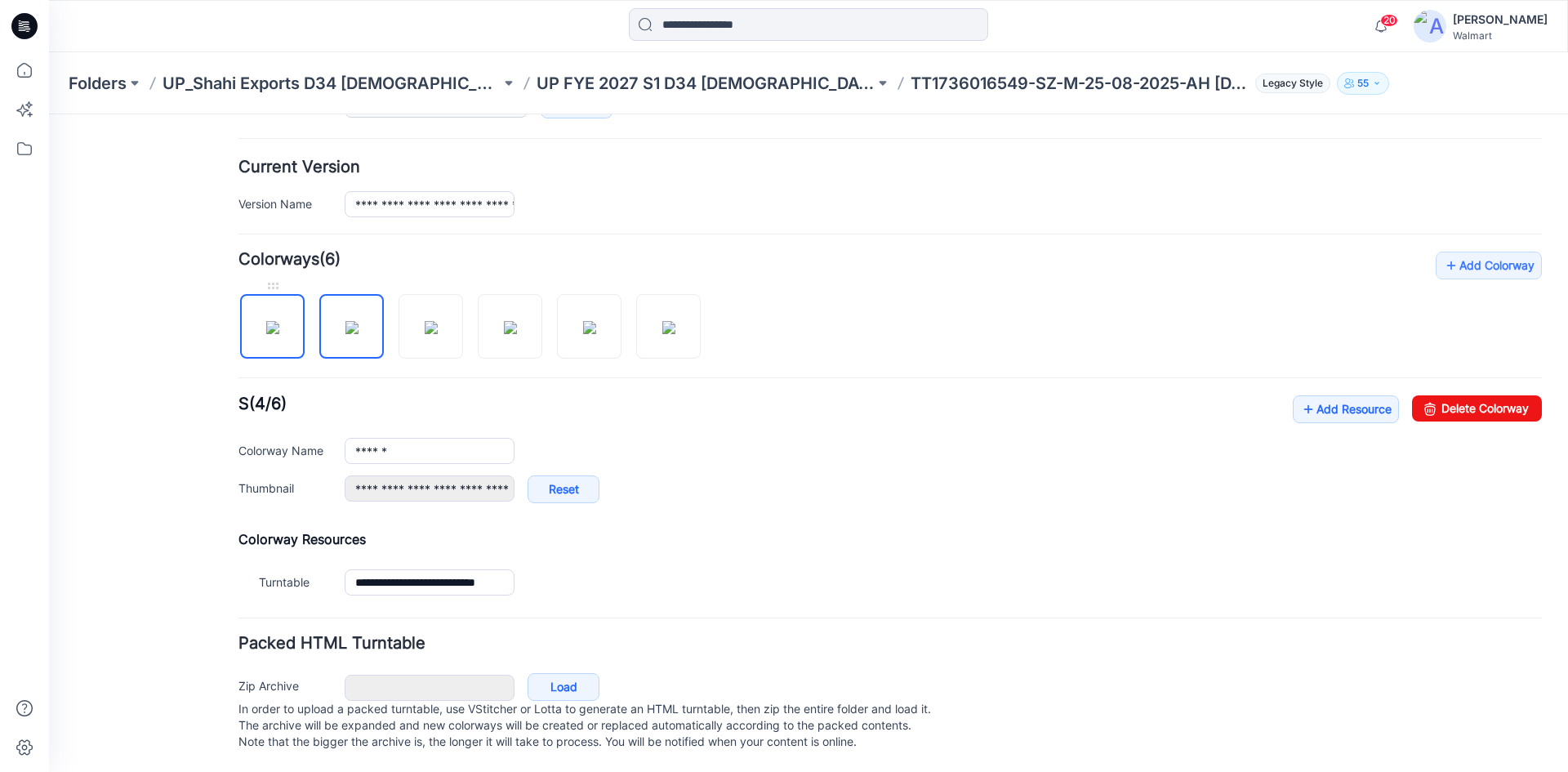
click at [272, 321] on img at bounding box center [272, 327] width 13 height 13
type input "*******"
type input "**********"
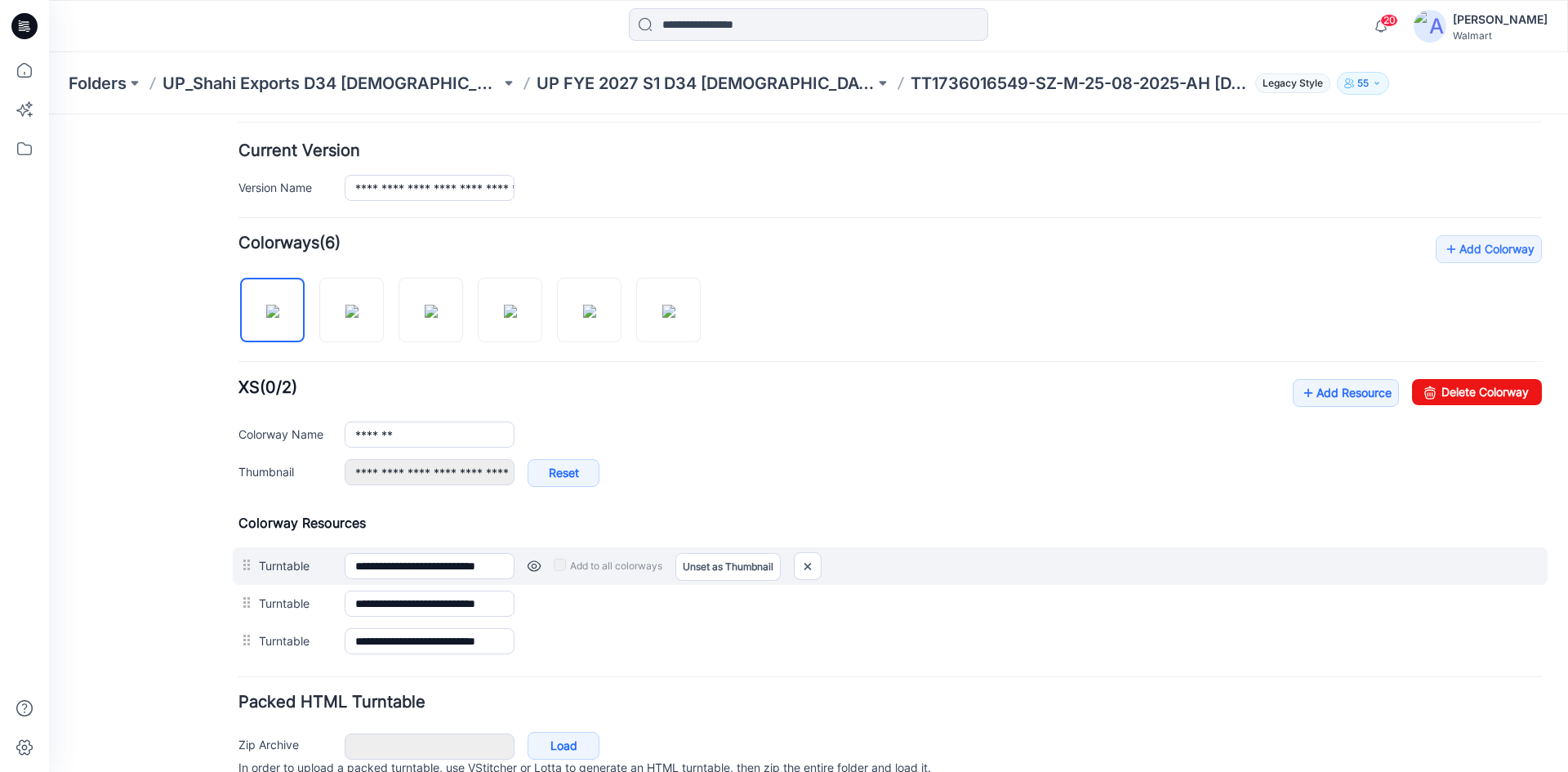
click at [540, 567] on link at bounding box center [534, 566] width 13 height 13
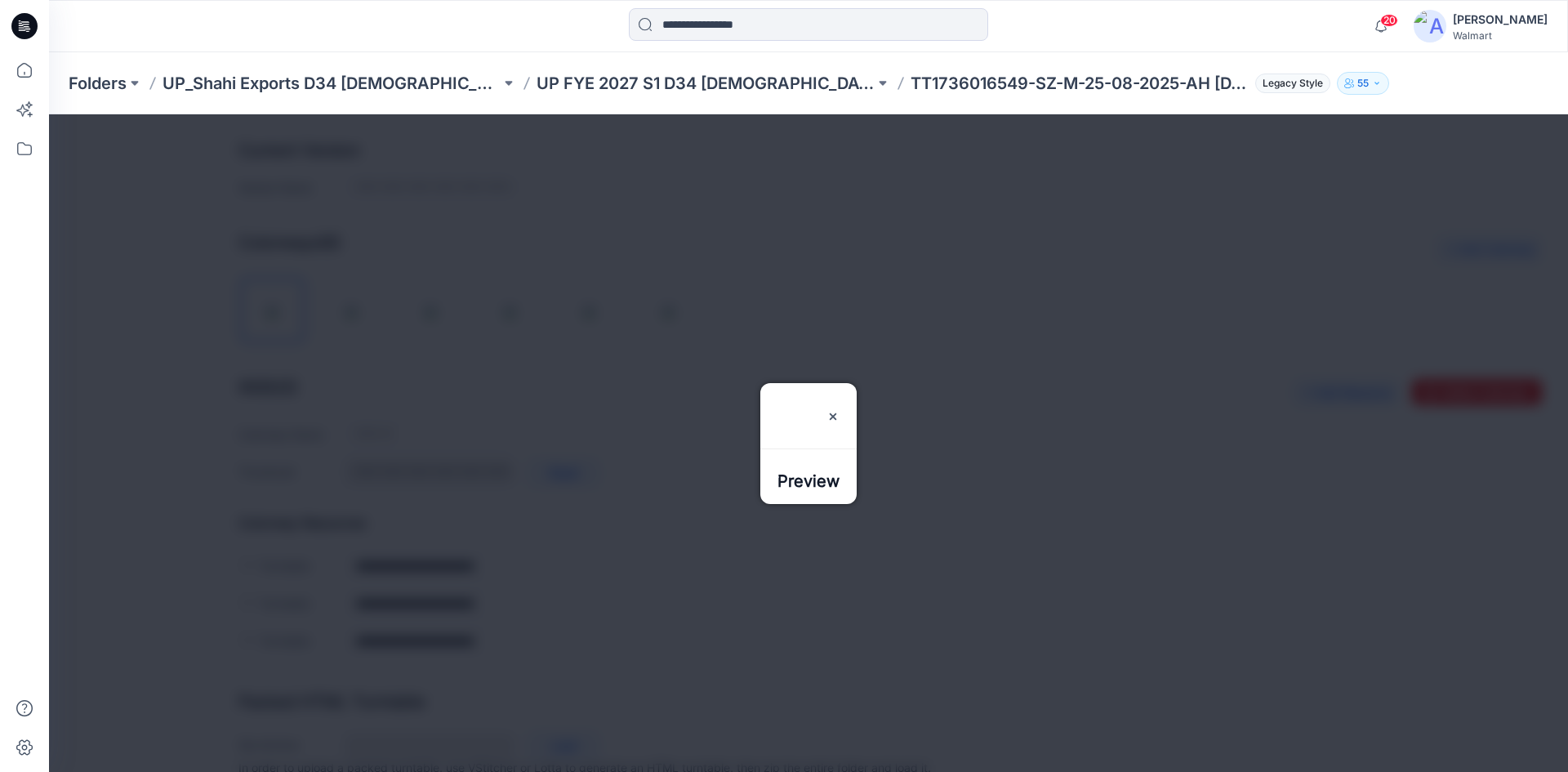
click at [601, 602] on div at bounding box center [808, 443] width 1519 height 658
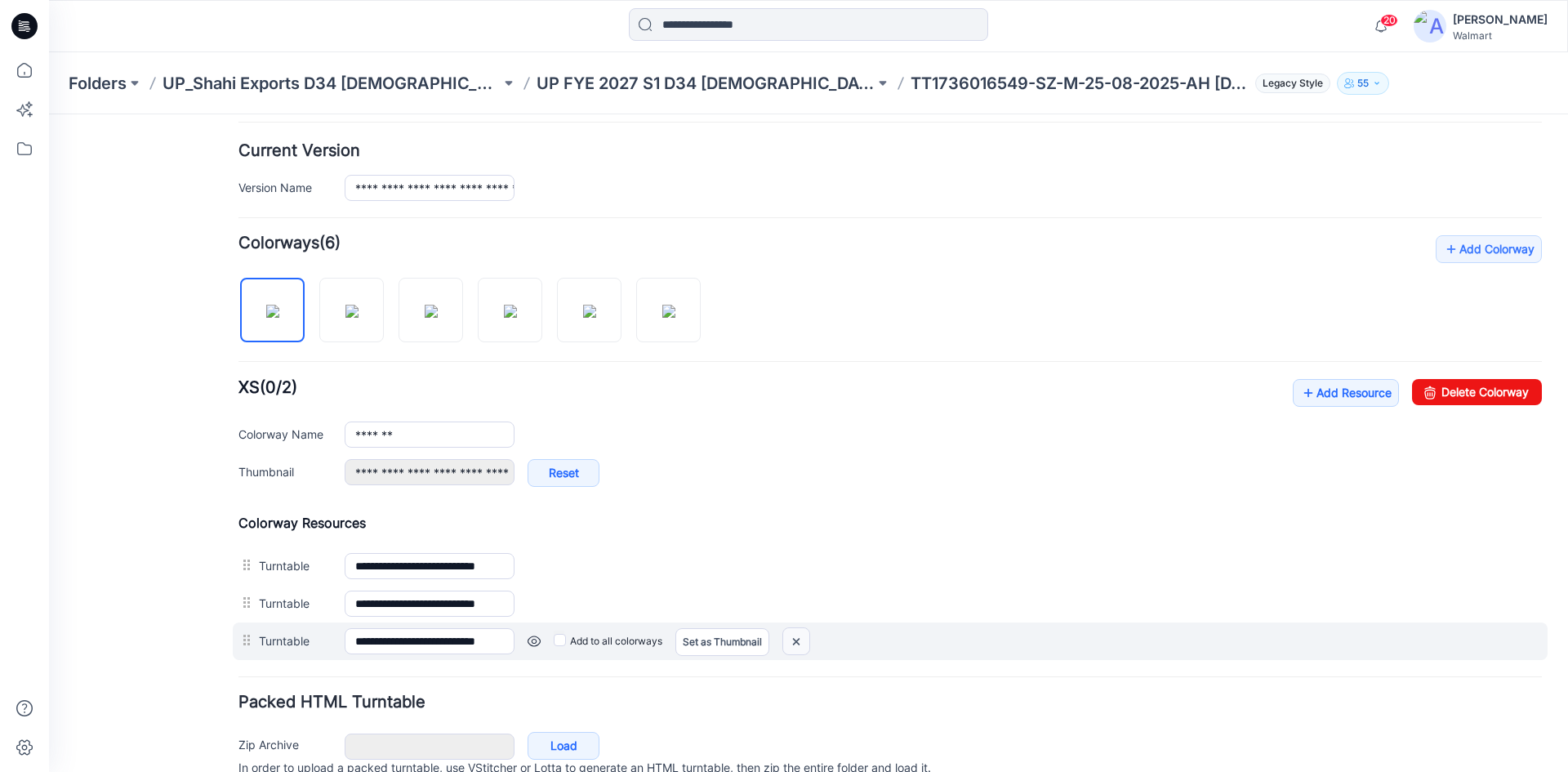
click at [800, 648] on img at bounding box center [796, 642] width 26 height 27
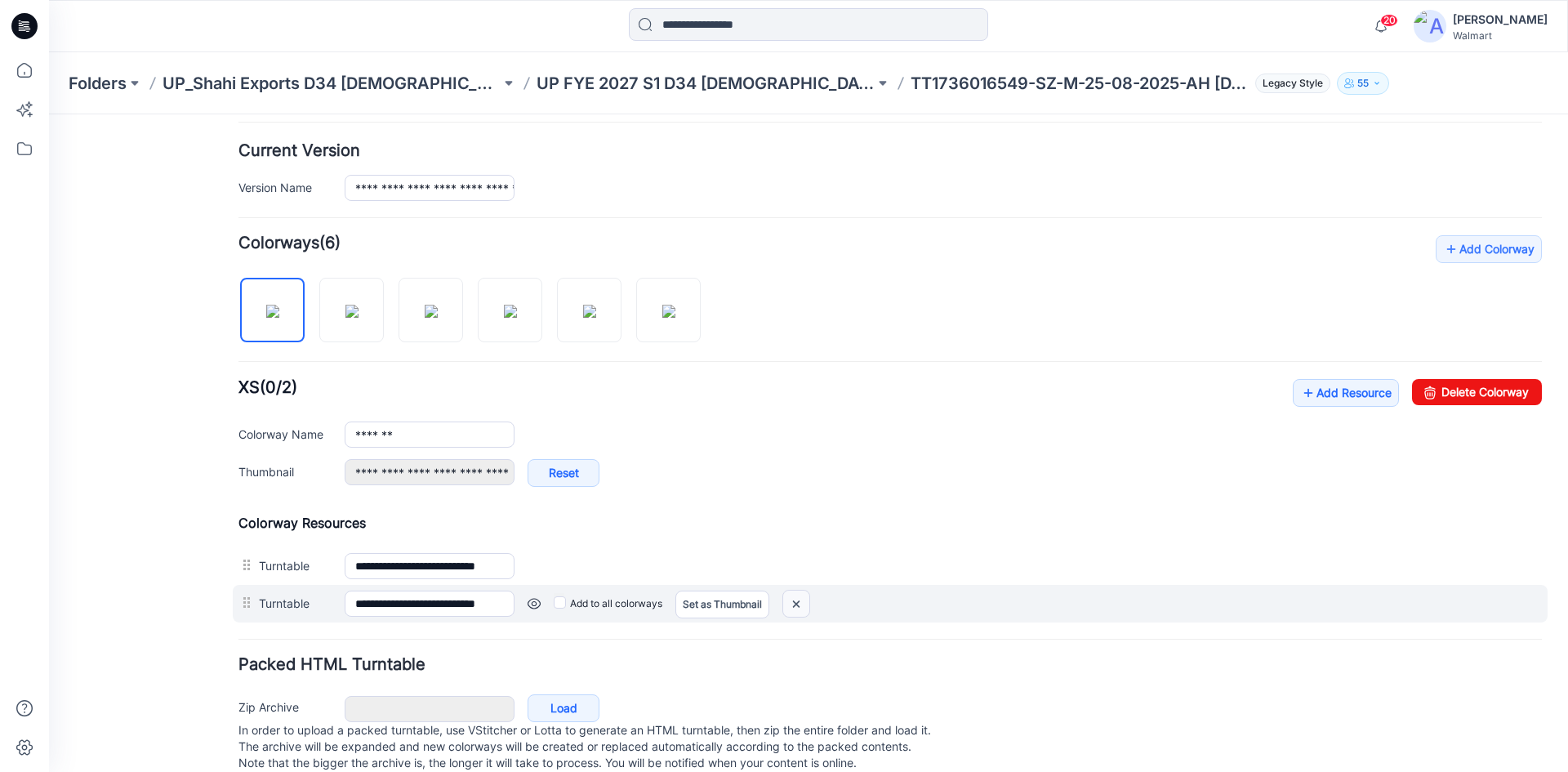
drag, startPoint x: 812, startPoint y: 602, endPoint x: 911, endPoint y: 220, distance: 394.6
click at [809, 602] on img at bounding box center [796, 604] width 26 height 27
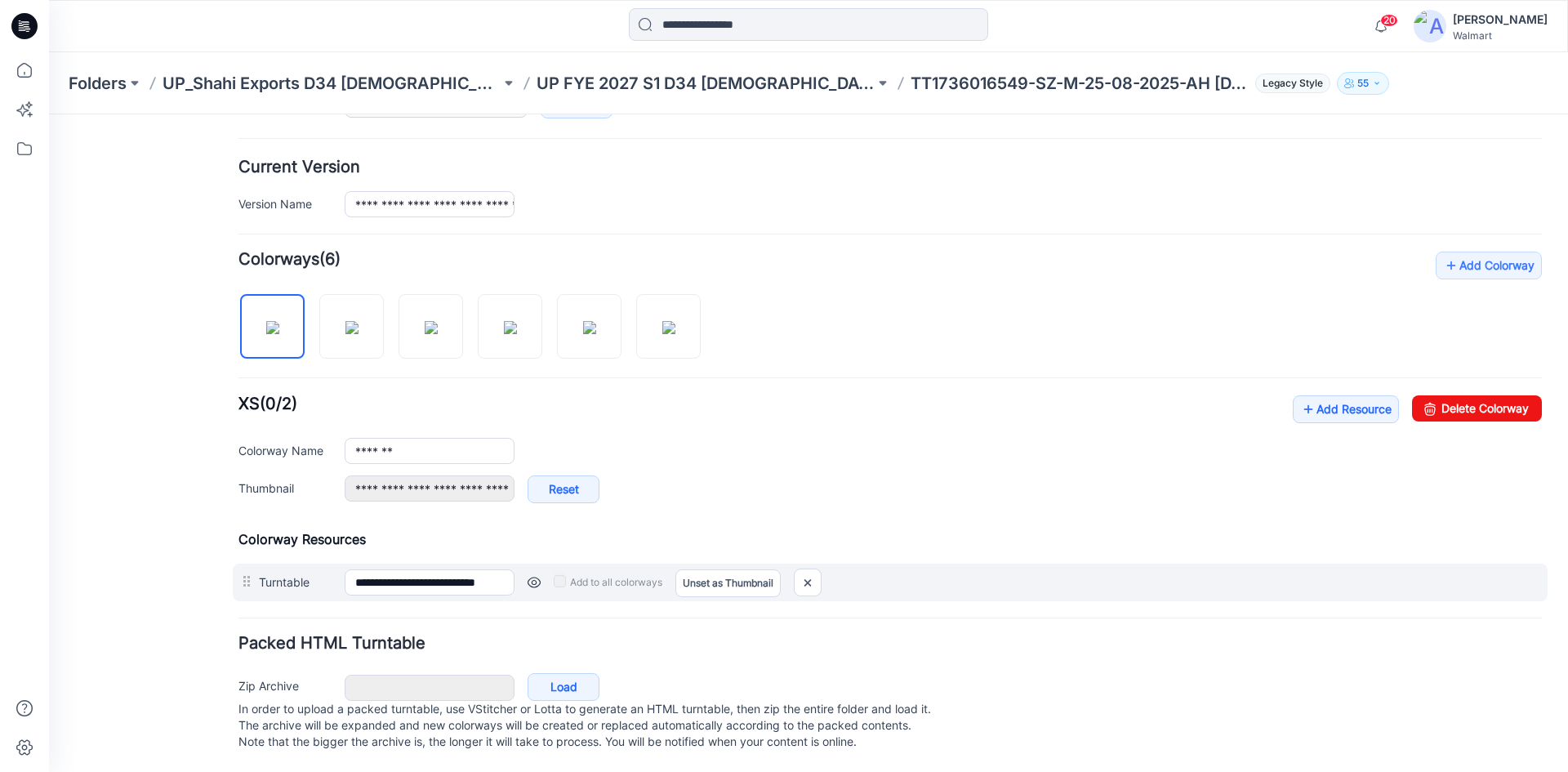
click at [538, 576] on link at bounding box center [534, 582] width 13 height 13
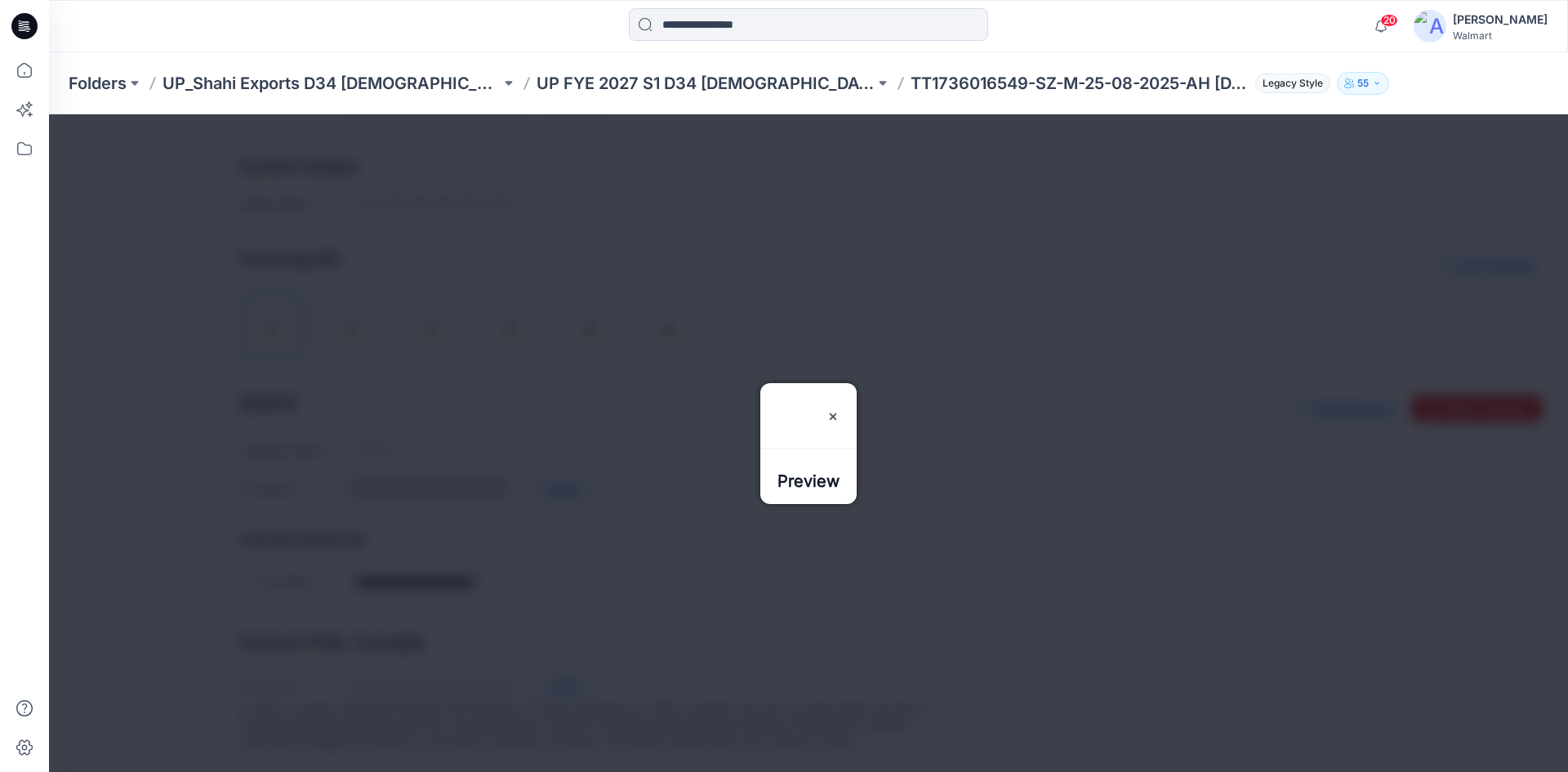
click at [411, 528] on div at bounding box center [808, 443] width 1519 height 658
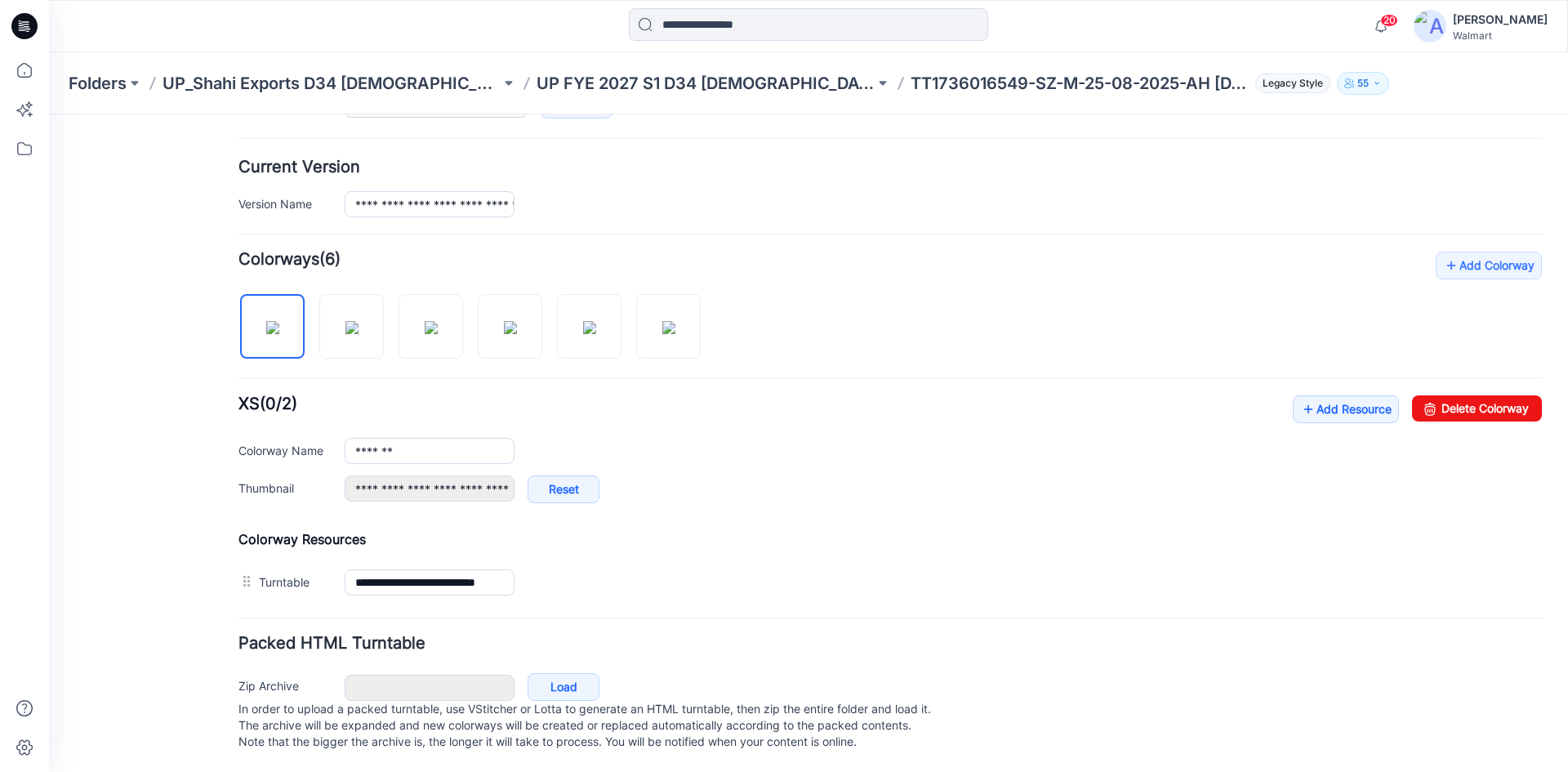
click at [23, 26] on icon at bounding box center [25, 26] width 26 height 26
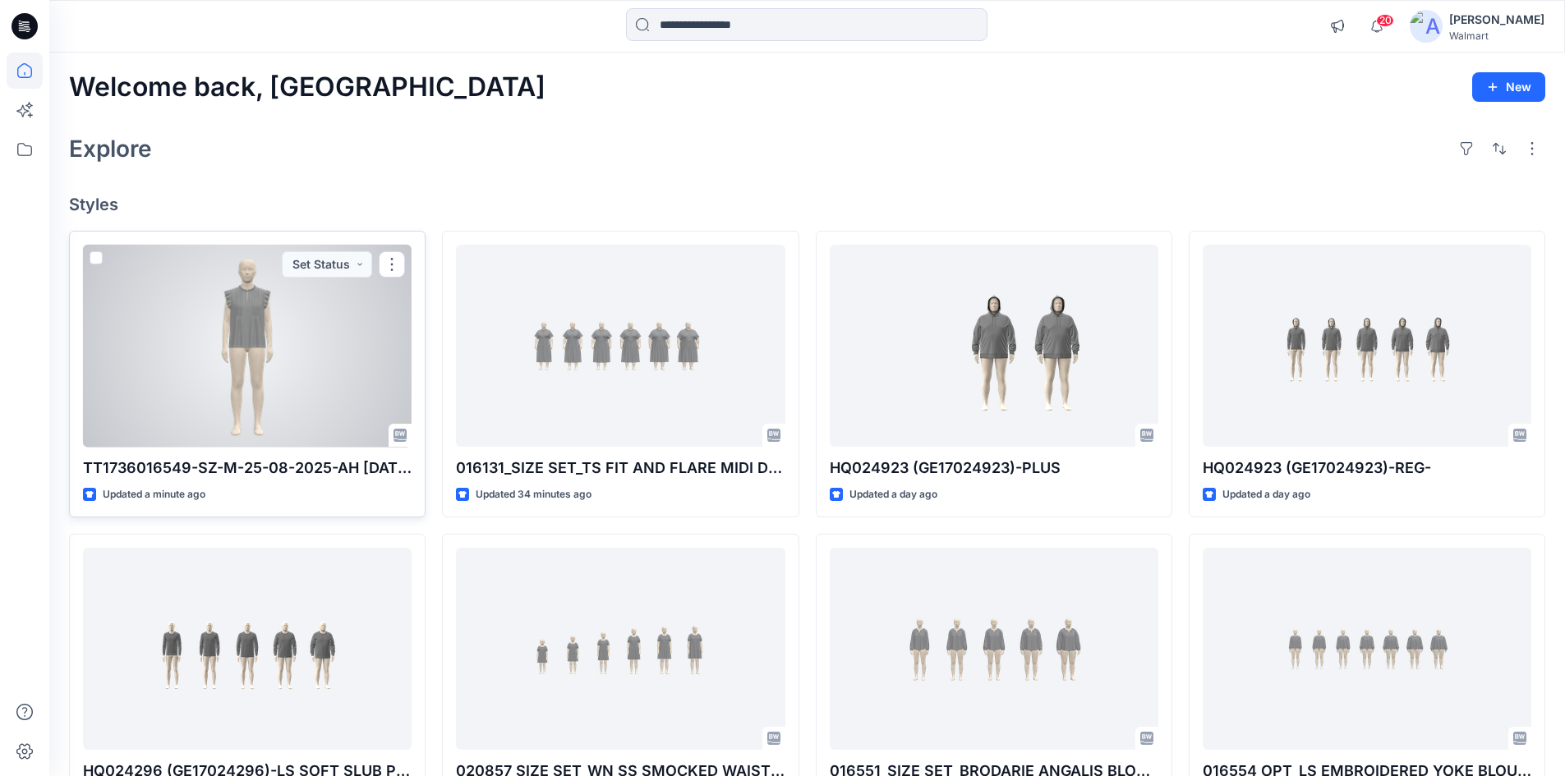
click at [221, 380] on div at bounding box center [247, 346] width 329 height 203
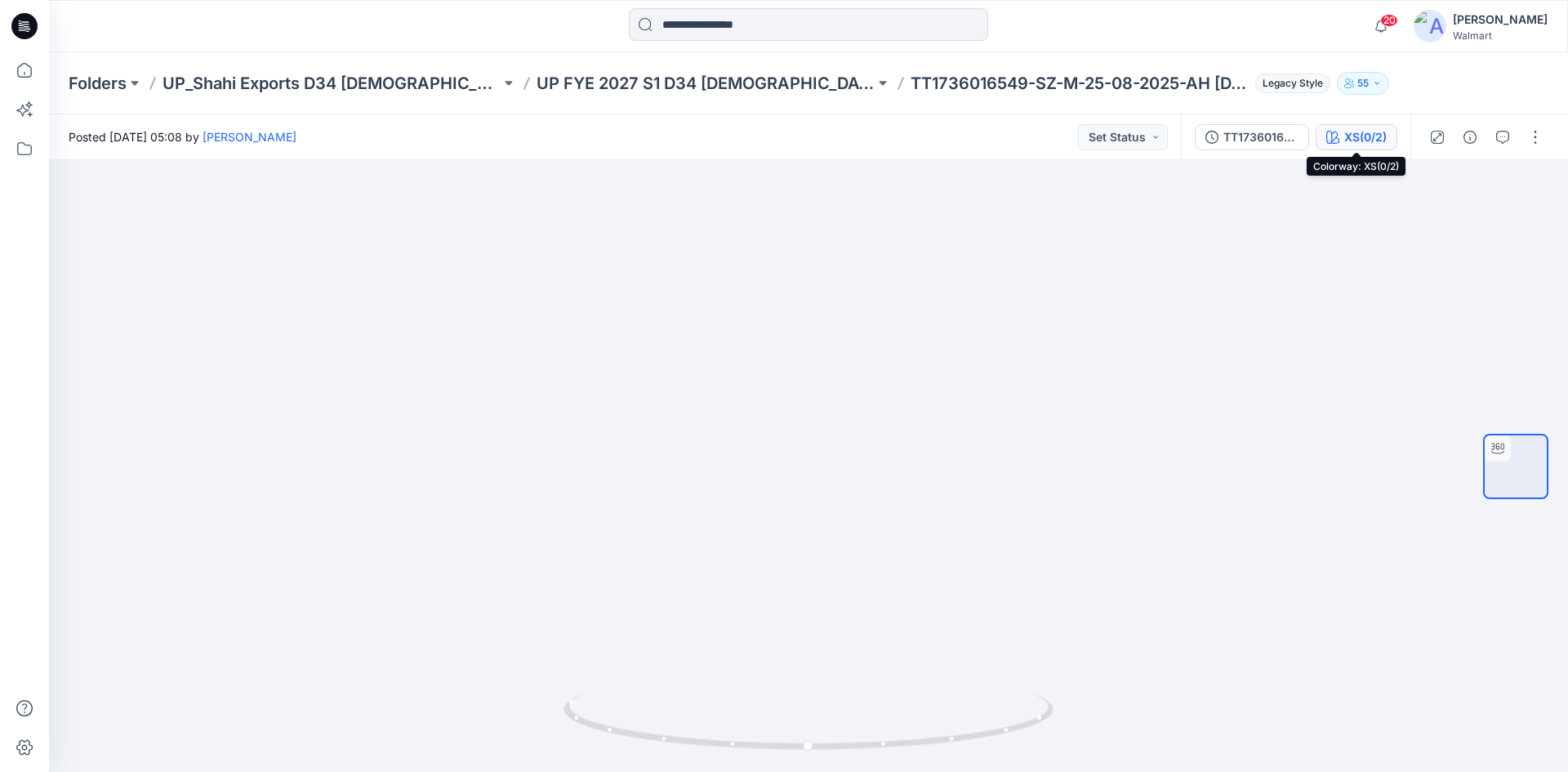
click at [1352, 137] on div "XS(0/2)" at bounding box center [1365, 137] width 43 height 18
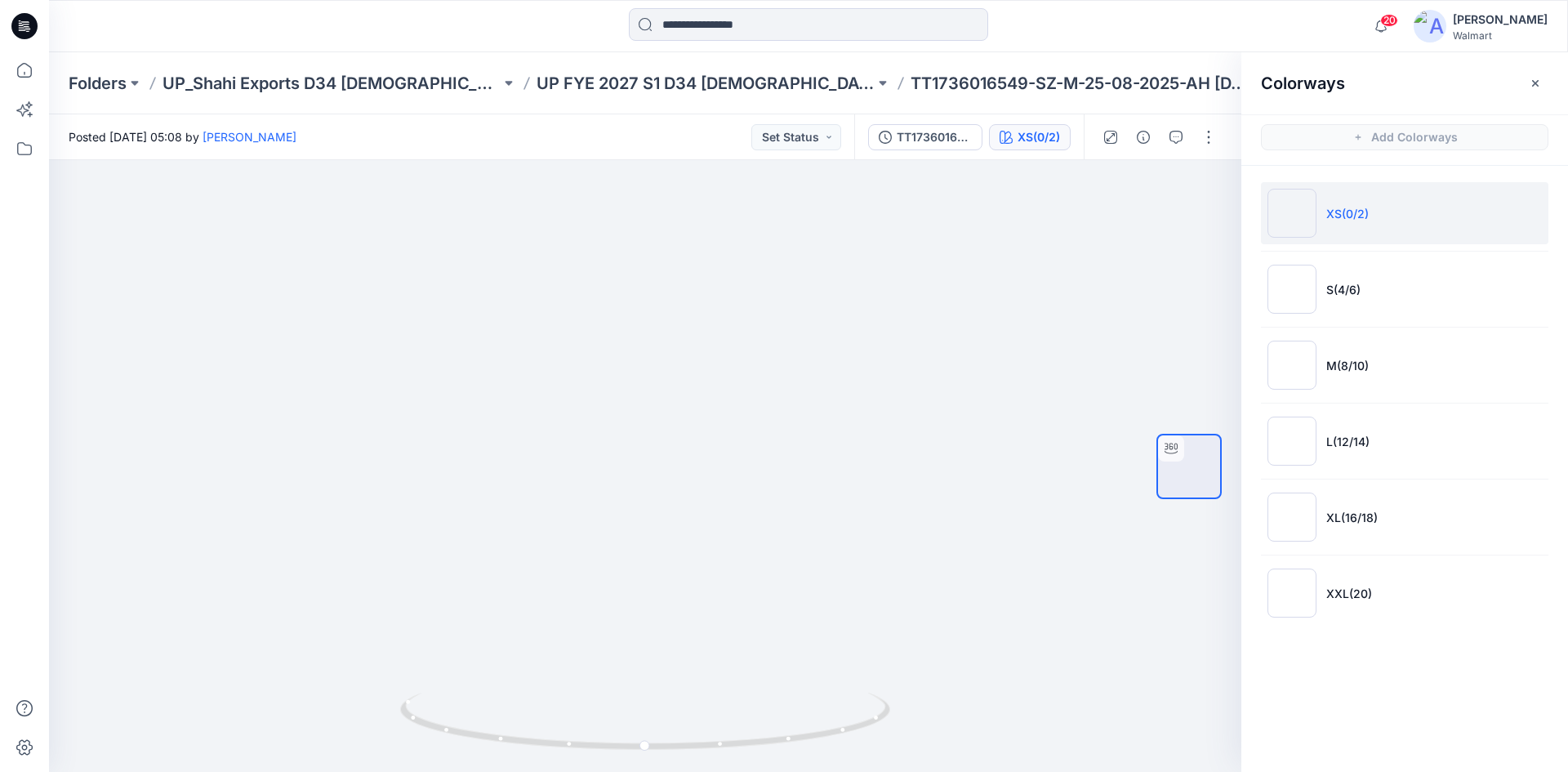
click at [27, 24] on icon at bounding box center [25, 26] width 26 height 26
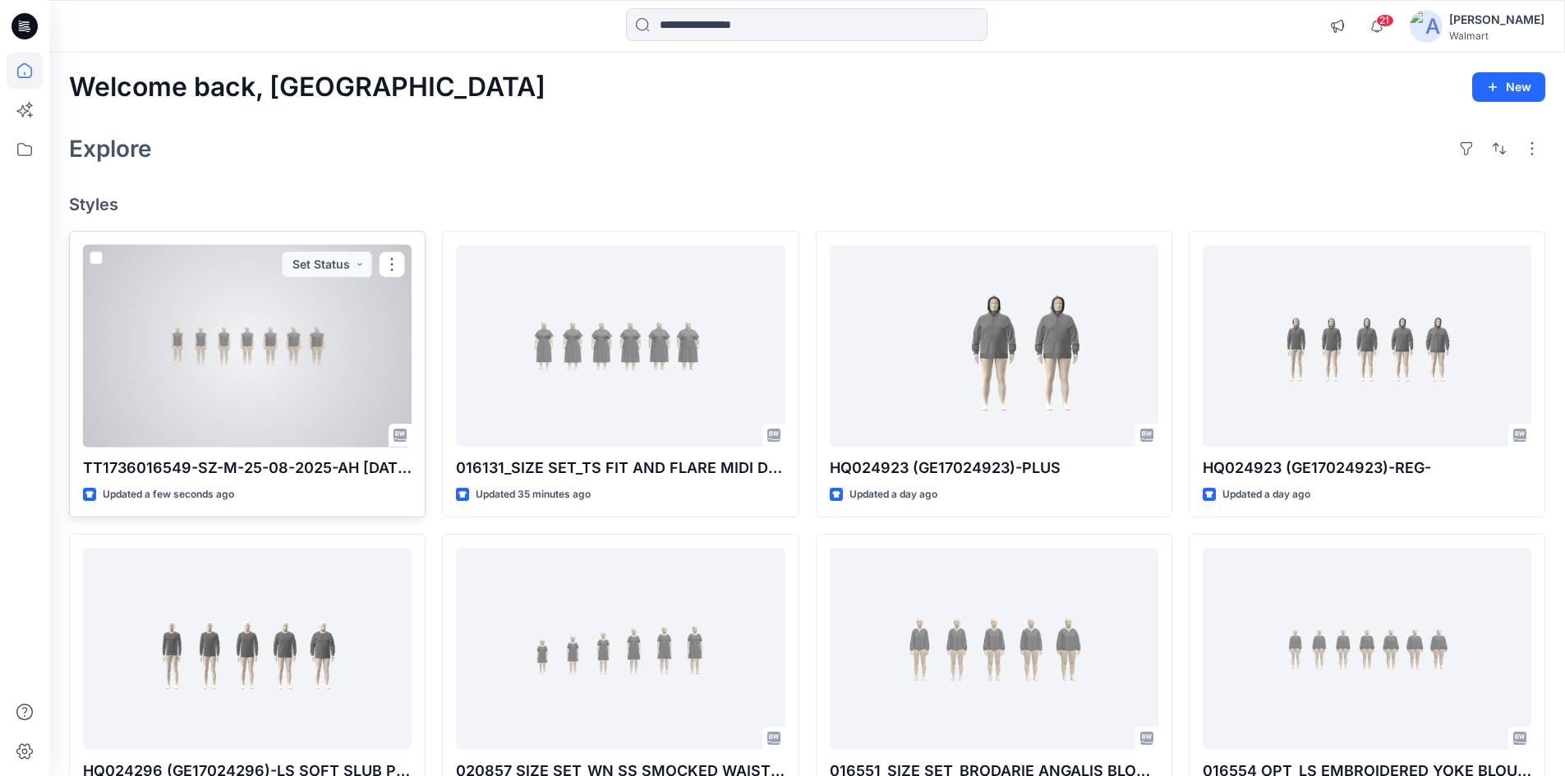
click at [209, 334] on div at bounding box center [247, 346] width 329 height 203
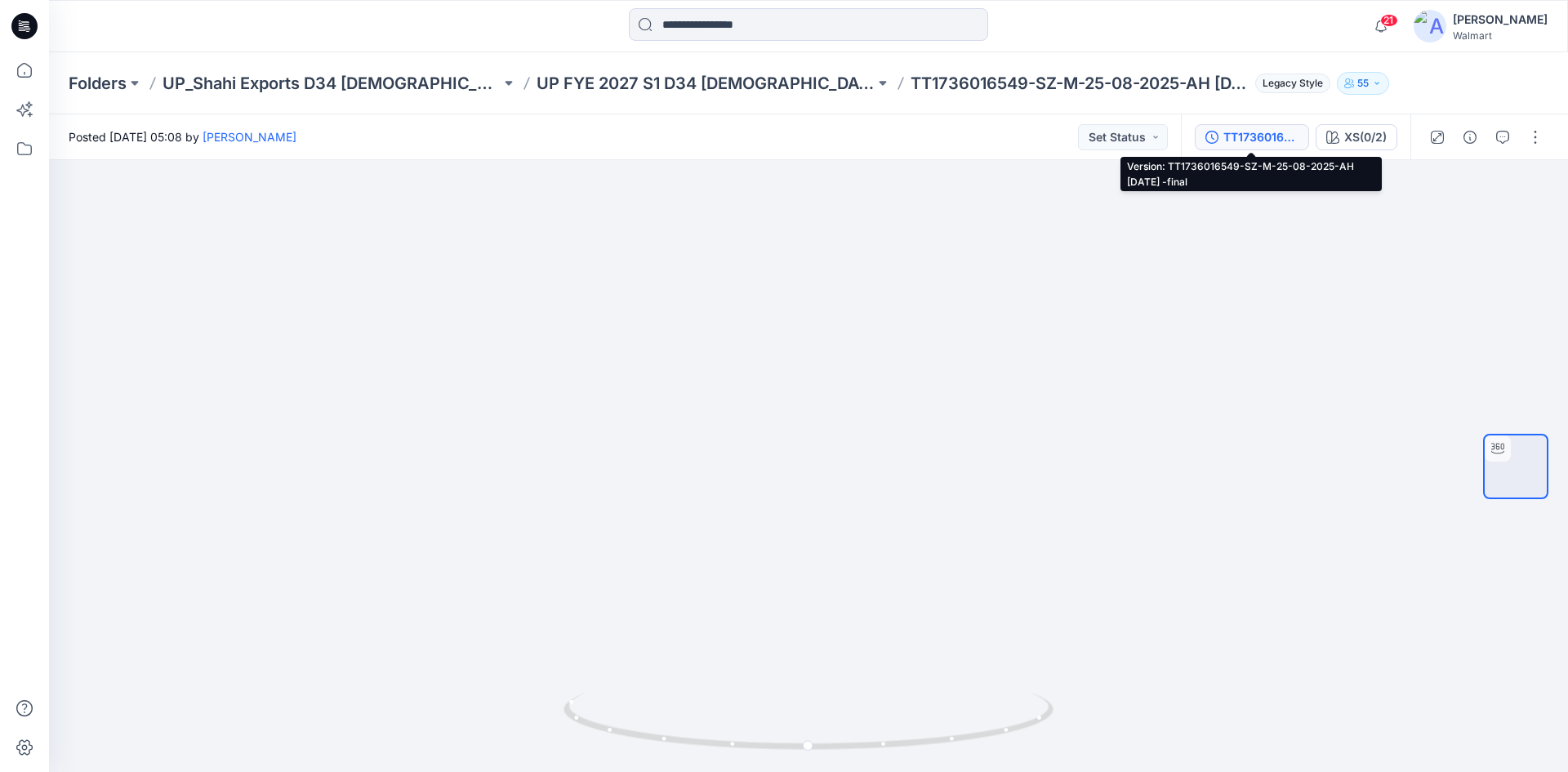
click at [1238, 132] on div "TT1736016549-SZ-M-25-08-2025-AH [DATE] -final" at bounding box center [1262, 137] width 76 height 18
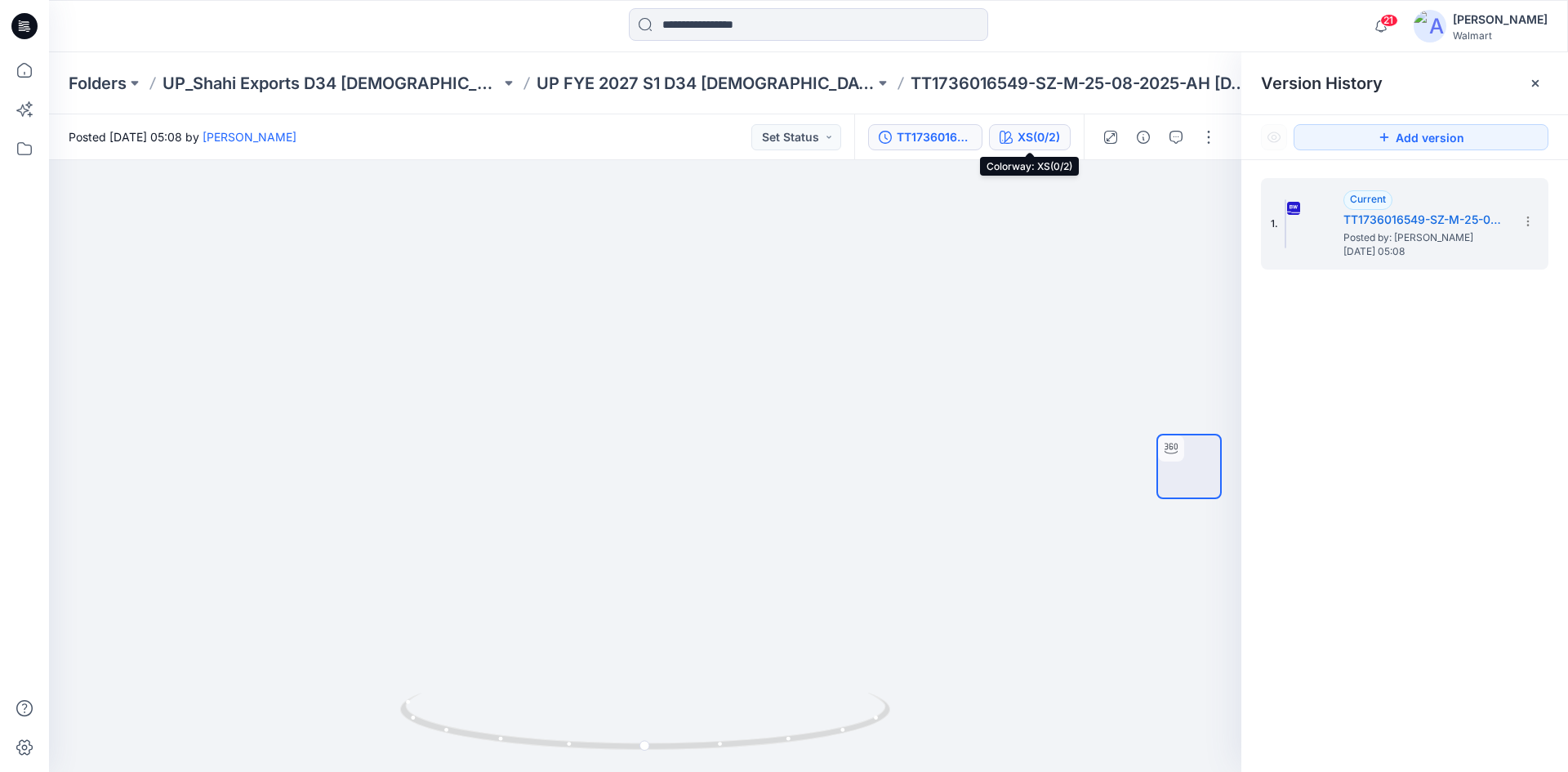
click at [1036, 129] on div "XS(0/2)" at bounding box center [1039, 137] width 43 height 18
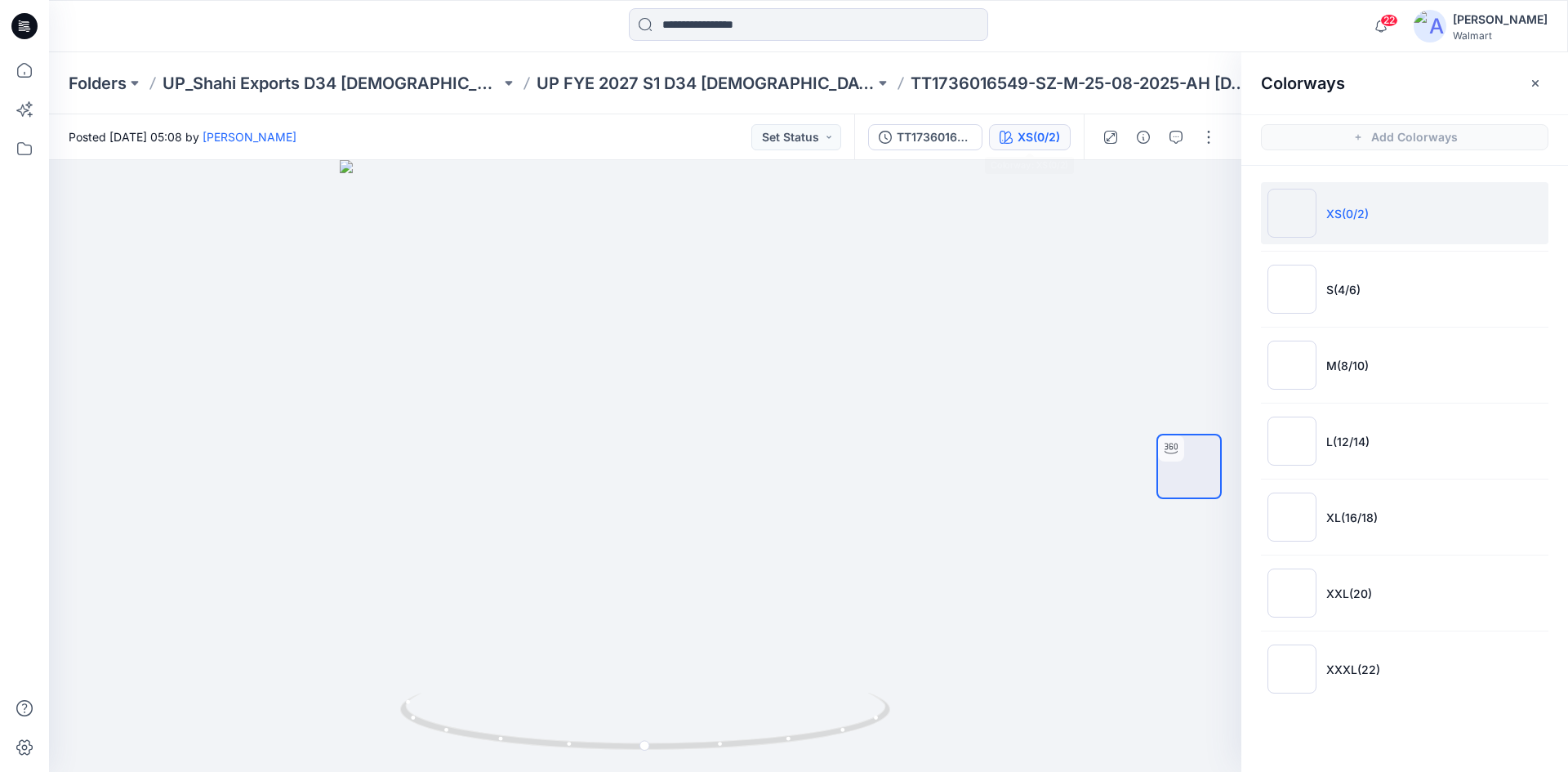
click at [21, 33] on icon at bounding box center [25, 26] width 26 height 26
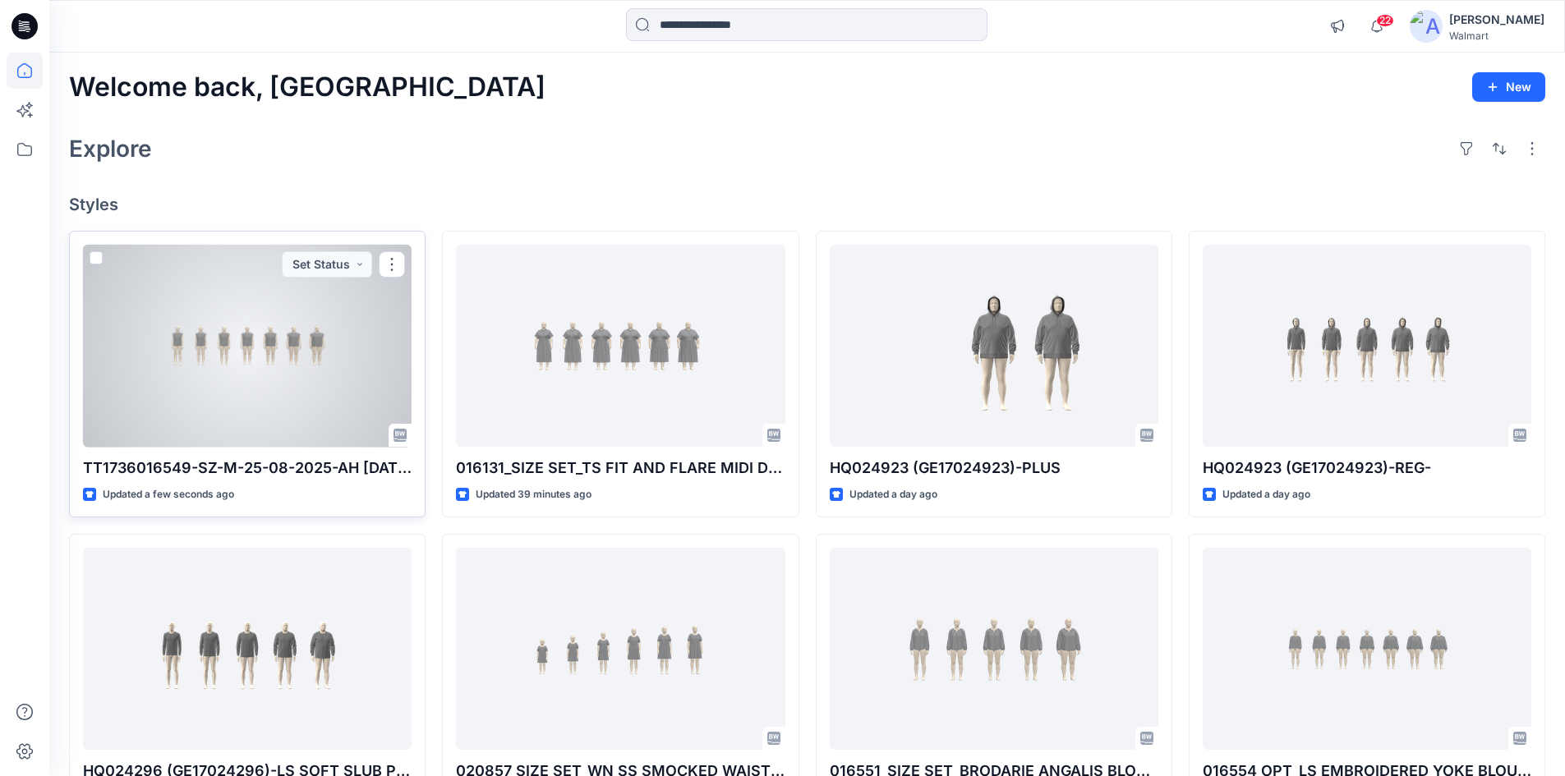
click at [213, 353] on div at bounding box center [247, 346] width 329 height 203
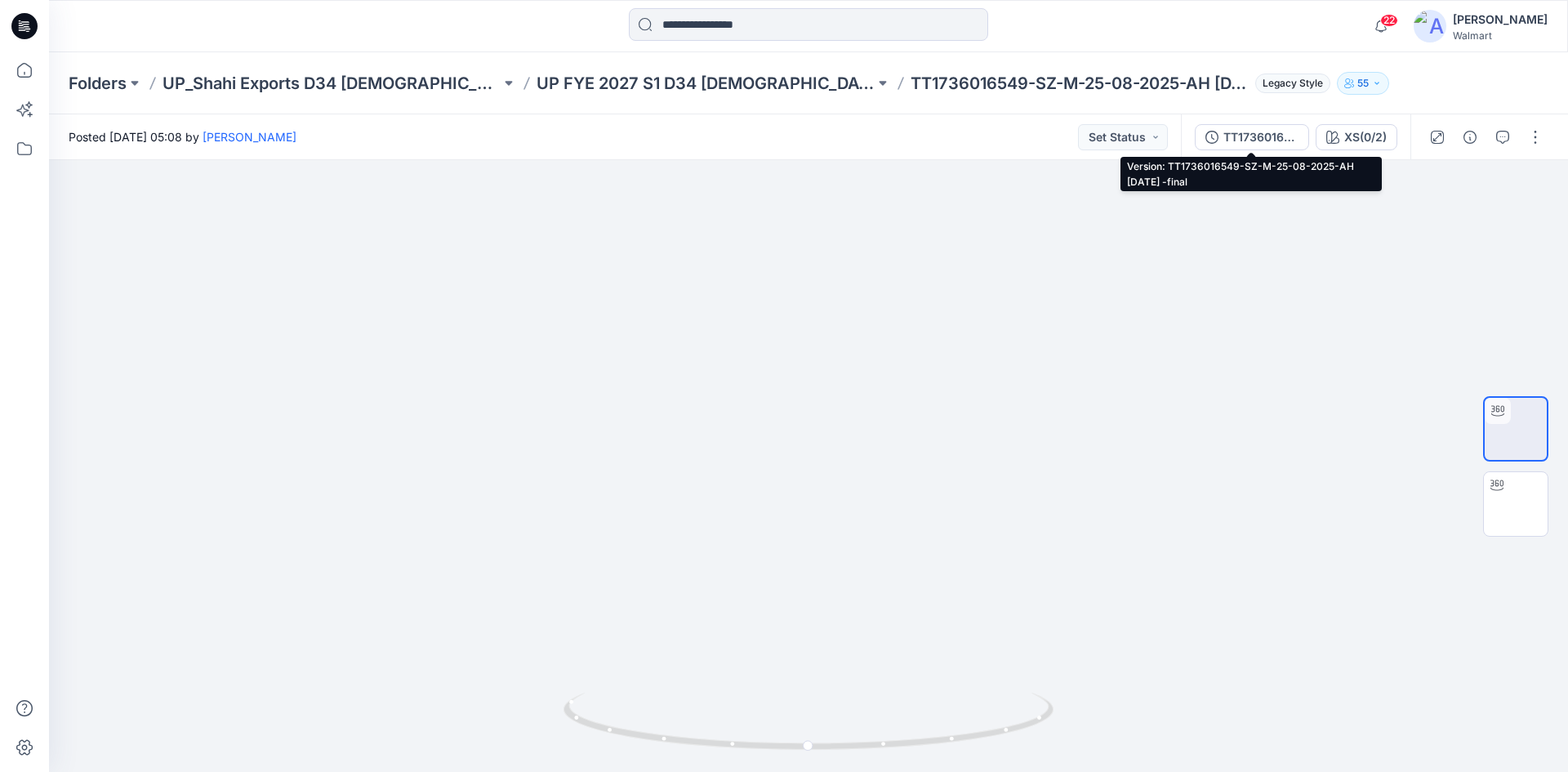
click at [1277, 135] on div "TT1736016549-SZ-M-25-08-2025-AH [DATE] -final" at bounding box center [1262, 137] width 76 height 18
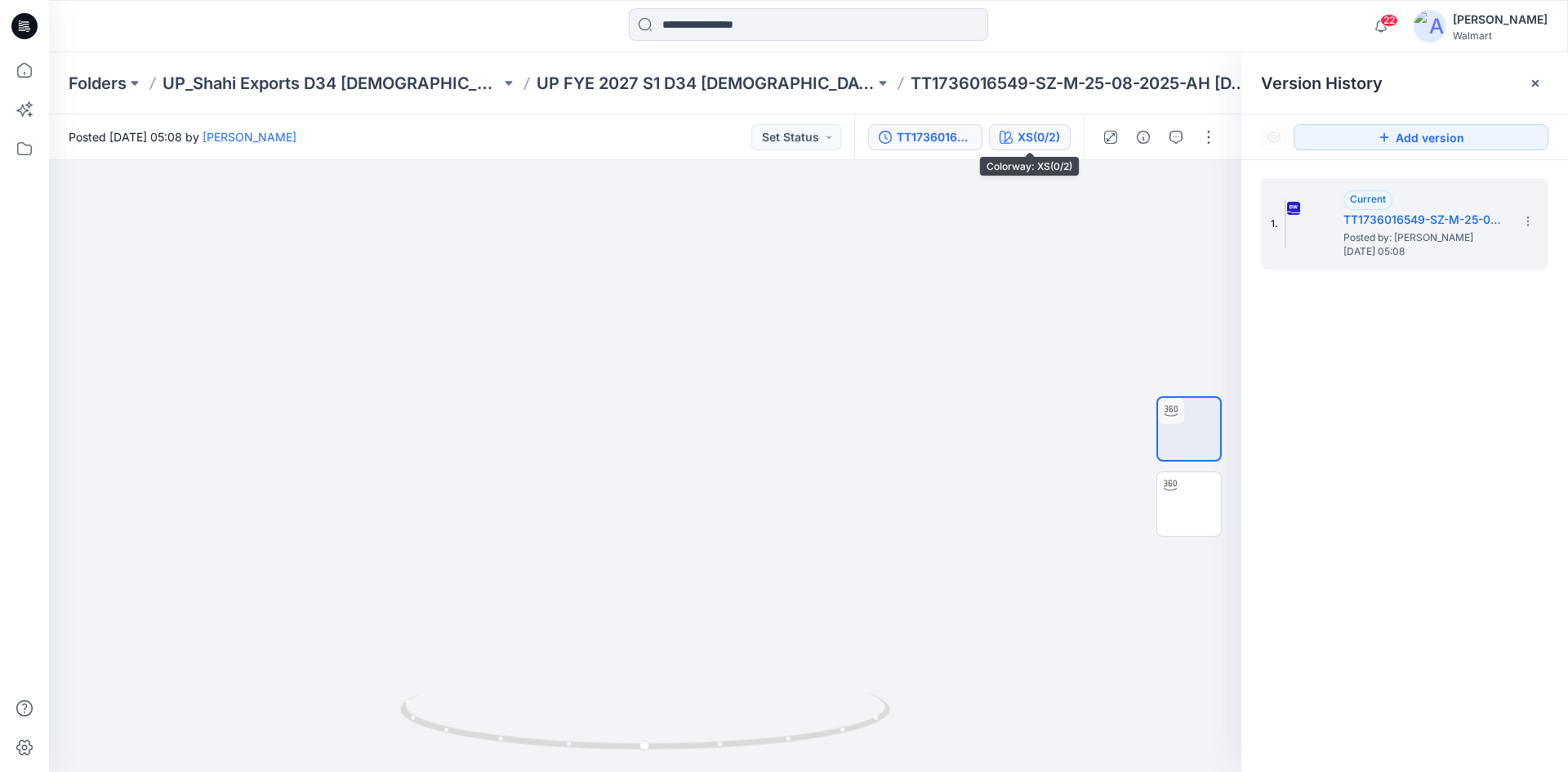
click at [1022, 134] on div "XS(0/2)" at bounding box center [1039, 137] width 43 height 18
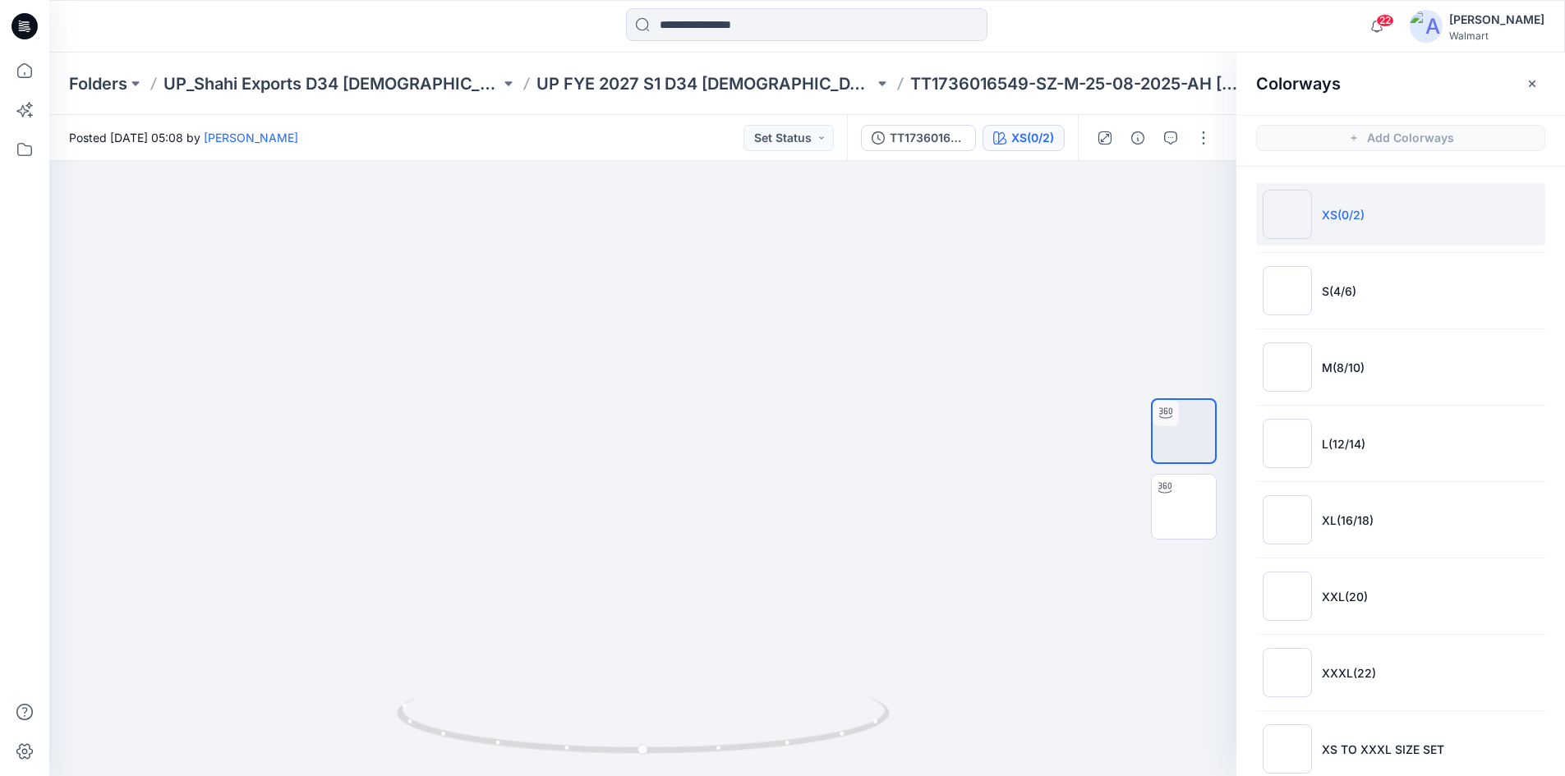
scroll to position [29, 0]
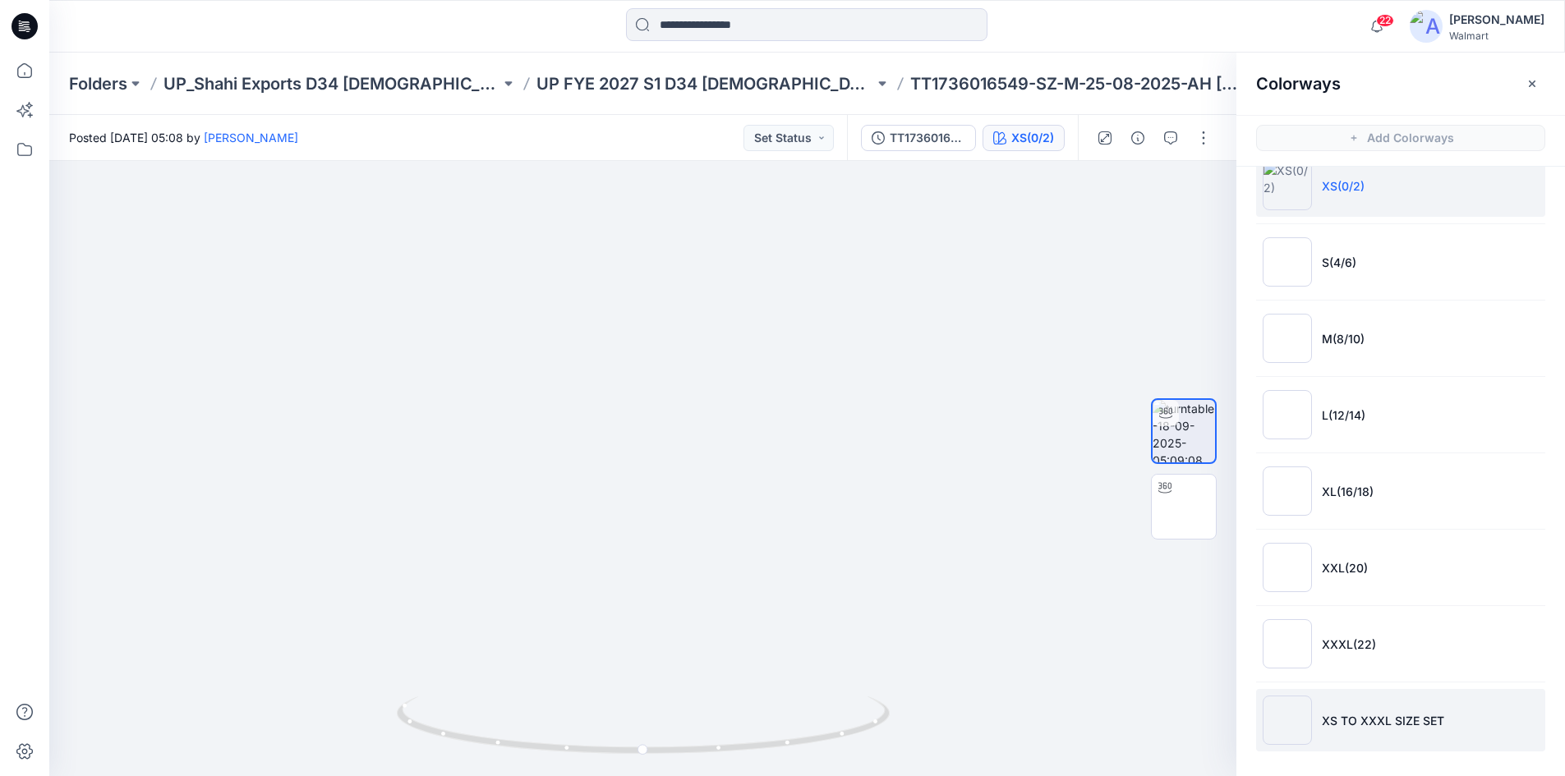
click at [1350, 718] on p "XS TO XXXL SIZE SET" at bounding box center [1383, 720] width 122 height 17
drag, startPoint x: 1267, startPoint y: 719, endPoint x: 1320, endPoint y: 167, distance: 554.6
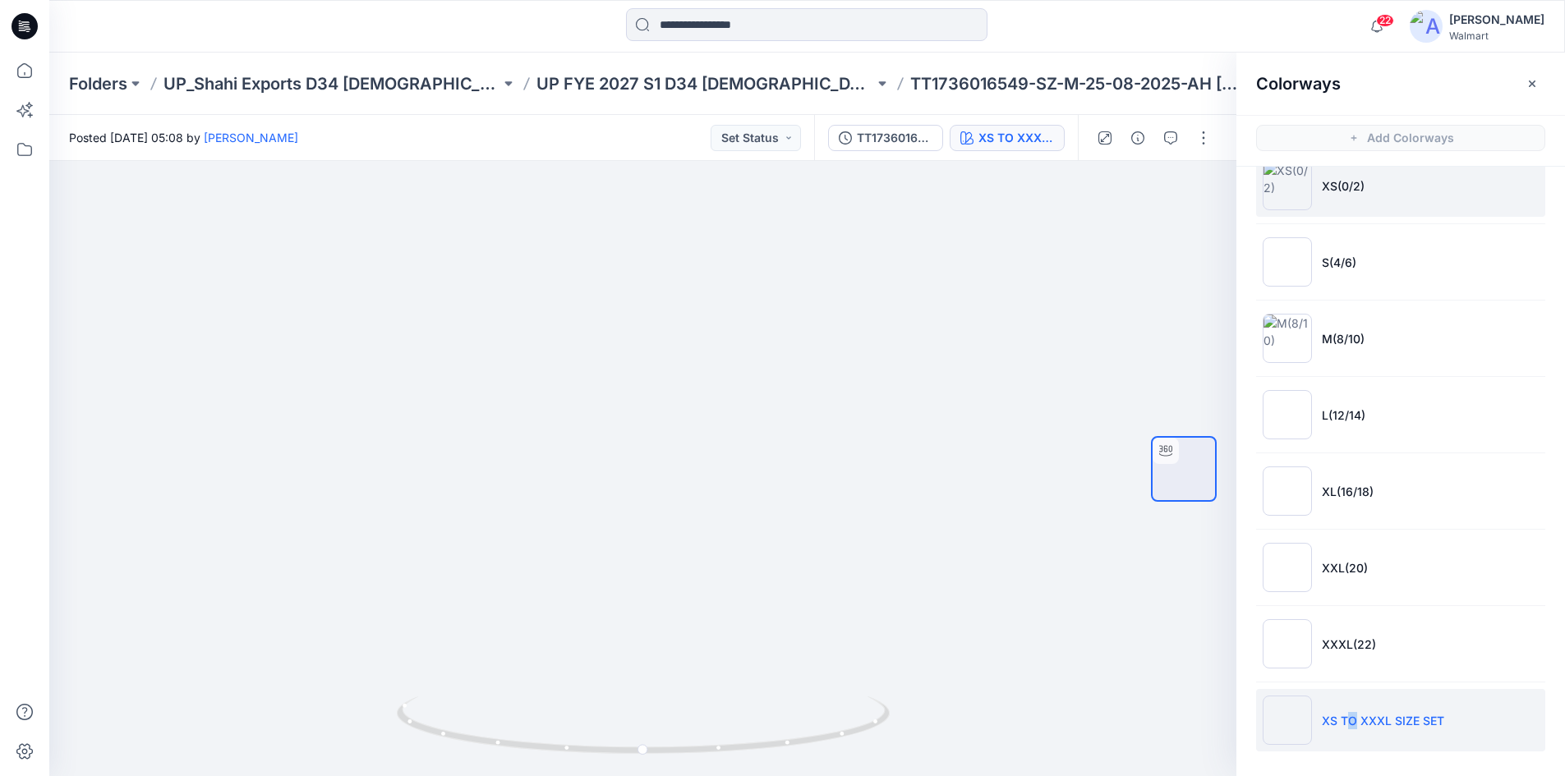
click at [1320, 167] on ul "XS(0/2) S(4/6) M(8/10) L(12/14) XL(16/18) XXL(20) XXXL(22) XS TO XXXL SIZE SET" at bounding box center [1400, 453] width 329 height 630
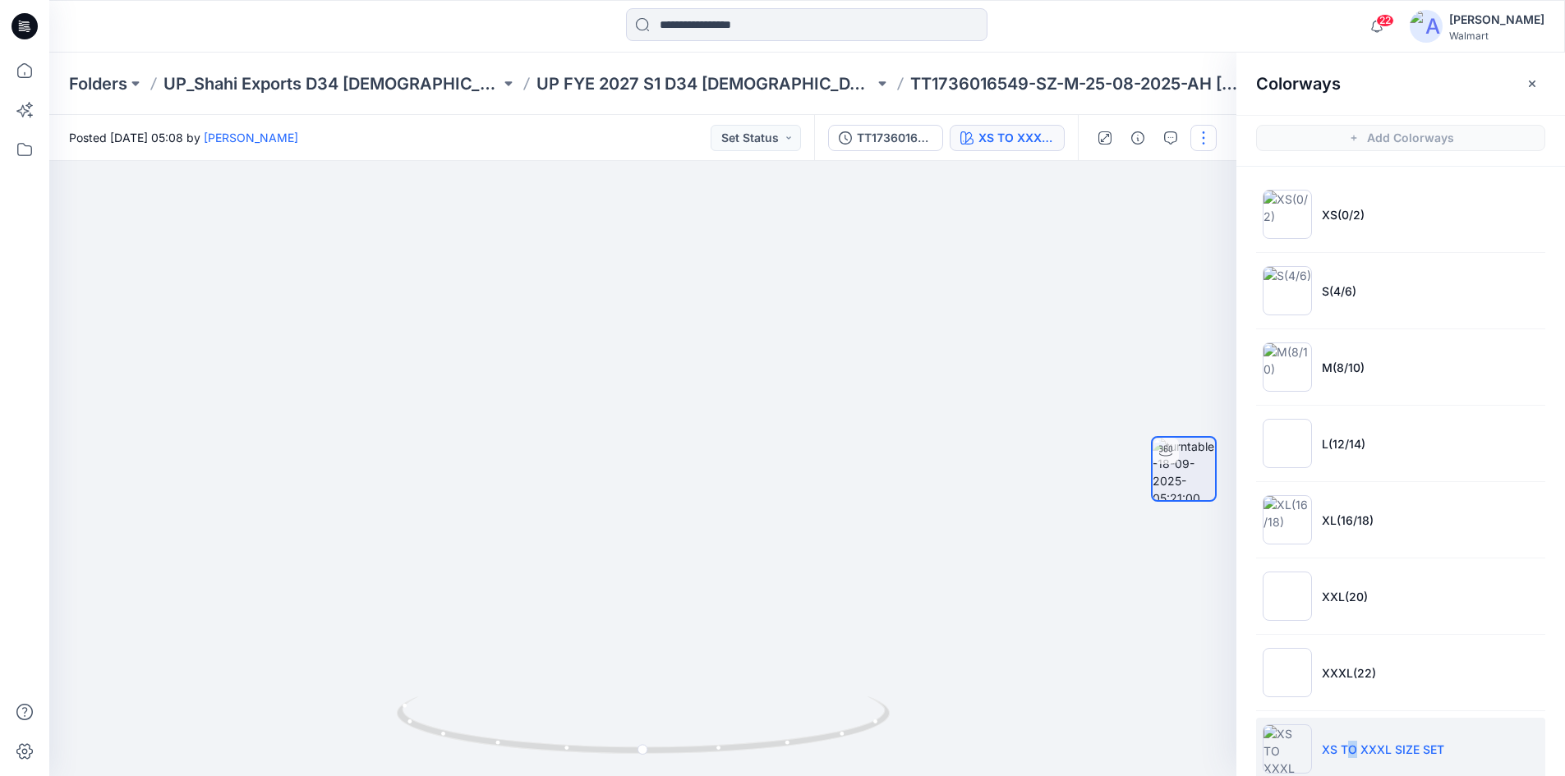
click at [1213, 145] on button "button" at bounding box center [1203, 138] width 26 height 26
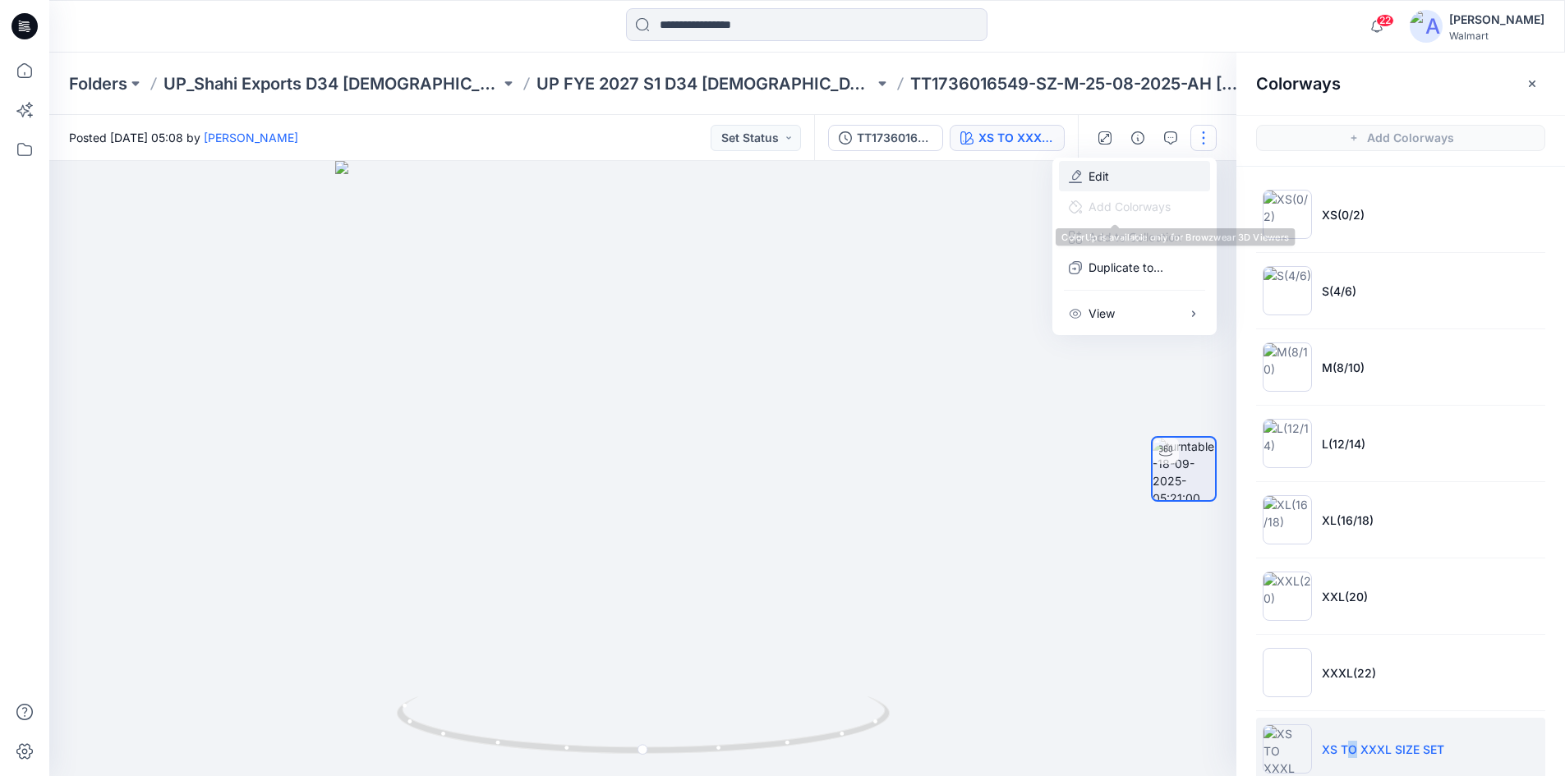
click at [1116, 182] on button "Edit" at bounding box center [1134, 176] width 151 height 30
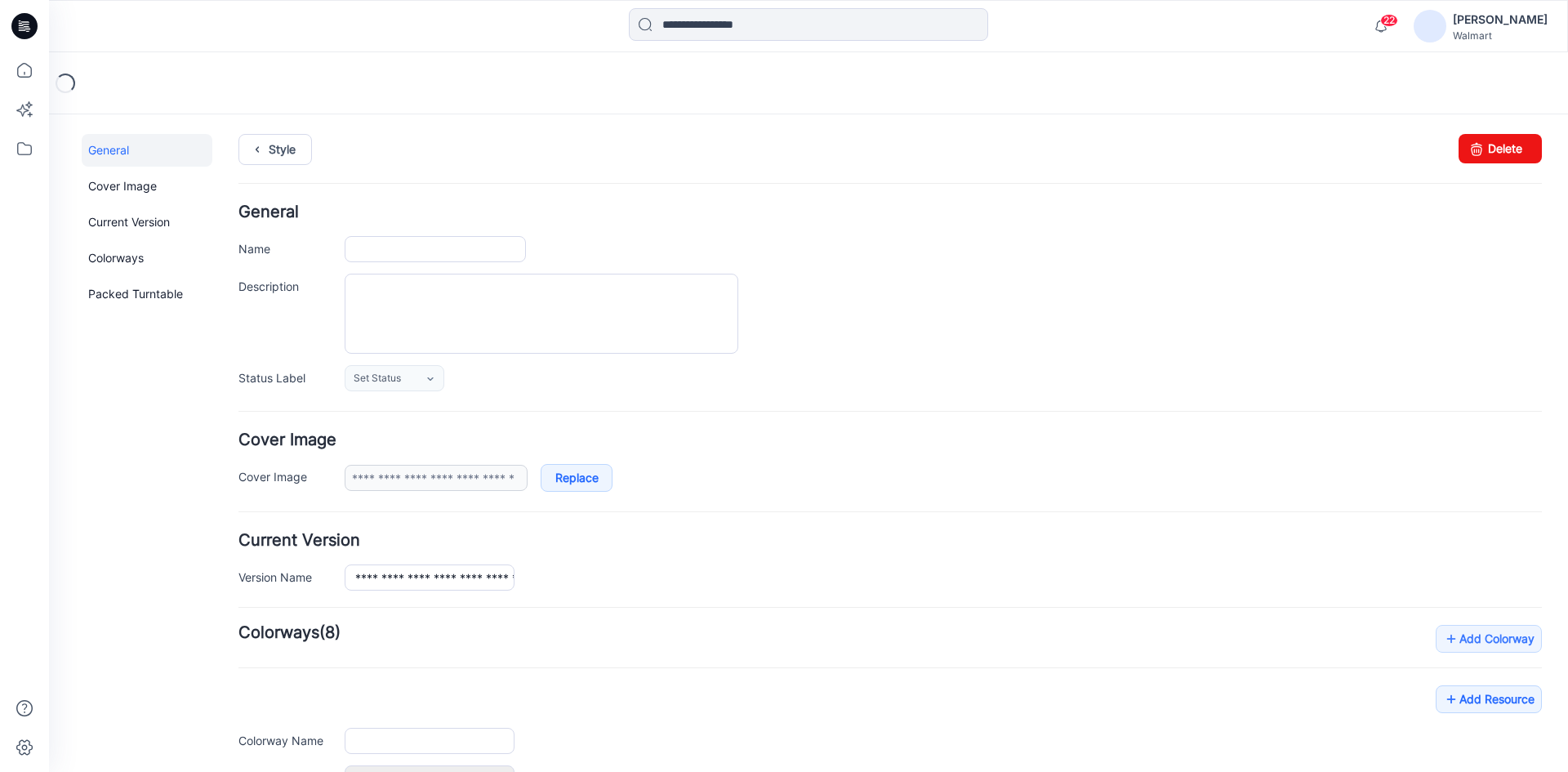
type input "**********"
type input "*******"
type input "**********"
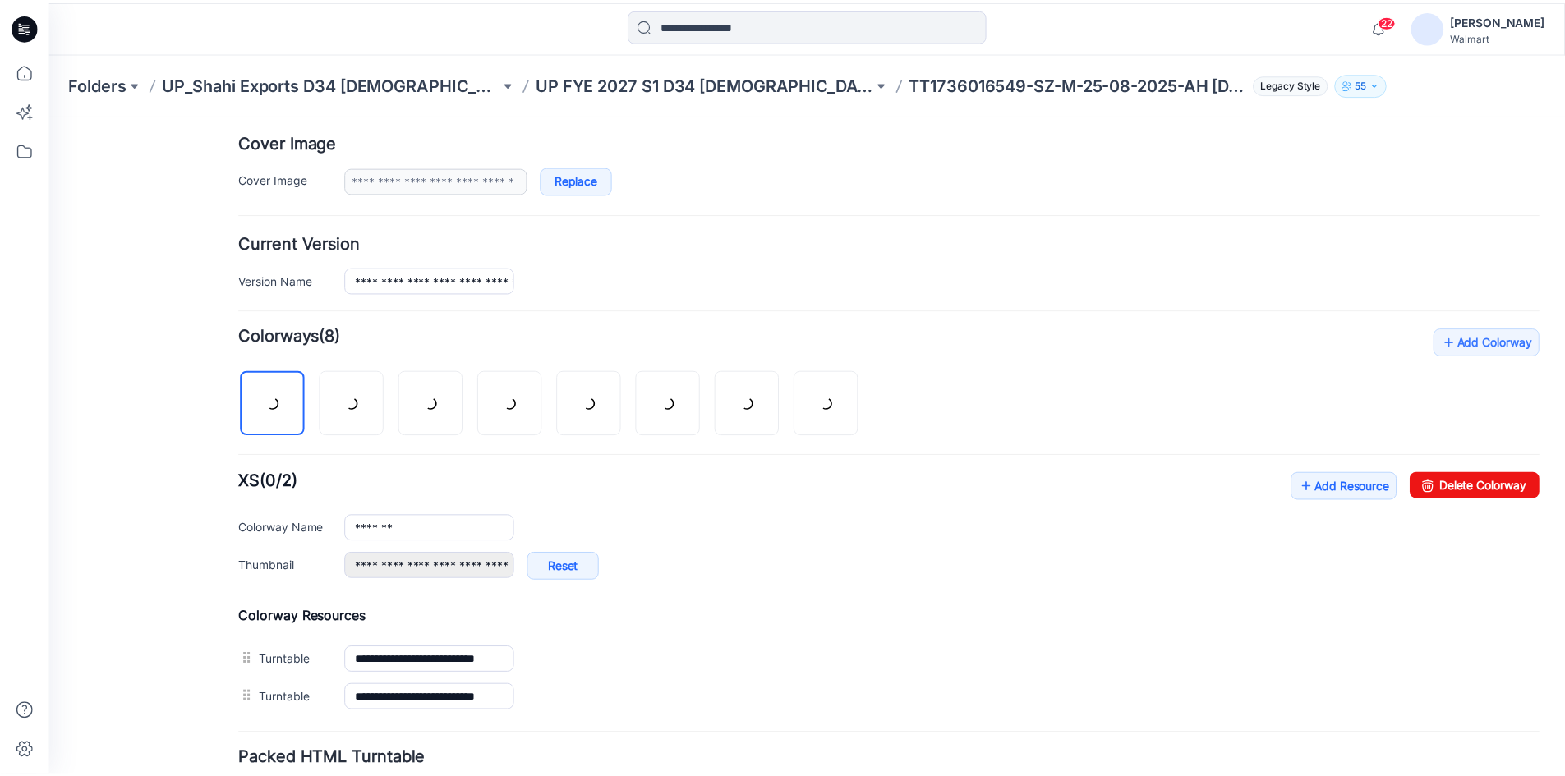
scroll to position [329, 0]
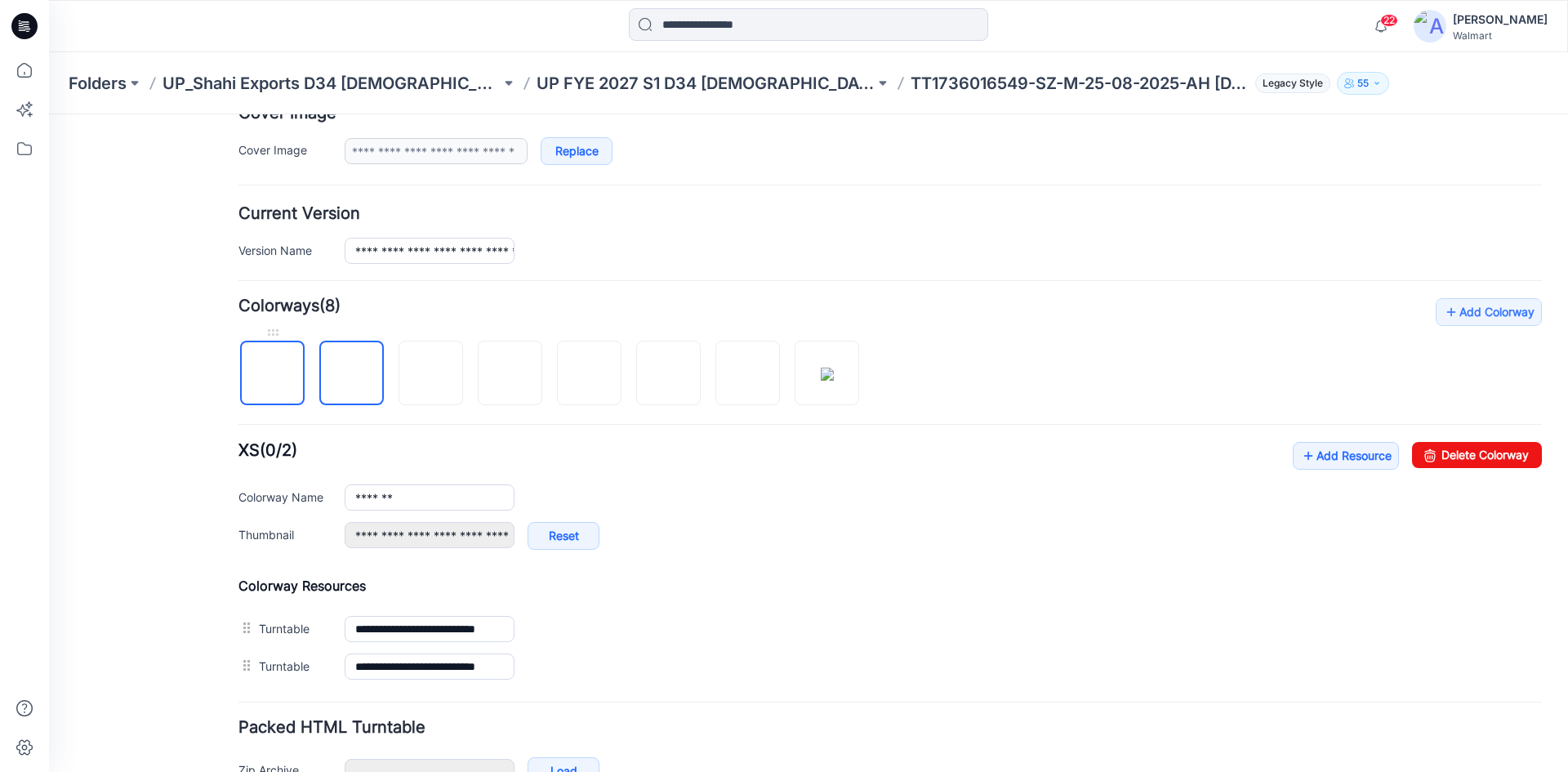
click at [272, 374] on img at bounding box center [272, 374] width 0 height 0
type input "**********"
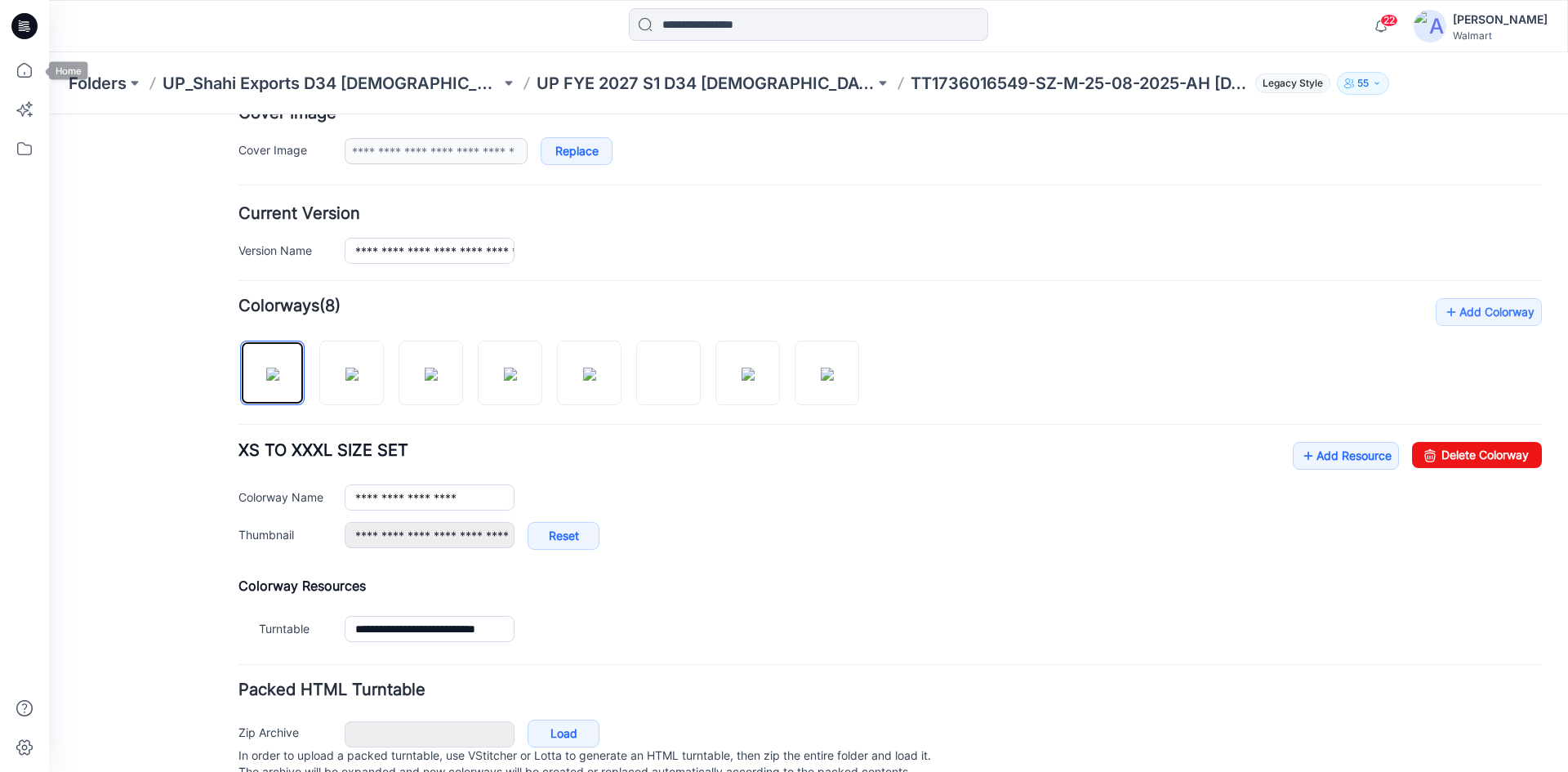
click at [20, 24] on icon at bounding box center [20, 23] width 3 height 1
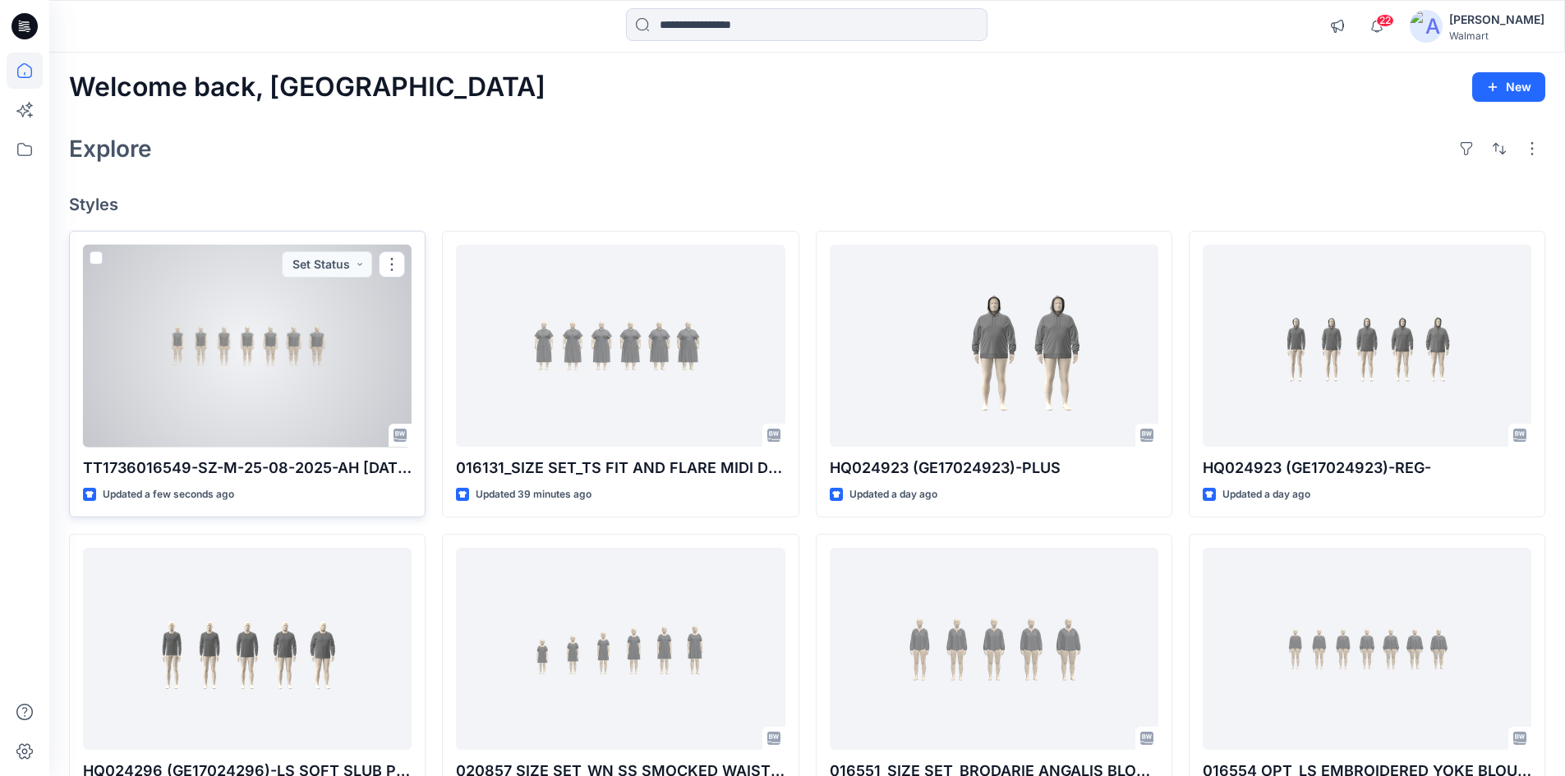
click at [284, 387] on div at bounding box center [247, 346] width 329 height 203
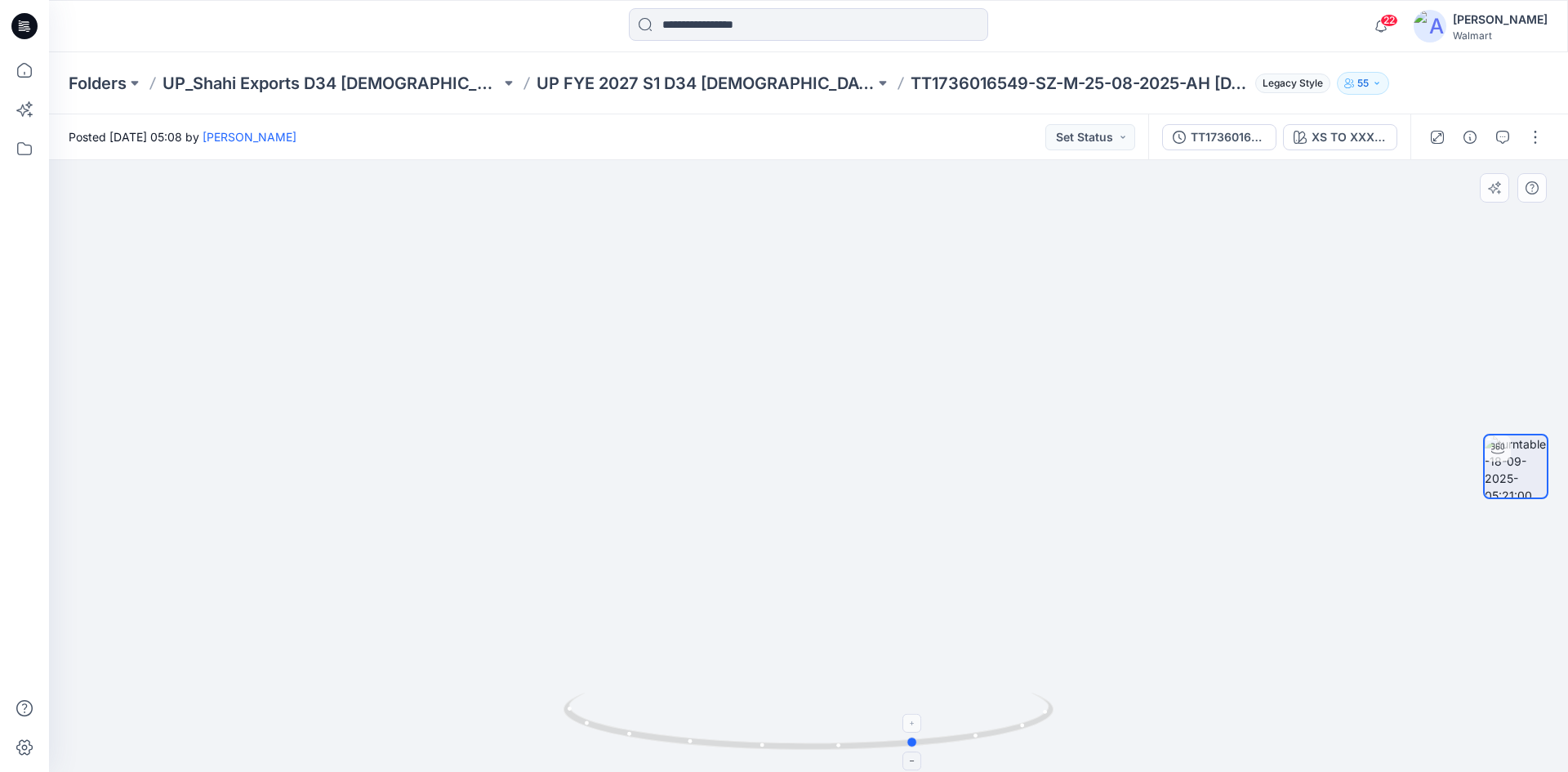
drag, startPoint x: 806, startPoint y: 750, endPoint x: 914, endPoint y: 720, distance: 112.1
click at [914, 720] on icon at bounding box center [810, 724] width 494 height 62
click at [23, 20] on icon at bounding box center [25, 26] width 26 height 26
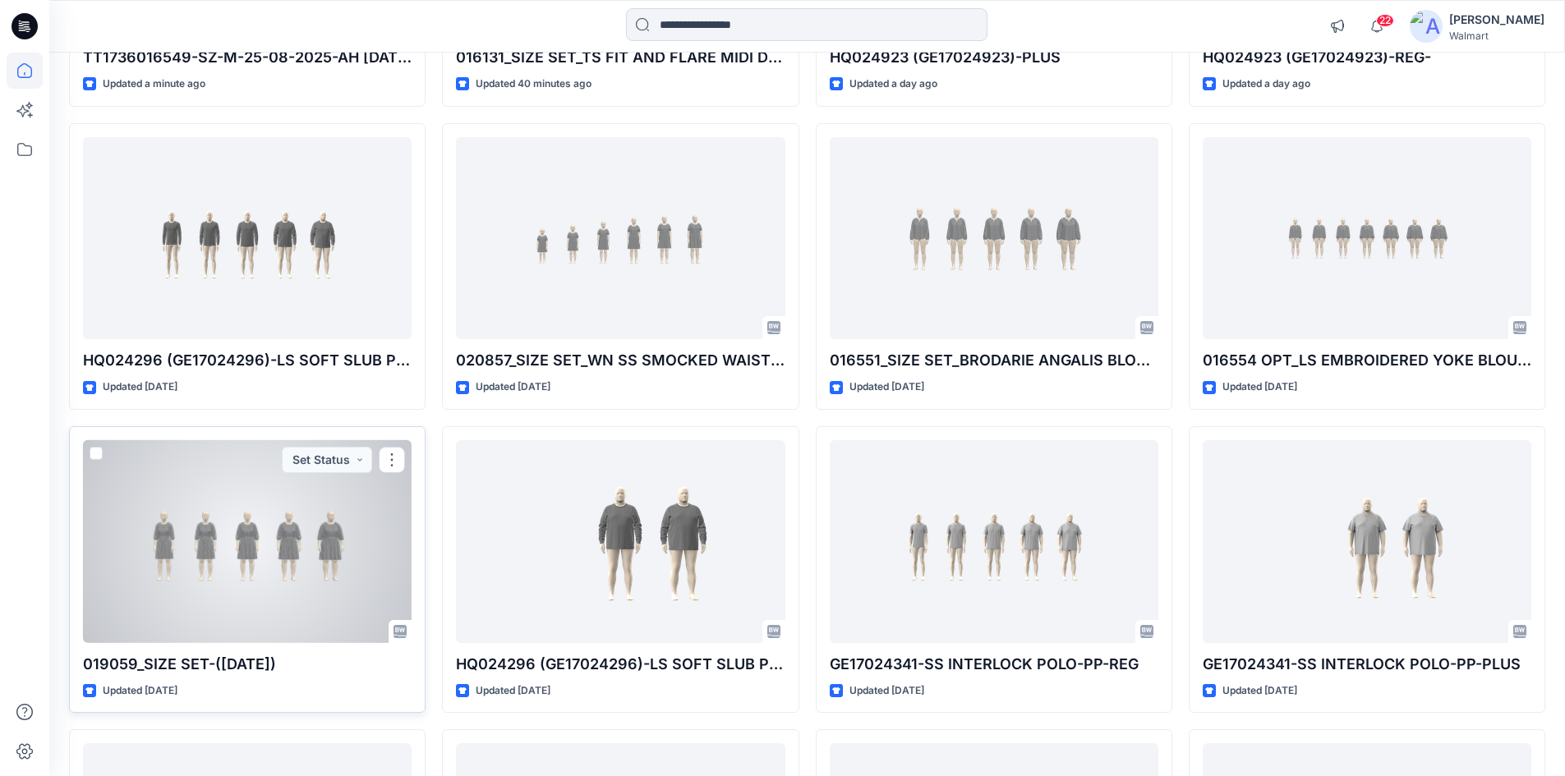
scroll to position [82, 0]
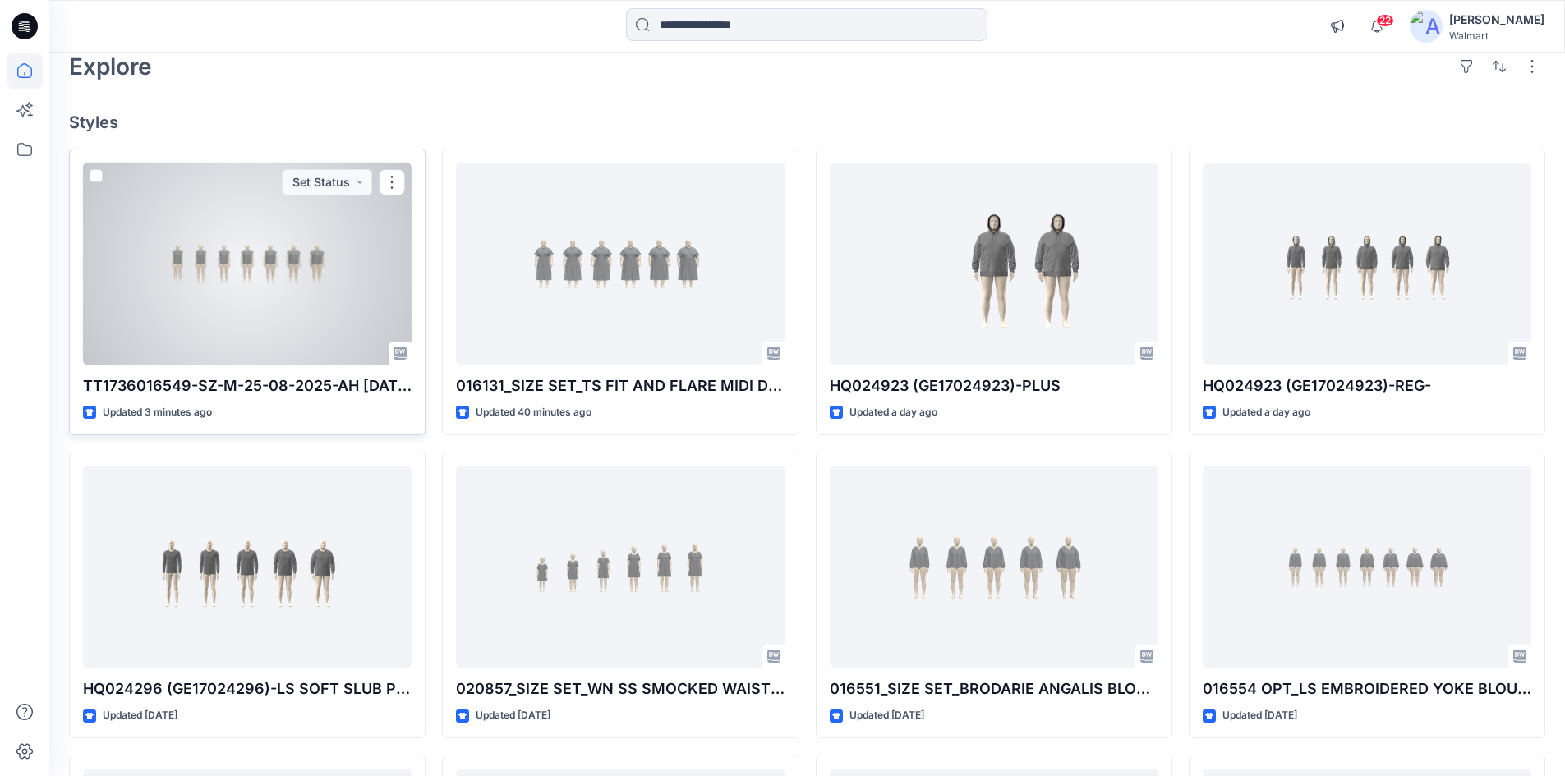
click at [165, 251] on div at bounding box center [247, 264] width 329 height 203
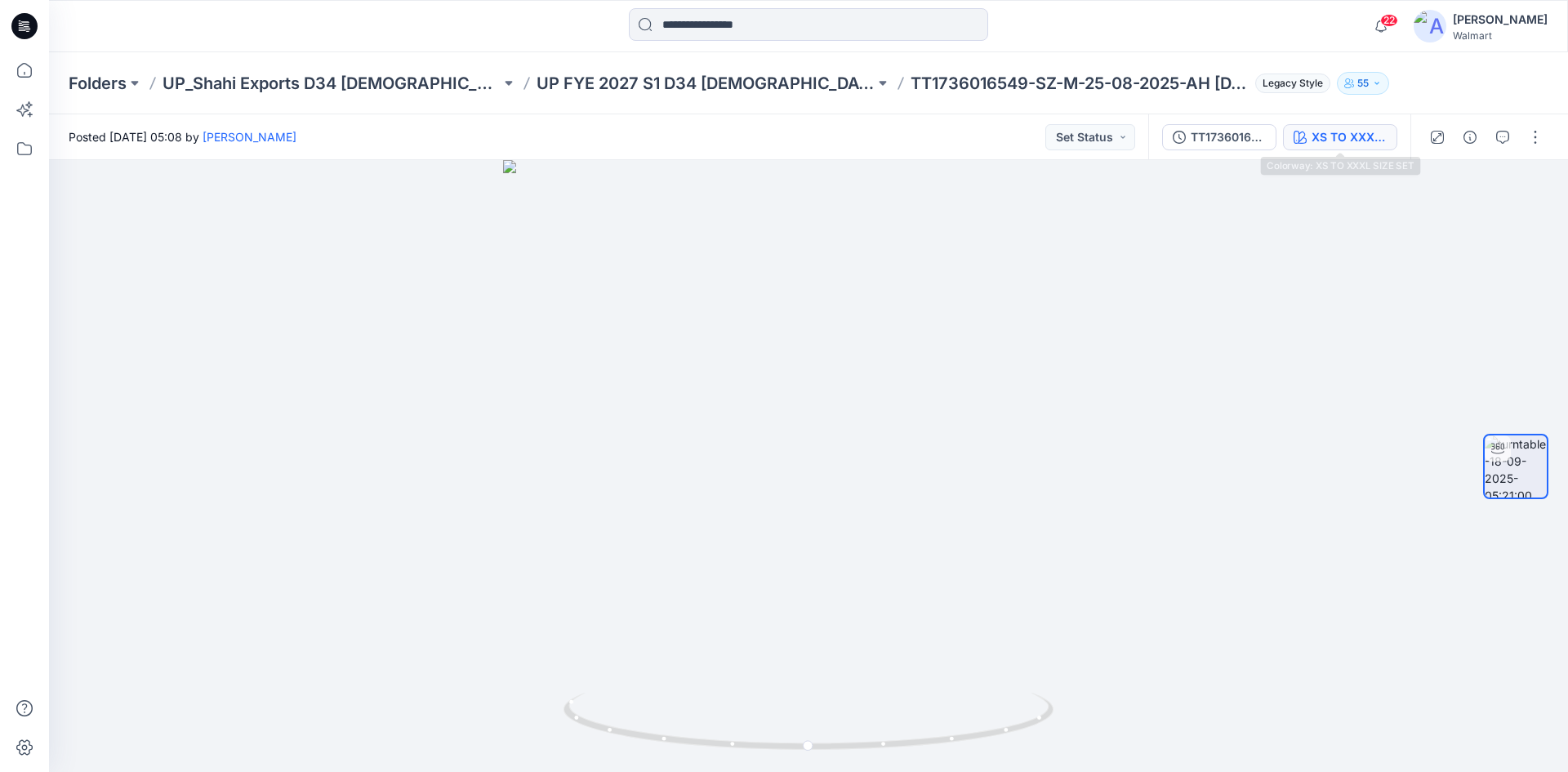
click at [1337, 135] on div "XS TO XXXL SIZE SET" at bounding box center [1349, 137] width 76 height 18
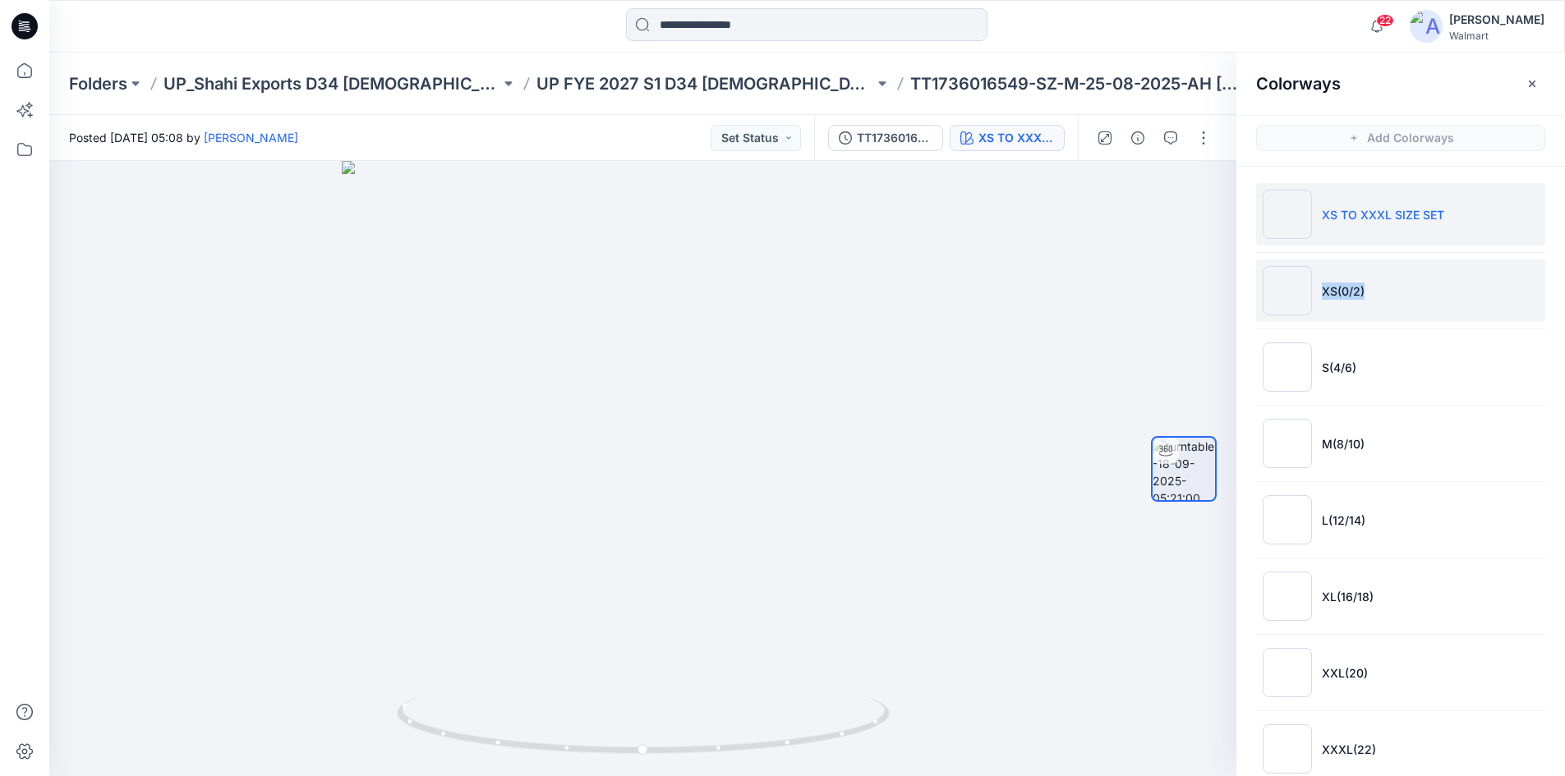
drag, startPoint x: 1318, startPoint y: 293, endPoint x: 1412, endPoint y: 296, distance: 93.7
click at [1412, 296] on li "XS(0/2)" at bounding box center [1400, 291] width 289 height 62
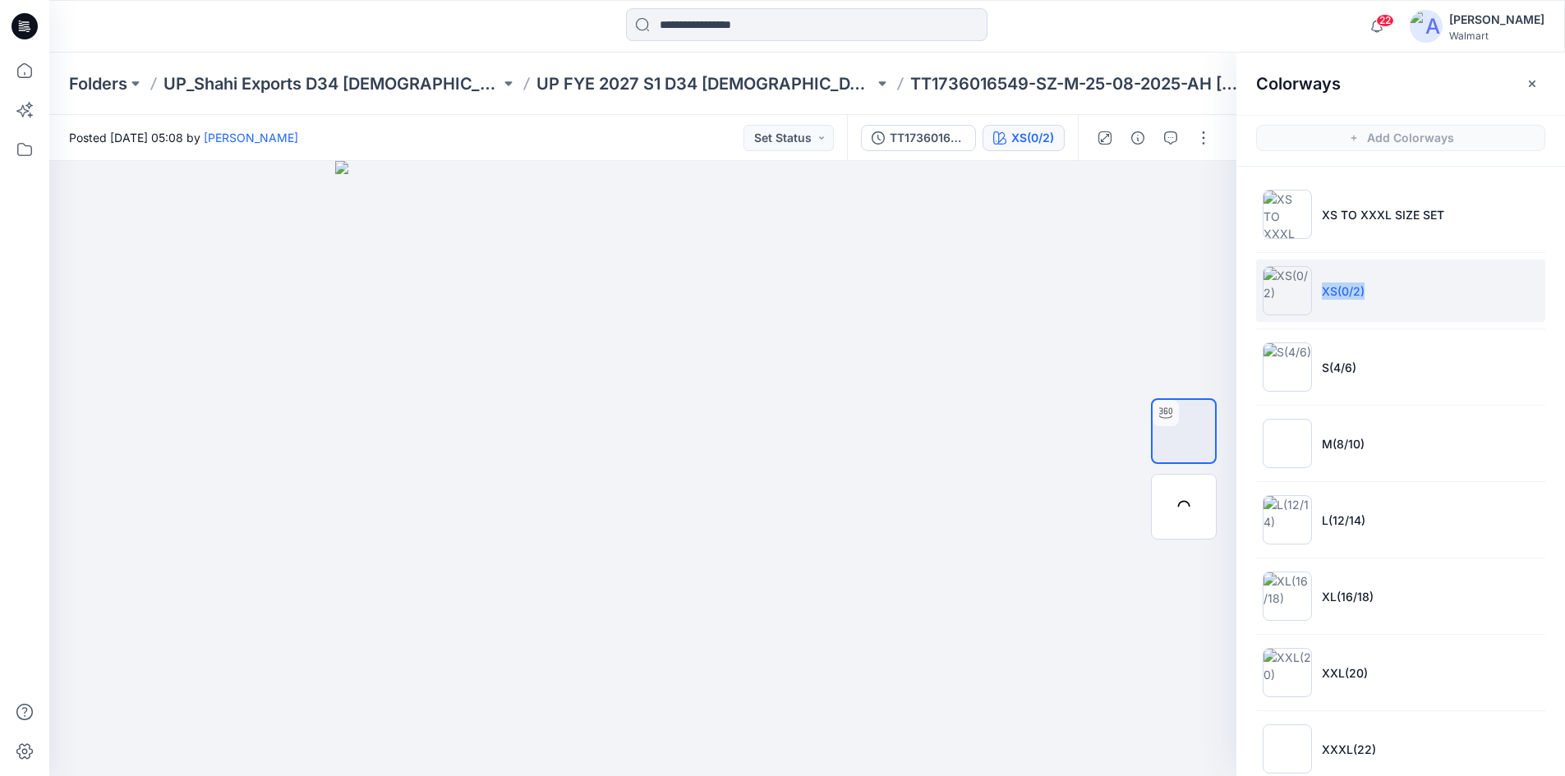
copy p "XS(0/2)"
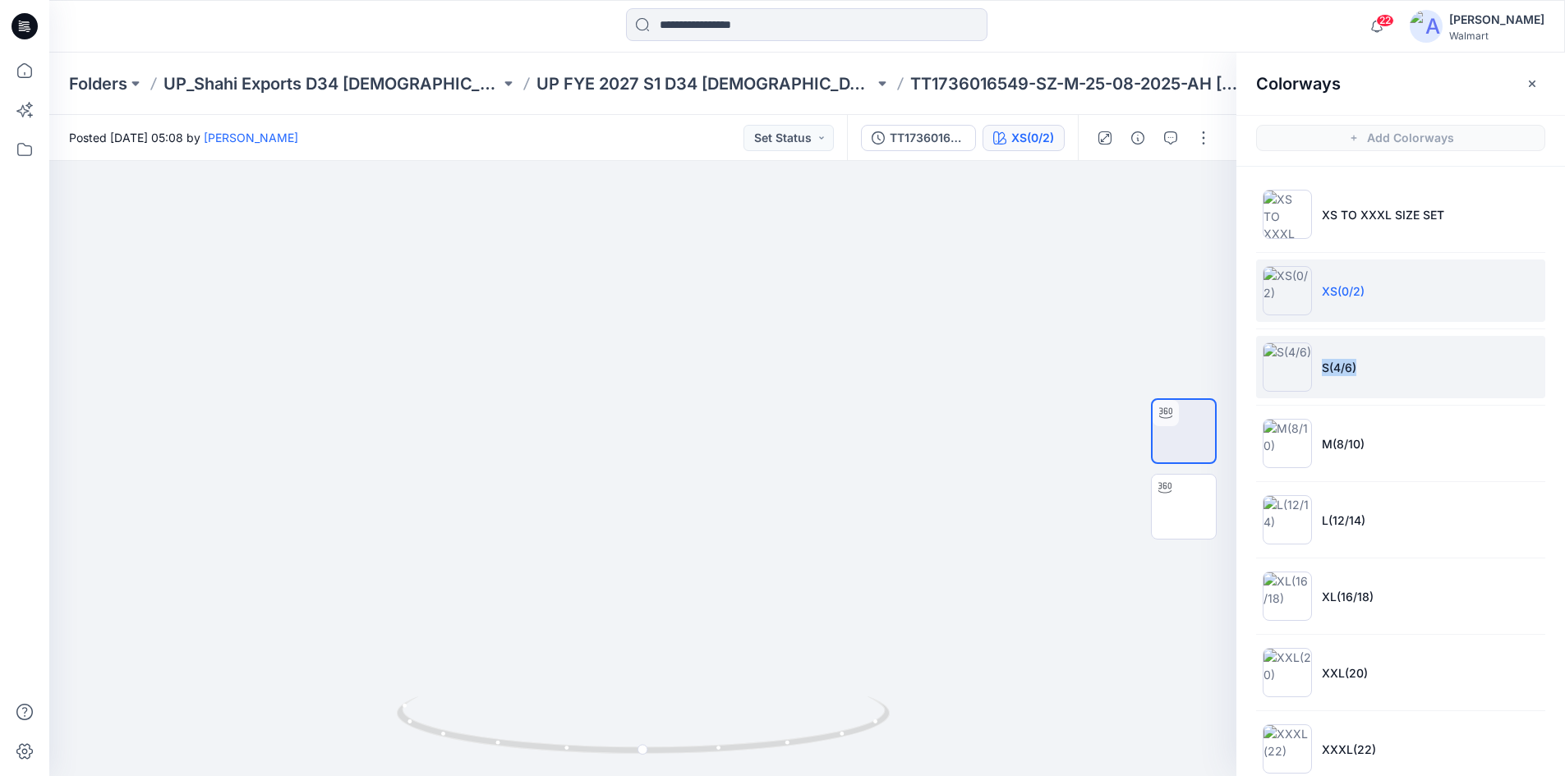
drag, startPoint x: 1318, startPoint y: 375, endPoint x: 1375, endPoint y: 370, distance: 56.8
click at [1375, 370] on li "S(4/6)" at bounding box center [1400, 367] width 289 height 62
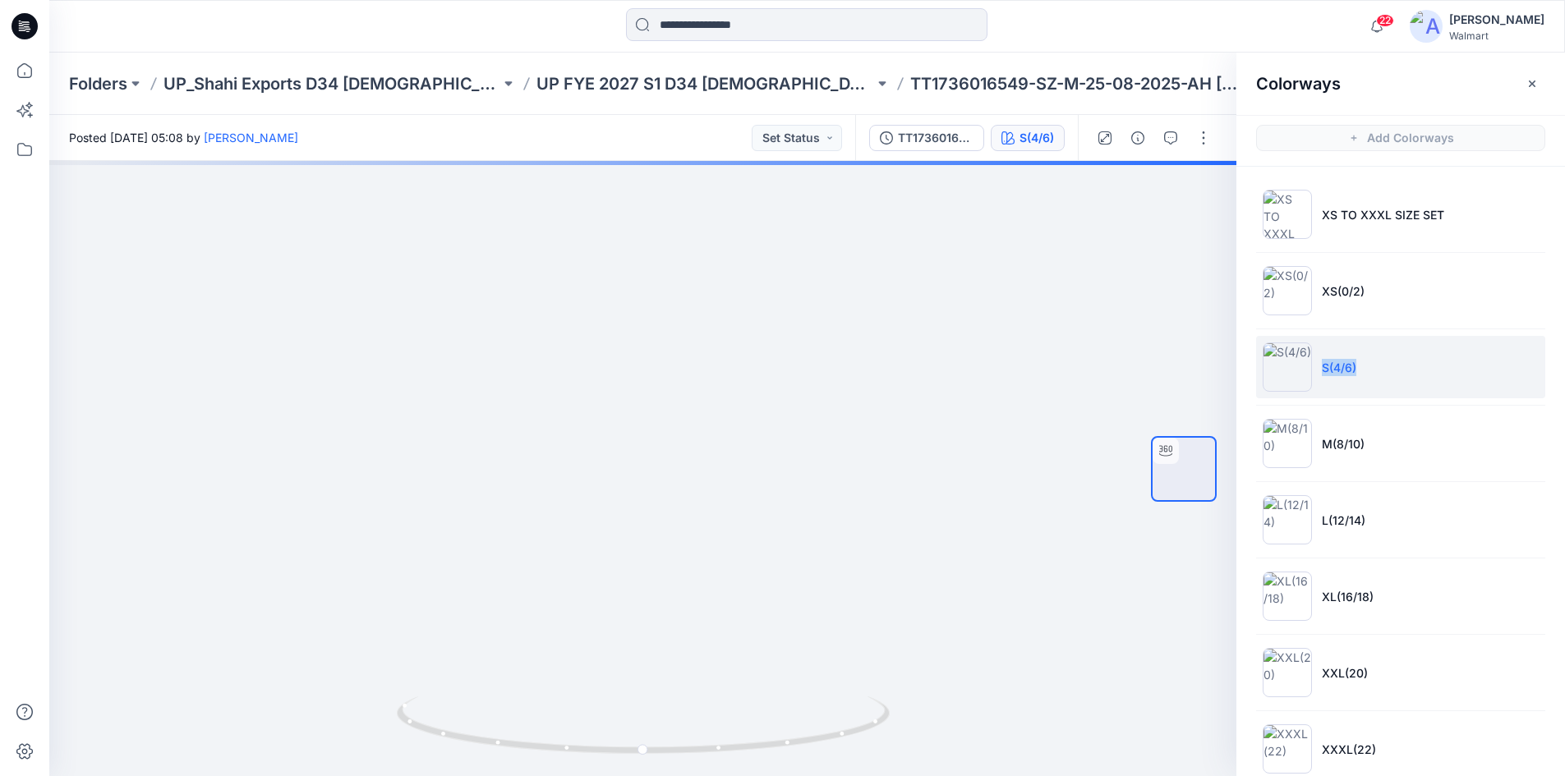
copy p "S(4/6)"
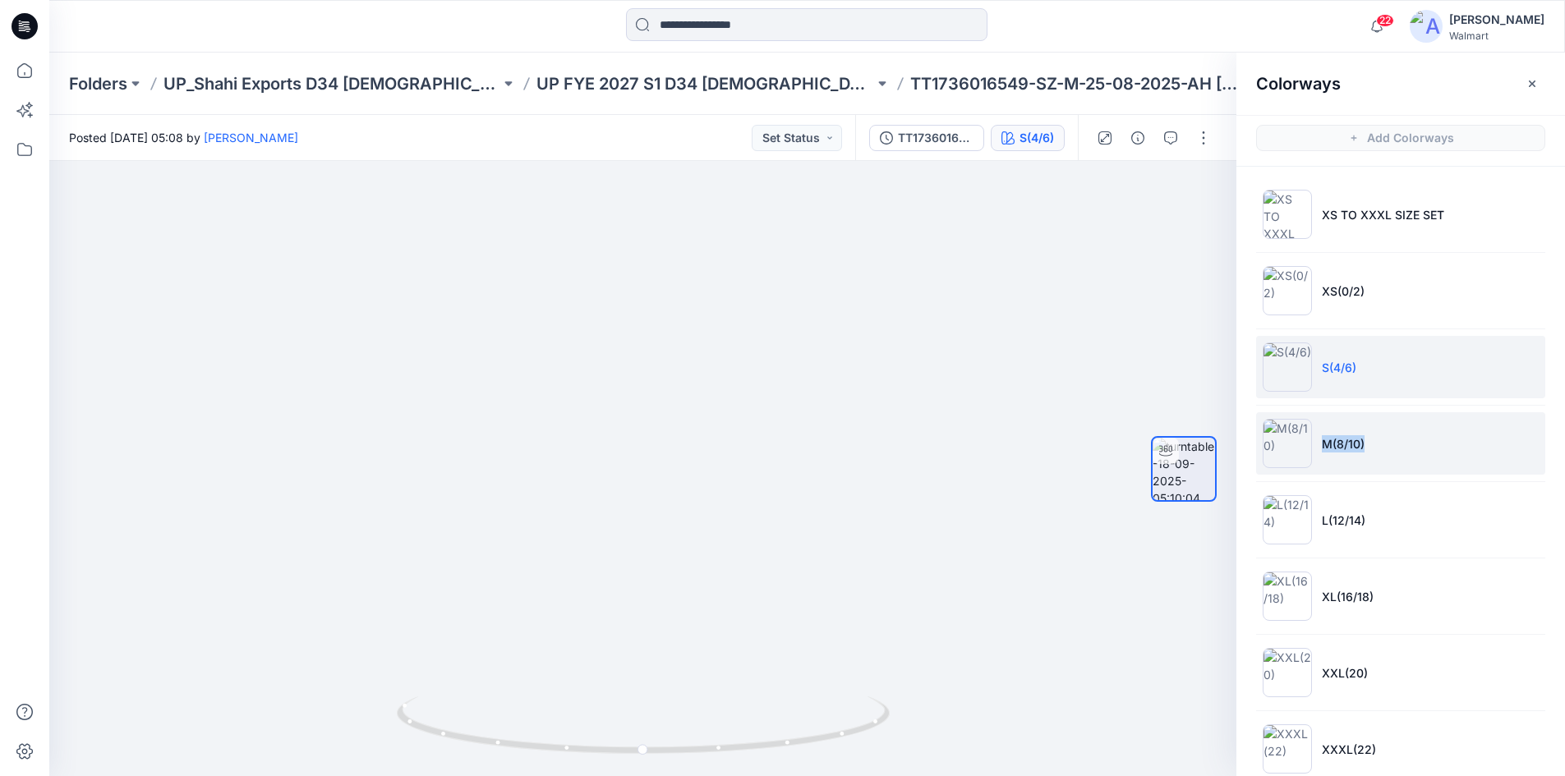
drag, startPoint x: 1318, startPoint y: 456, endPoint x: 1405, endPoint y: 455, distance: 86.3
click at [1406, 455] on li "M(8/10)" at bounding box center [1400, 443] width 289 height 62
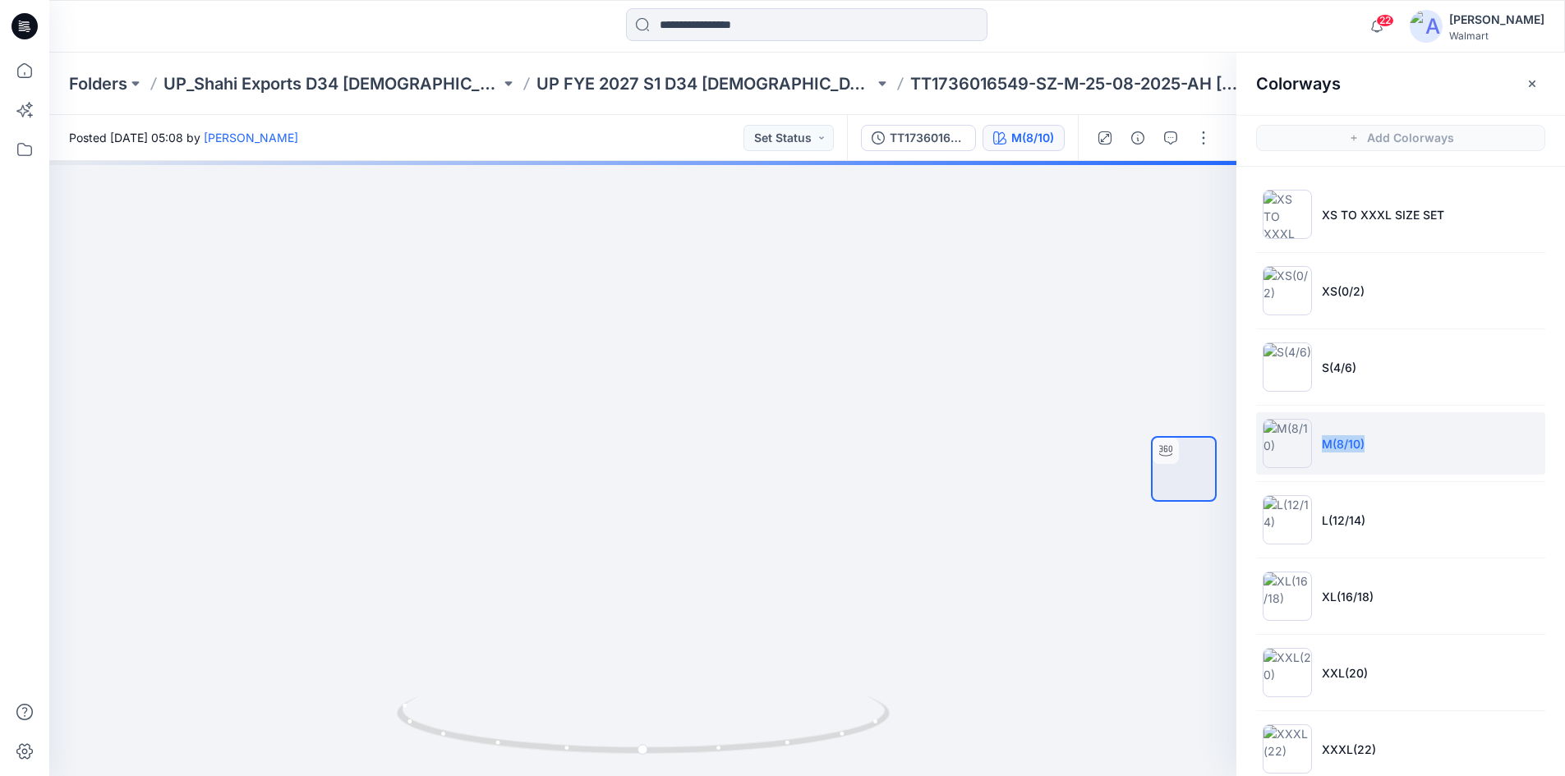
copy p "M(8/10)"
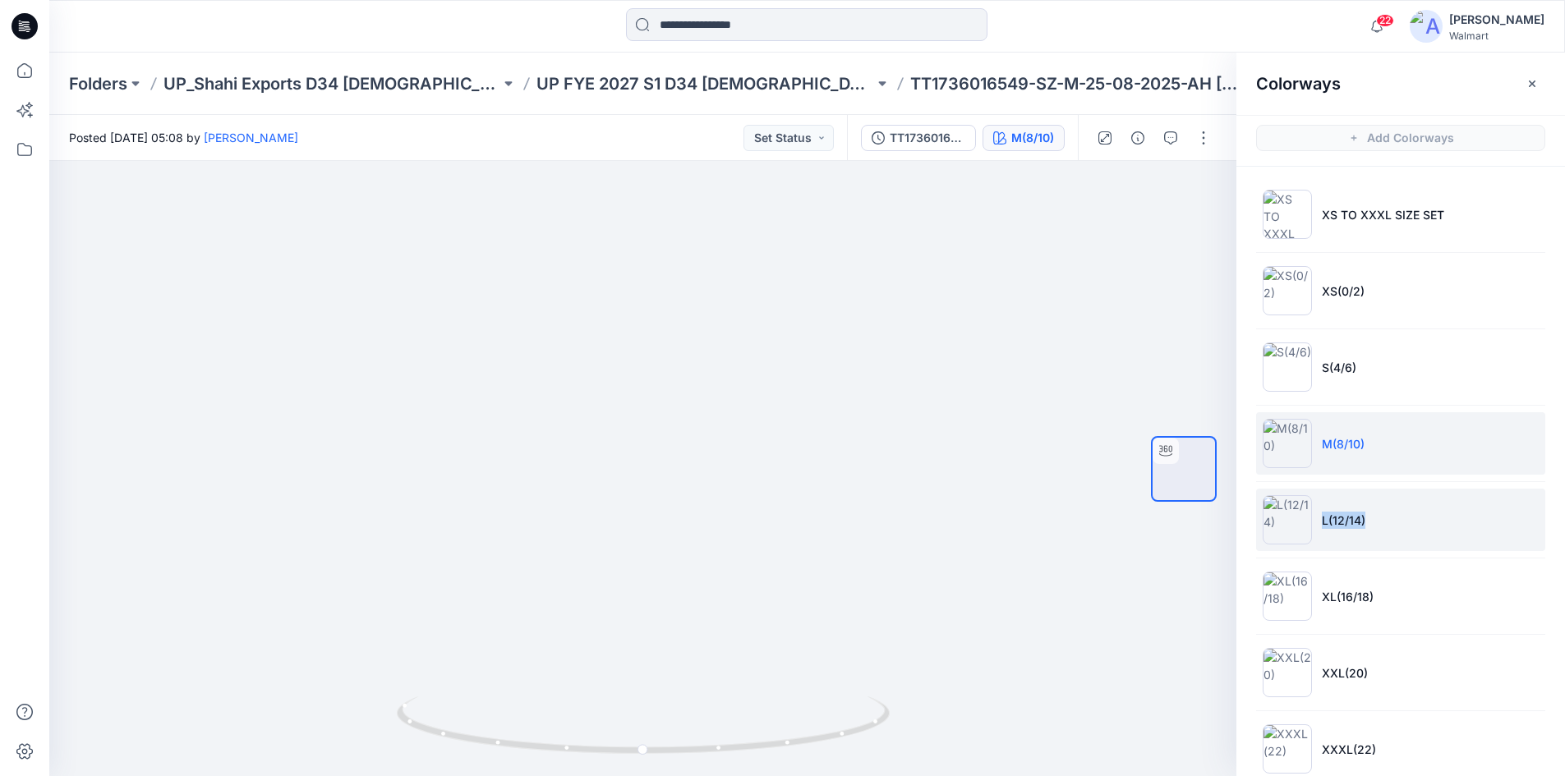
drag, startPoint x: 1320, startPoint y: 529, endPoint x: 1385, endPoint y: 531, distance: 64.9
click at [1385, 531] on li "L(12/14)" at bounding box center [1400, 520] width 289 height 62
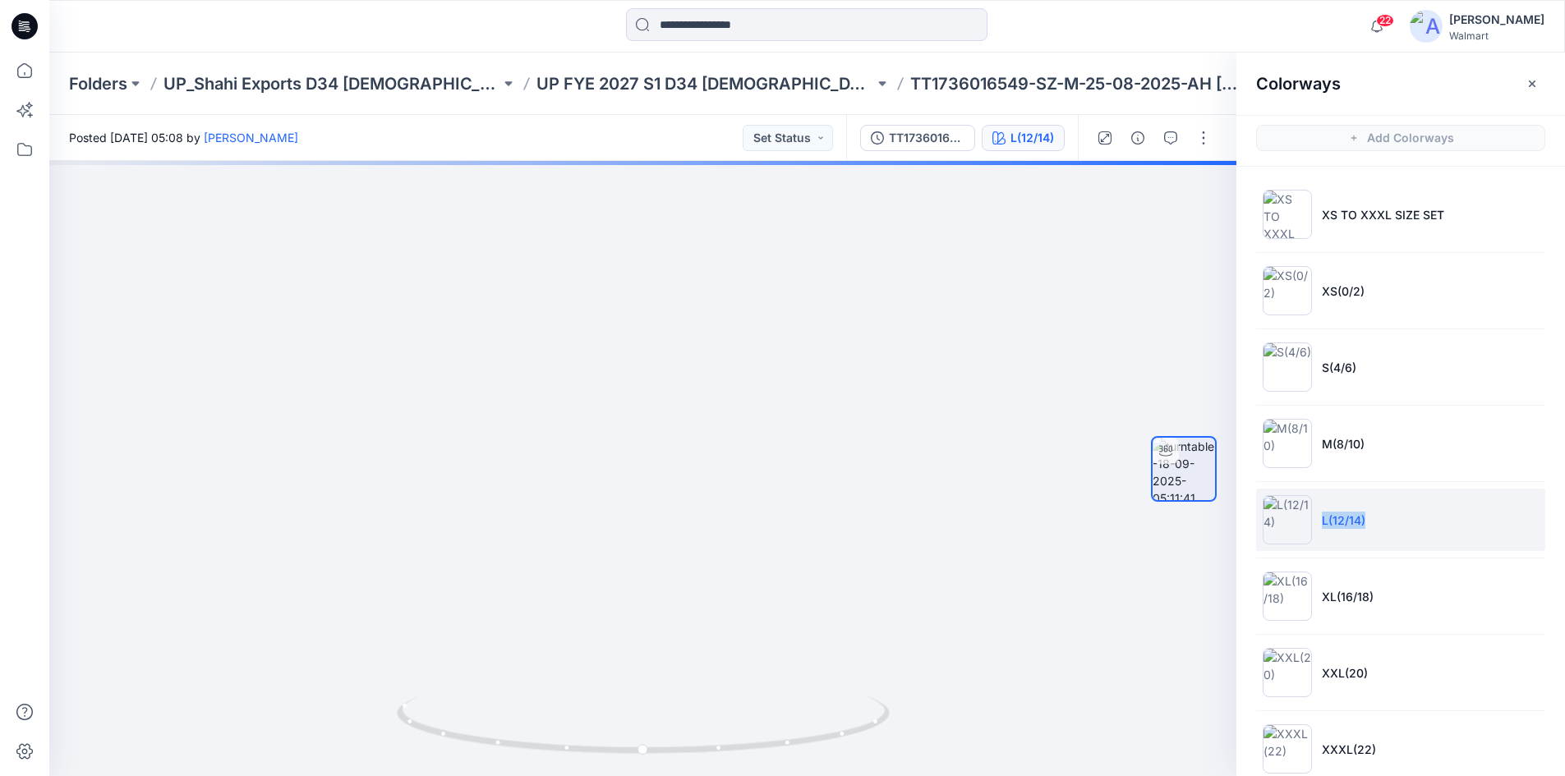
copy p "L(12/14)"
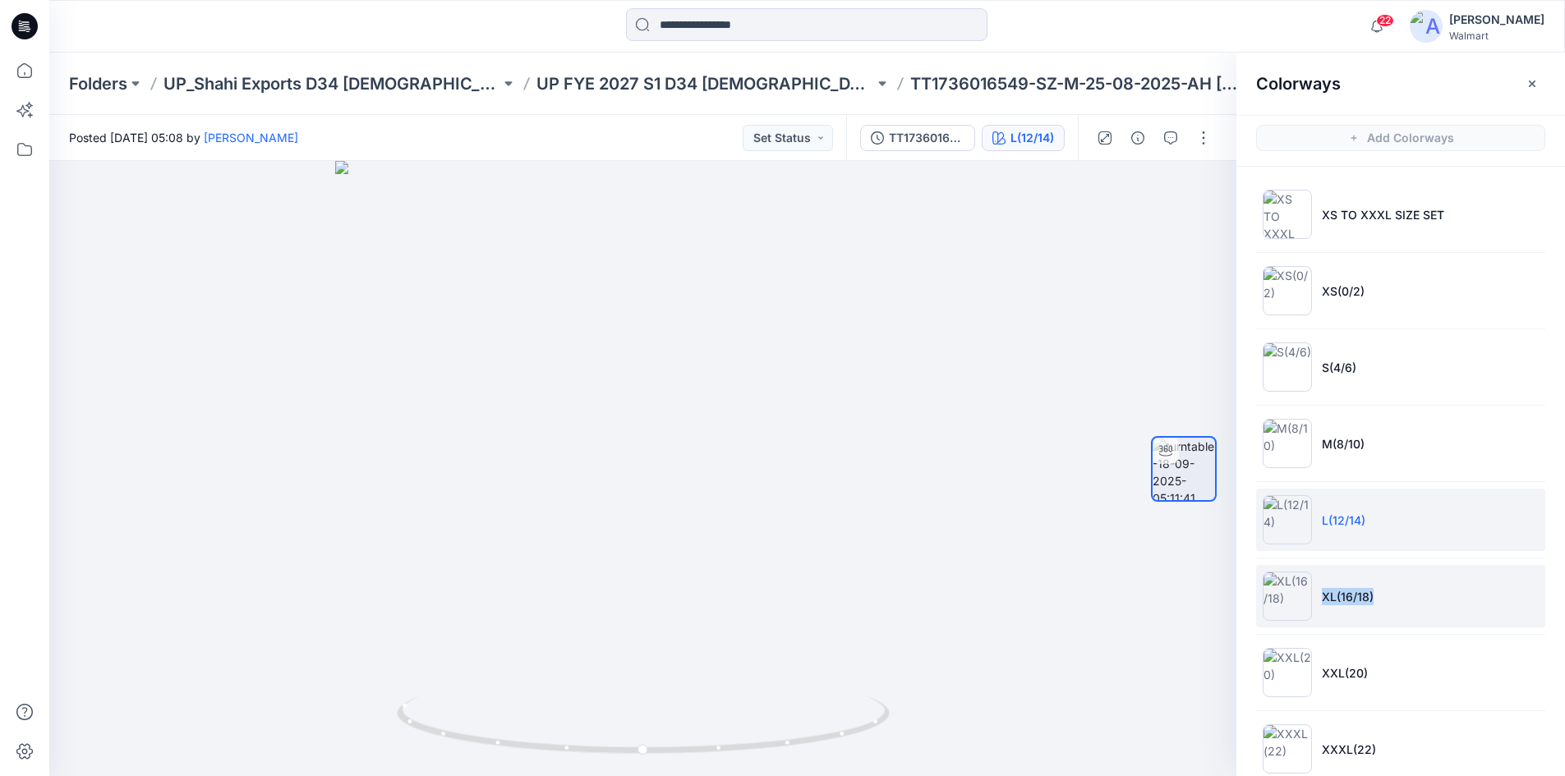
drag, startPoint x: 1321, startPoint y: 606, endPoint x: 1432, endPoint y: 606, distance: 110.9
click at [1432, 606] on li "XL(16/18)" at bounding box center [1400, 596] width 289 height 62
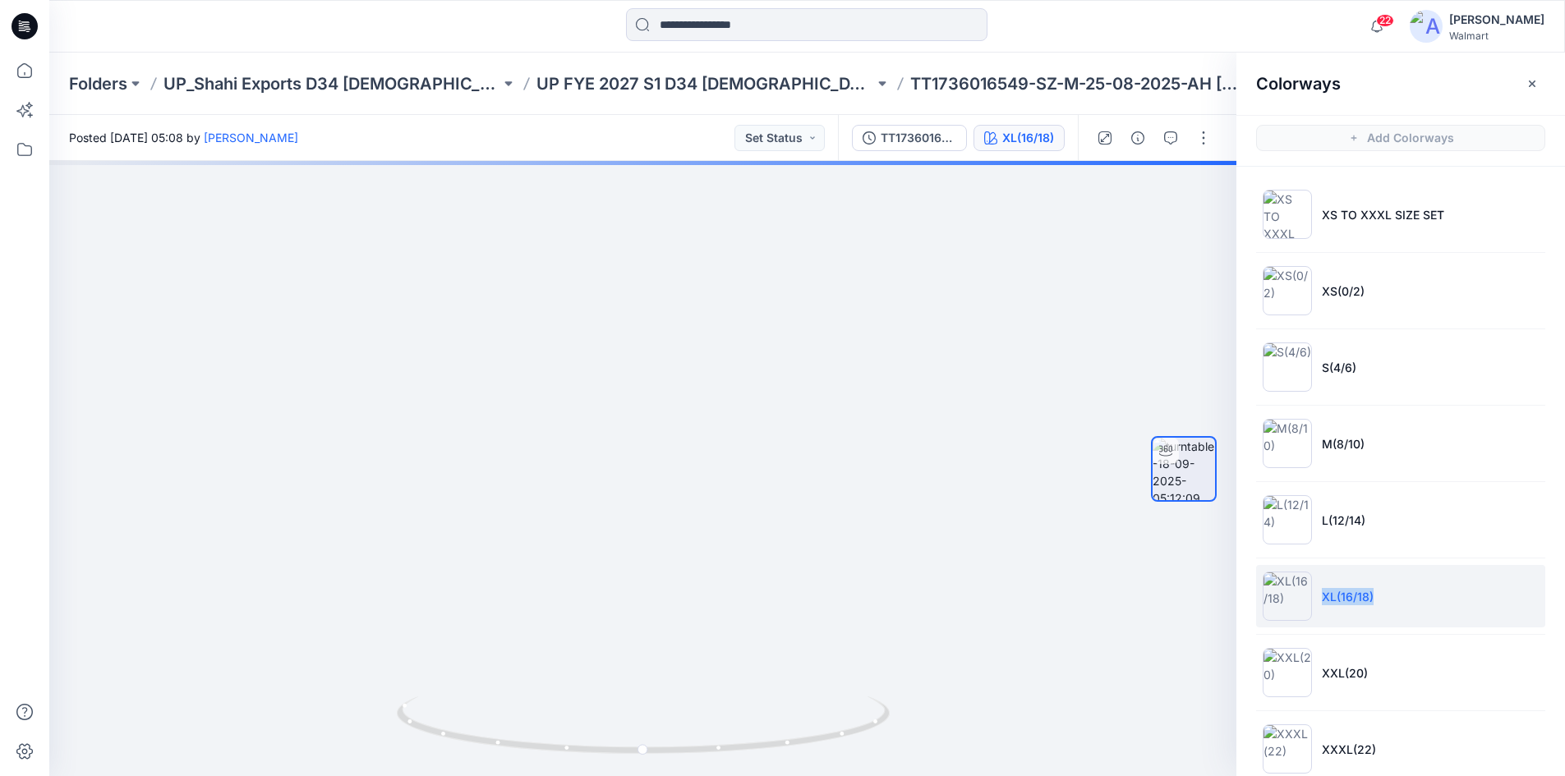
copy p "XL(16/18)"
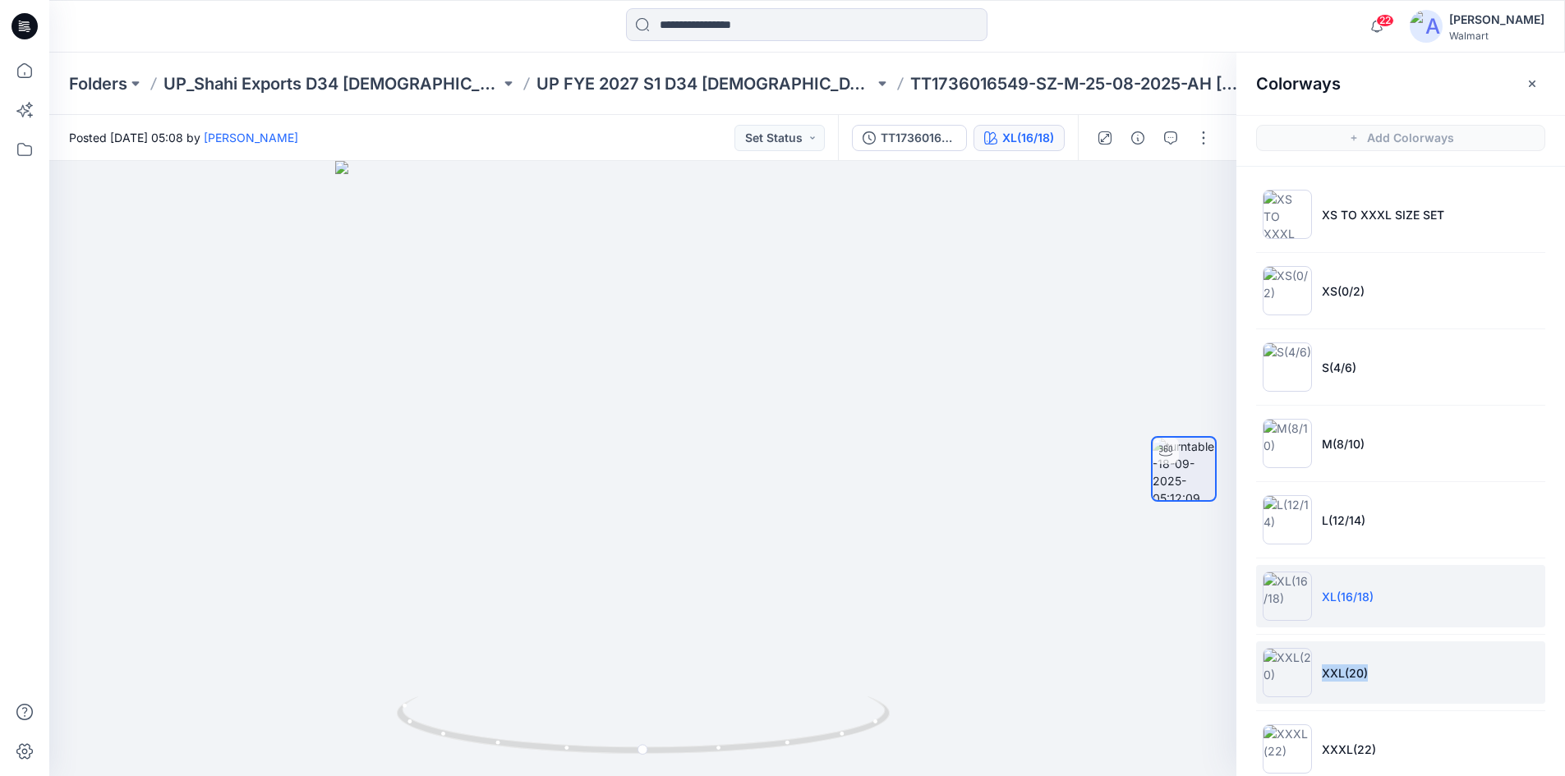
drag, startPoint x: 1317, startPoint y: 675, endPoint x: 1484, endPoint y: 699, distance: 168.4
click at [1489, 697] on li "XXL(20)" at bounding box center [1400, 673] width 289 height 62
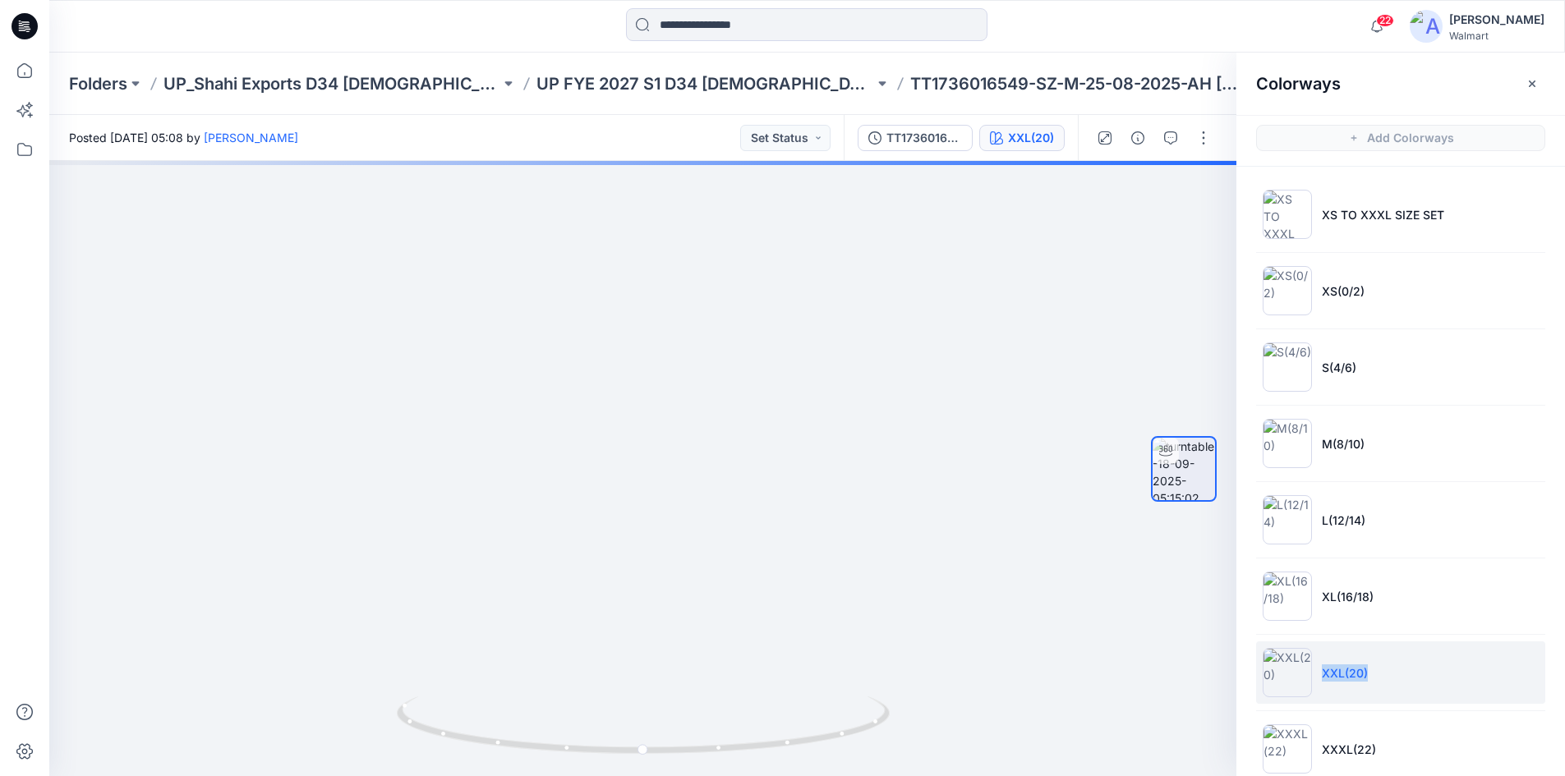
copy p "XXL(20)"
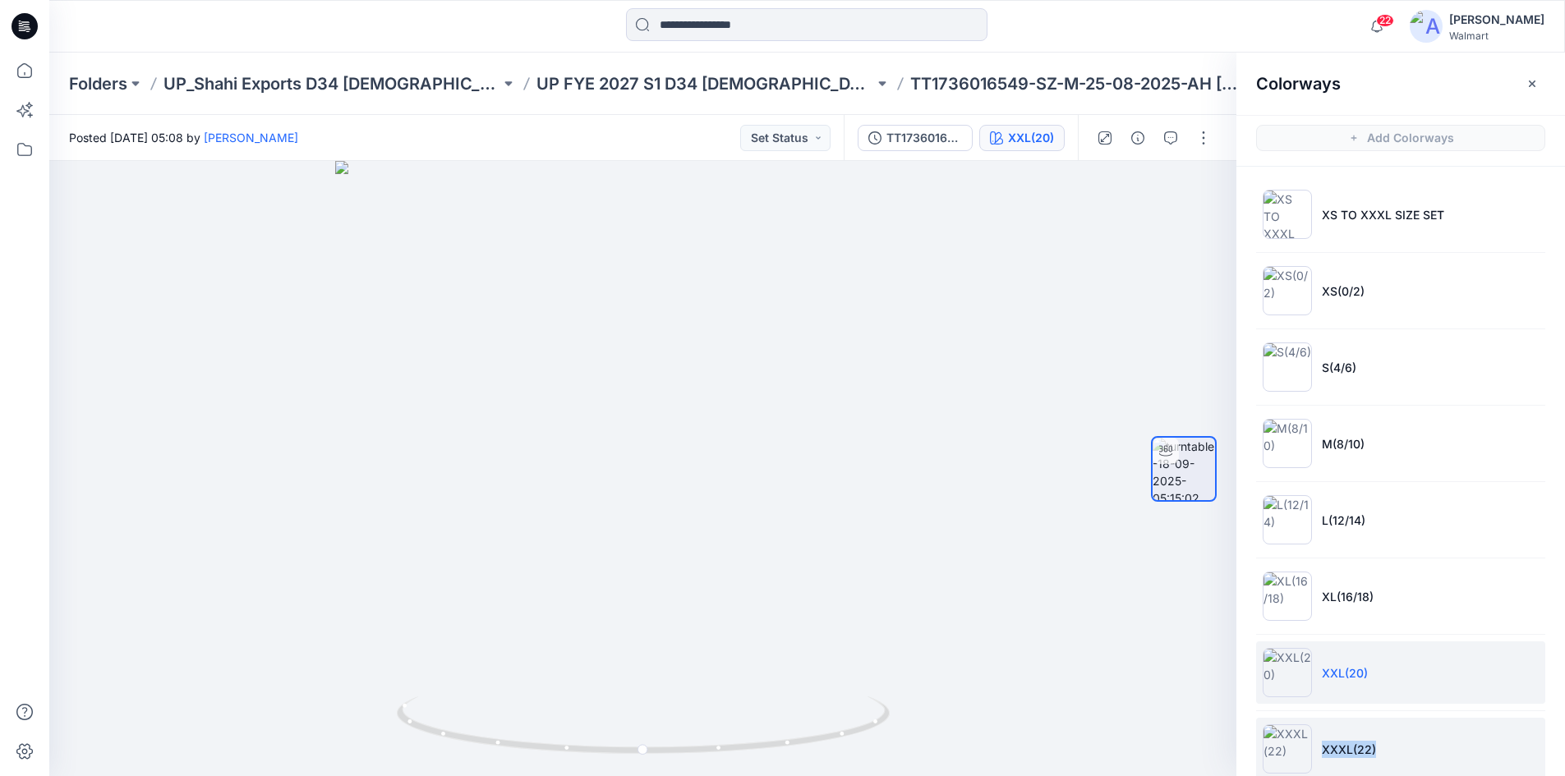
drag, startPoint x: 1317, startPoint y: 748, endPoint x: 1424, endPoint y: 761, distance: 107.6
click at [1424, 761] on li "XXXL(22)" at bounding box center [1400, 749] width 289 height 62
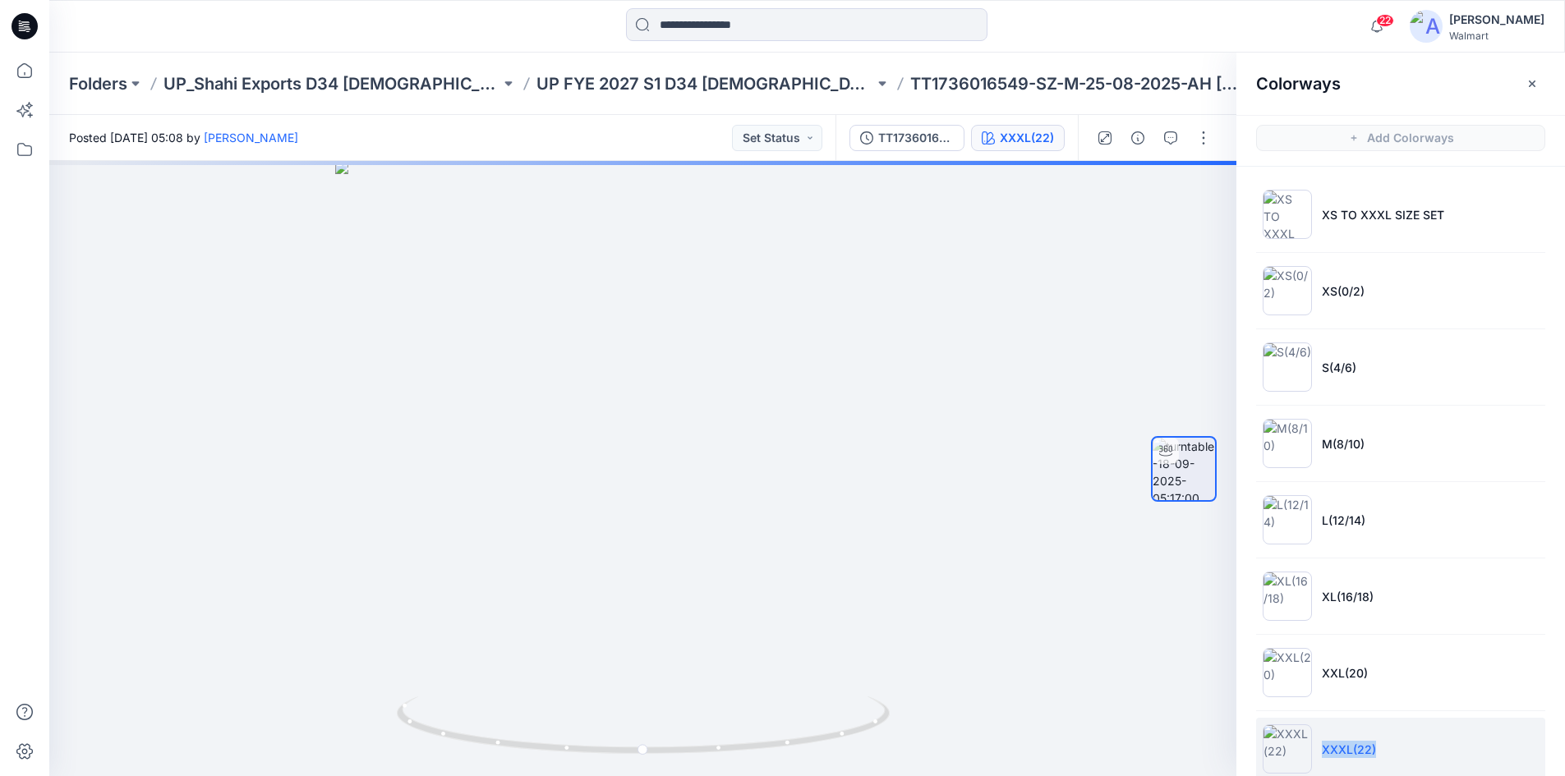
copy p "XXXL(22)"
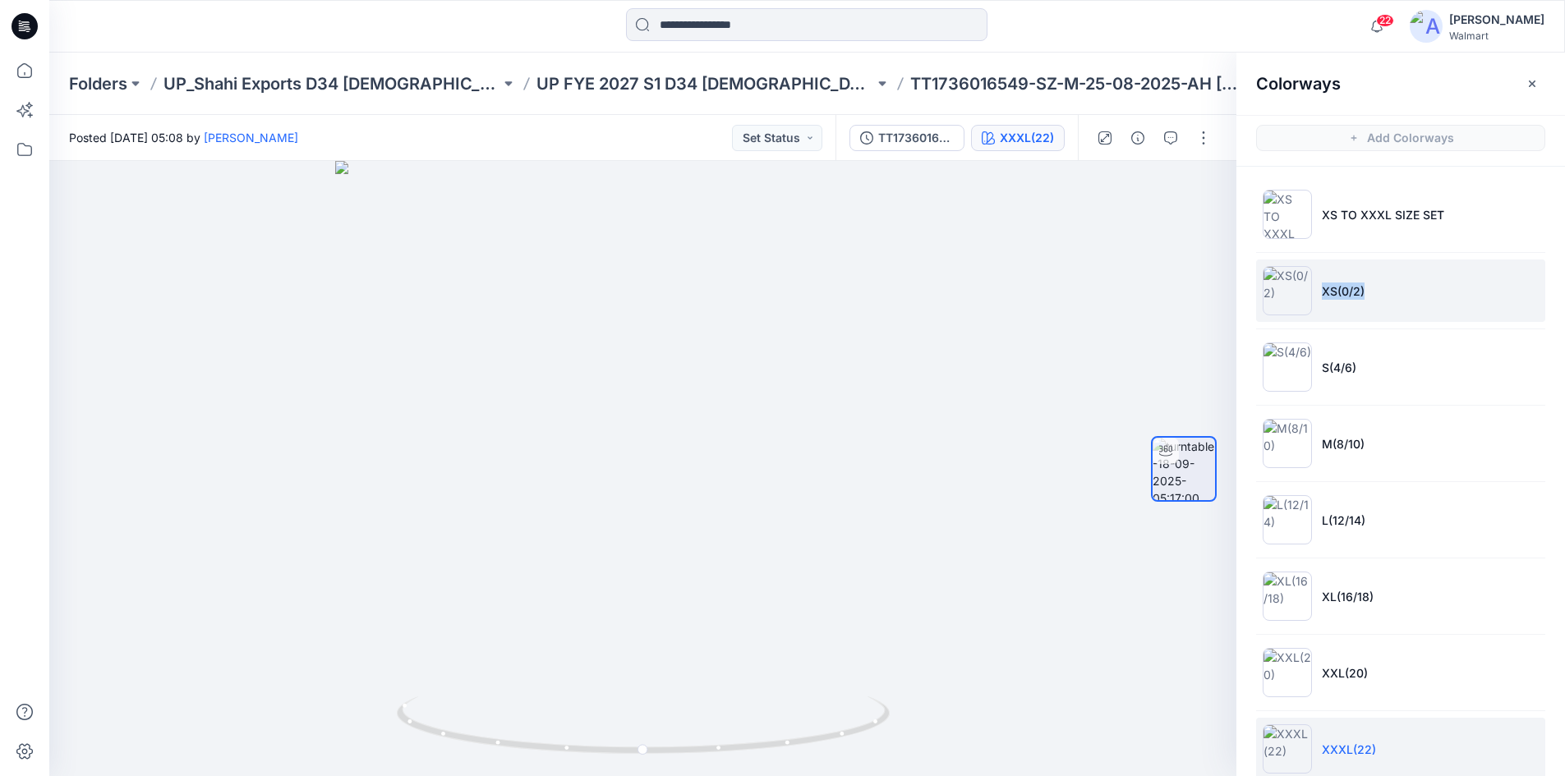
drag, startPoint x: 1380, startPoint y: 282, endPoint x: 1399, endPoint y: 282, distance: 18.9
click at [1399, 282] on li "XS(0/2)" at bounding box center [1400, 291] width 289 height 62
copy p "XS(0/2)"
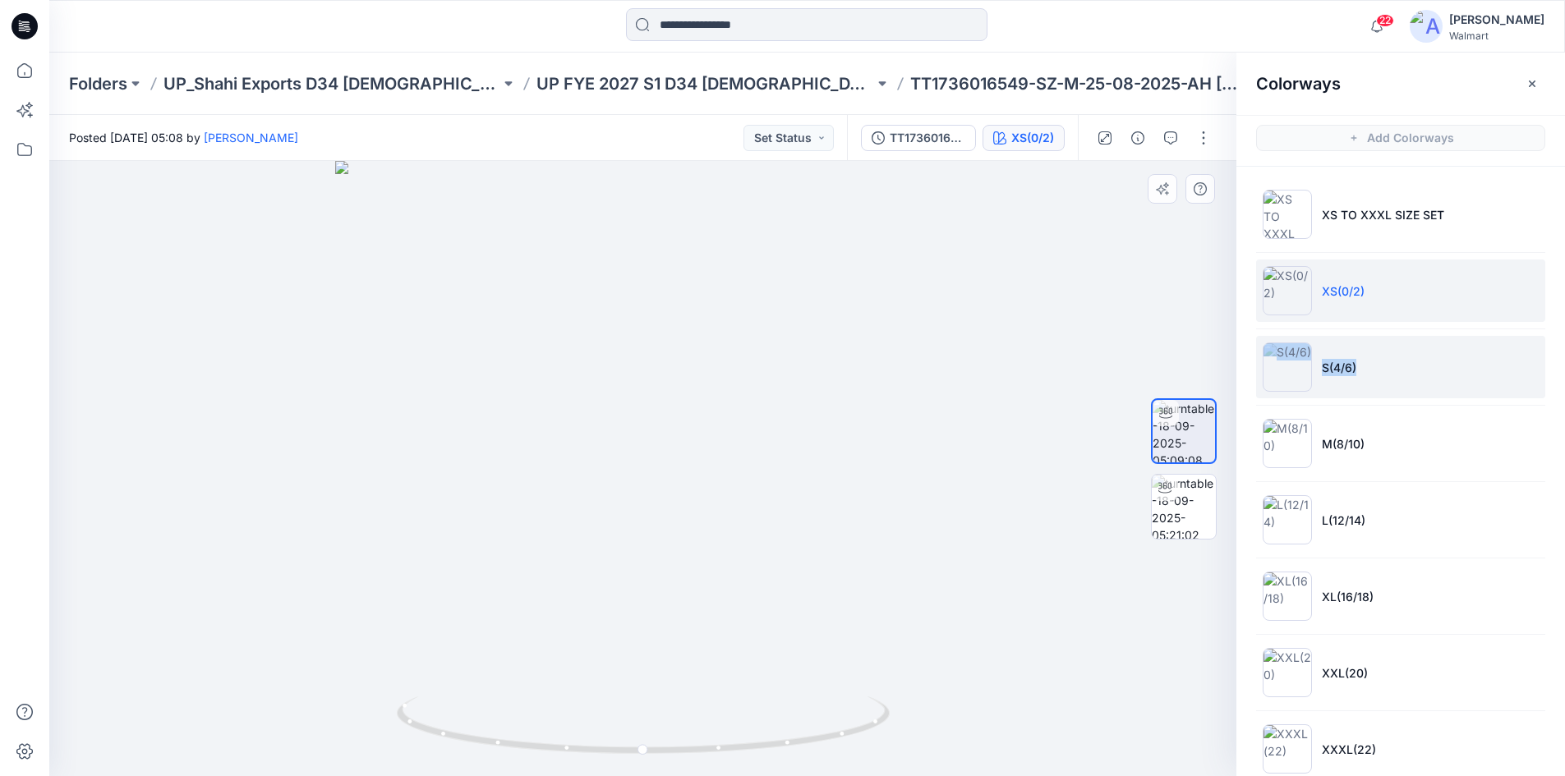
drag, startPoint x: 1321, startPoint y: 365, endPoint x: 1402, endPoint y: 362, distance: 81.4
click at [1402, 362] on li "S(4/6)" at bounding box center [1400, 367] width 289 height 62
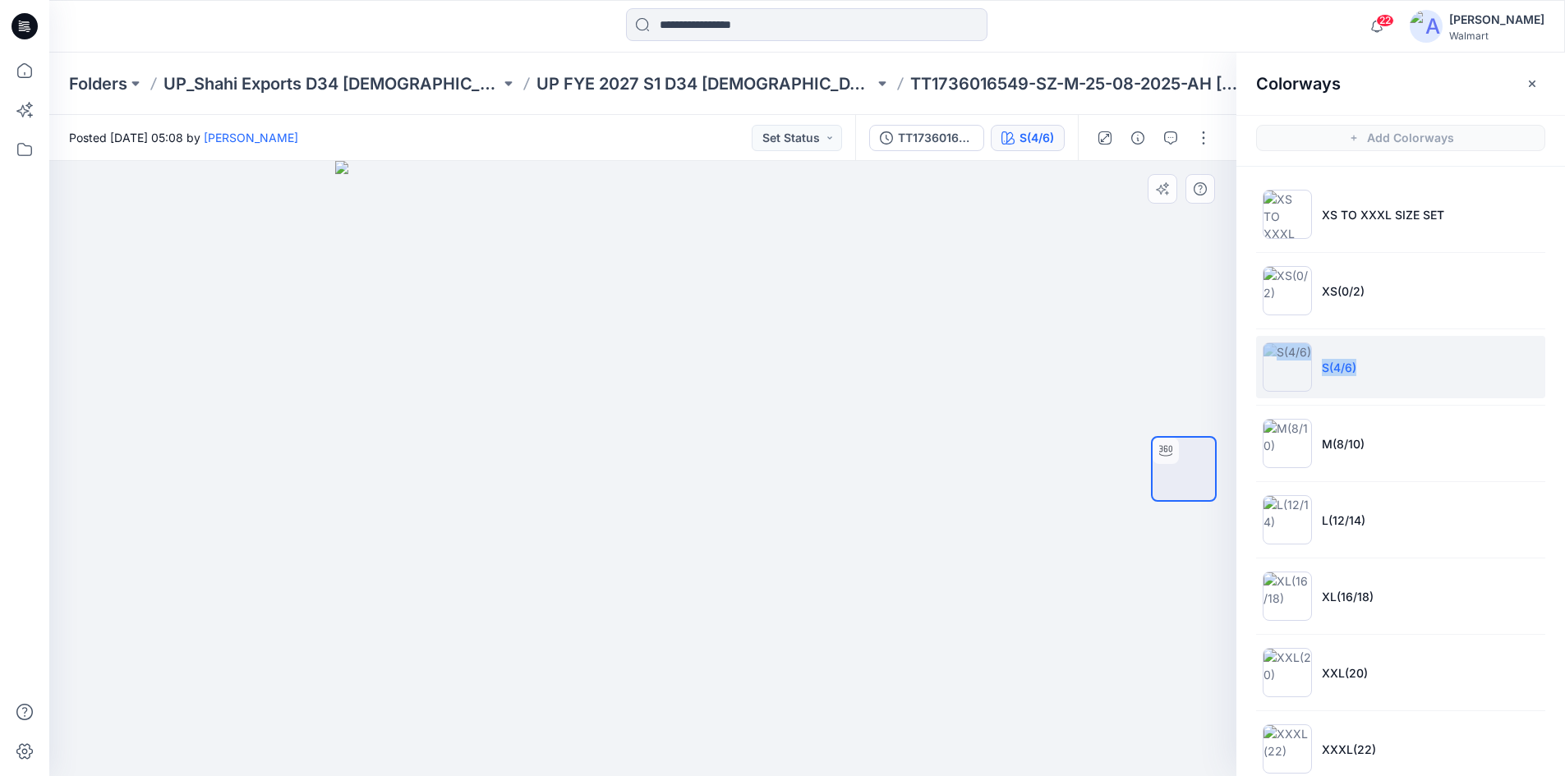
copy li "S(4/6)"
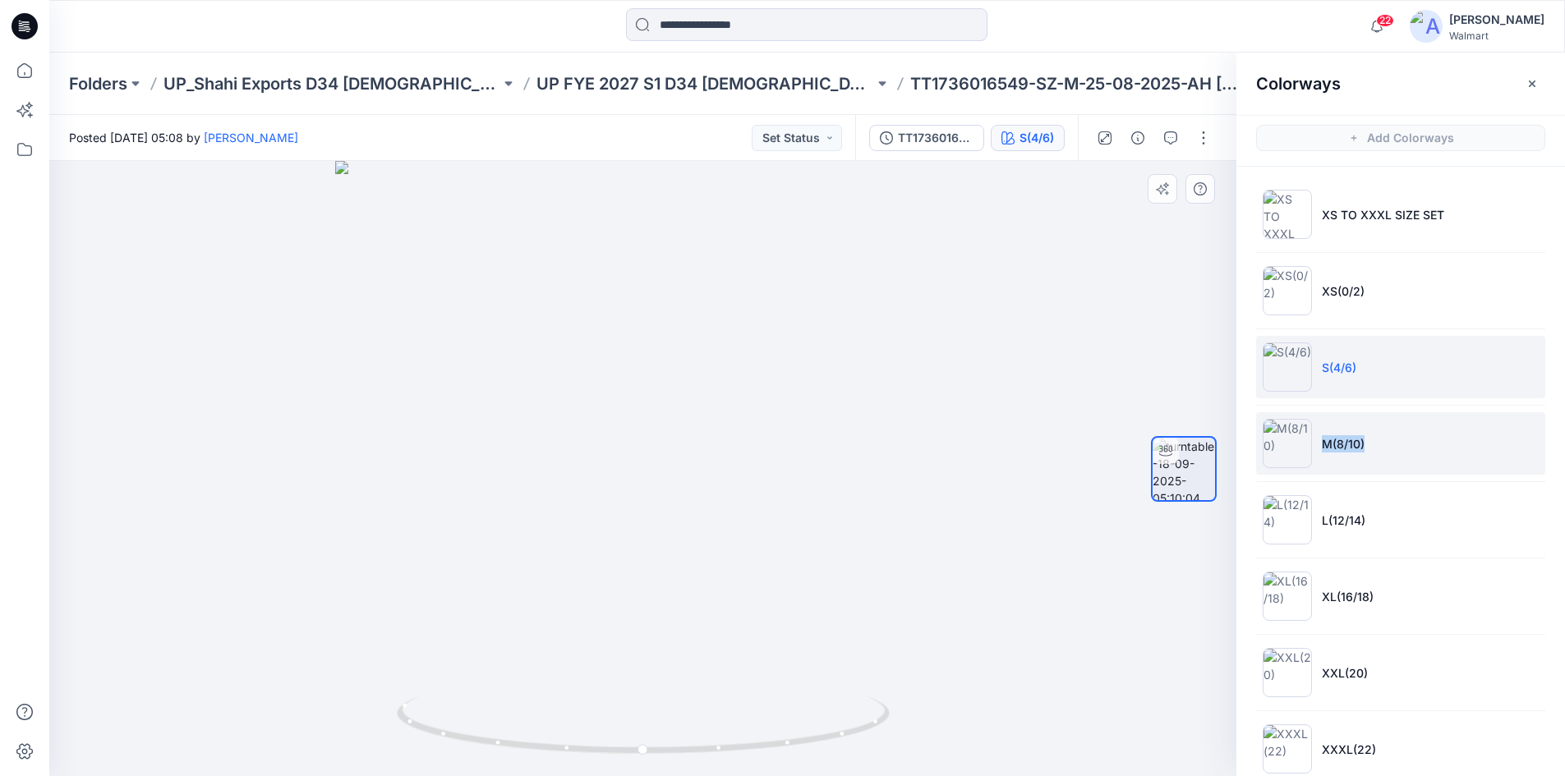
drag, startPoint x: 1316, startPoint y: 445, endPoint x: 1422, endPoint y: 433, distance: 106.7
click at [1416, 433] on li "M(8/10)" at bounding box center [1400, 443] width 289 height 62
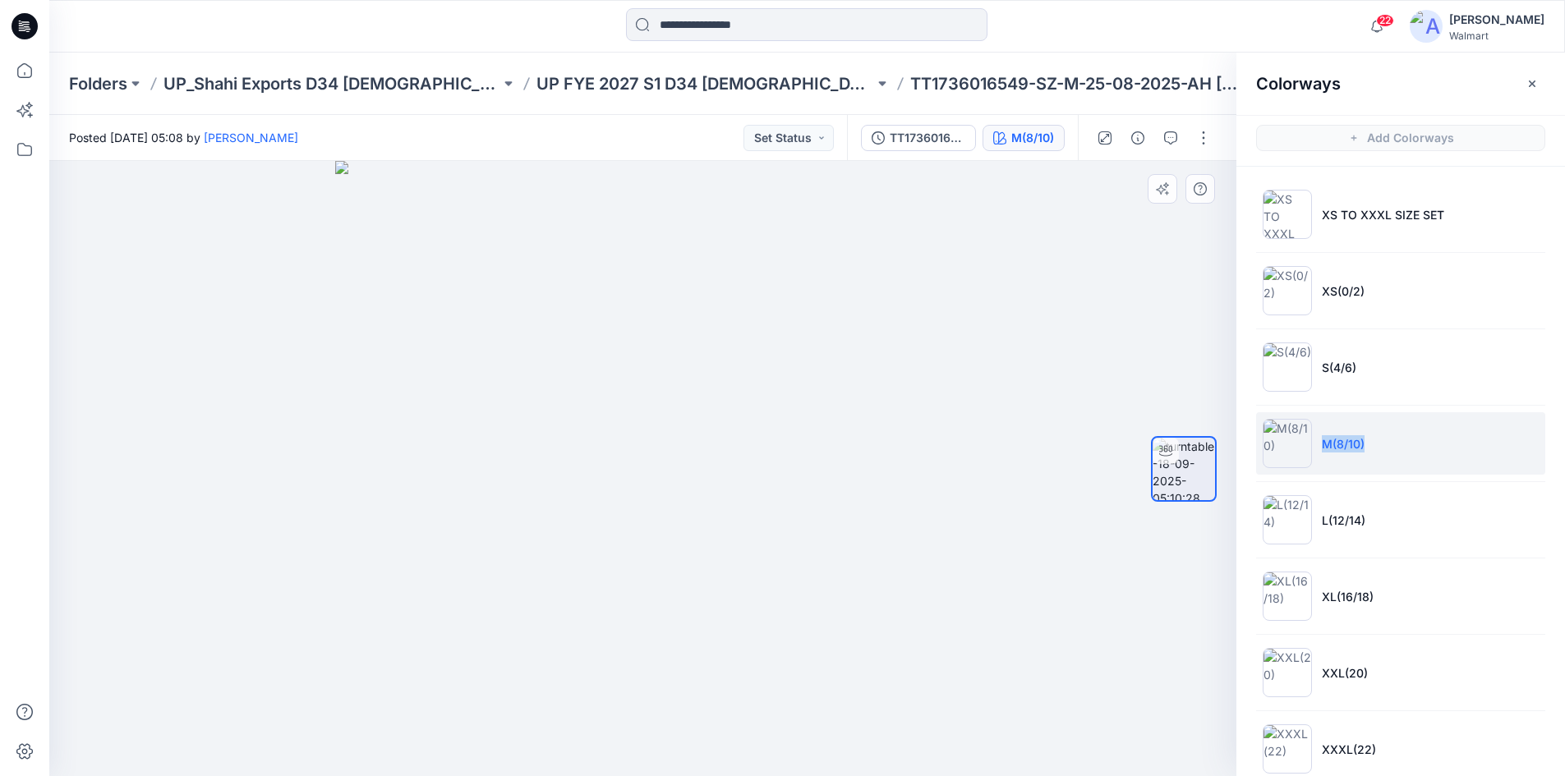
copy p "M(8/10)"
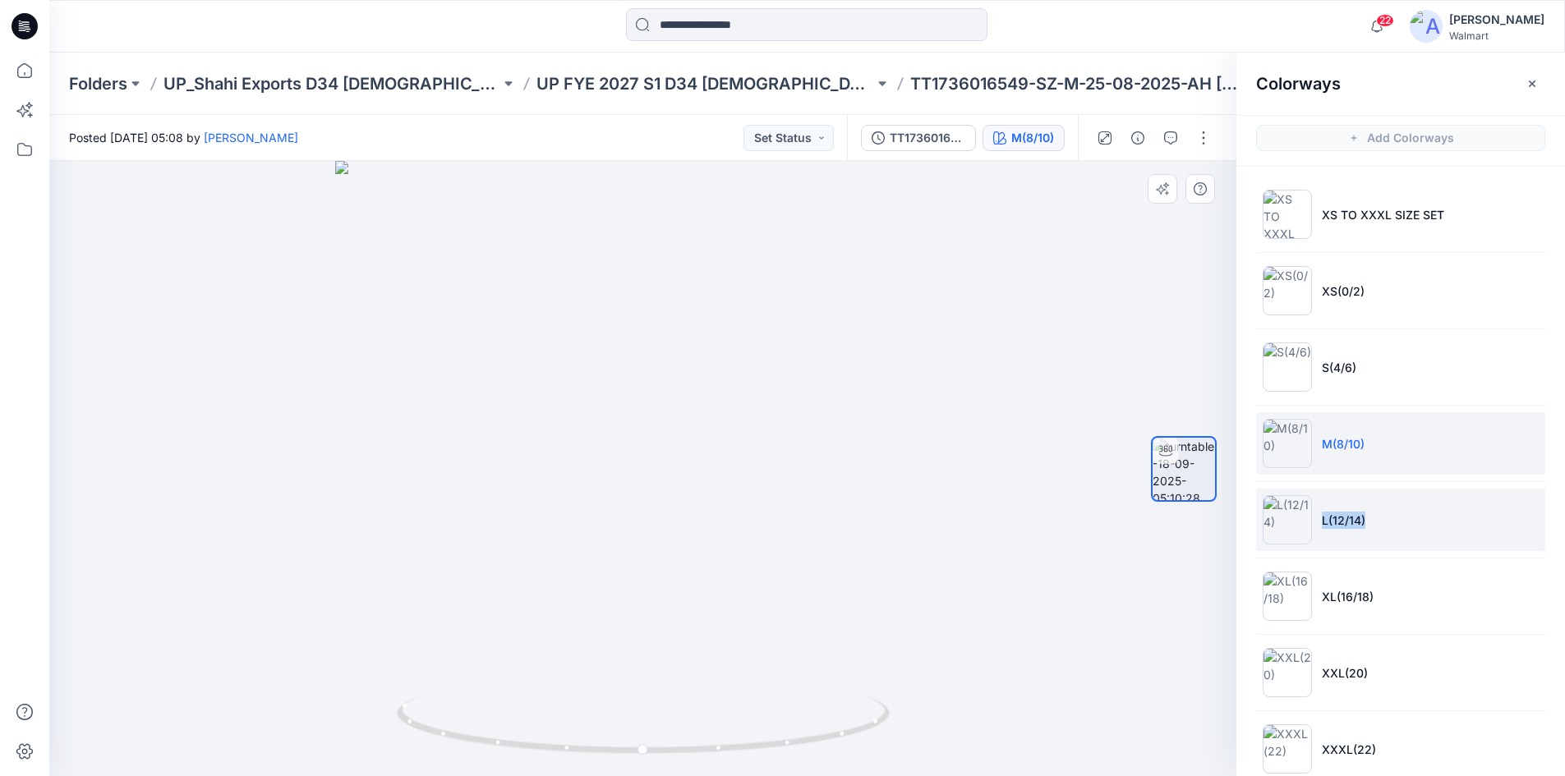
drag, startPoint x: 1318, startPoint y: 524, endPoint x: 1413, endPoint y: 515, distance: 94.9
click at [1413, 515] on li "L(12/14)" at bounding box center [1400, 520] width 289 height 62
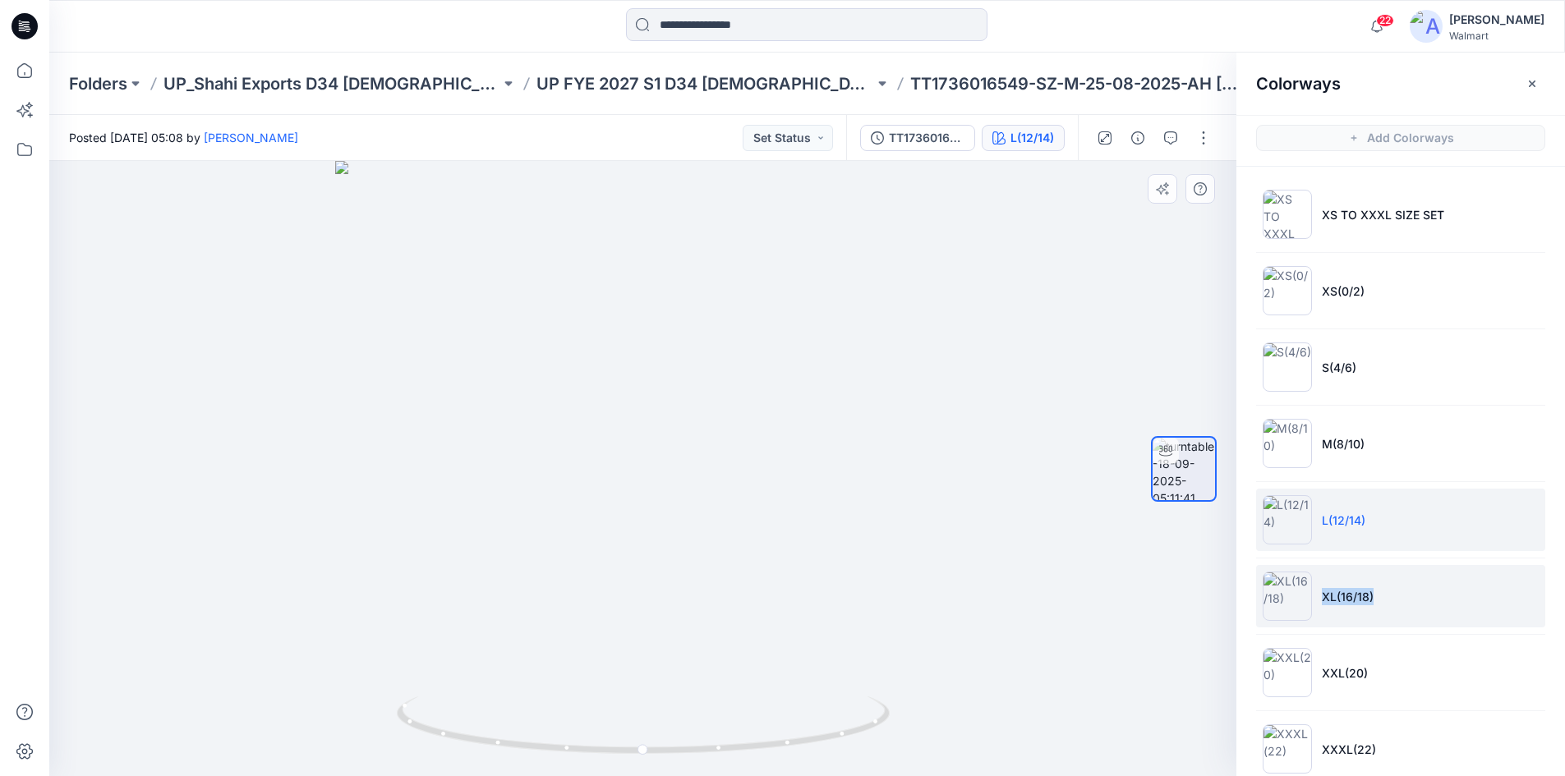
drag, startPoint x: 1321, startPoint y: 599, endPoint x: 1470, endPoint y: 591, distance: 148.9
click at [1470, 591] on li "XL(16/18)" at bounding box center [1400, 596] width 289 height 62
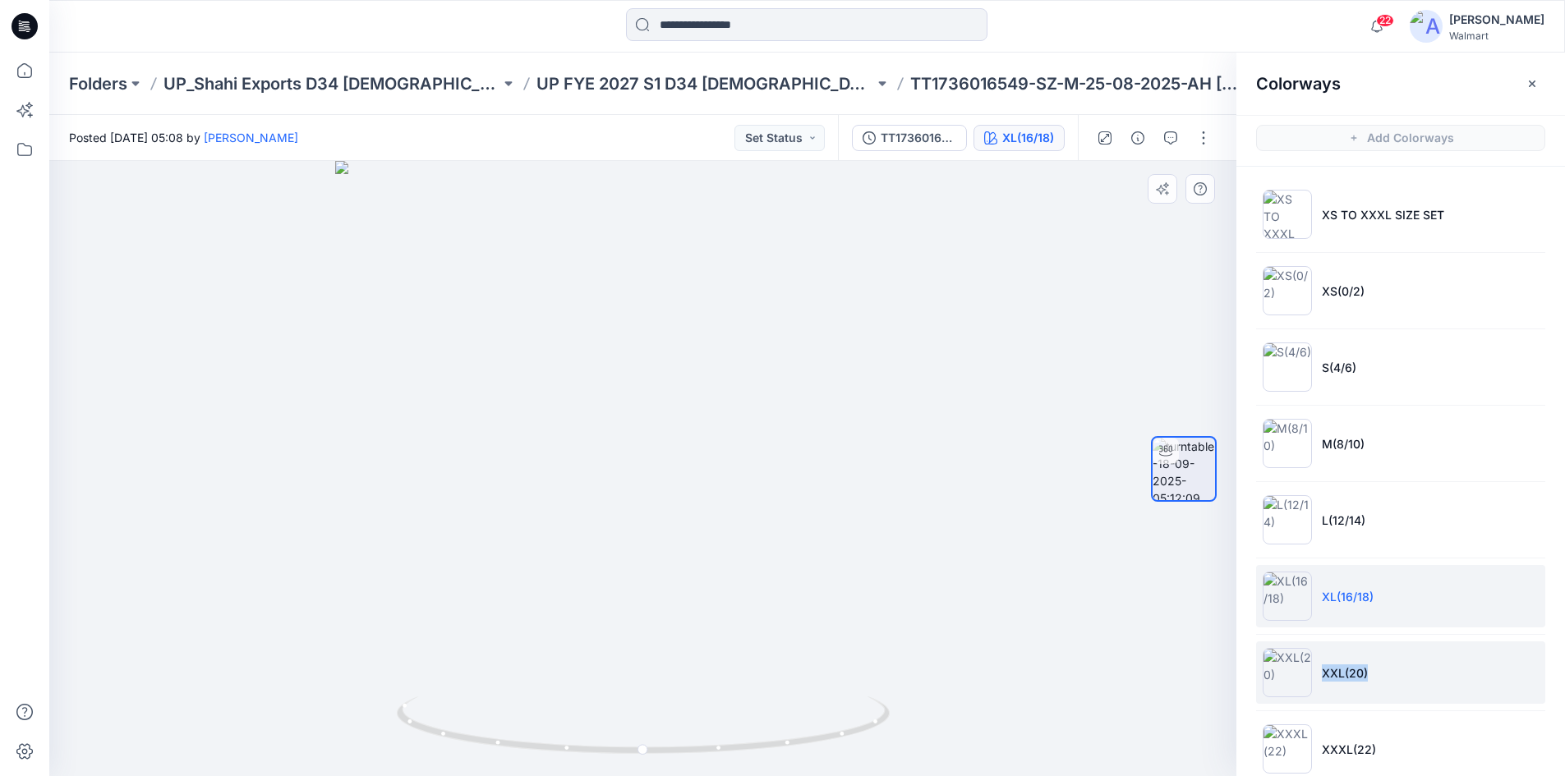
drag, startPoint x: 1415, startPoint y: 663, endPoint x: 1442, endPoint y: 664, distance: 26.3
click at [1442, 664] on li "XXL(20)" at bounding box center [1400, 673] width 289 height 62
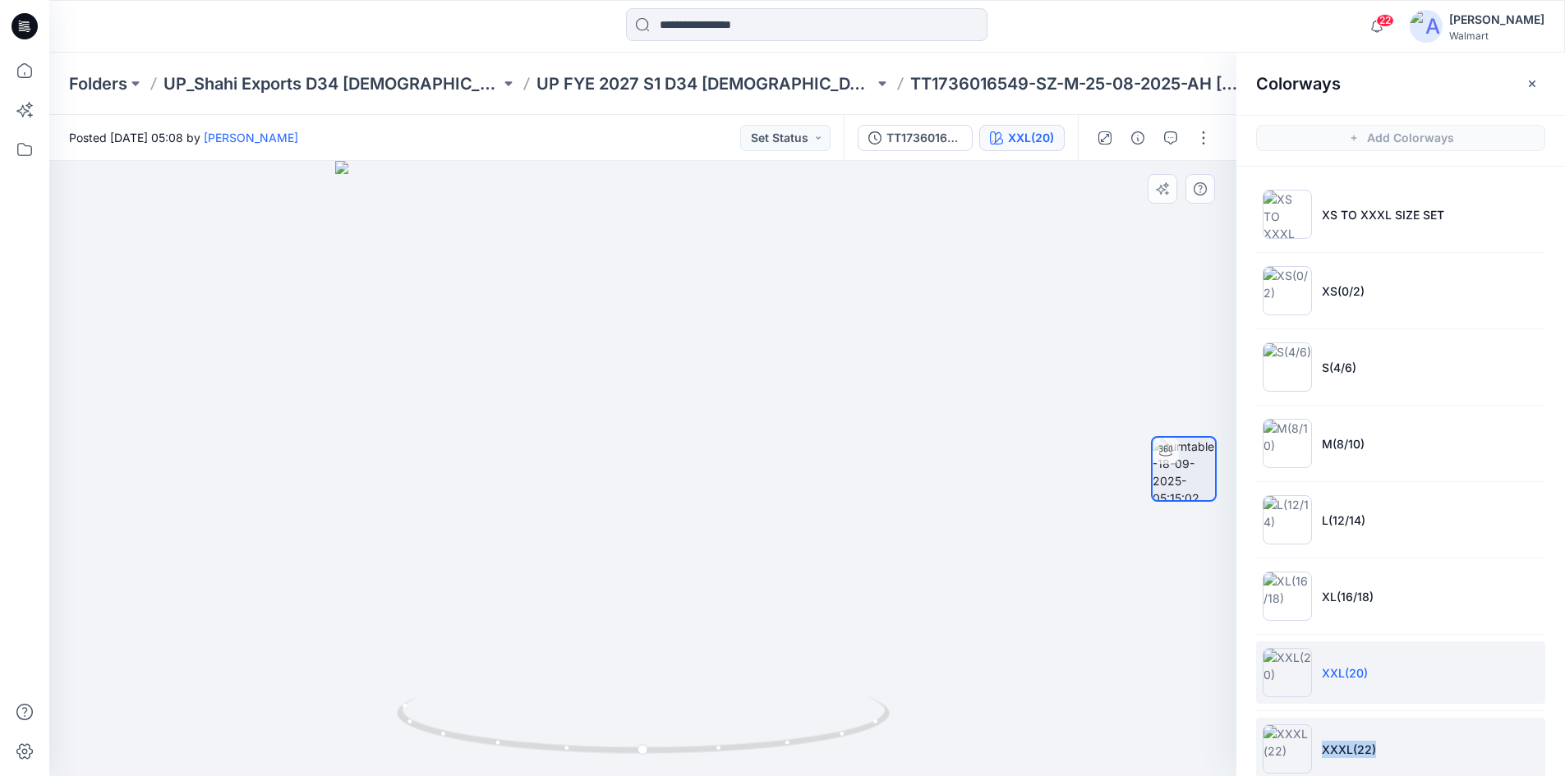
drag, startPoint x: 1325, startPoint y: 747, endPoint x: 1487, endPoint y: 748, distance: 161.8
click at [1486, 748] on li "XXXL(22)" at bounding box center [1400, 749] width 289 height 62
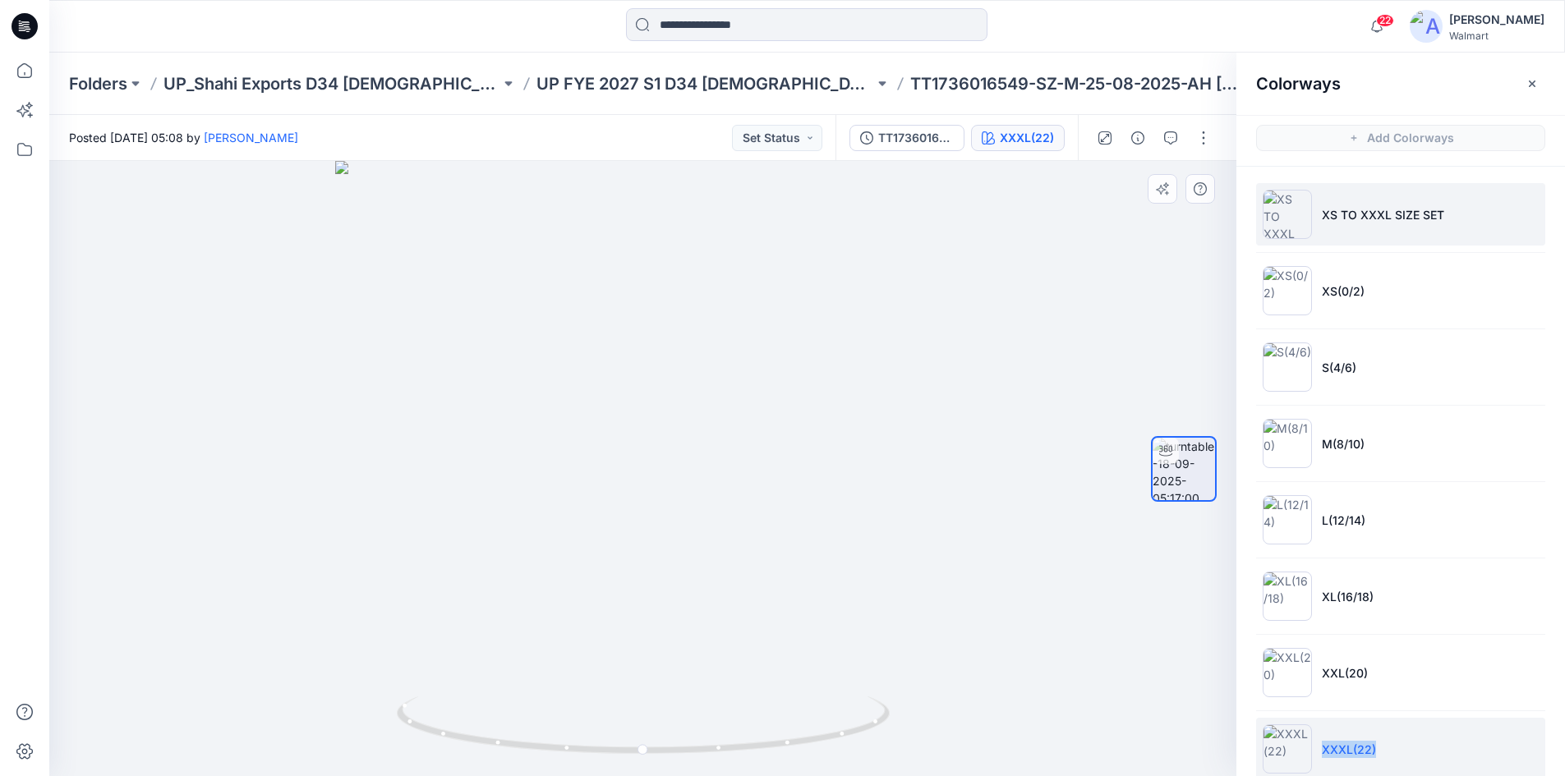
drag, startPoint x: 1350, startPoint y: 224, endPoint x: 1350, endPoint y: 233, distance: 9.0
click at [1350, 224] on li "XS TO XXXL SIZE SET" at bounding box center [1400, 214] width 289 height 62
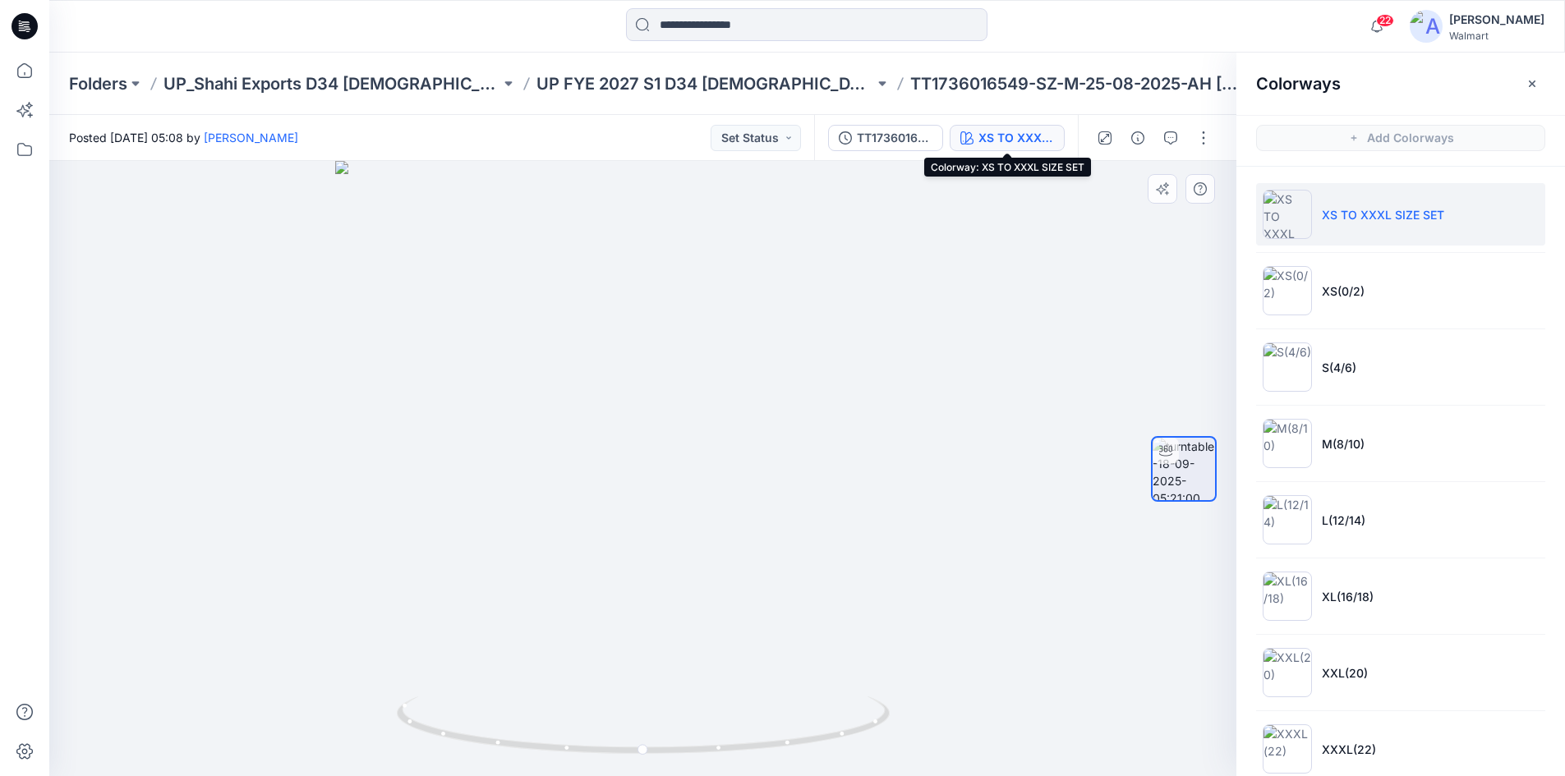
click at [1033, 138] on div "XS TO XXXL SIZE SET" at bounding box center [1016, 138] width 76 height 18
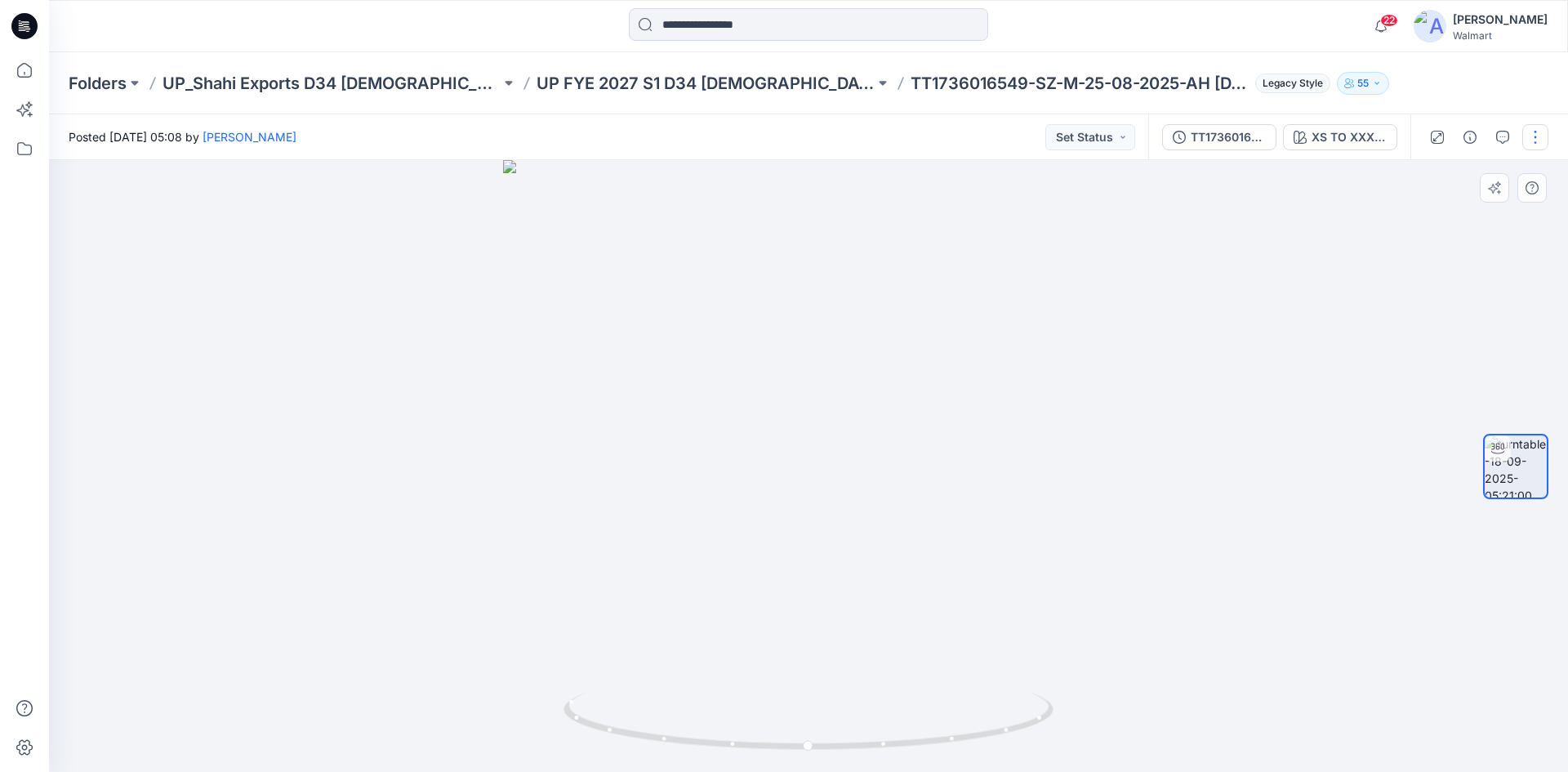
click at [1541, 146] on button "button" at bounding box center [1535, 137] width 26 height 26
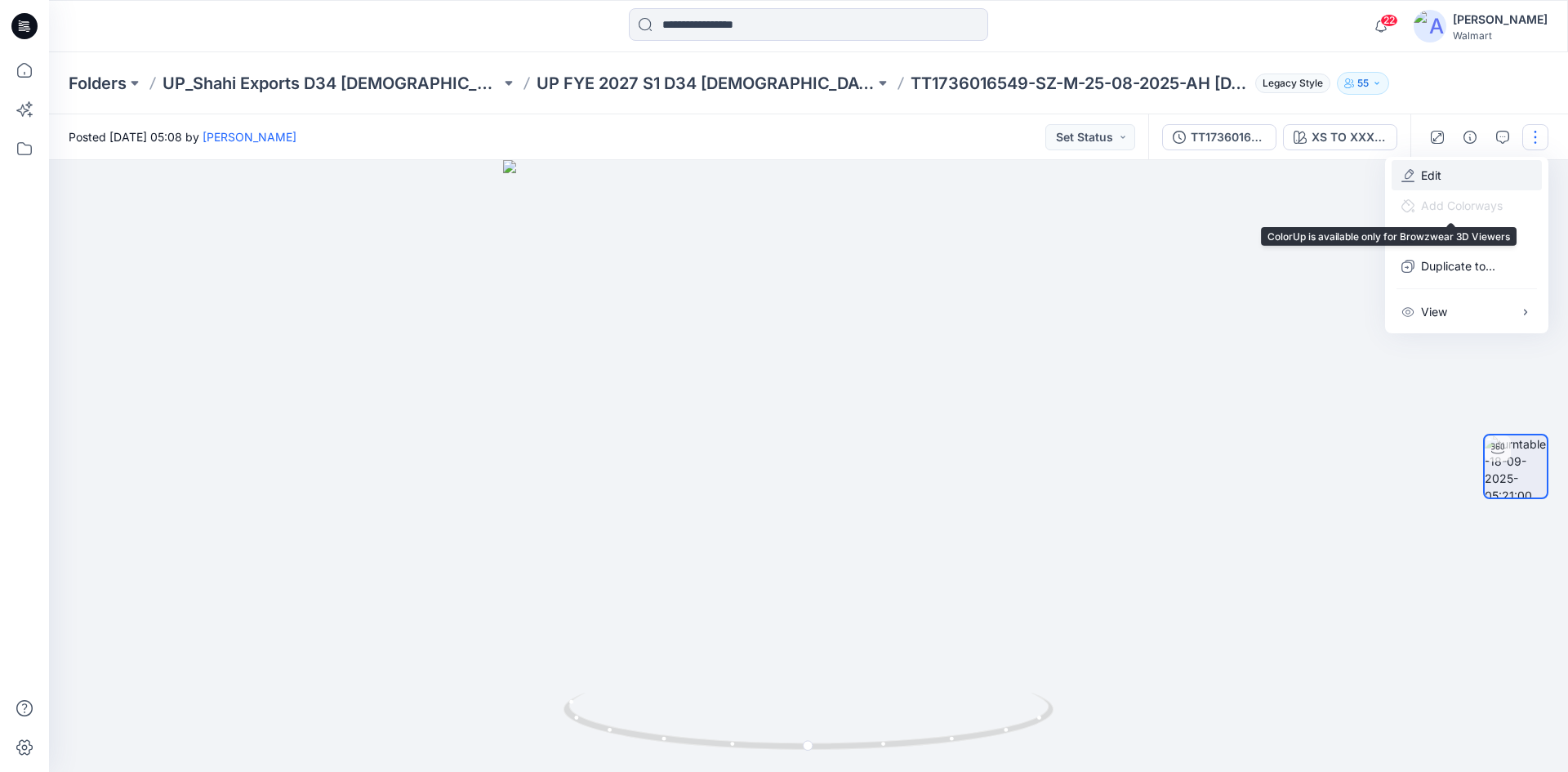
click at [1448, 185] on button "Edit" at bounding box center [1467, 175] width 150 height 30
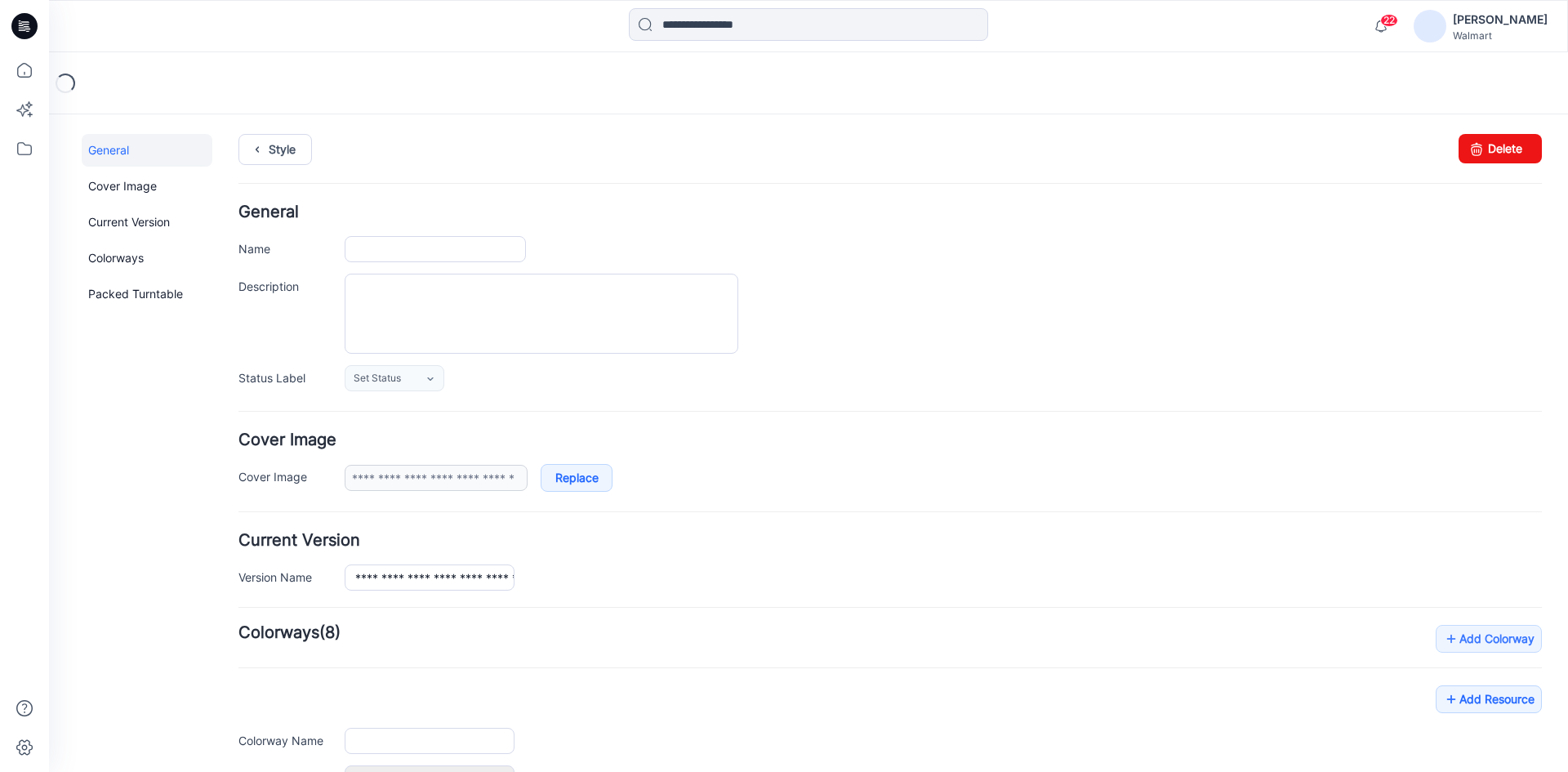
type input "**********"
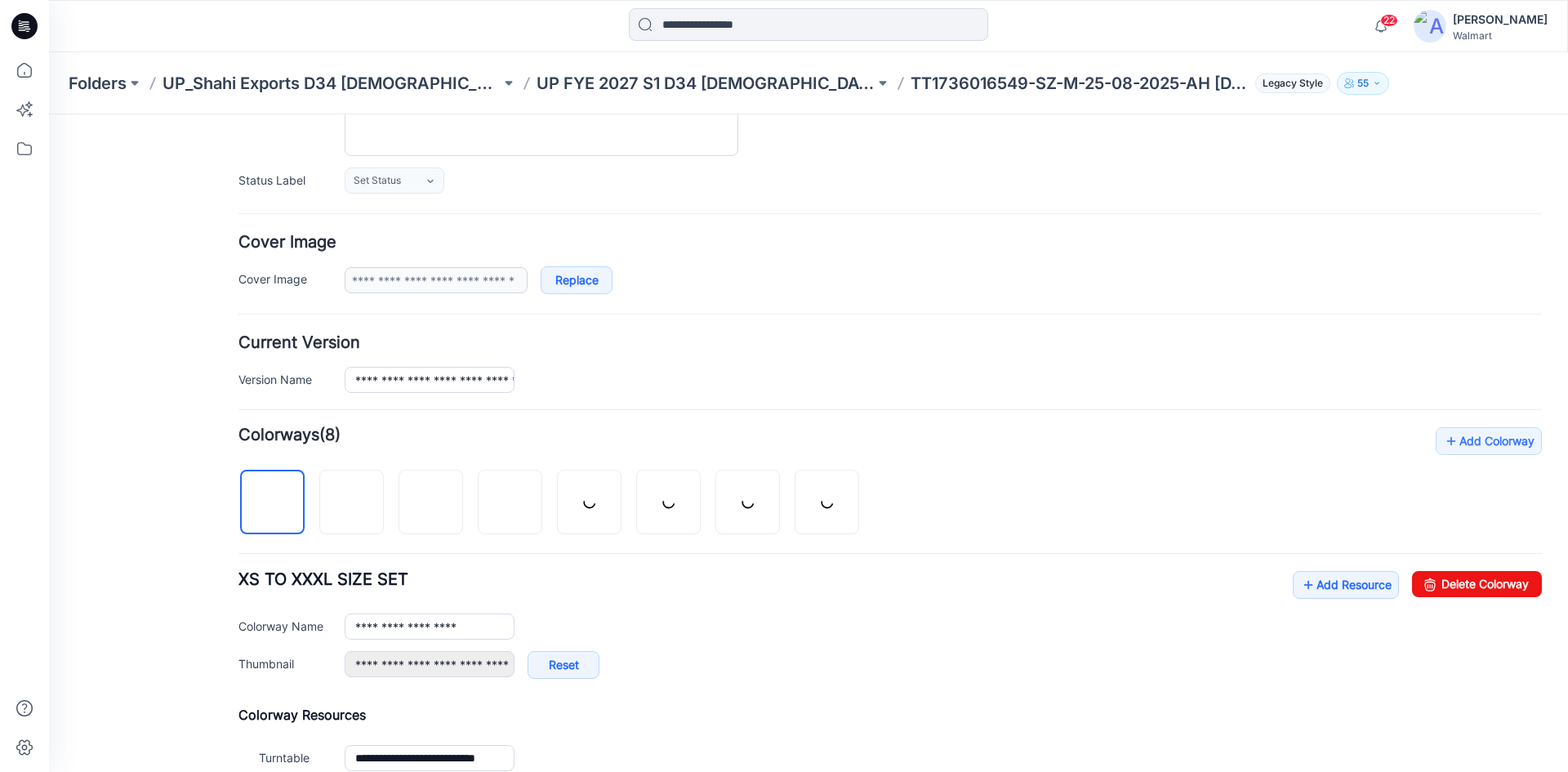
scroll to position [245, 0]
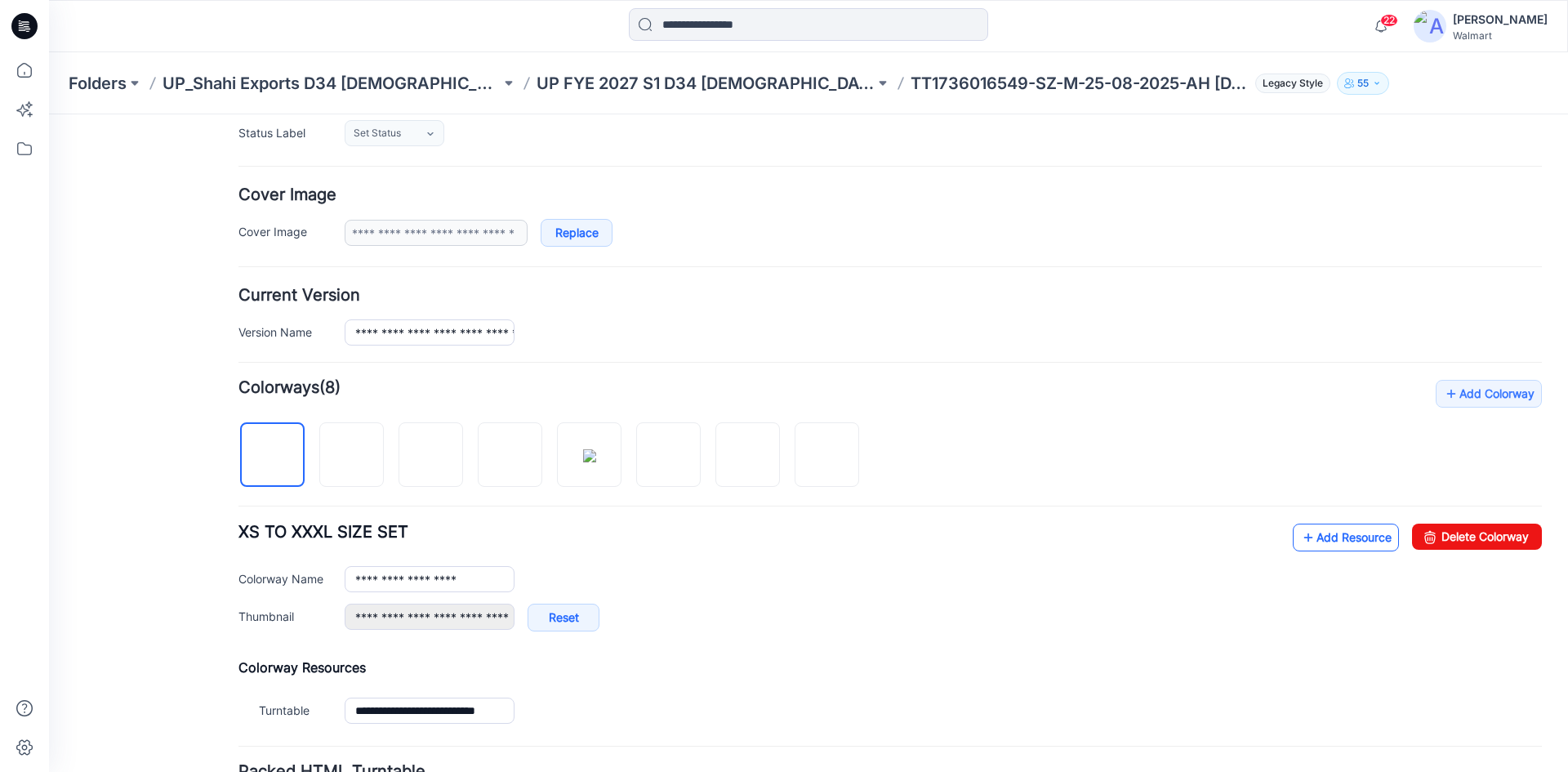
click at [1328, 540] on link "Add Resource" at bounding box center [1345, 538] width 106 height 28
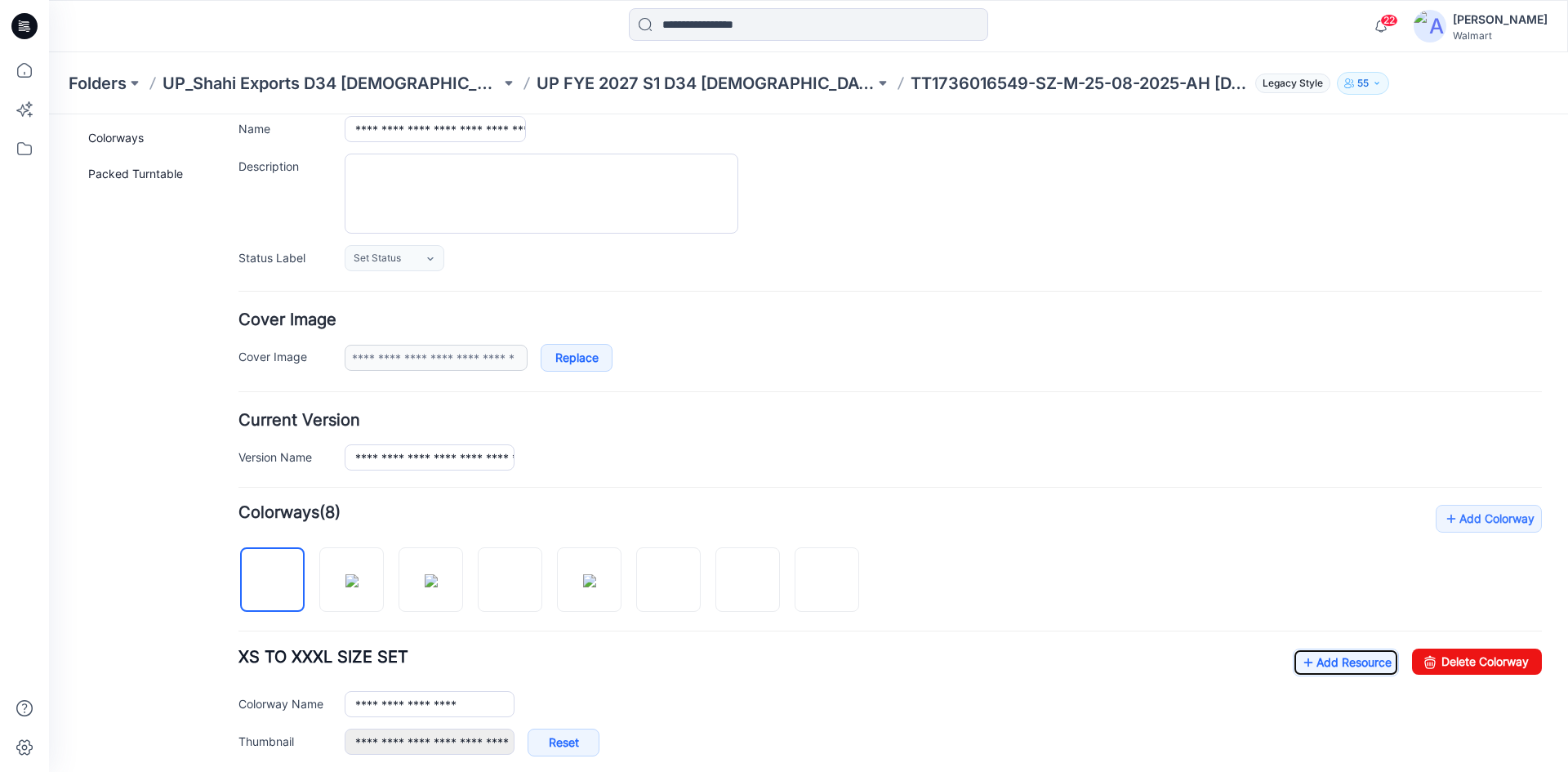
scroll to position [0, 0]
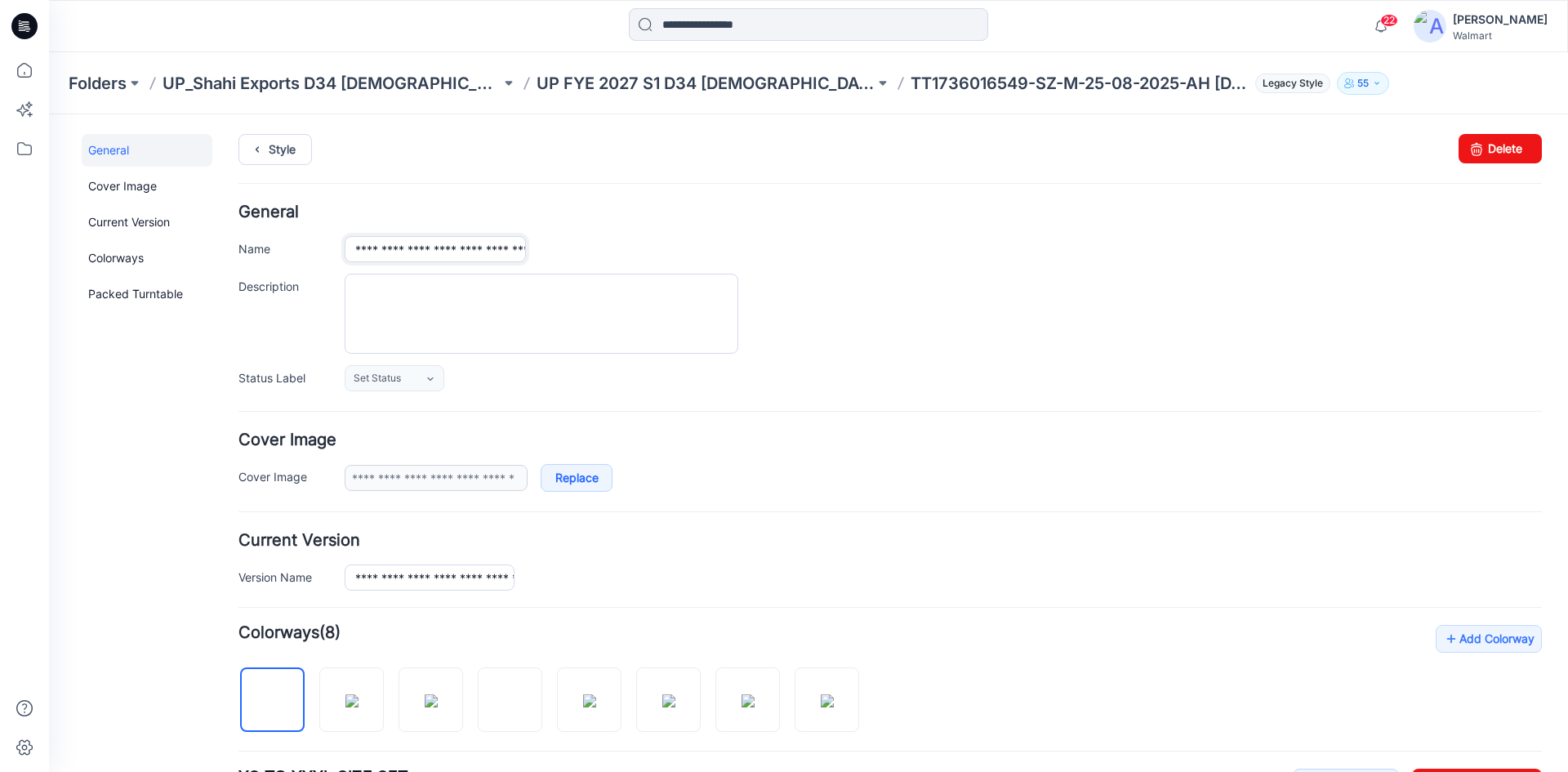
click at [405, 252] on input "**********" at bounding box center [436, 249] width 181 height 26
click at [396, 248] on input "**********" at bounding box center [436, 249] width 181 height 26
type input "**********"
click at [482, 579] on input "**********" at bounding box center [430, 578] width 170 height 26
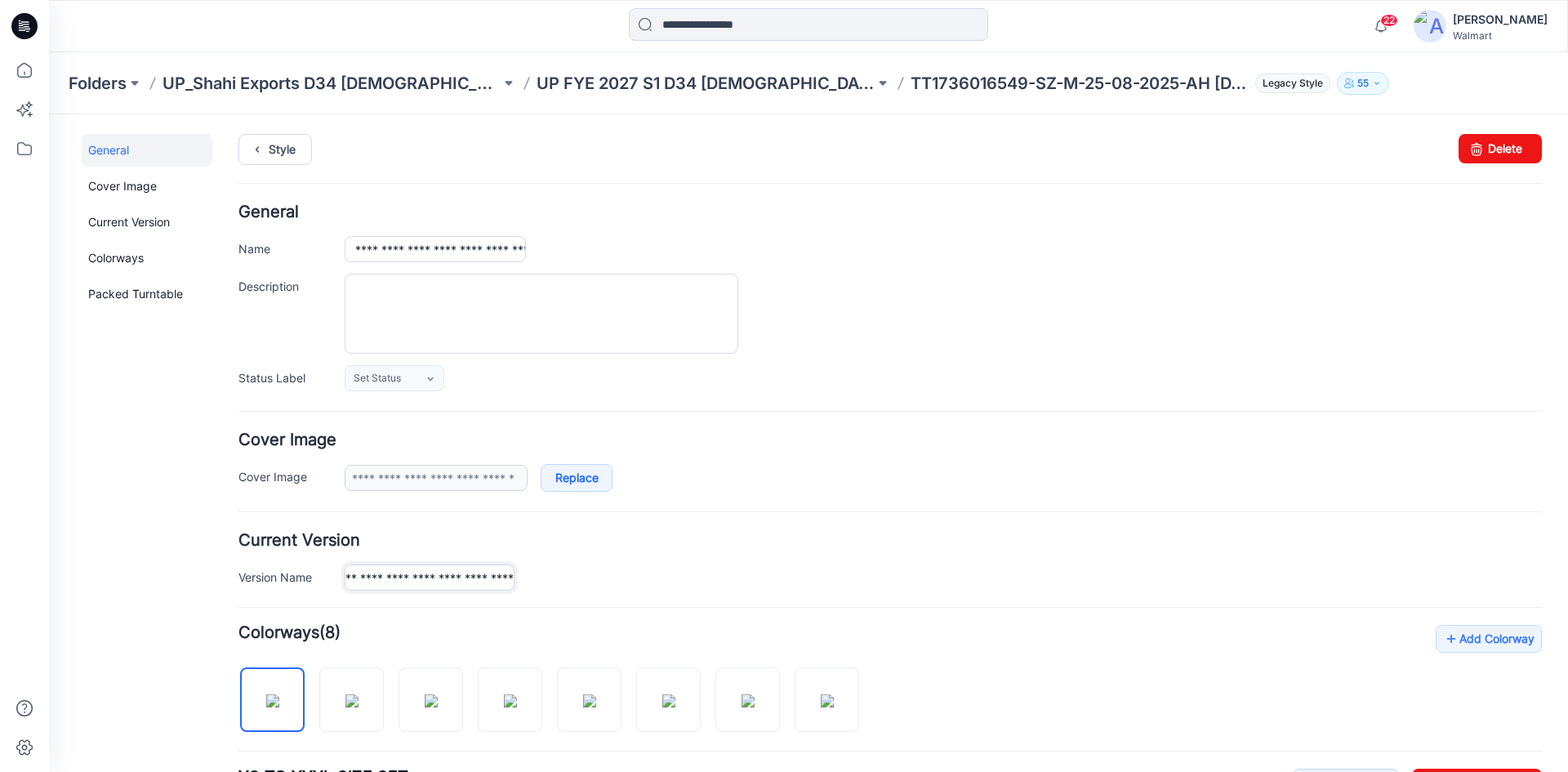
click at [417, 579] on input "**********" at bounding box center [430, 578] width 170 height 26
click at [446, 574] on input "**********" at bounding box center [430, 578] width 170 height 26
type input "**********"
click at [424, 252] on input "**********" at bounding box center [436, 249] width 181 height 26
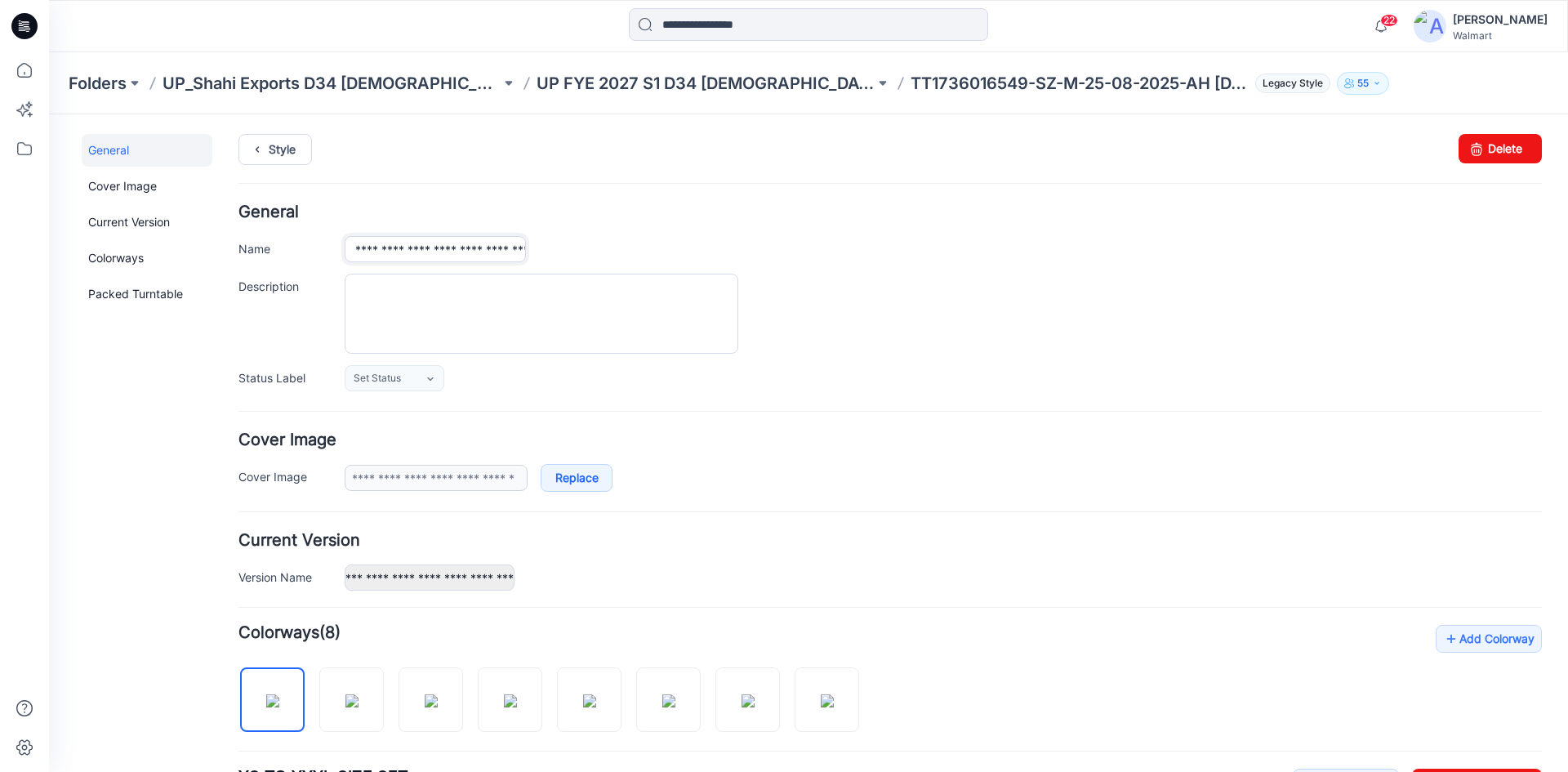
scroll to position [0, 0]
paste input "text"
type input "**********"
click at [116, 335] on div "General Cover Image Current Version Colorways Packed Turntable" at bounding box center [146, 659] width 130 height 1050
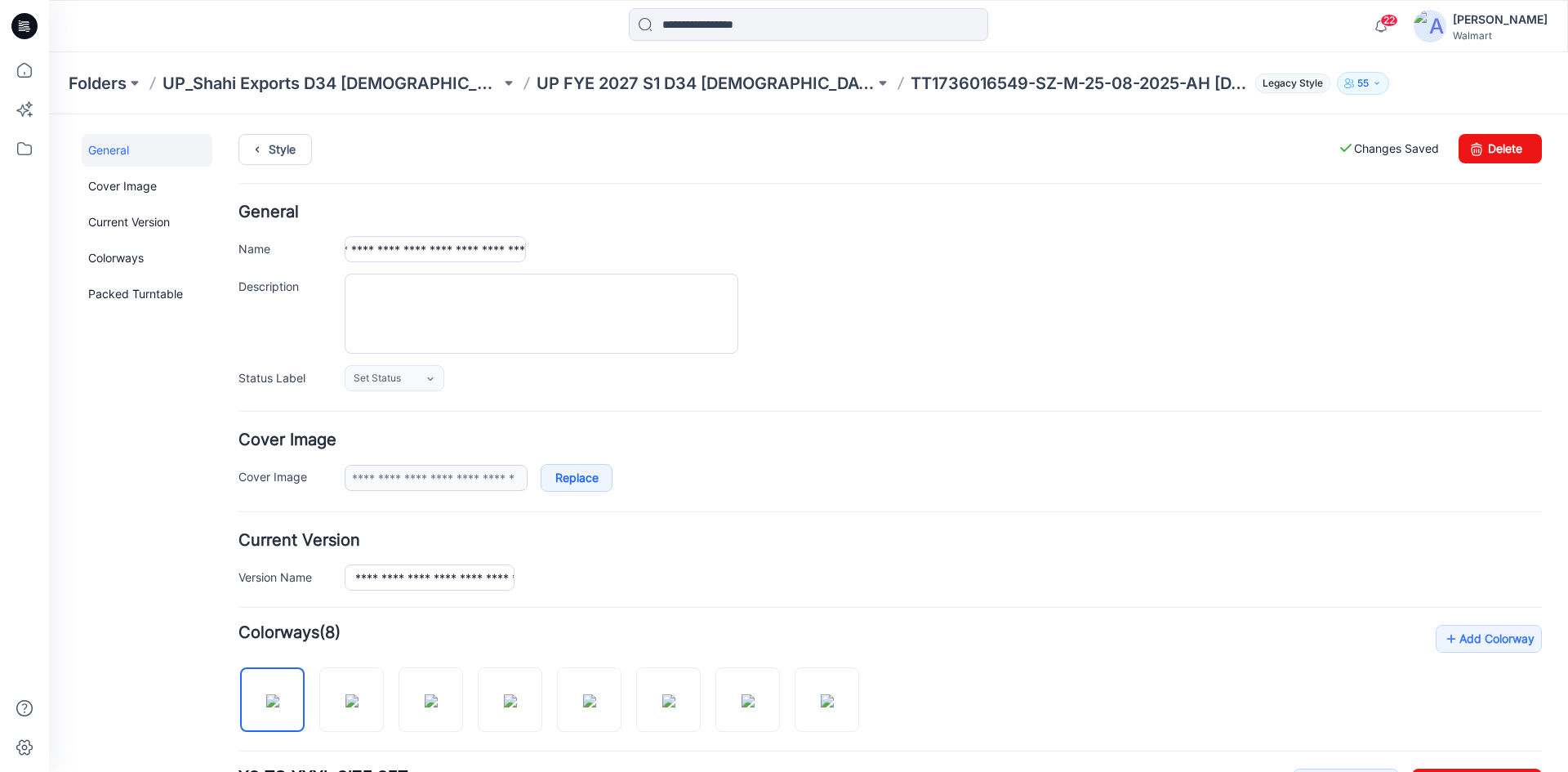
scroll to position [0, 0]
click at [22, 21] on icon at bounding box center [25, 26] width 26 height 26
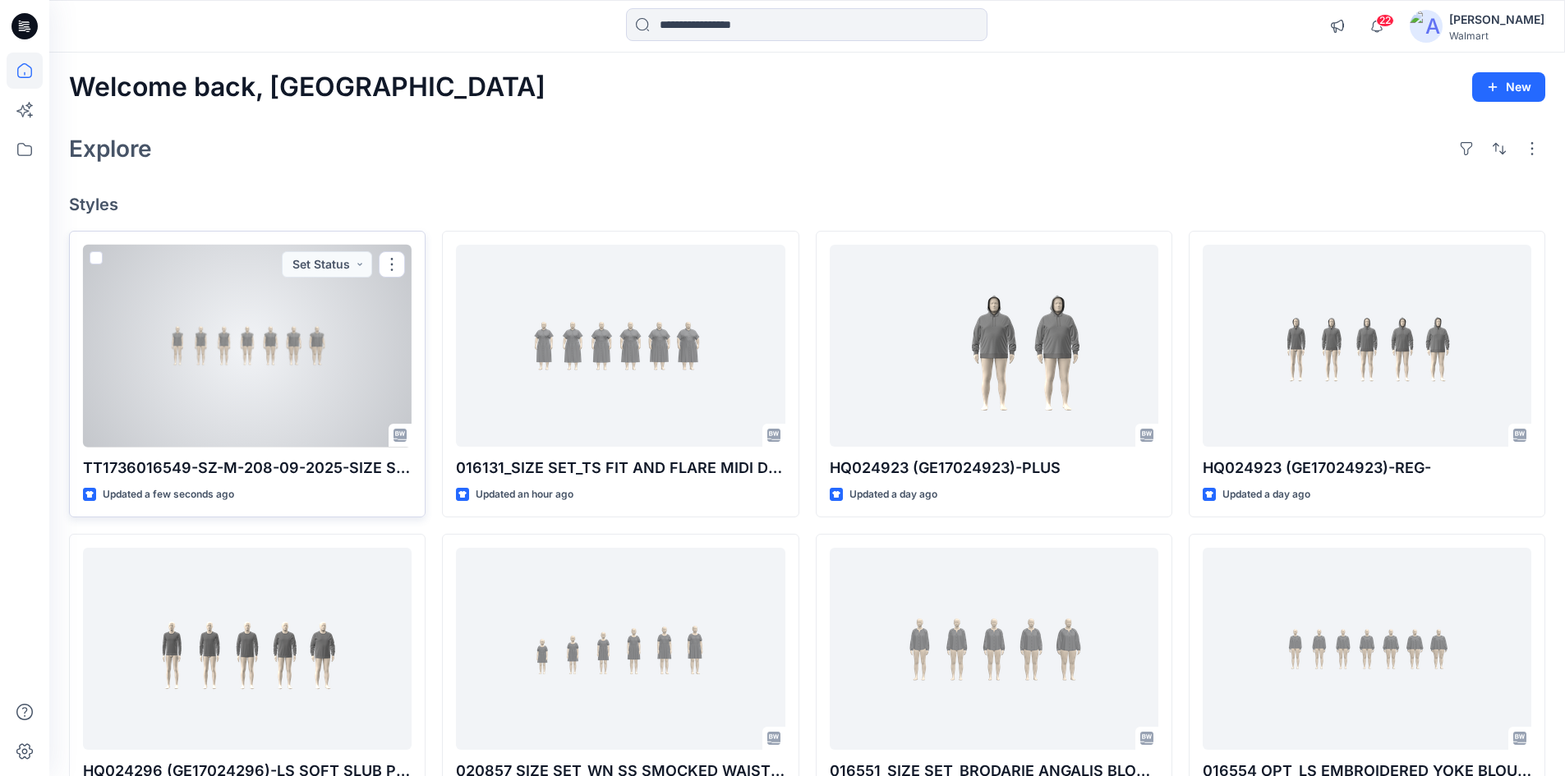
click at [232, 416] on div at bounding box center [247, 346] width 329 height 203
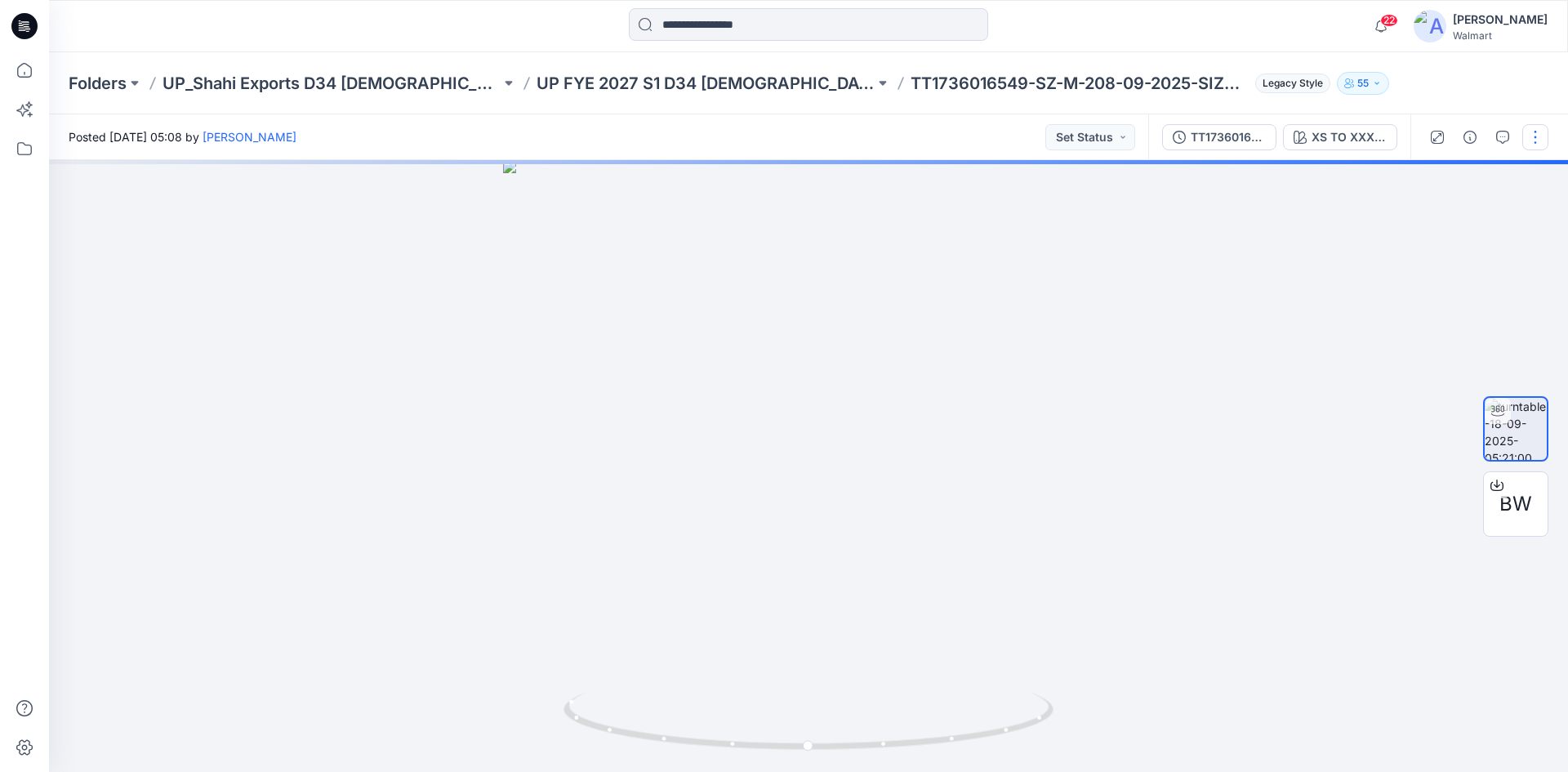
click at [1539, 143] on button "button" at bounding box center [1535, 137] width 26 height 26
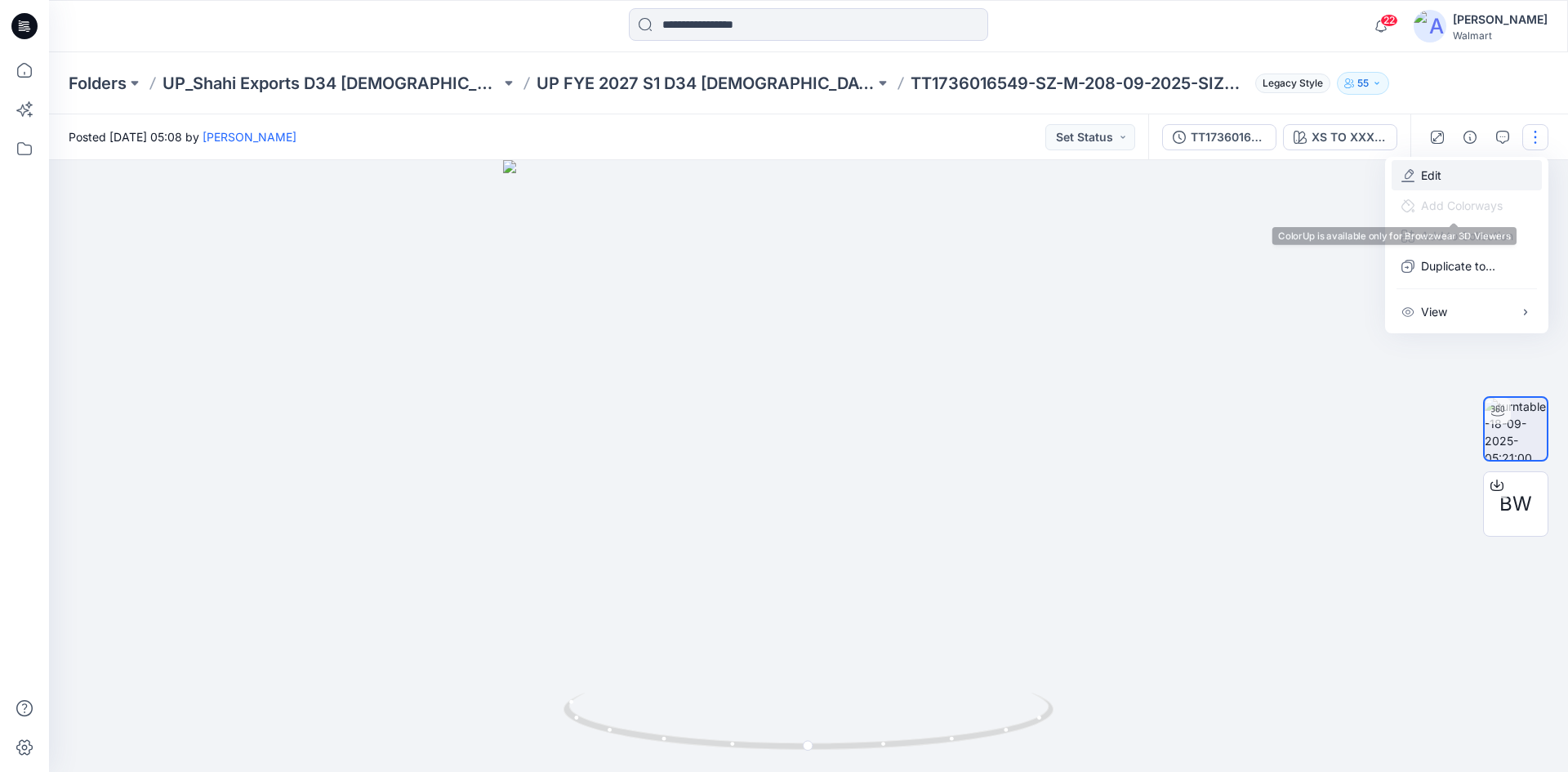
click at [1445, 181] on button "Edit" at bounding box center [1467, 175] width 150 height 30
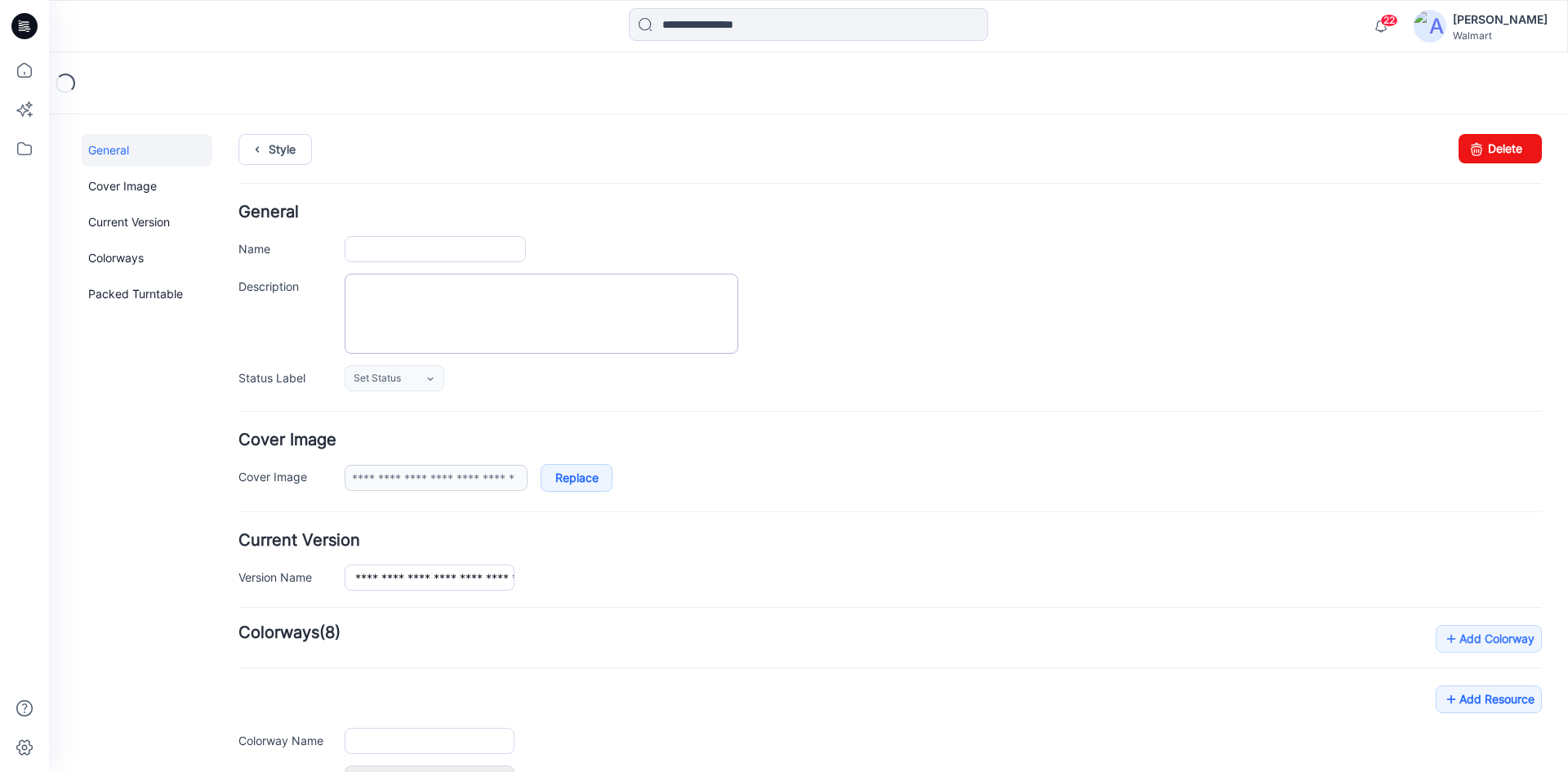
type input "**********"
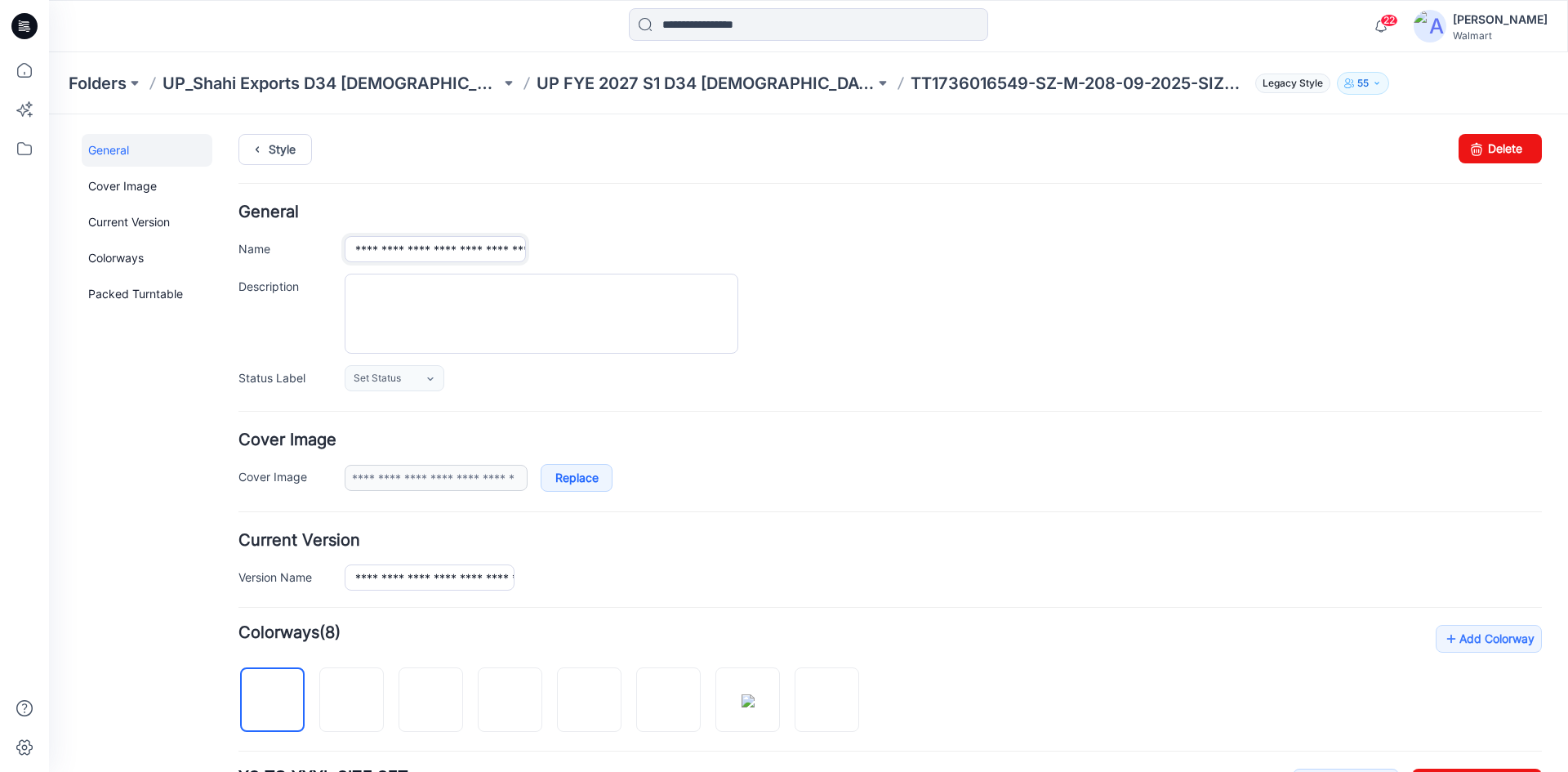
click at [396, 252] on input "**********" at bounding box center [436, 249] width 181 height 26
type input "**********"
click at [14, 38] on icon at bounding box center [25, 26] width 26 height 53
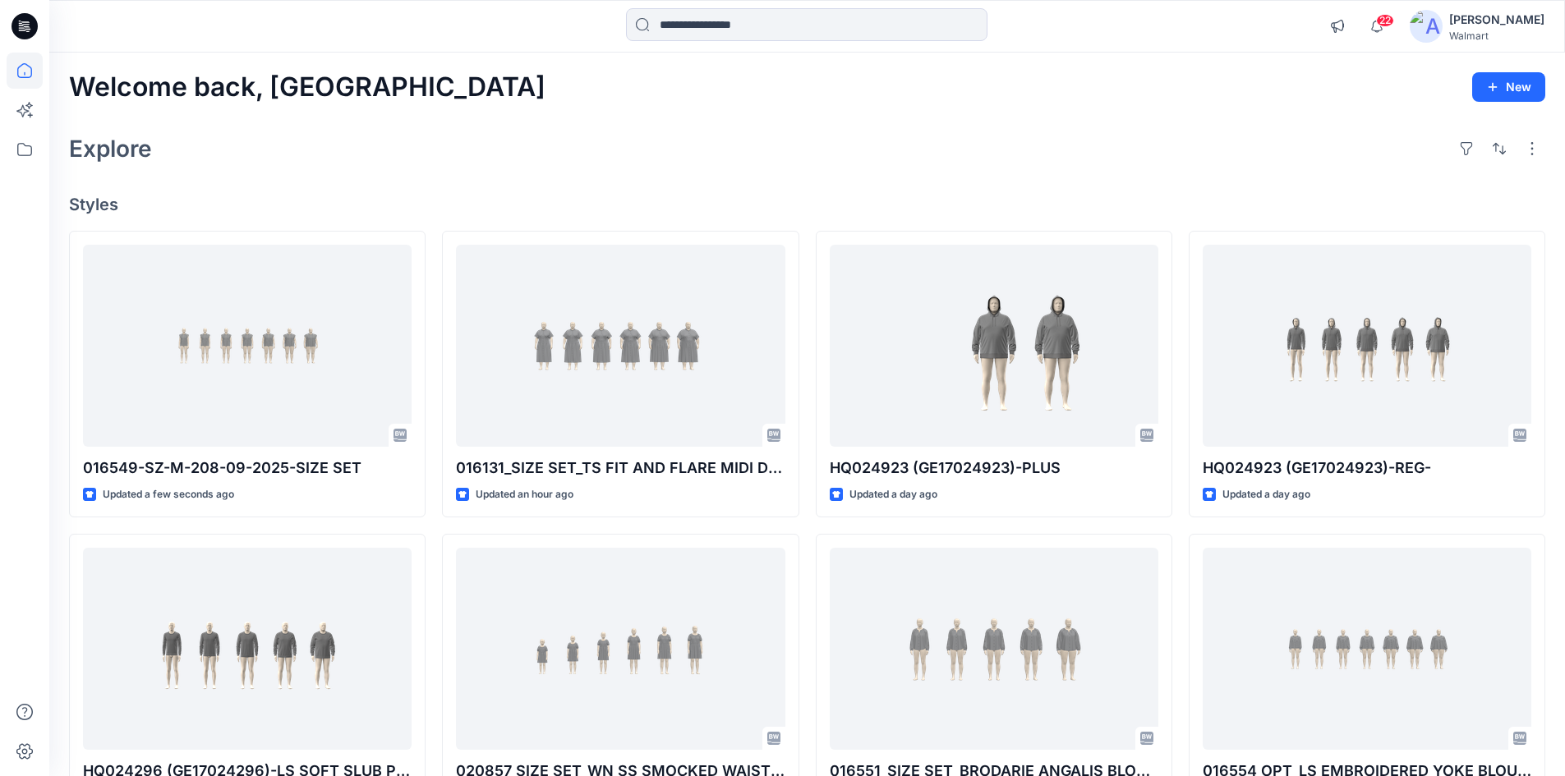
click at [19, 21] on icon at bounding box center [25, 26] width 26 height 53
click at [17, 29] on icon at bounding box center [25, 26] width 26 height 26
click at [25, 30] on icon at bounding box center [22, 30] width 7 height 1
